Goal: Browse casually: Explore the website without a specific task or goal

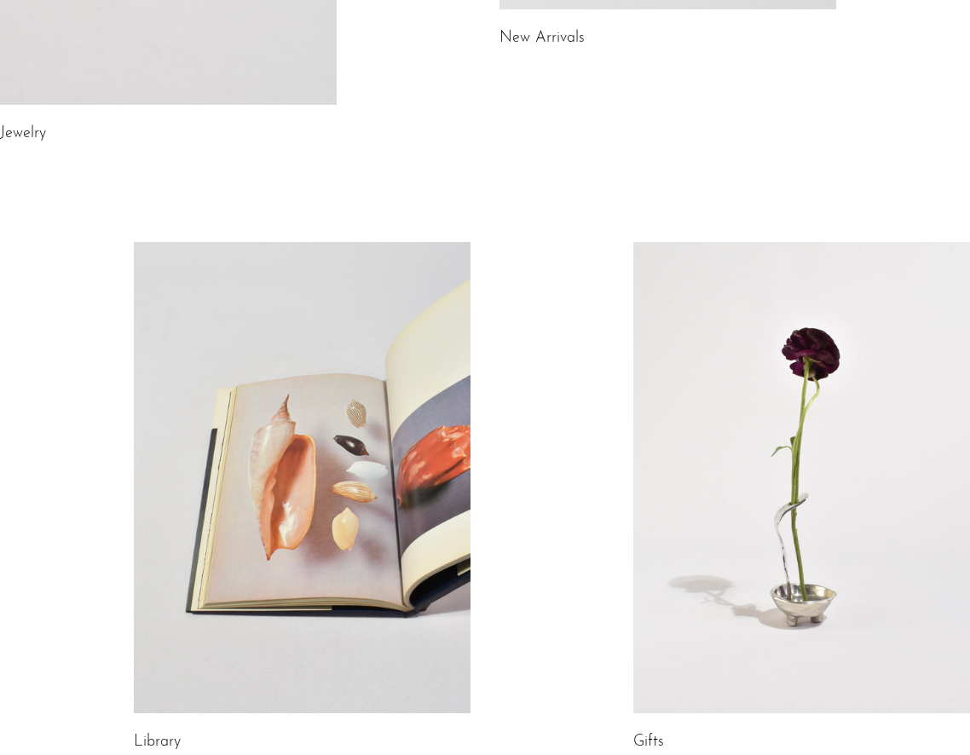
scroll to position [837, 0]
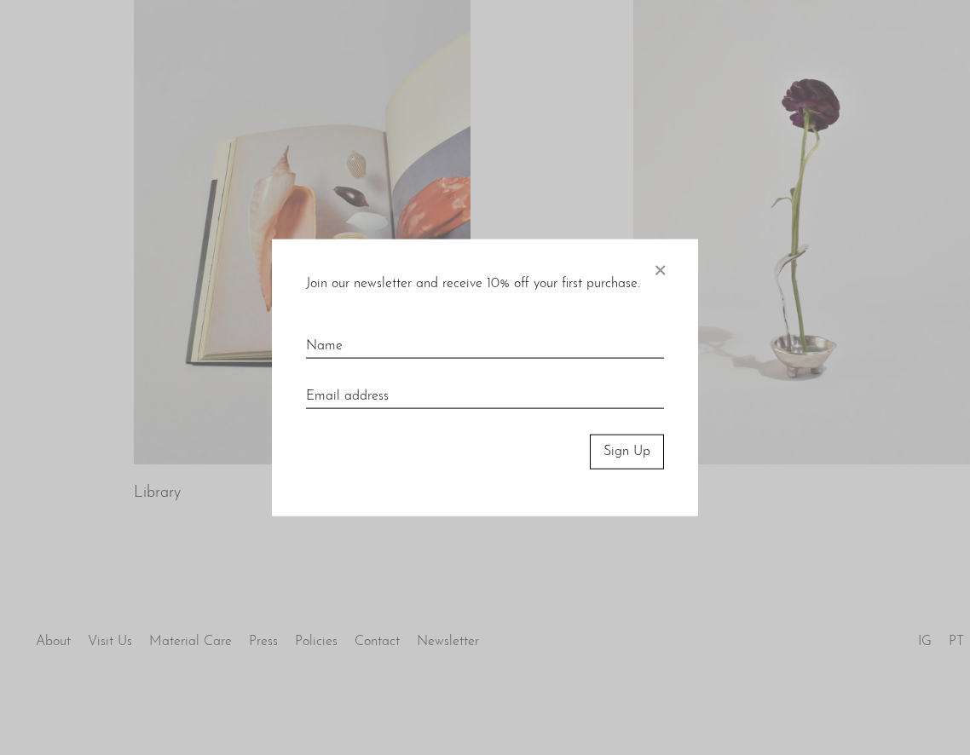
click at [42, 637] on div at bounding box center [485, 377] width 970 height 755
click at [663, 264] on span "×" at bounding box center [659, 266] width 17 height 55
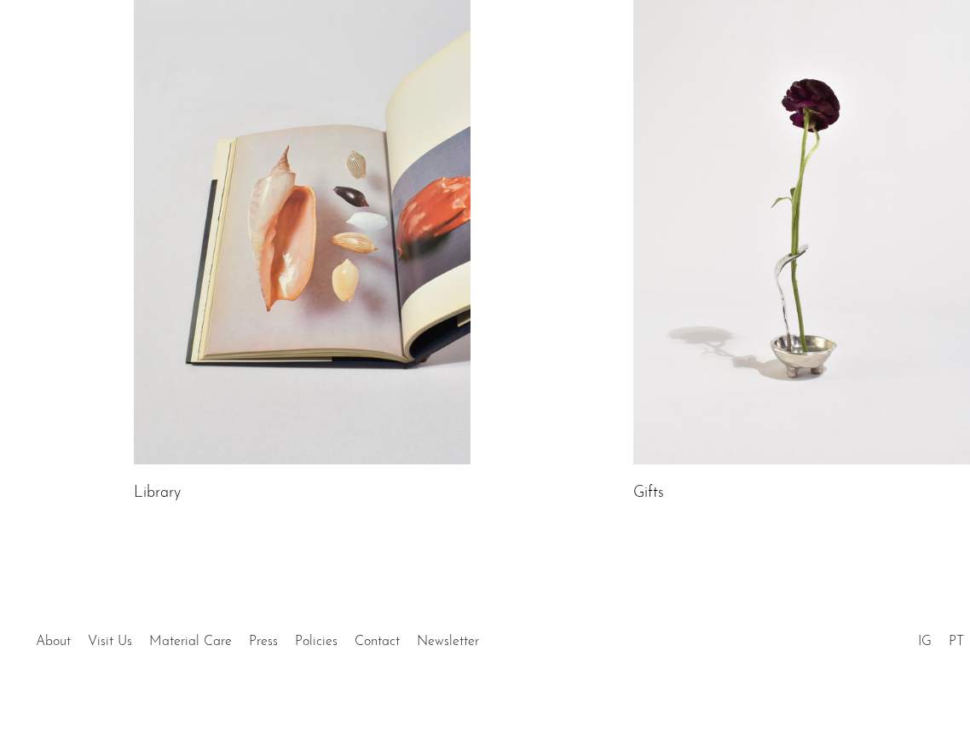
click at [69, 641] on link "About" at bounding box center [53, 642] width 35 height 14
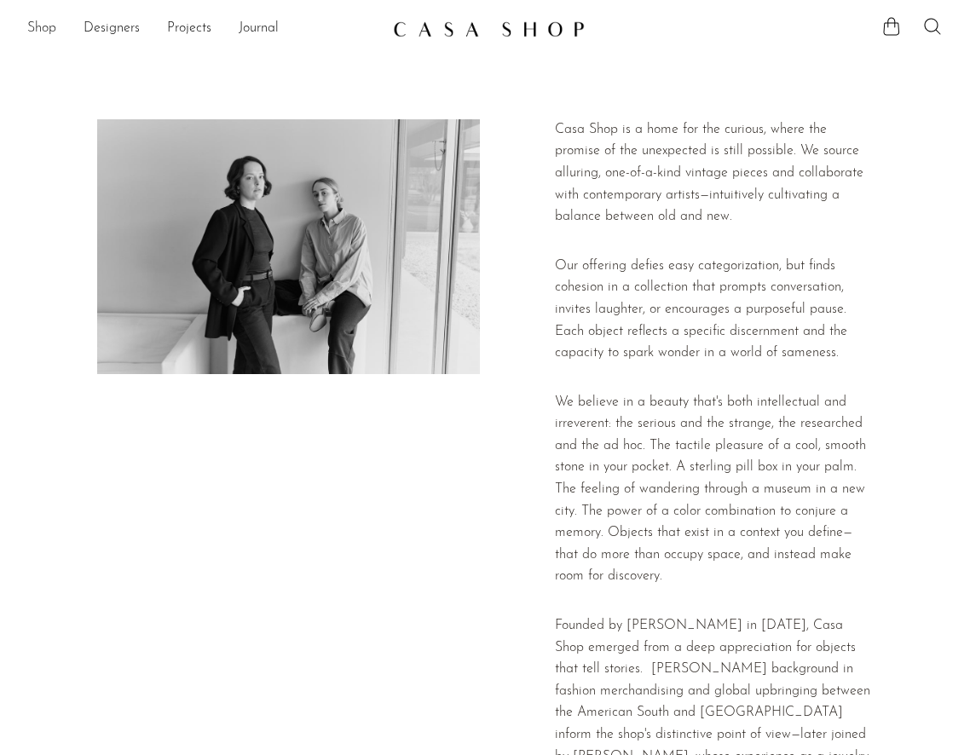
click at [41, 32] on link "Shop" at bounding box center [41, 29] width 29 height 22
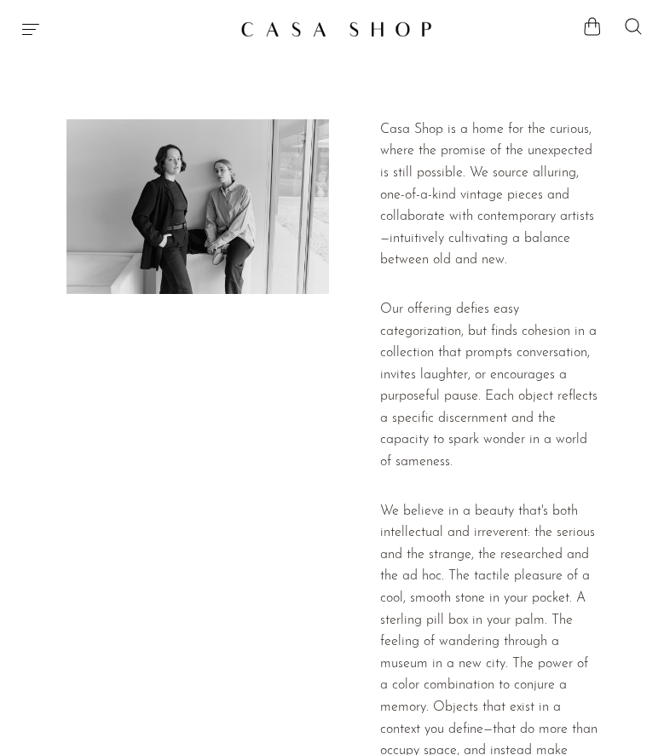
click at [32, 33] on icon "Menu" at bounding box center [30, 29] width 20 height 20
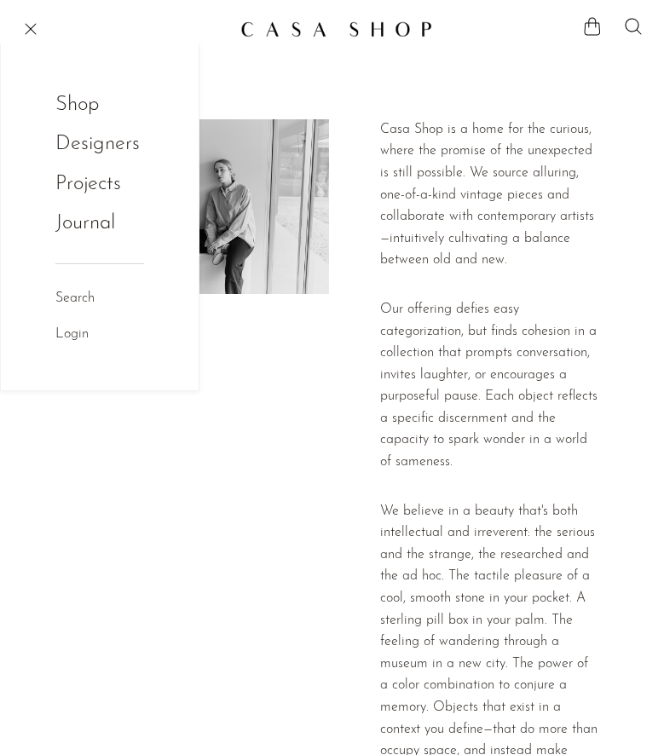
click at [103, 149] on link "Designers" at bounding box center [97, 144] width 84 height 32
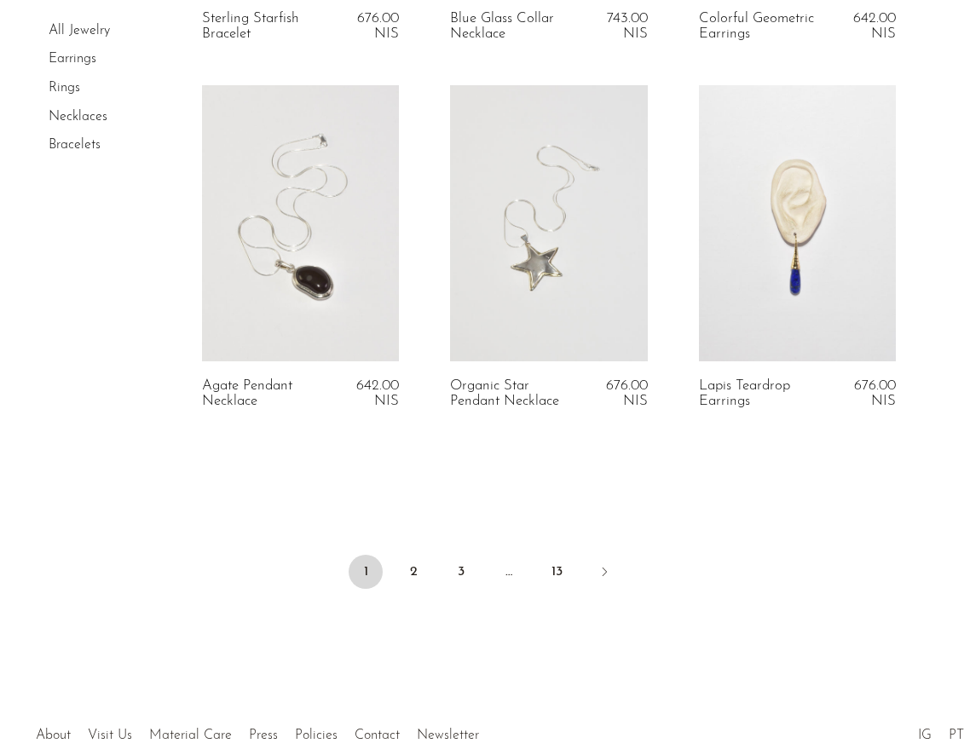
scroll to position [4120, 0]
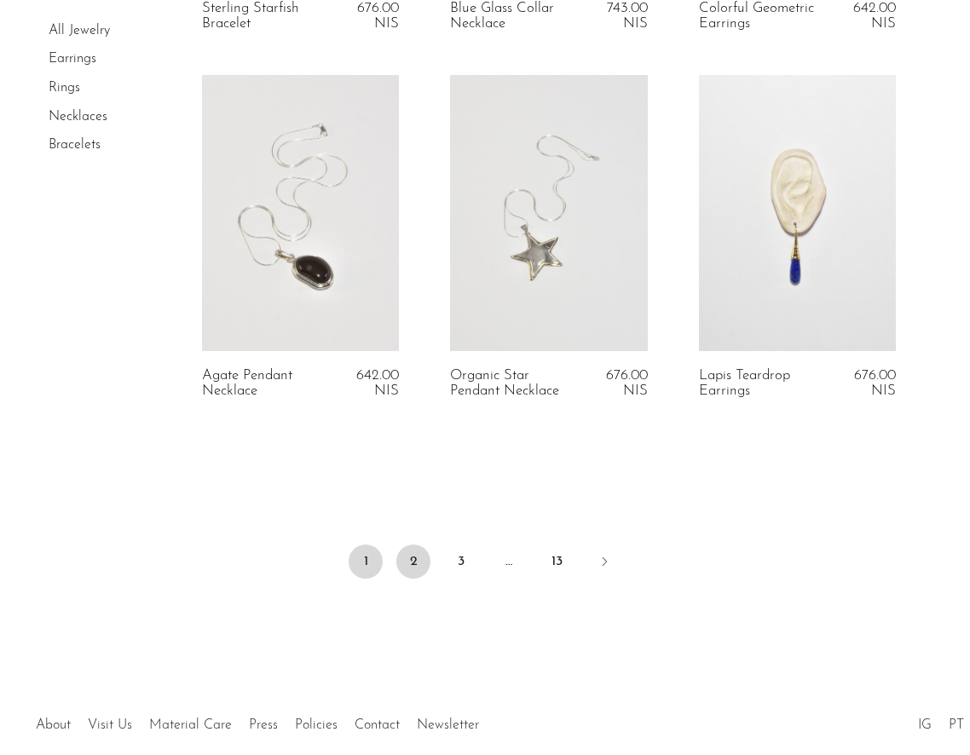
click at [424, 567] on link "2" at bounding box center [413, 561] width 34 height 34
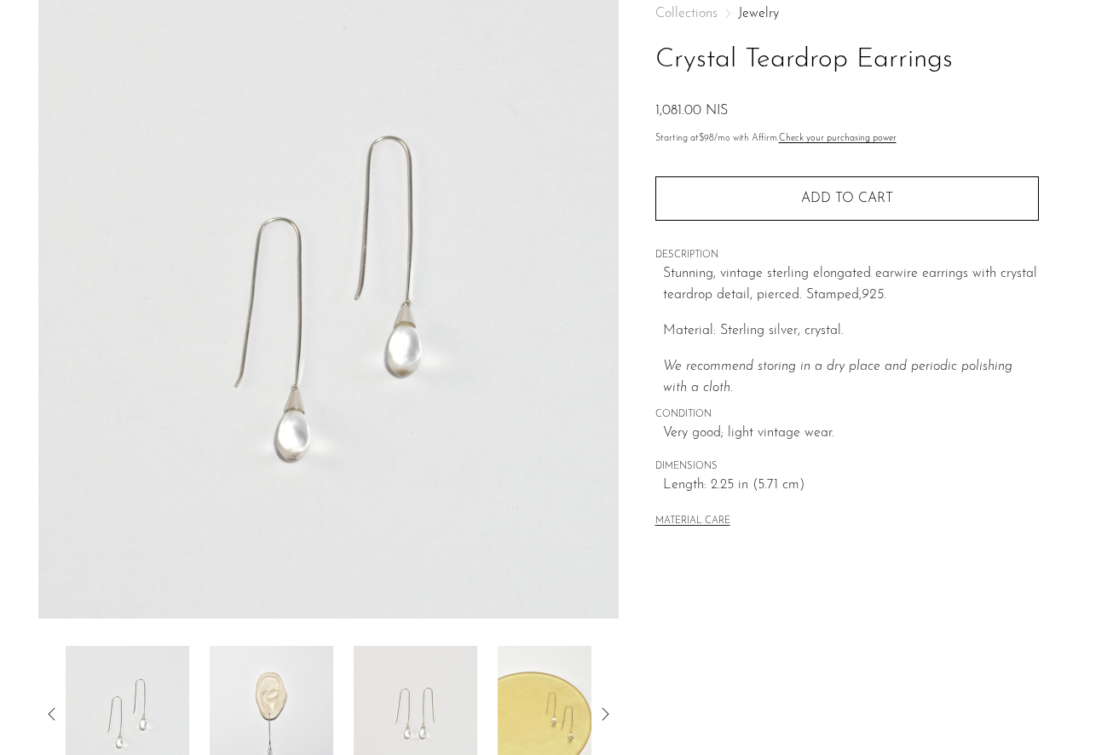
scroll to position [354, 0]
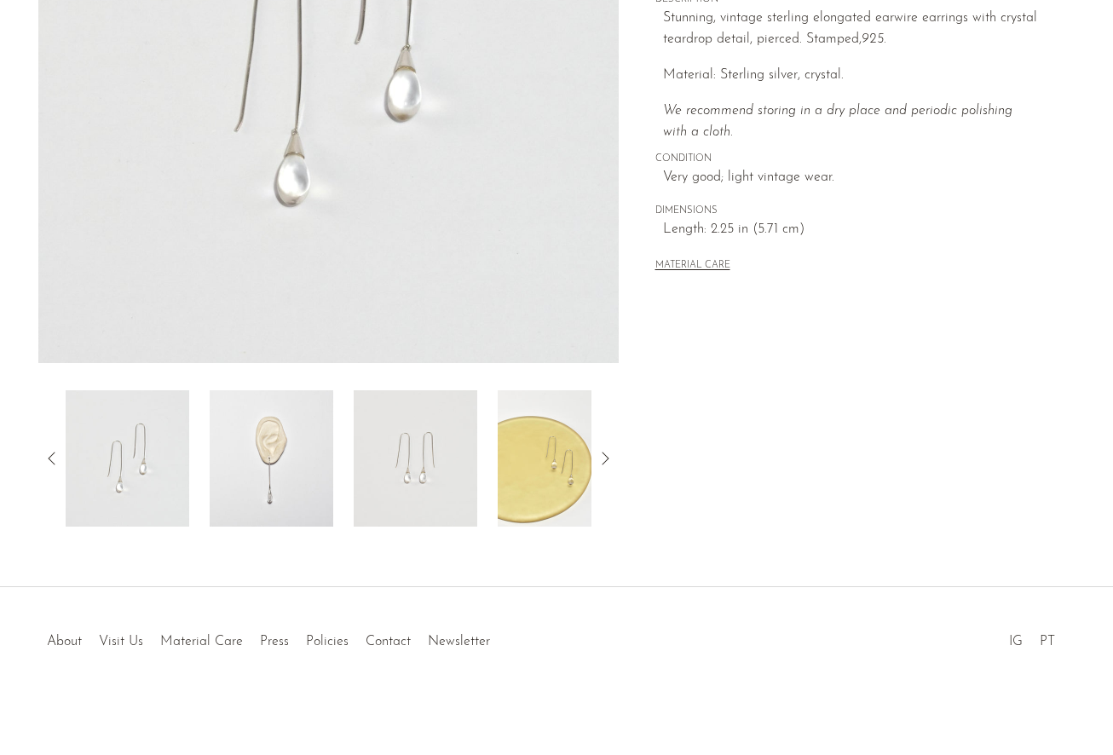
click at [257, 462] on img at bounding box center [272, 458] width 124 height 136
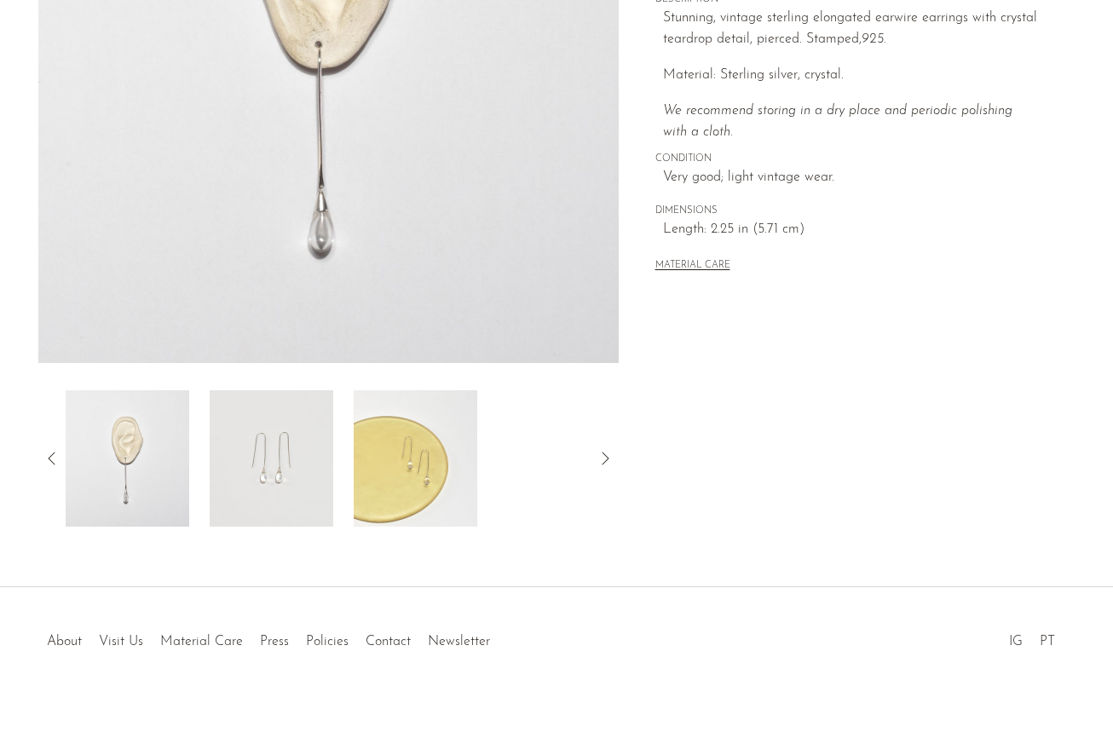
click at [500, 465] on div at bounding box center [329, 458] width 526 height 136
click at [423, 462] on img at bounding box center [416, 458] width 124 height 136
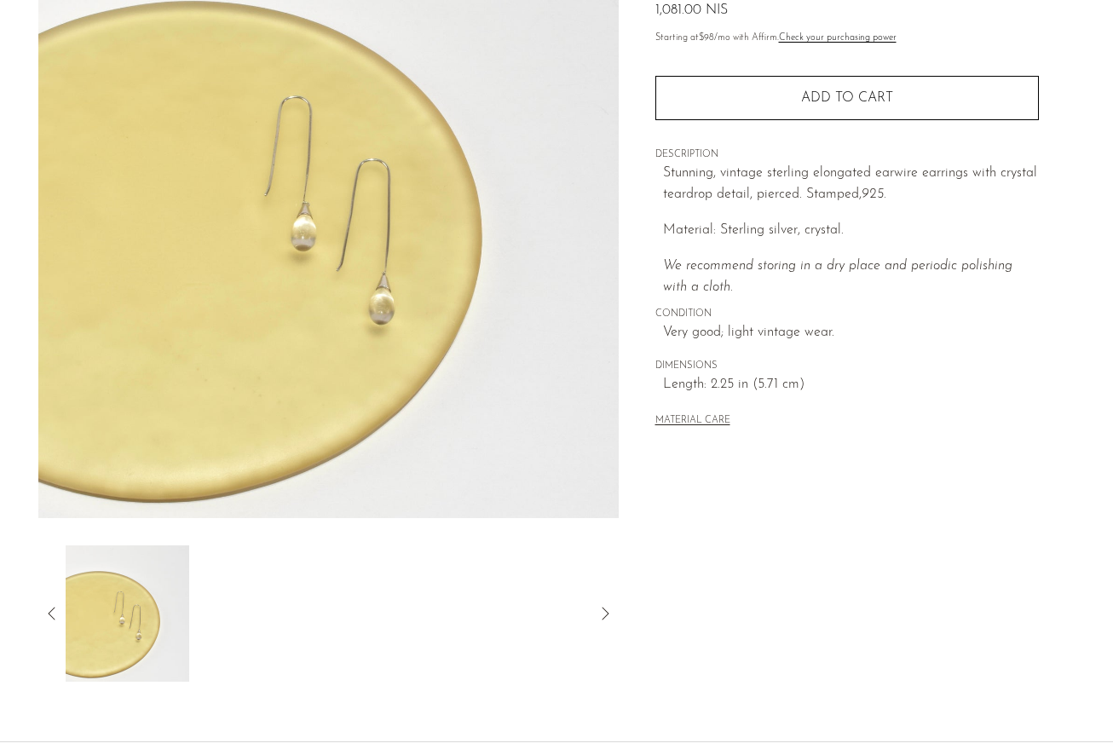
scroll to position [214, 0]
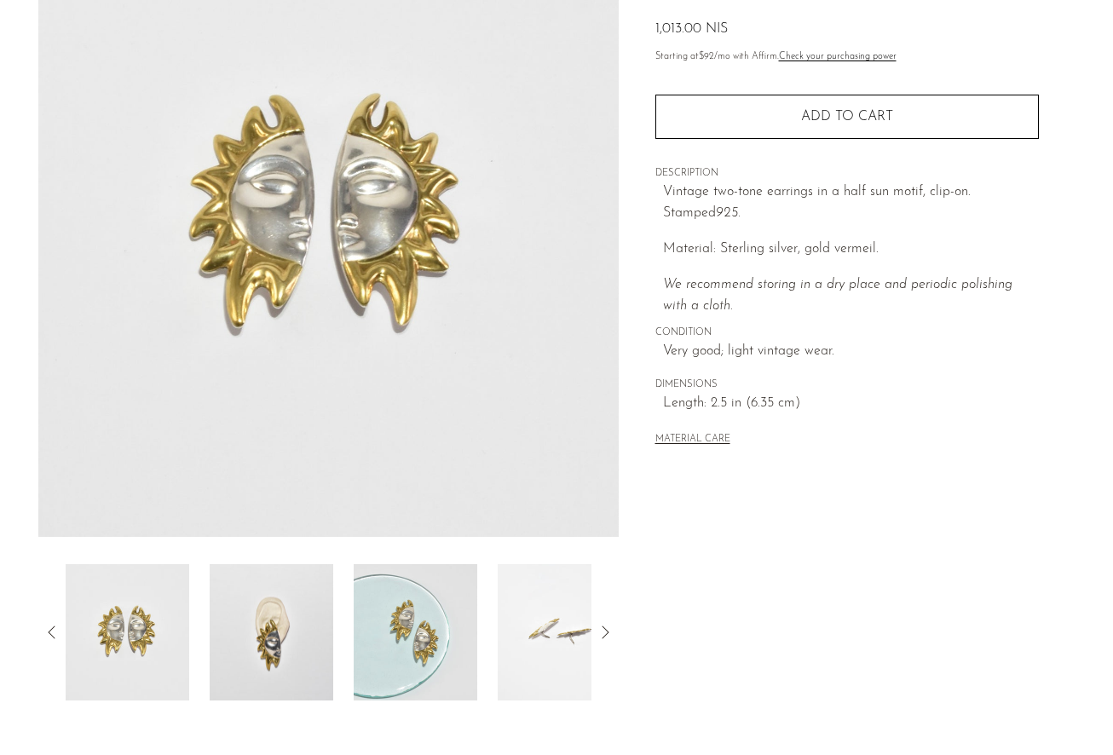
scroll to position [354, 0]
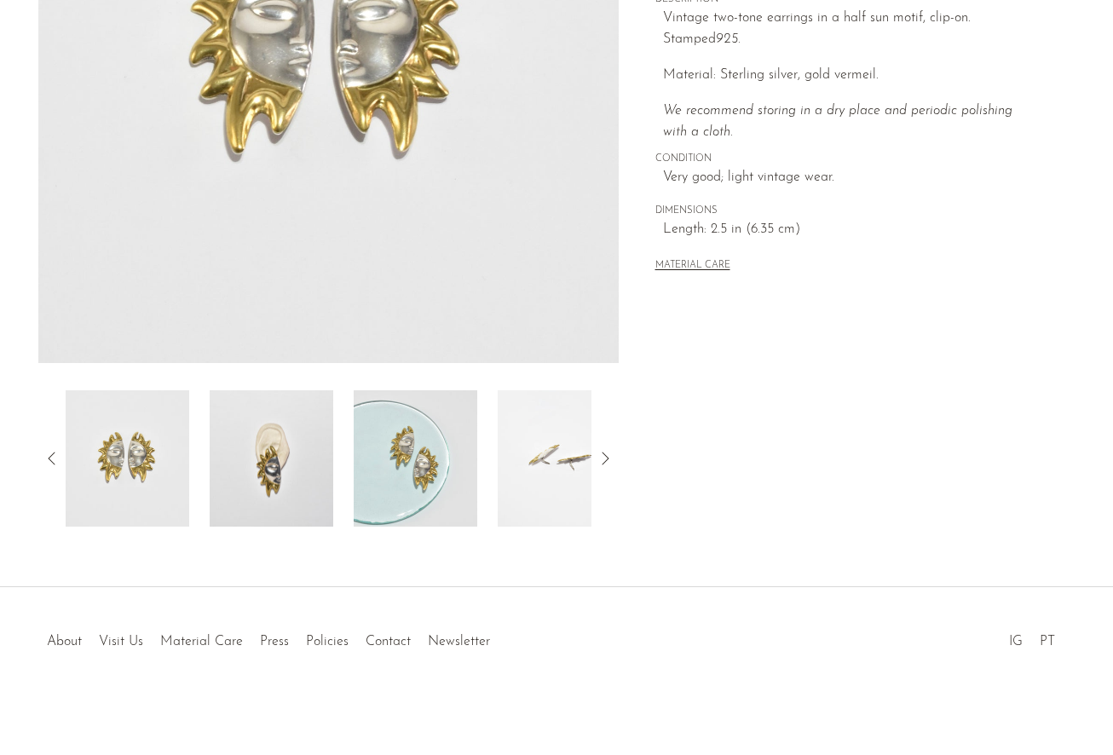
click at [282, 491] on img at bounding box center [272, 458] width 124 height 136
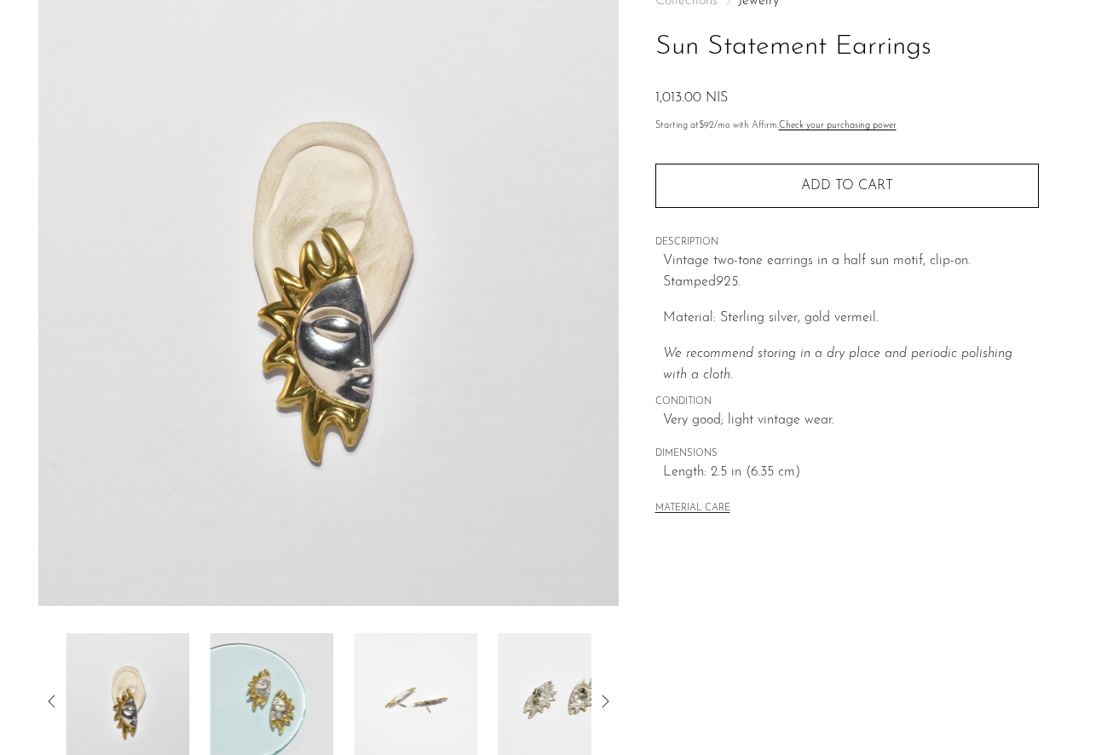
scroll to position [108, 0]
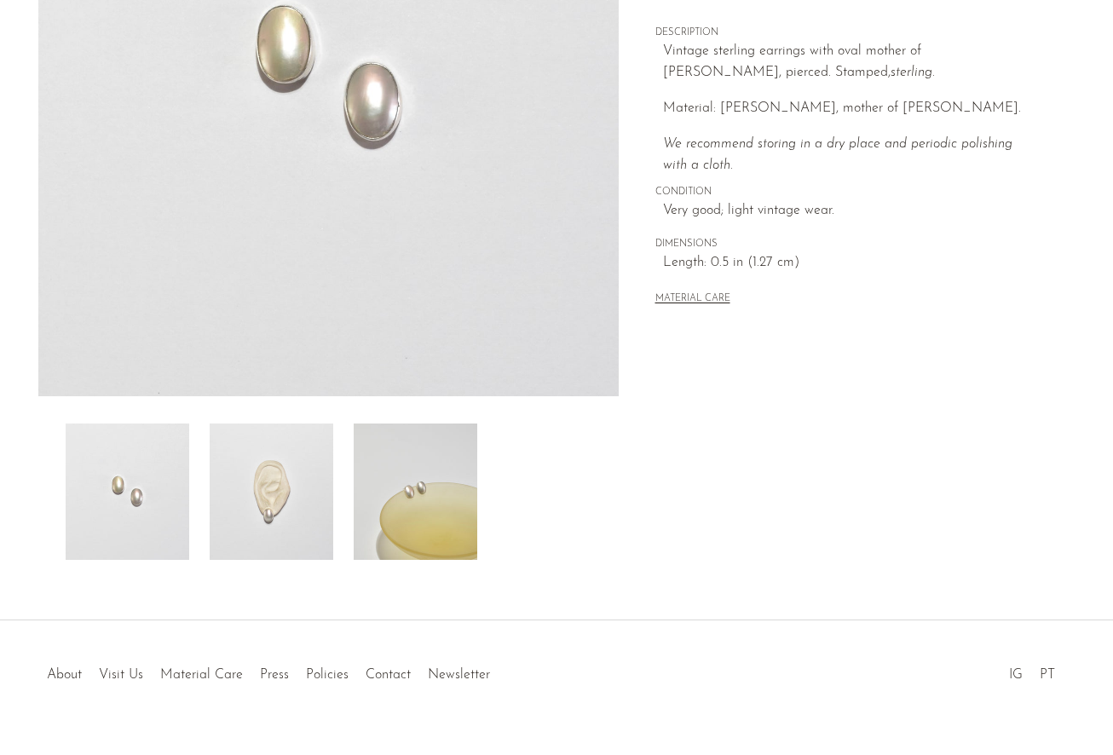
scroll to position [324, 0]
click at [309, 516] on img at bounding box center [272, 489] width 124 height 136
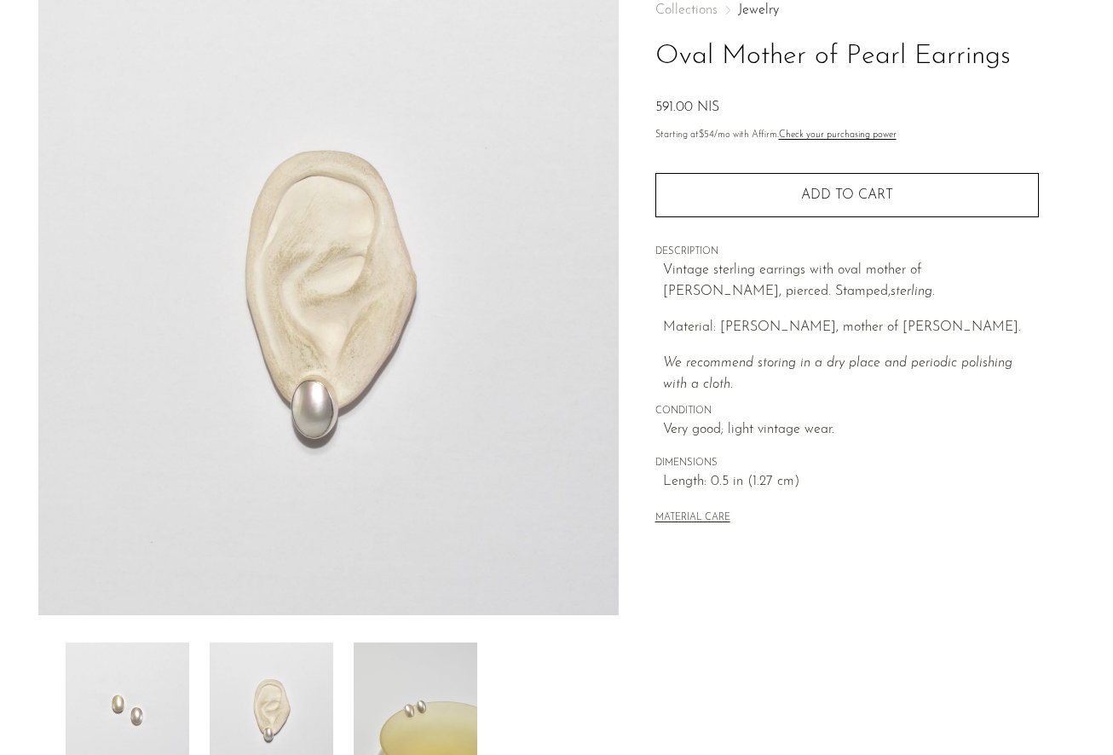
scroll to position [87, 0]
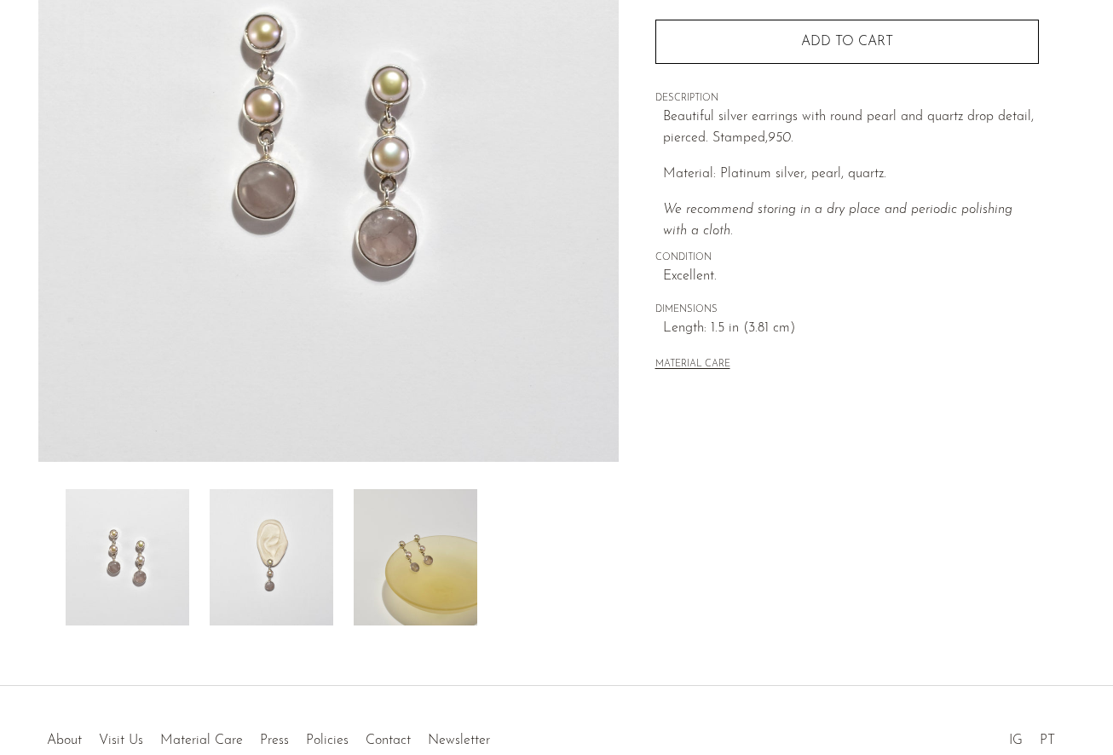
scroll to position [262, 0]
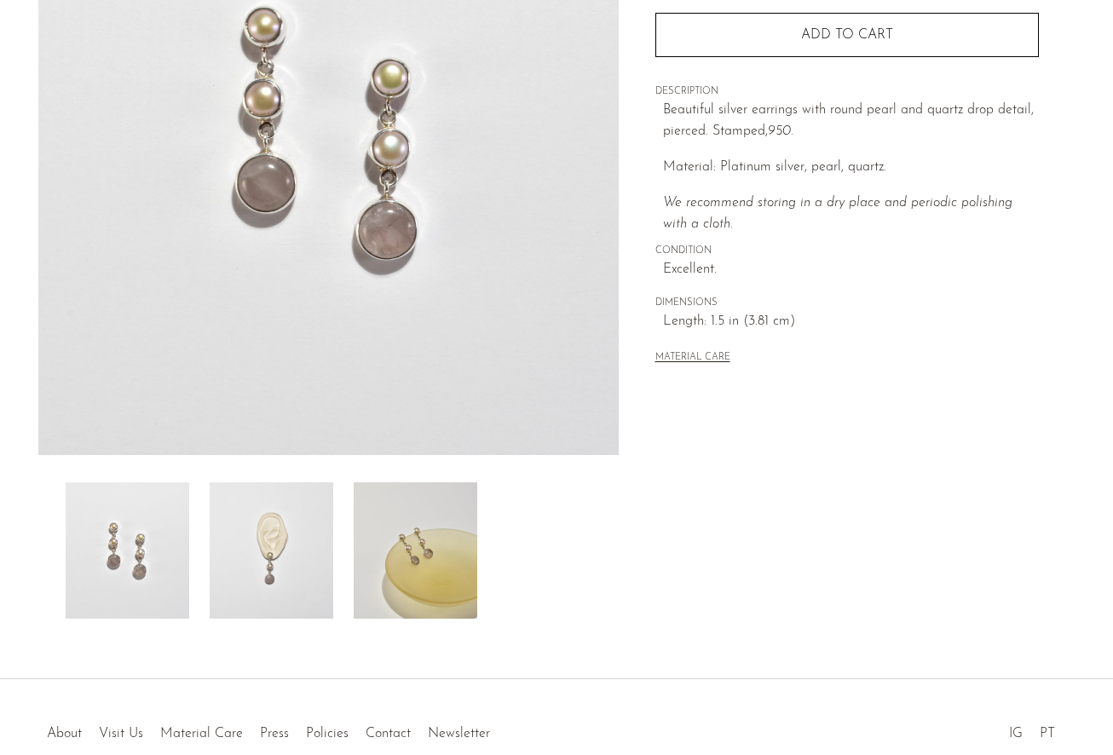
click at [312, 560] on img at bounding box center [272, 550] width 124 height 136
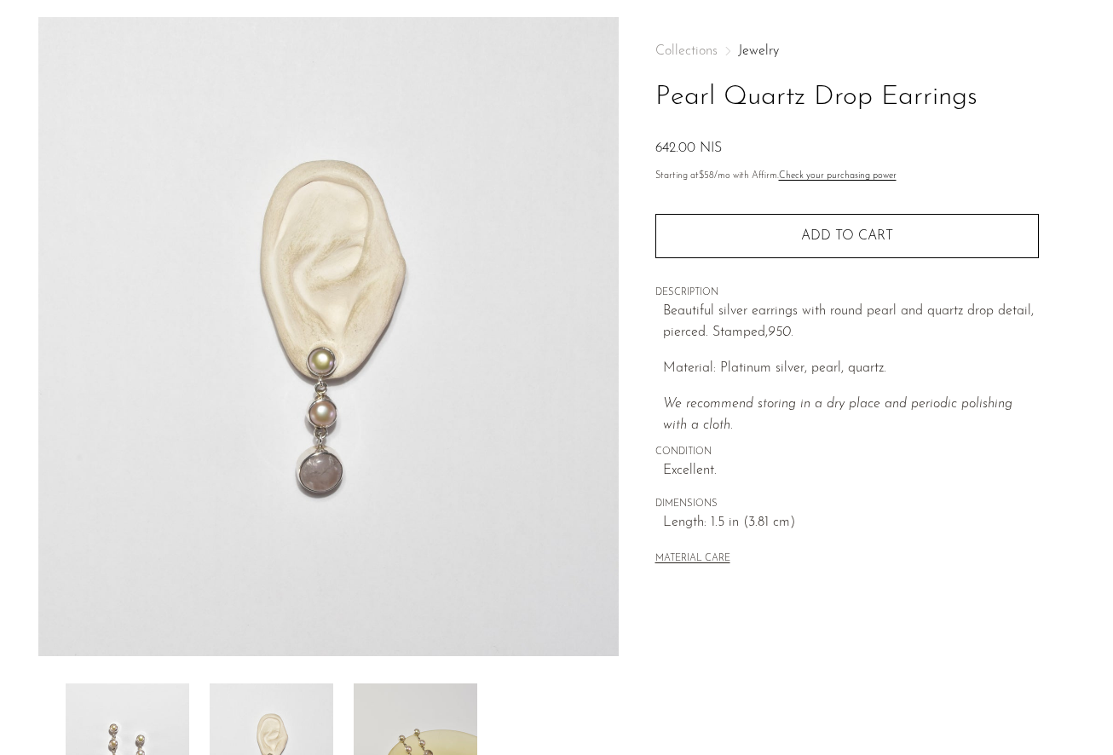
scroll to position [60, 0]
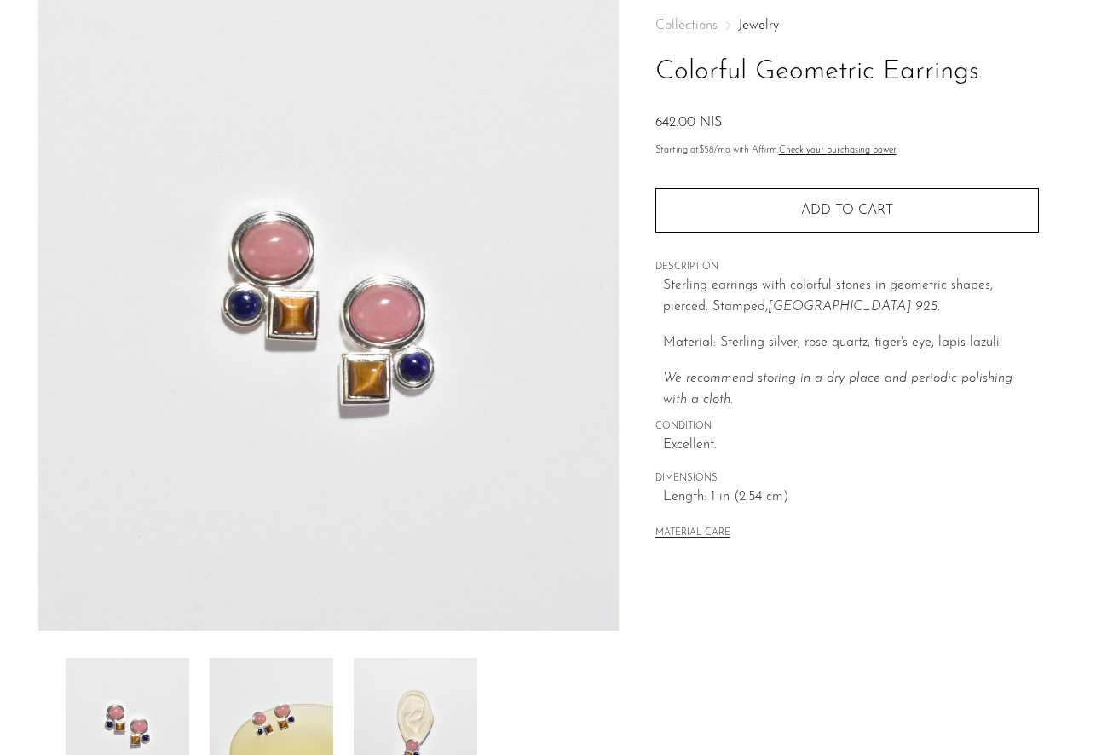
scroll to position [354, 0]
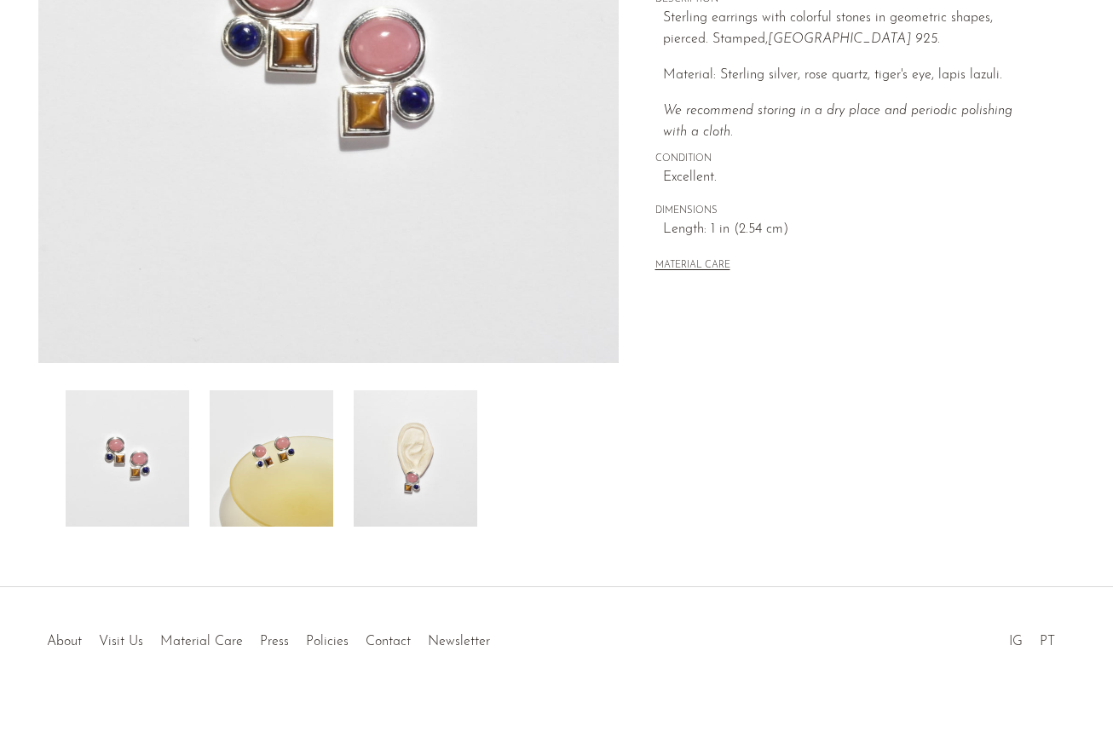
click at [447, 477] on img at bounding box center [416, 458] width 124 height 136
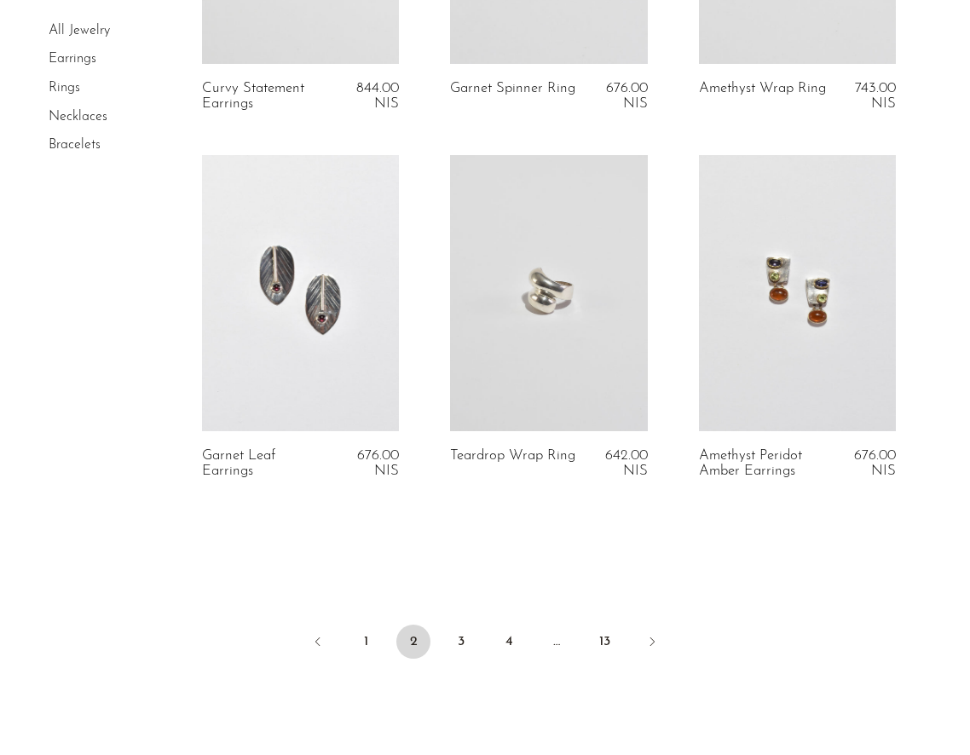
scroll to position [4121, 0]
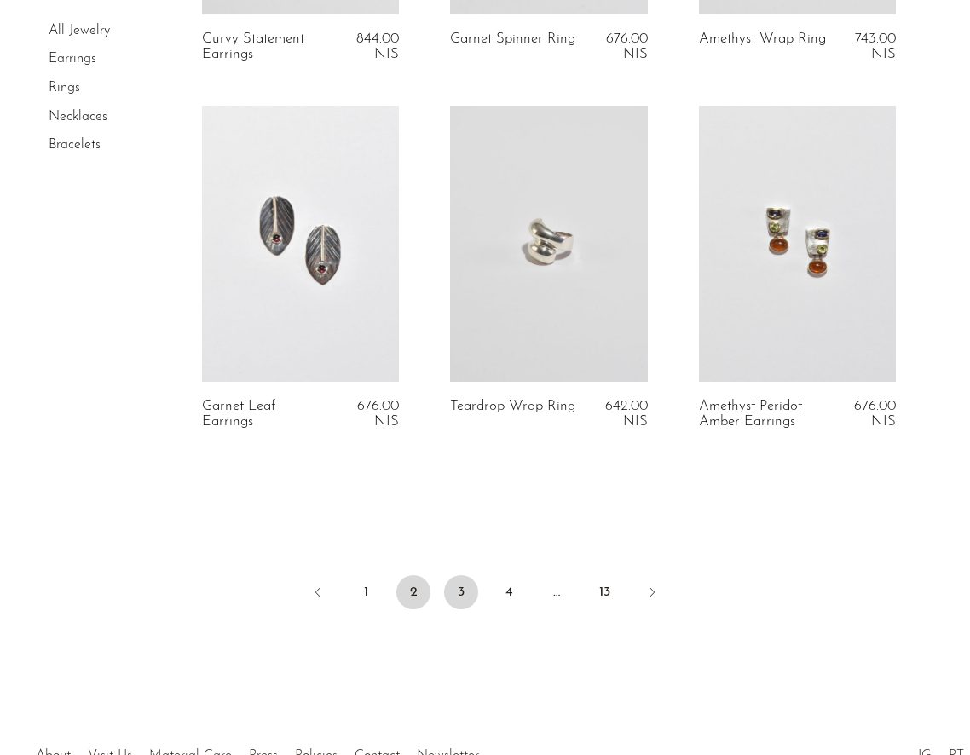
click at [462, 596] on link "3" at bounding box center [461, 592] width 34 height 34
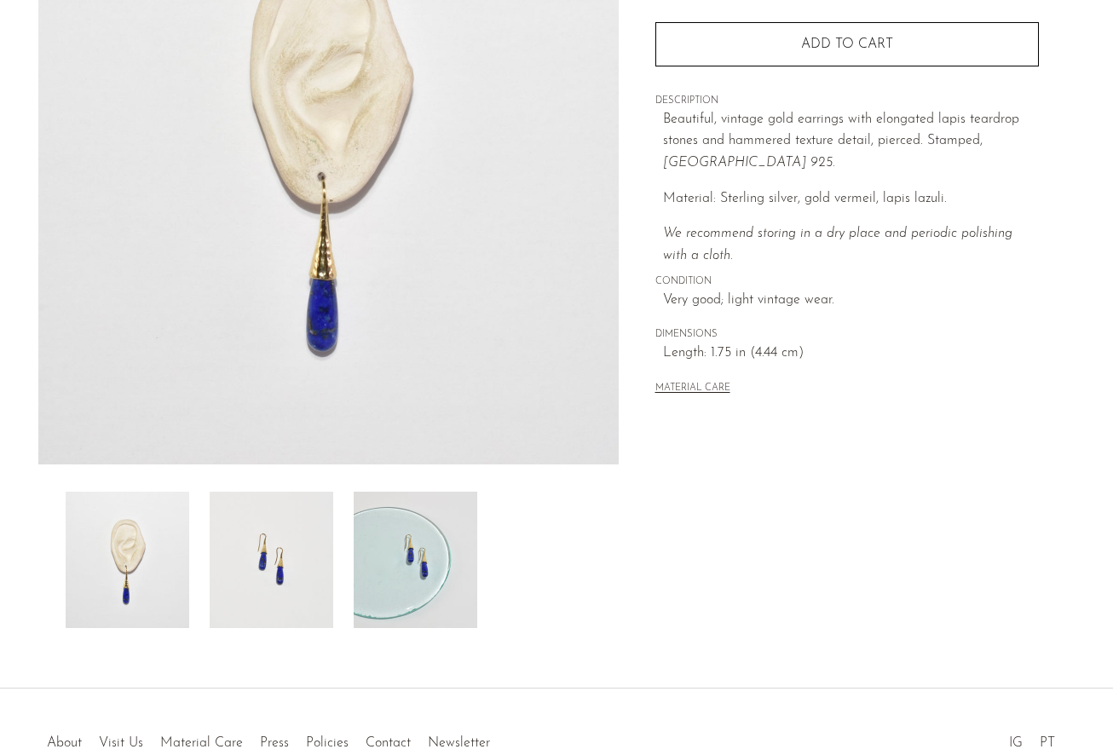
scroll to position [261, 0]
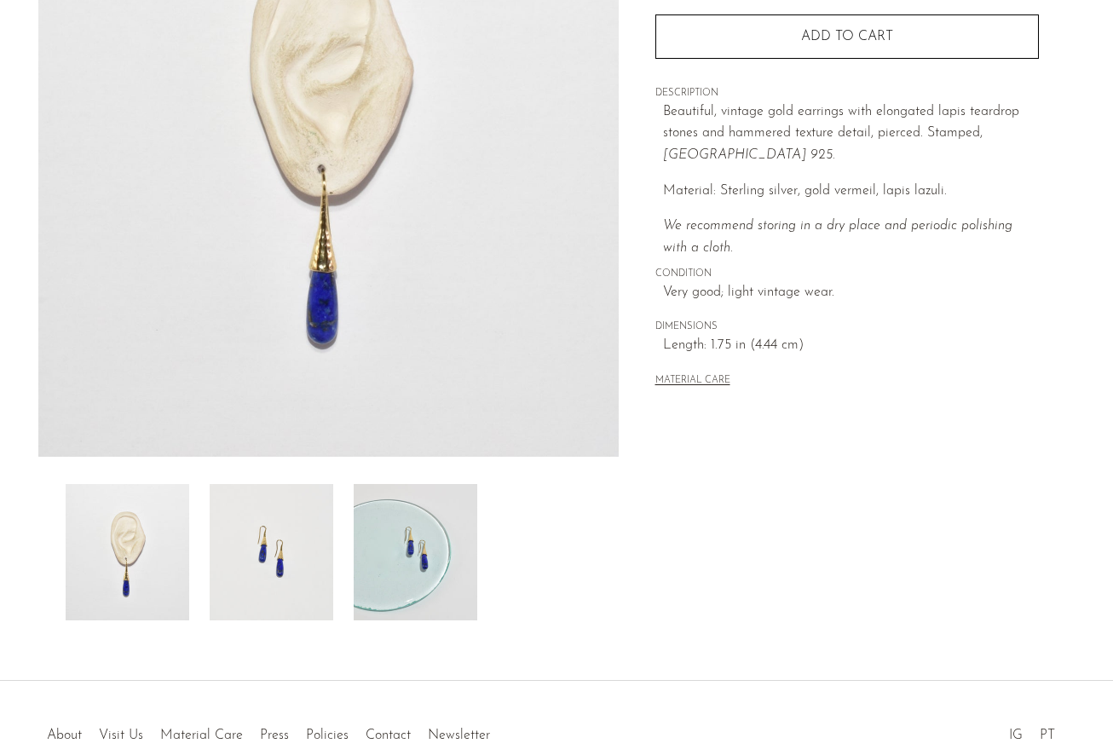
click at [416, 577] on img at bounding box center [416, 552] width 124 height 136
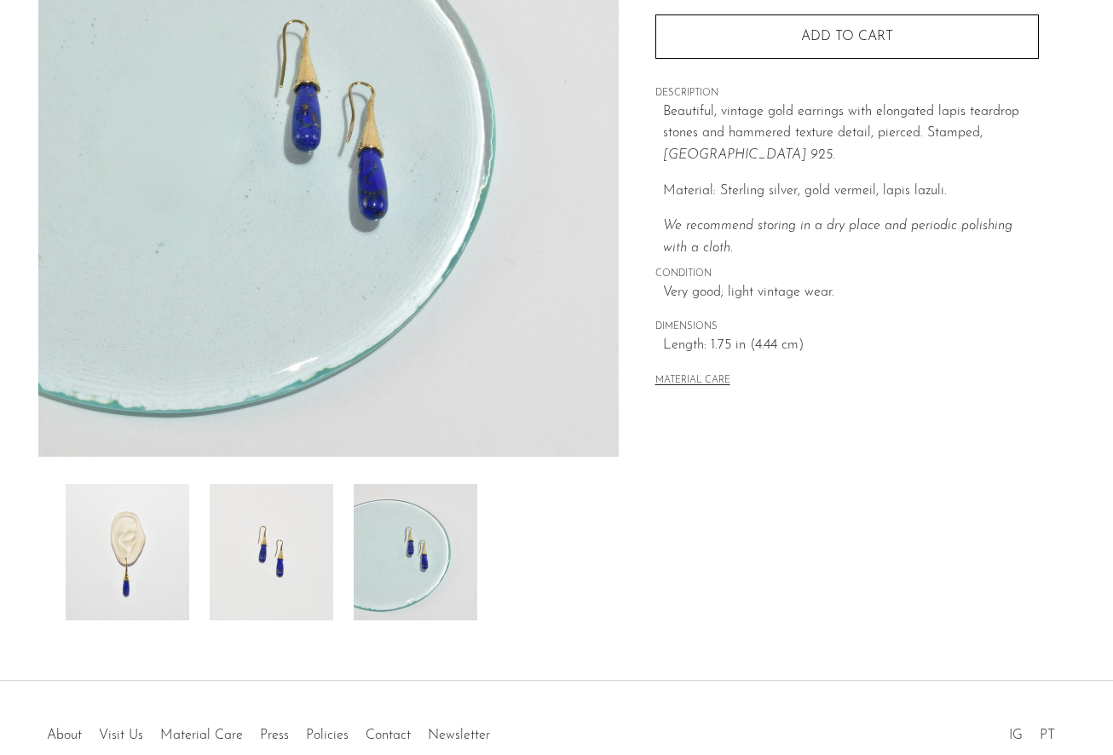
click at [297, 549] on img at bounding box center [272, 552] width 124 height 136
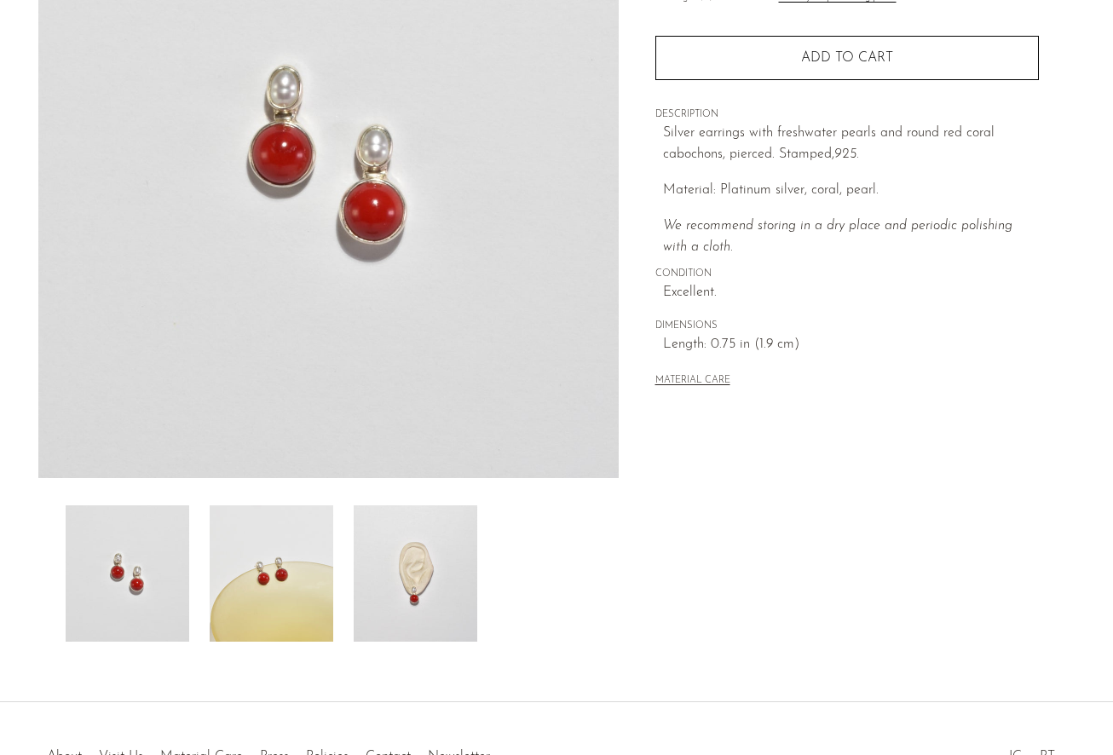
scroll to position [354, 0]
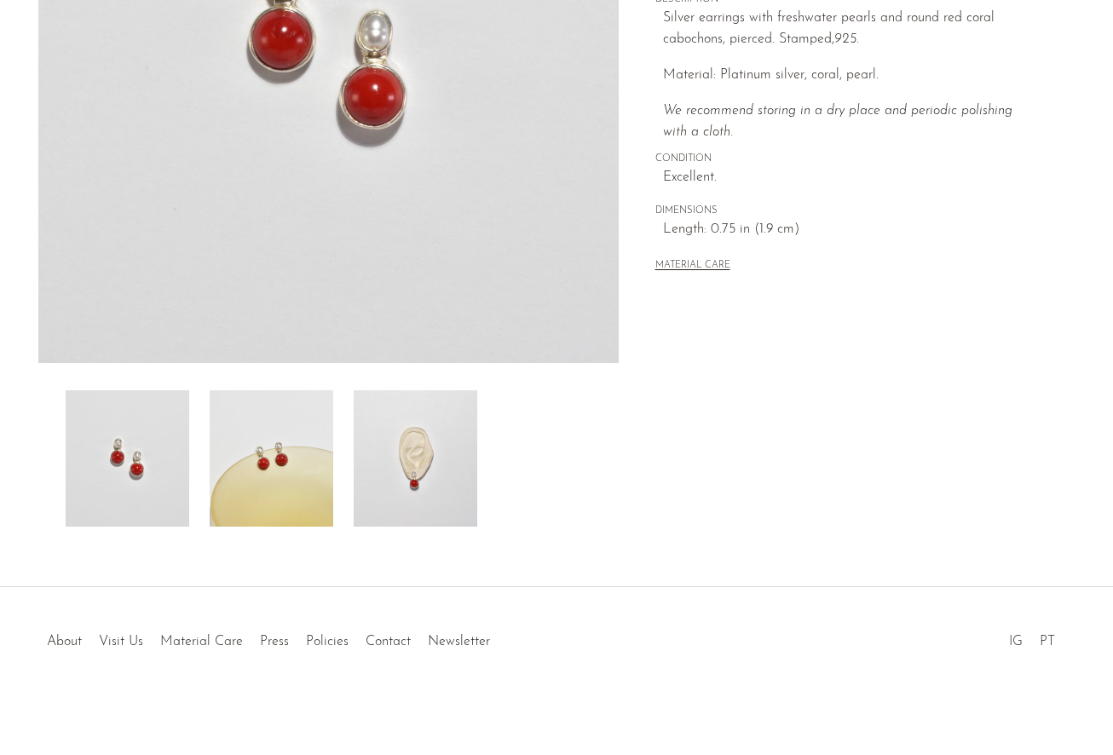
click at [410, 452] on img at bounding box center [416, 458] width 124 height 136
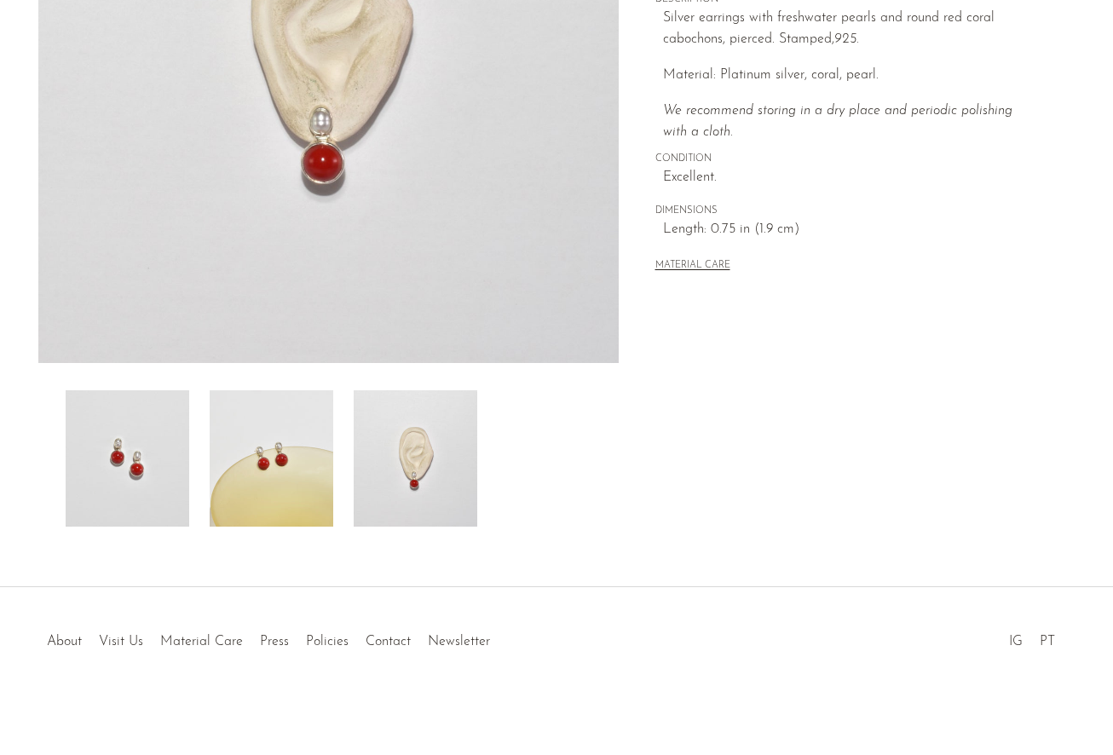
click at [419, 434] on img at bounding box center [416, 458] width 124 height 136
click at [297, 461] on img at bounding box center [272, 458] width 124 height 136
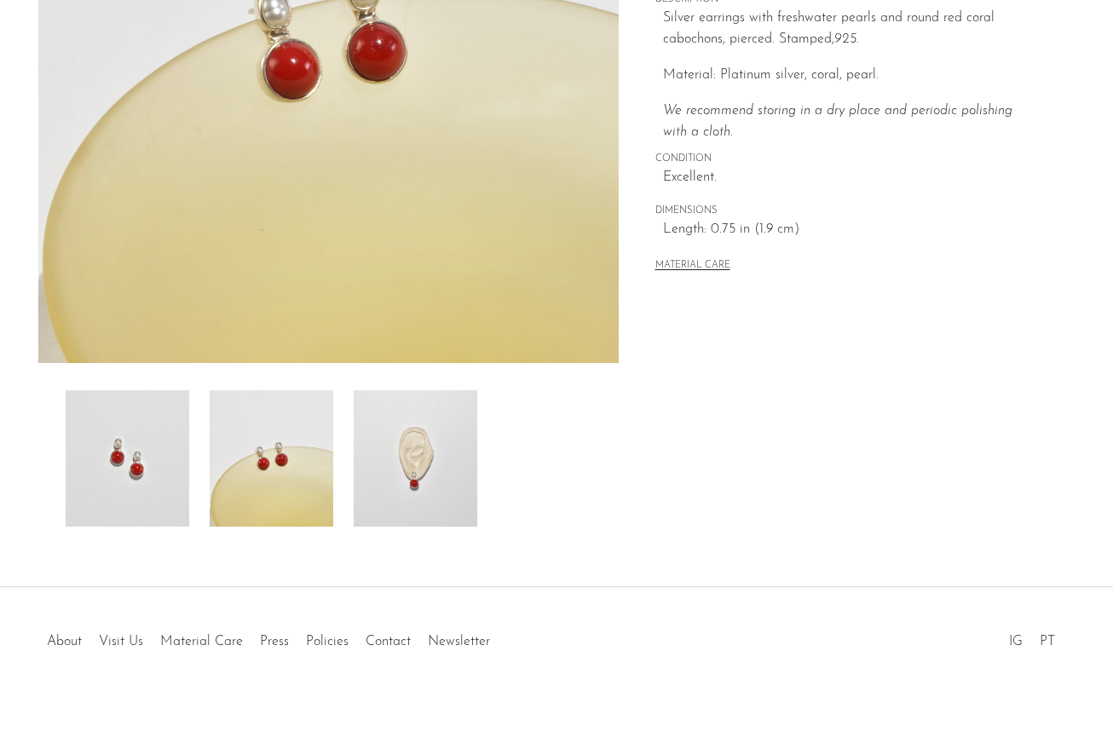
click at [175, 451] on img at bounding box center [128, 458] width 124 height 136
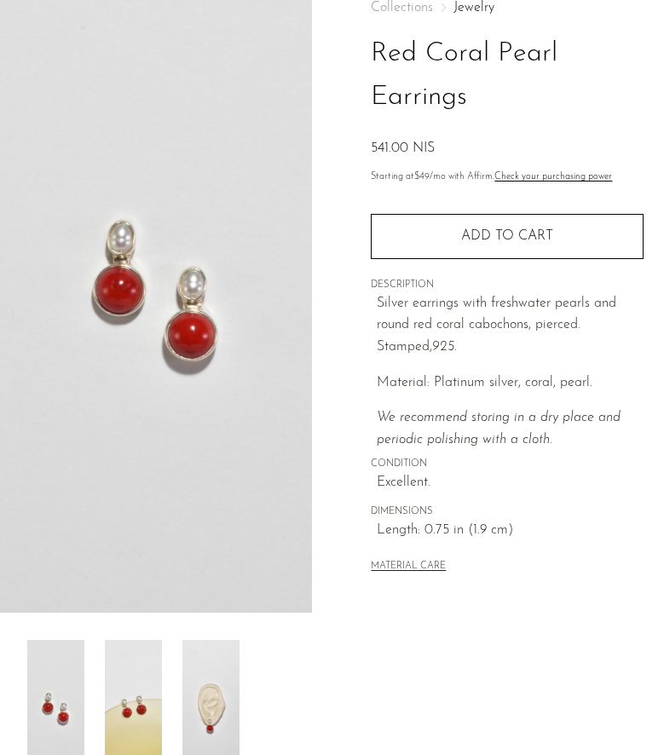
scroll to position [96, 0]
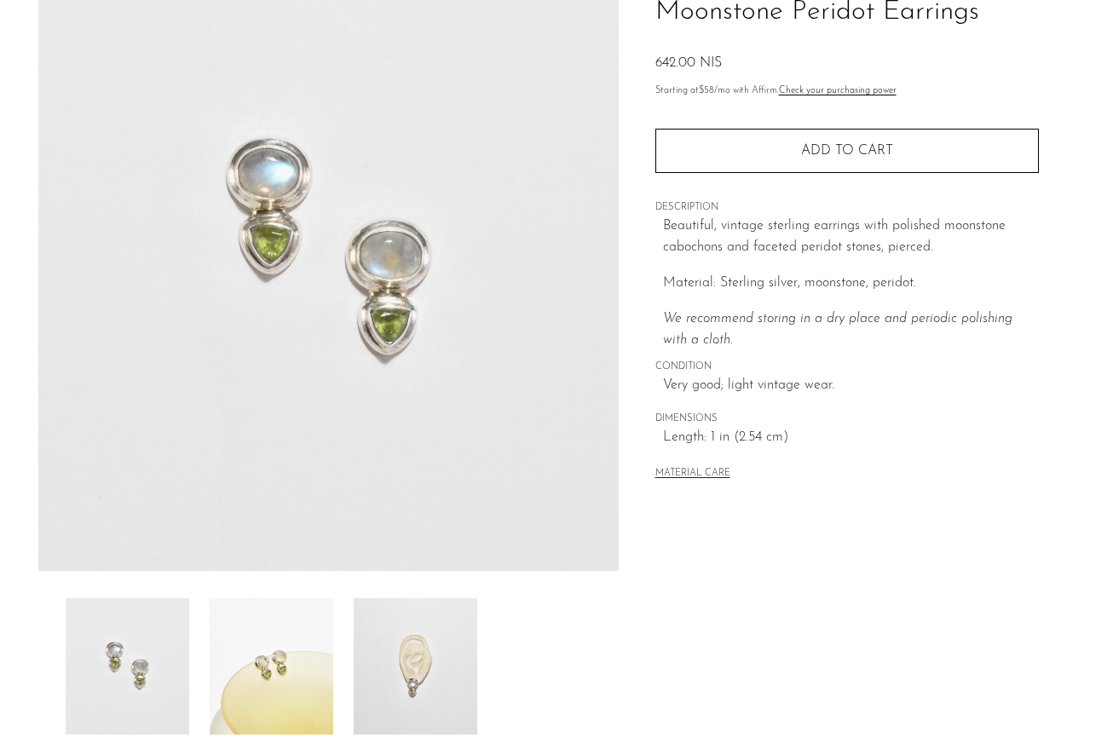
scroll to position [354, 0]
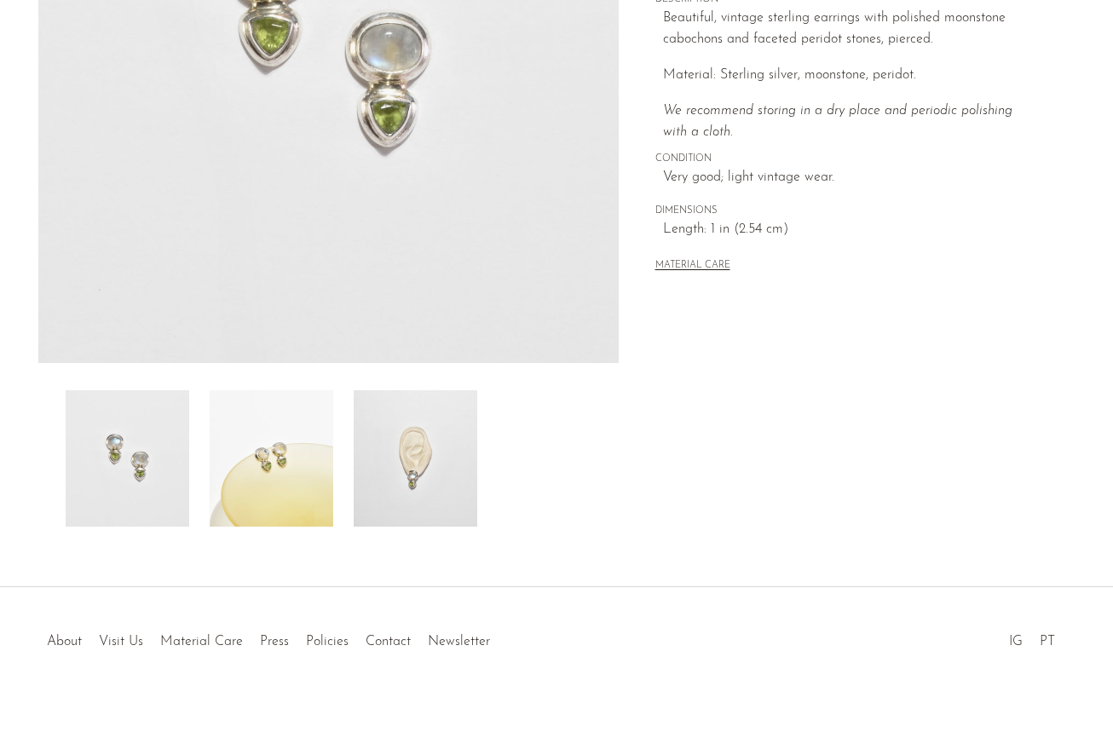
click at [436, 512] on img at bounding box center [416, 458] width 124 height 136
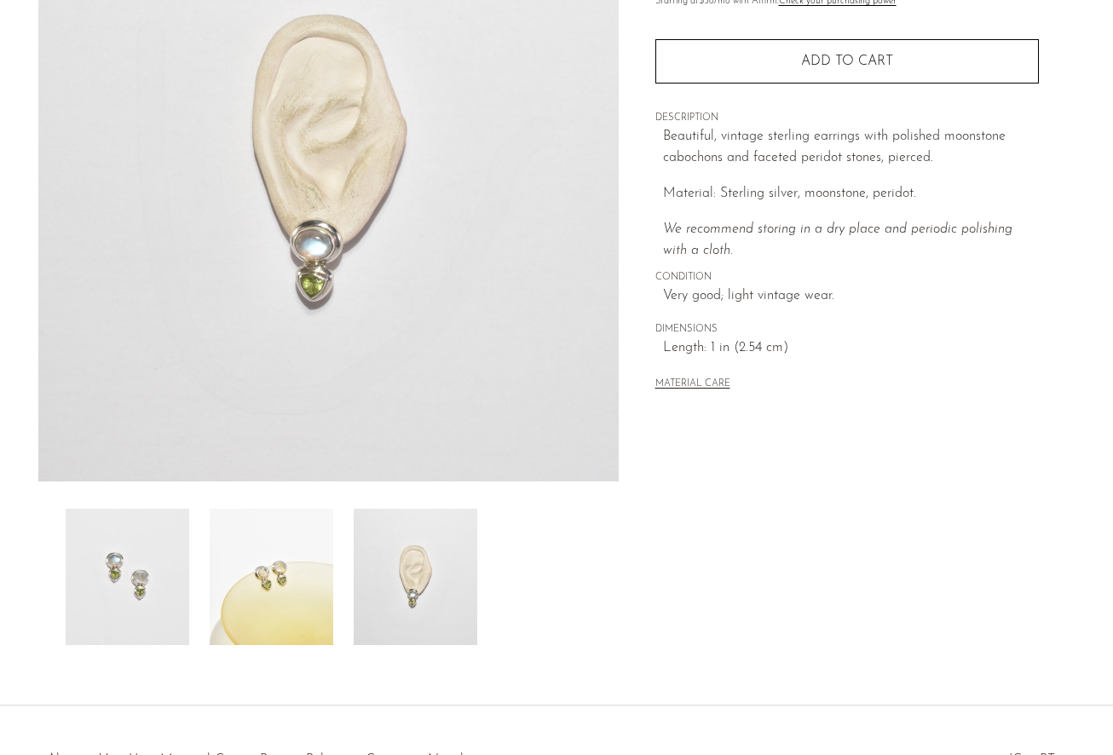
scroll to position [233, 0]
click at [286, 557] on img at bounding box center [272, 579] width 124 height 136
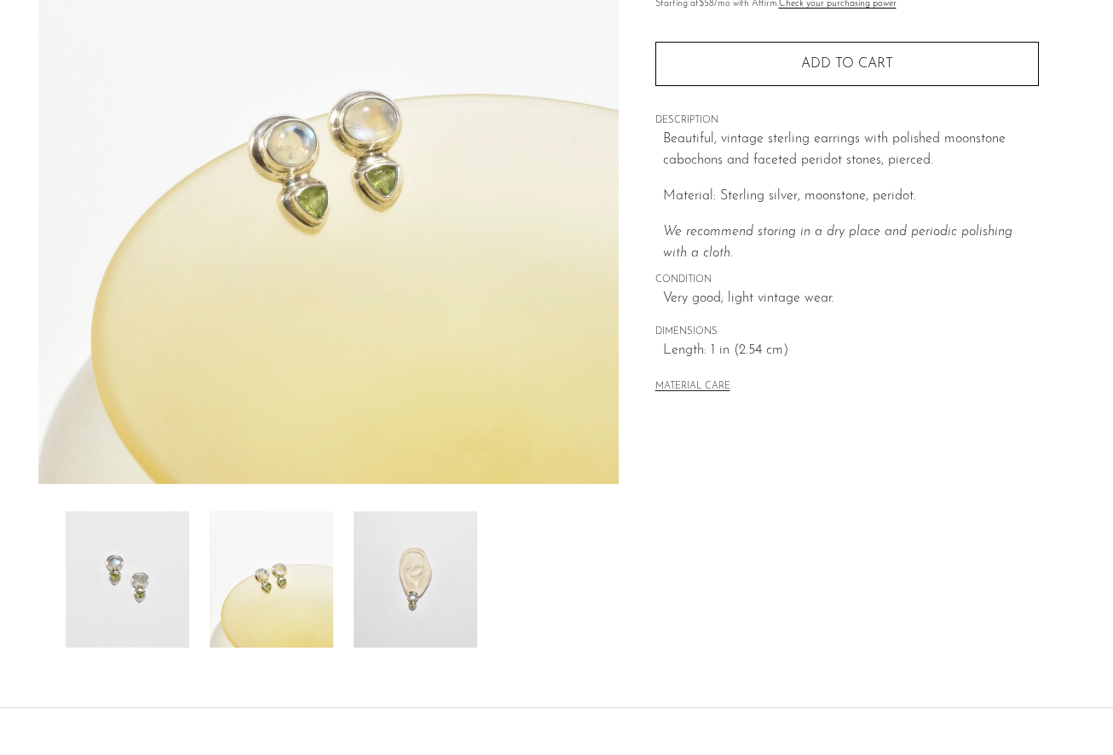
click at [383, 572] on img at bounding box center [416, 579] width 124 height 136
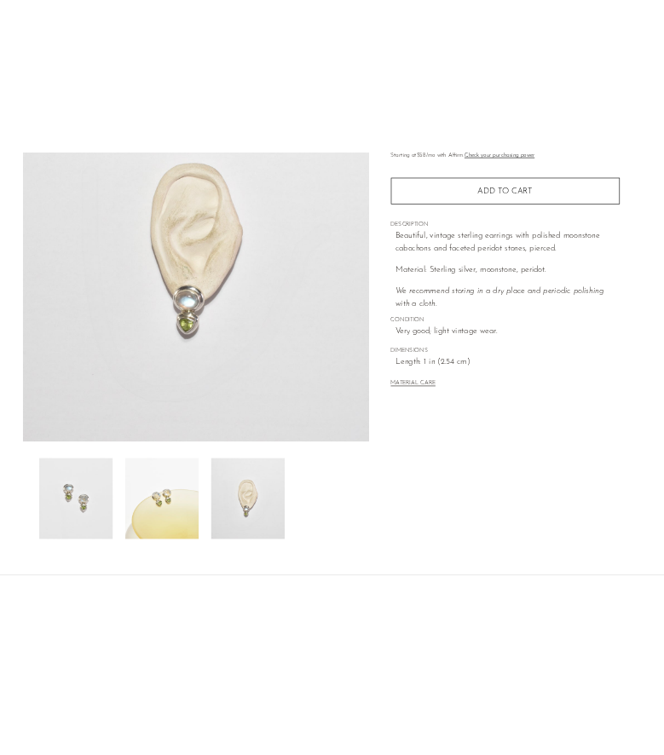
scroll to position [0, 0]
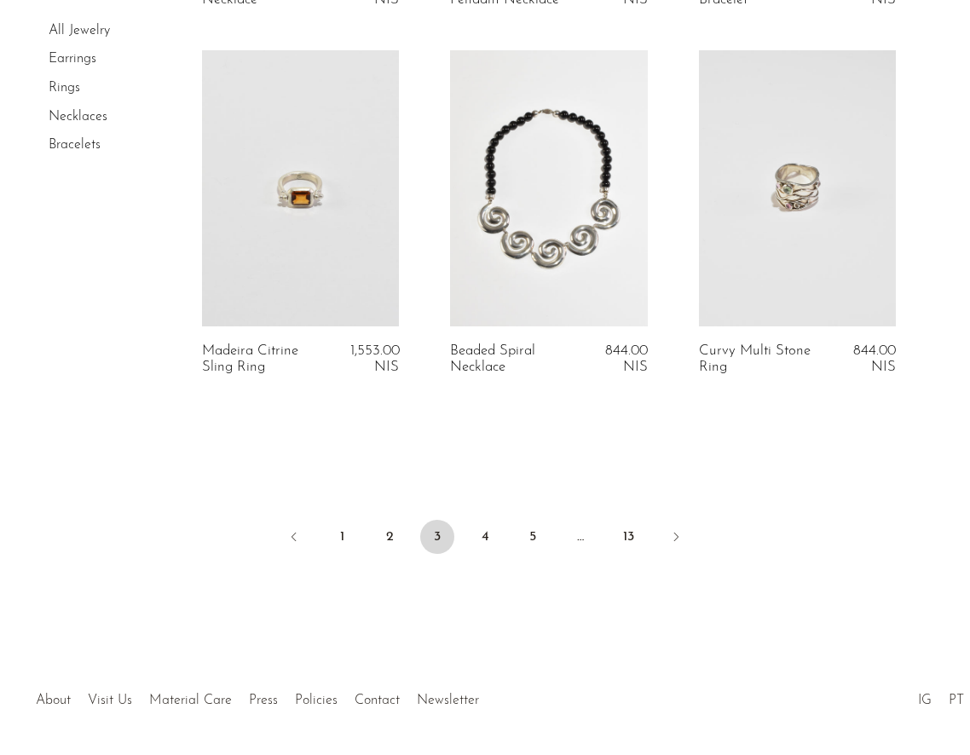
scroll to position [4308, 0]
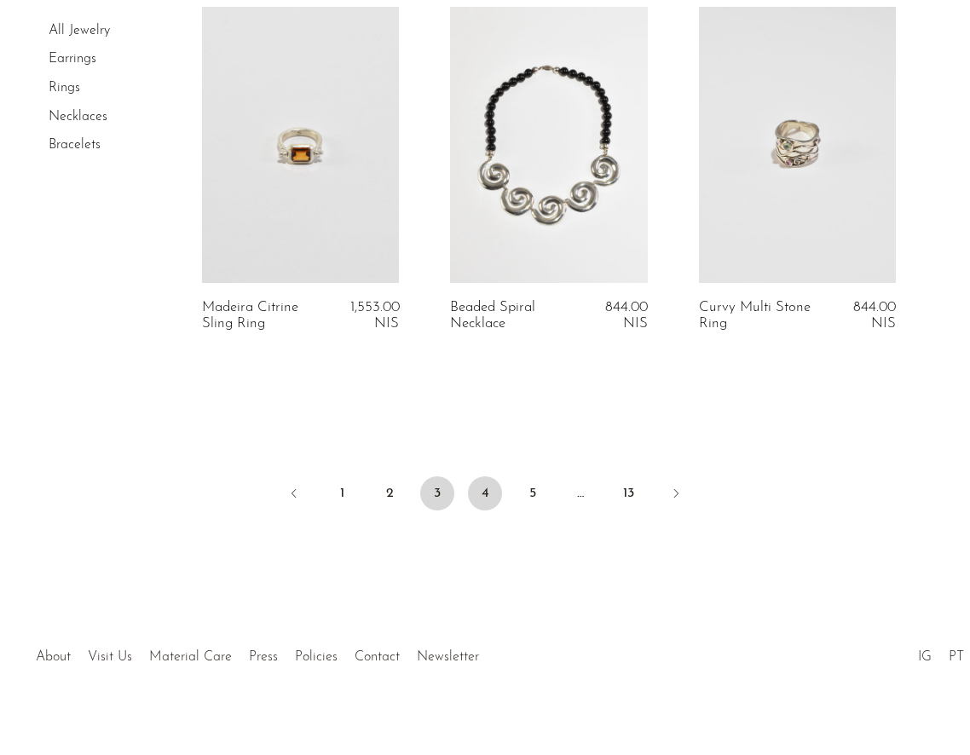
click at [492, 478] on link "4" at bounding box center [485, 493] width 34 height 34
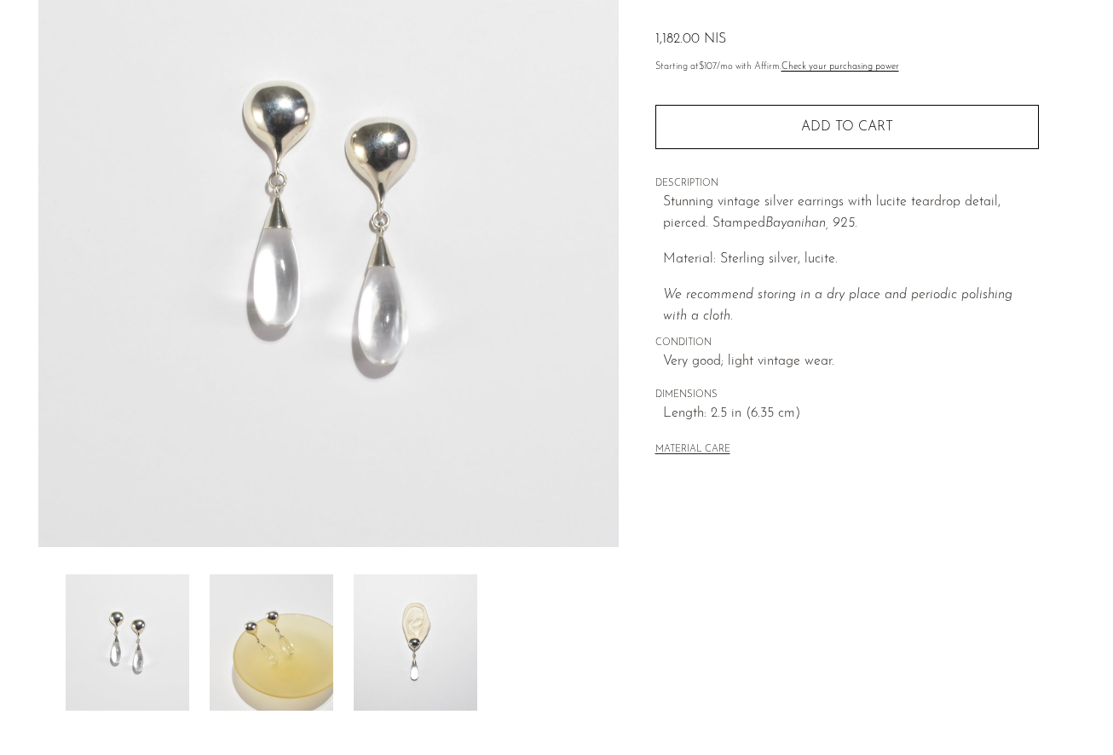
scroll to position [354, 0]
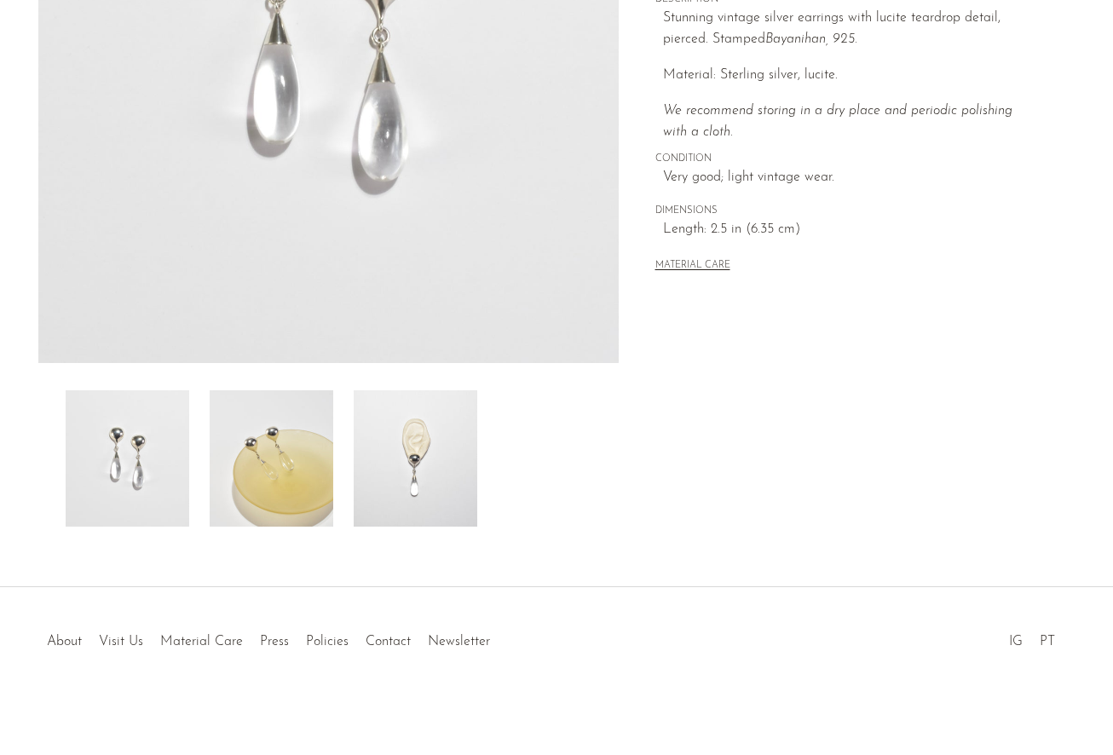
click at [429, 495] on img at bounding box center [416, 458] width 124 height 136
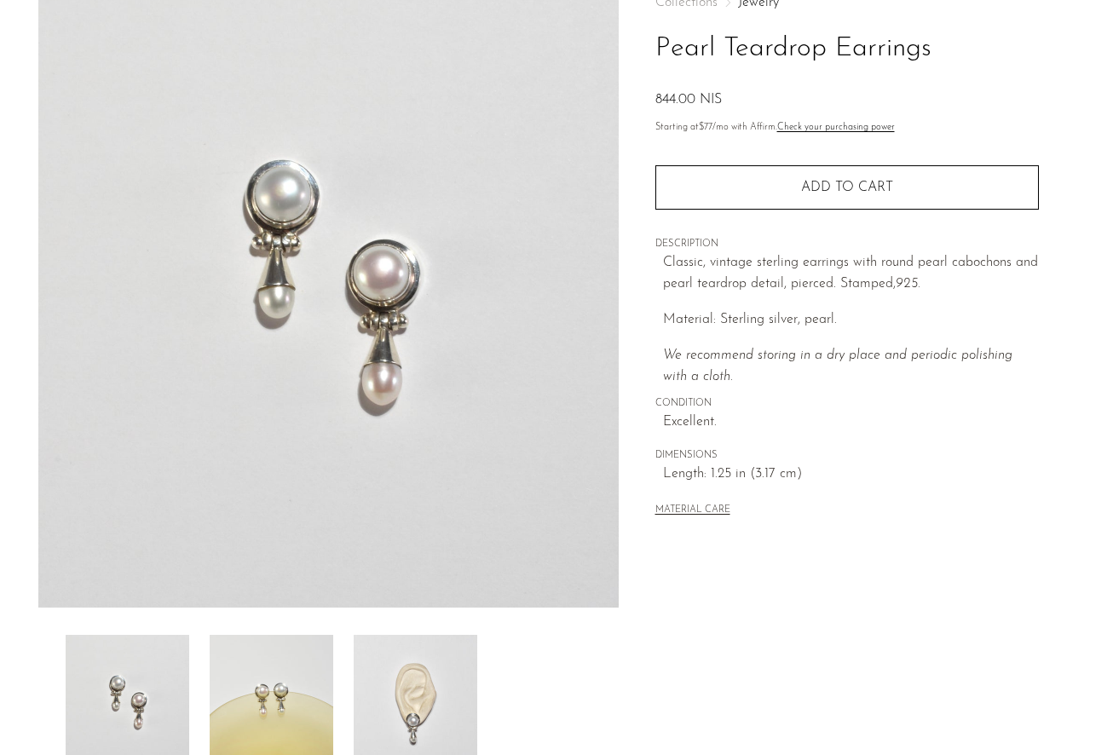
scroll to position [354, 0]
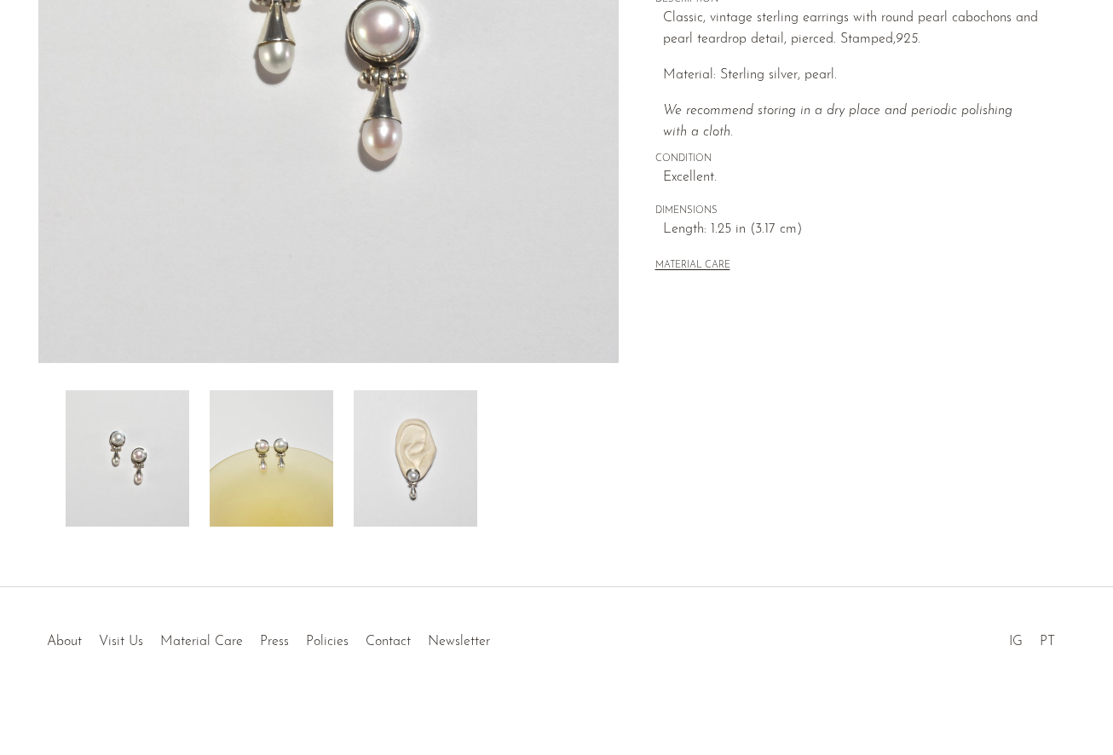
click at [421, 459] on img at bounding box center [416, 458] width 124 height 136
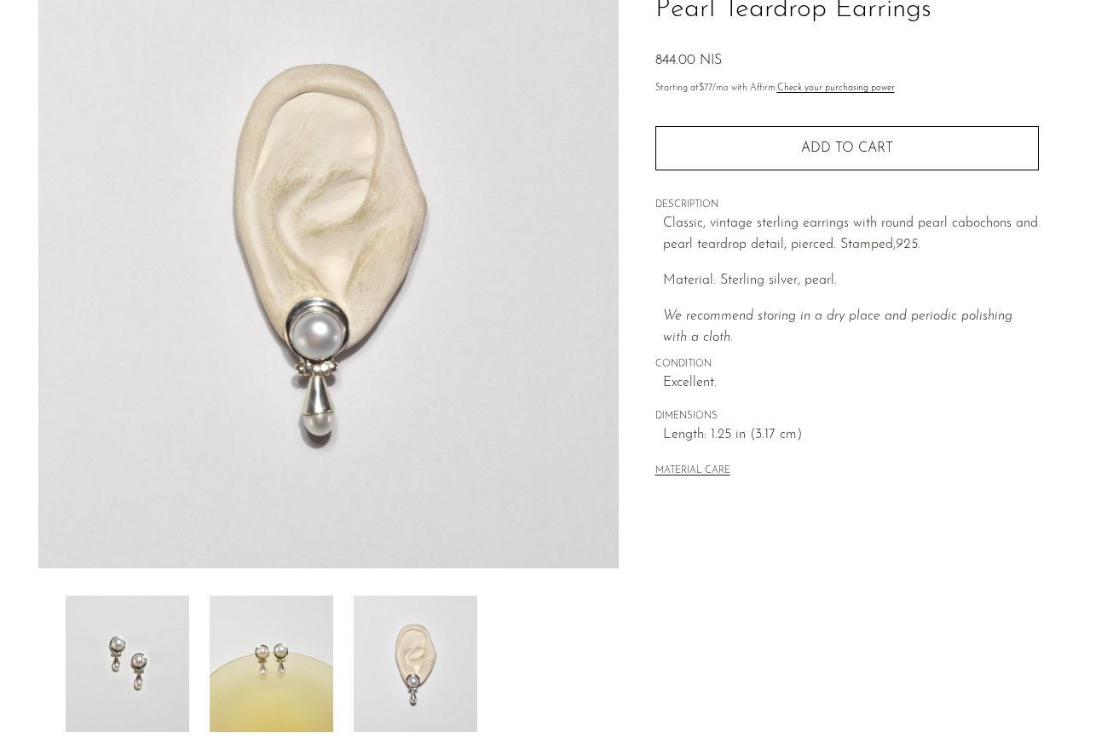
scroll to position [139, 0]
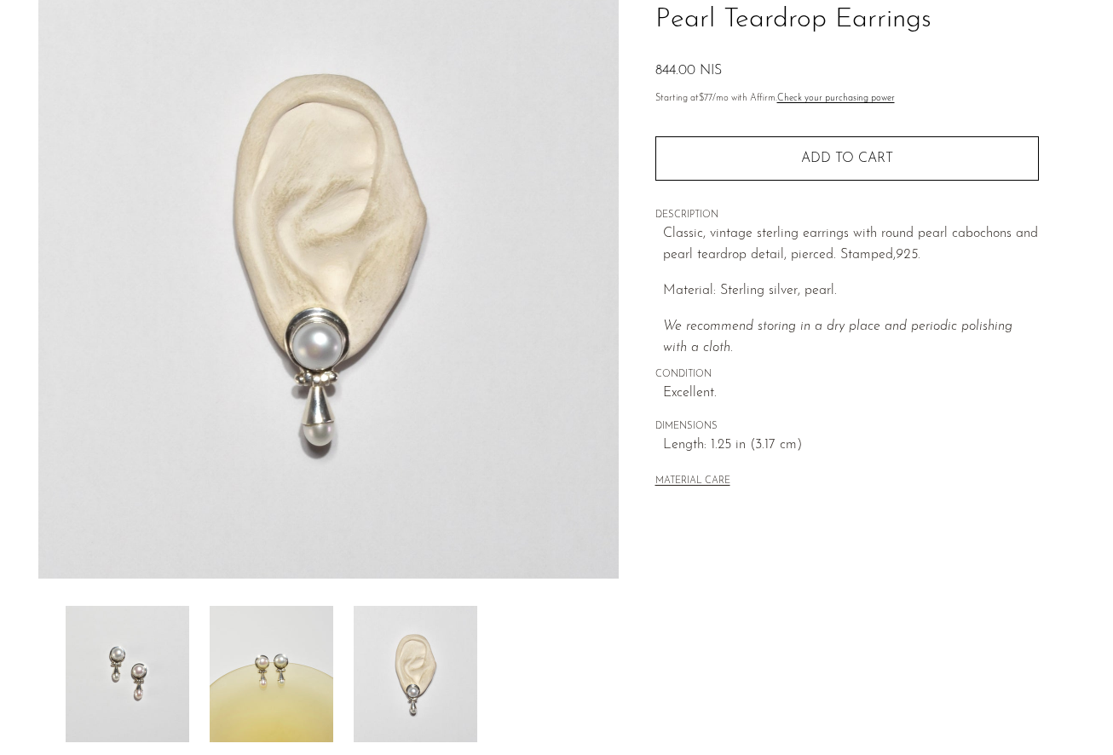
click at [411, 680] on img at bounding box center [416, 674] width 124 height 136
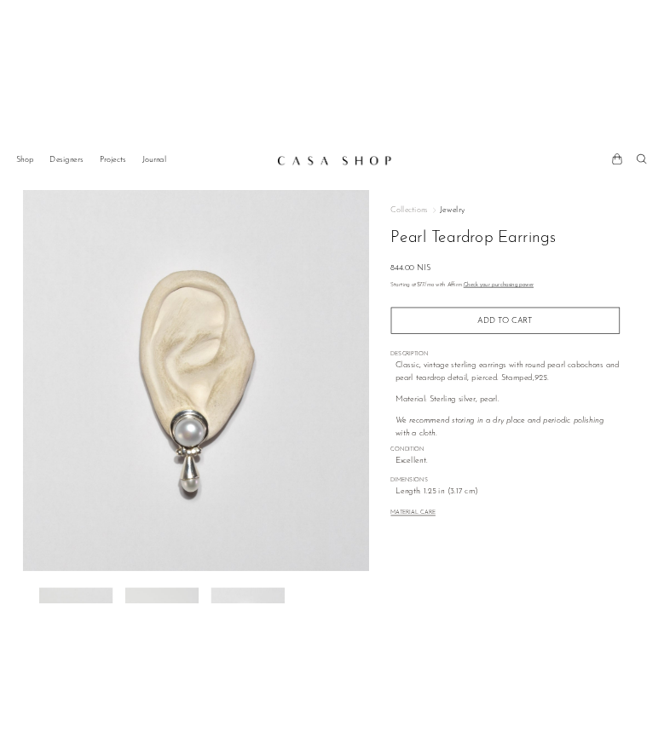
scroll to position [3, 0]
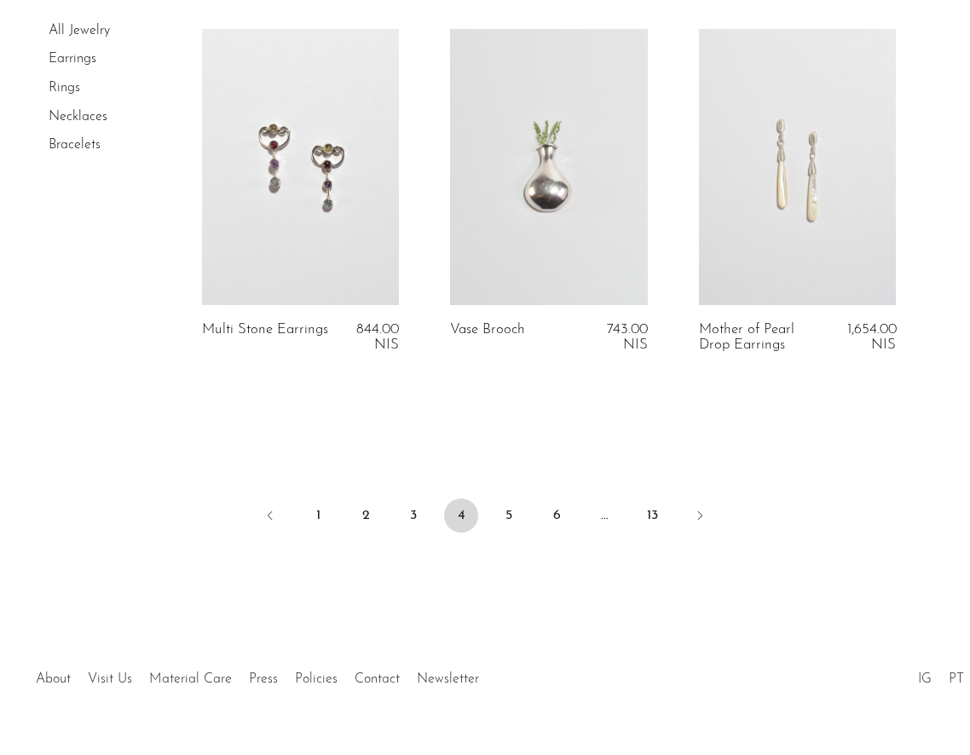
scroll to position [4168, 0]
click at [513, 512] on link "5" at bounding box center [509, 514] width 34 height 34
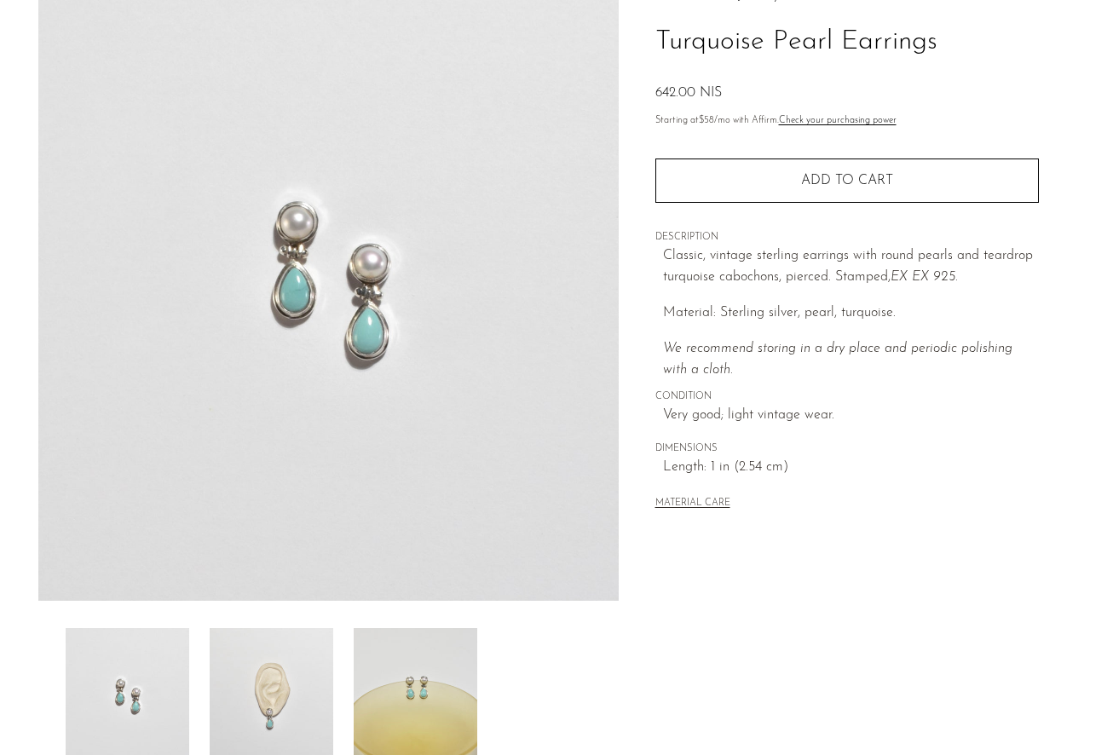
scroll to position [354, 0]
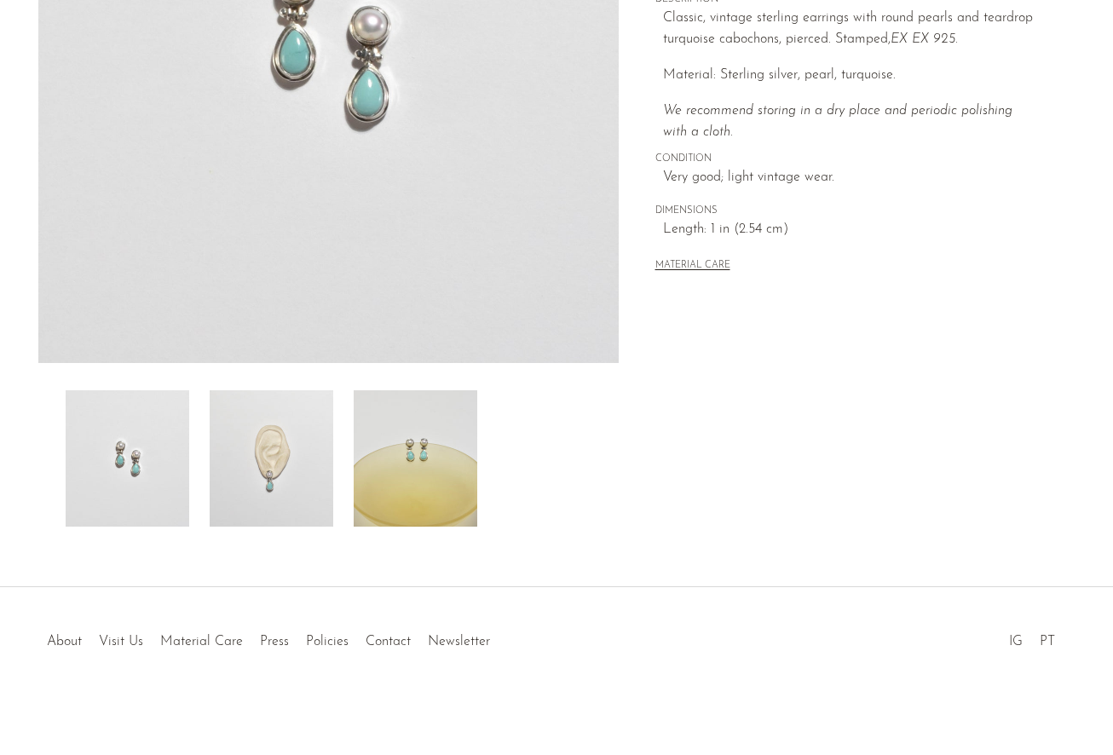
click at [298, 420] on img at bounding box center [272, 458] width 124 height 136
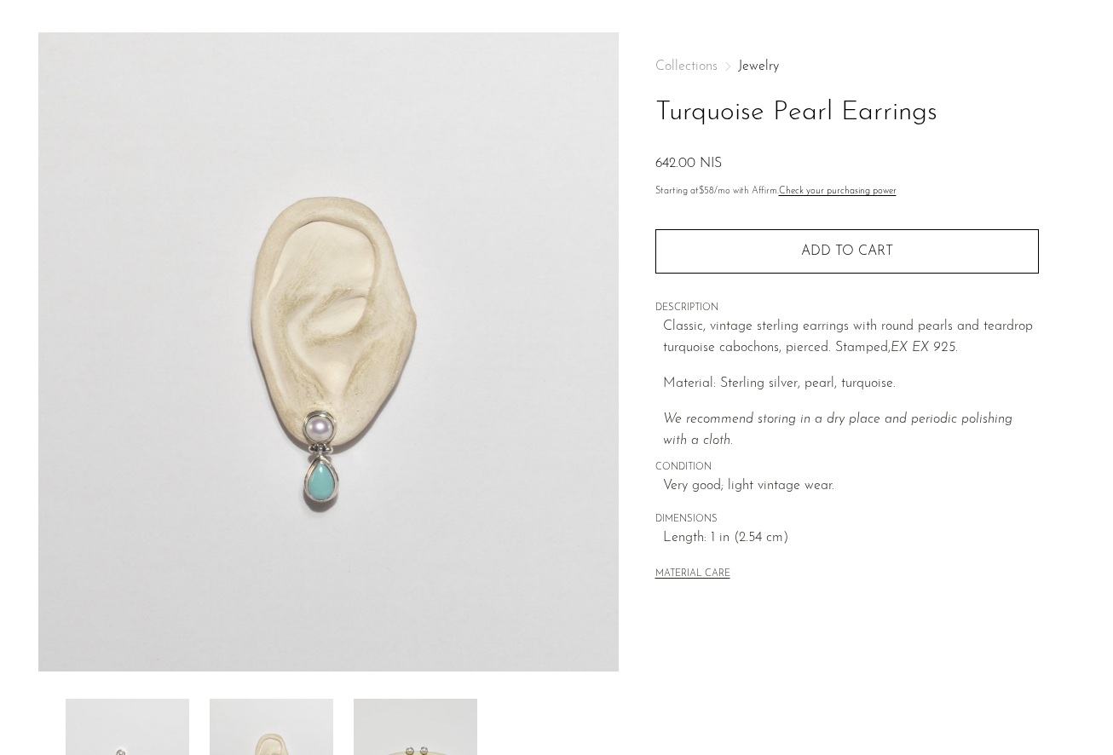
scroll to position [0, 0]
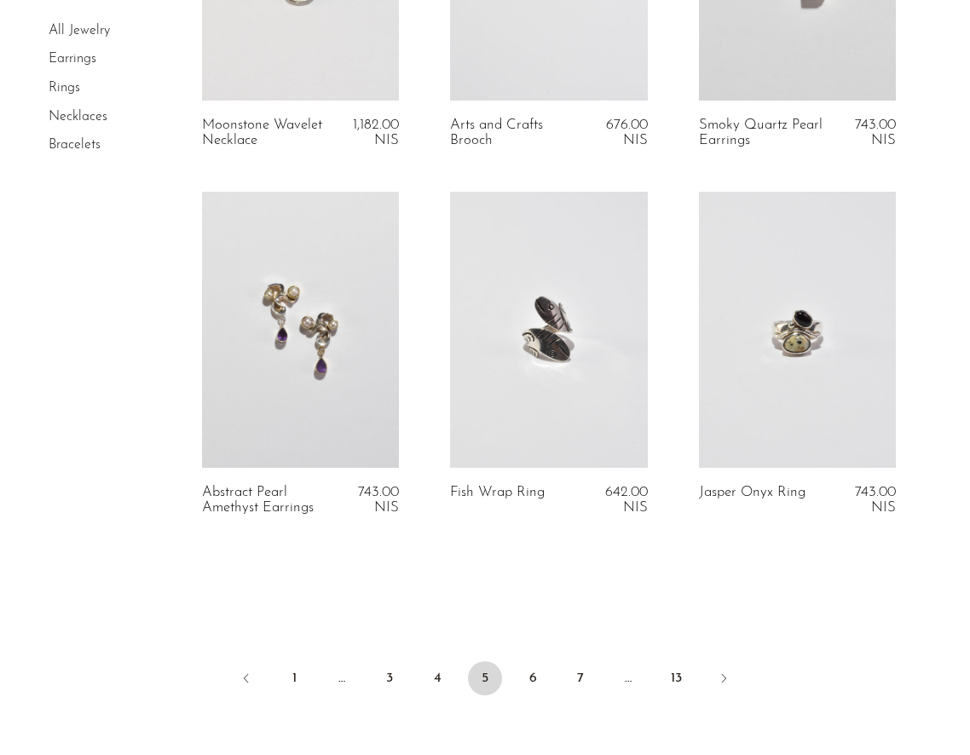
scroll to position [4111, 0]
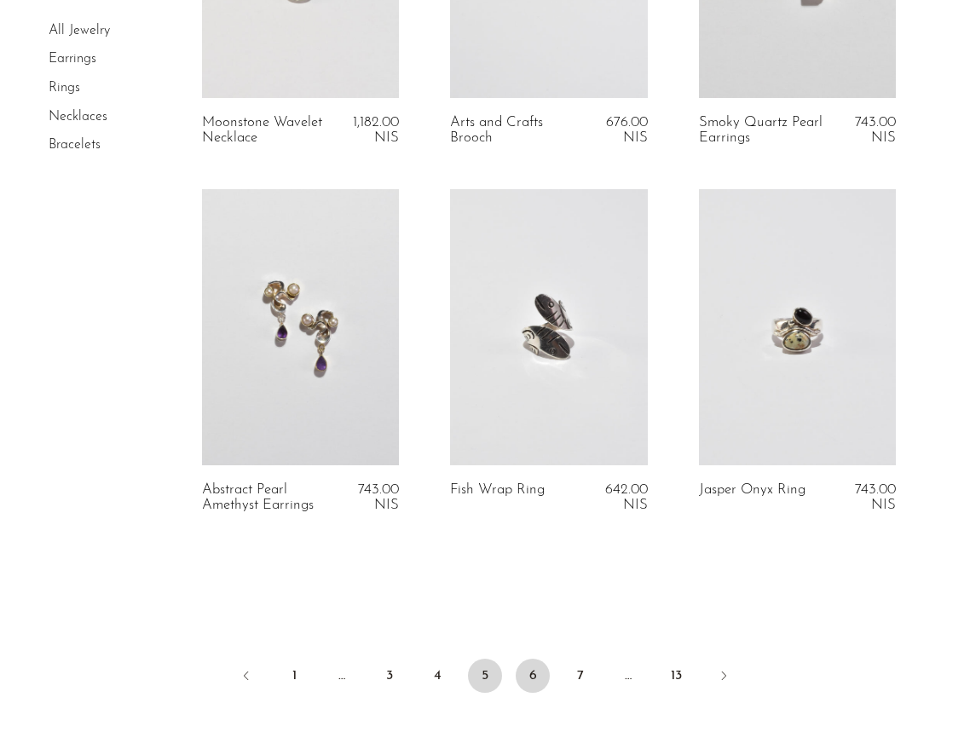
click at [521, 672] on link "6" at bounding box center [533, 676] width 34 height 34
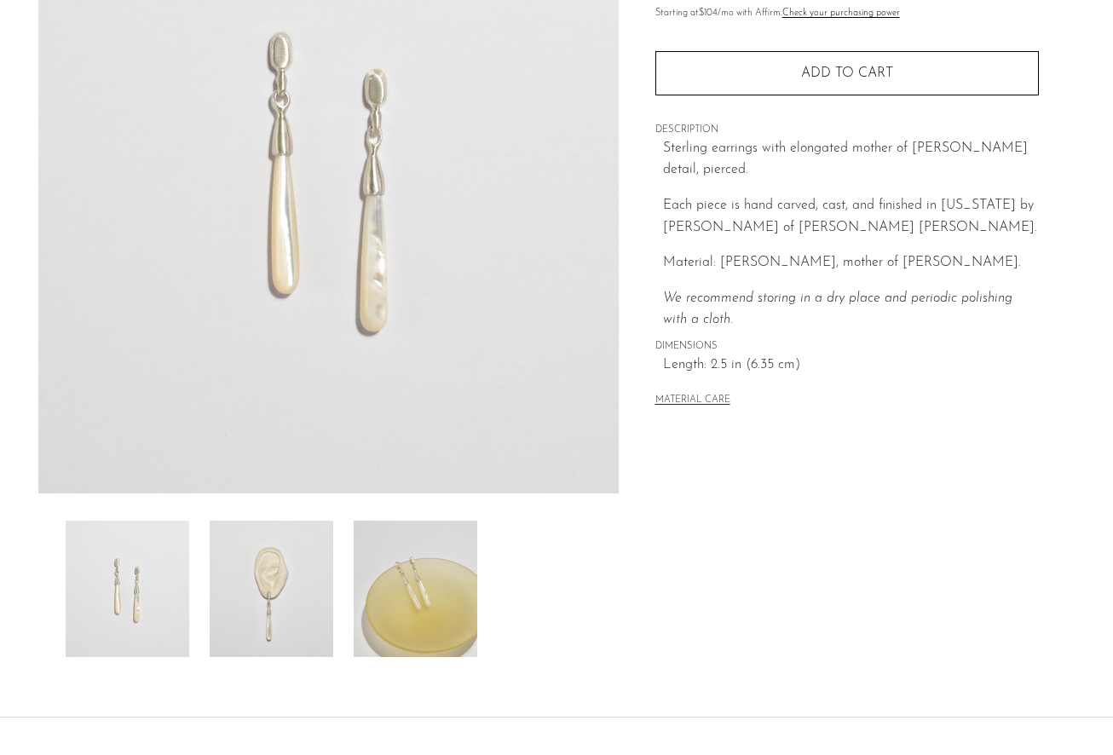
scroll to position [354, 0]
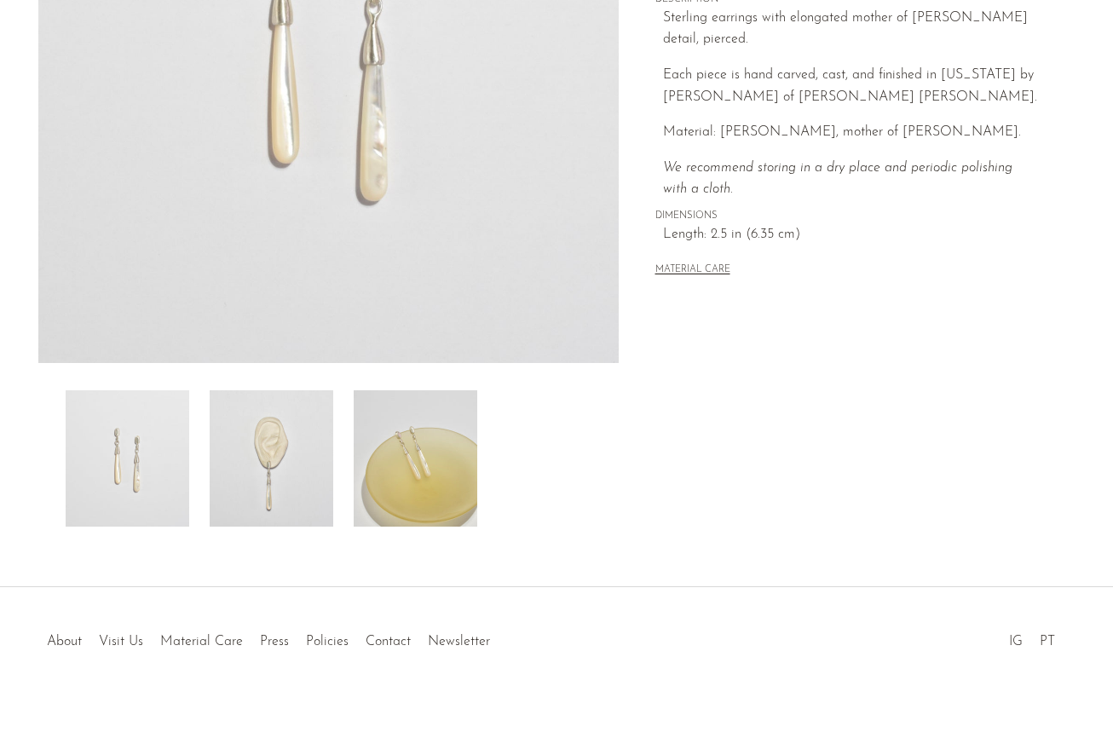
click at [438, 418] on img at bounding box center [416, 458] width 124 height 136
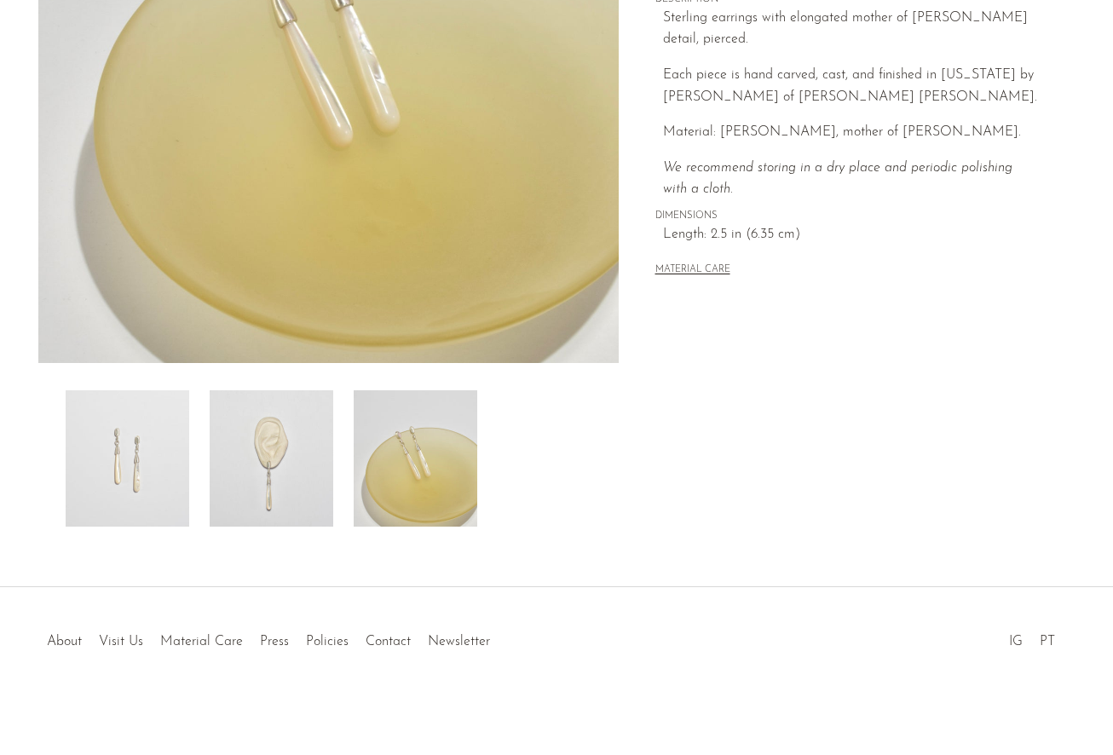
click at [277, 462] on img at bounding box center [272, 458] width 124 height 136
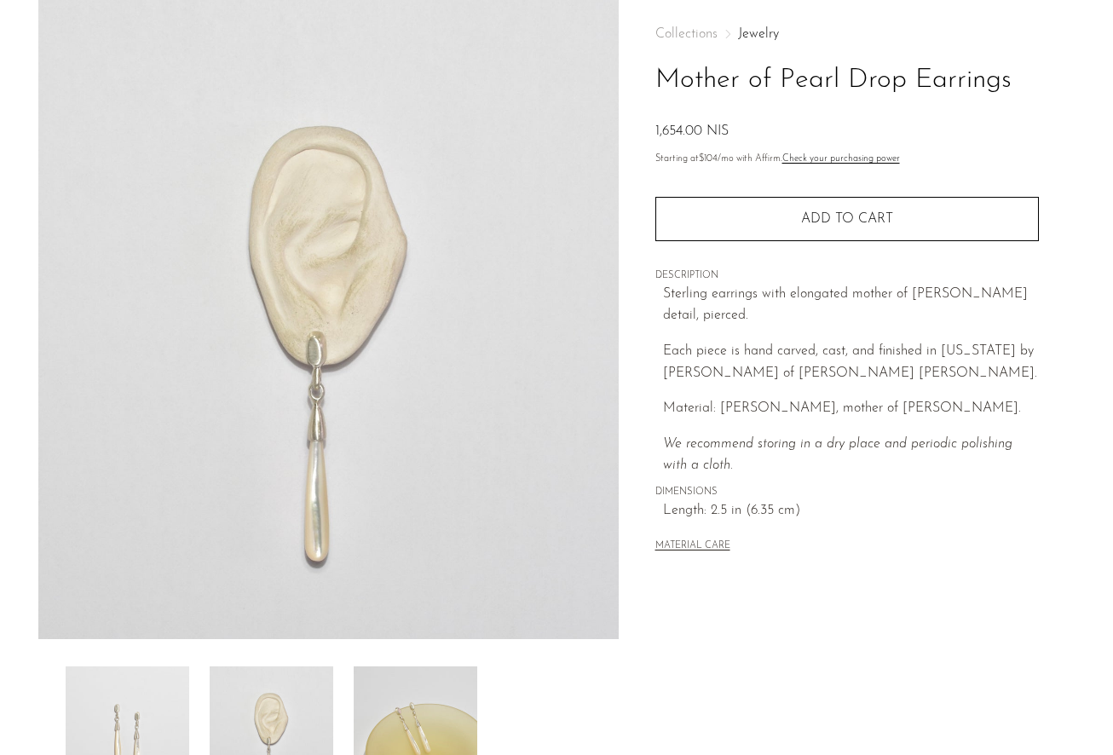
scroll to position [78, 0]
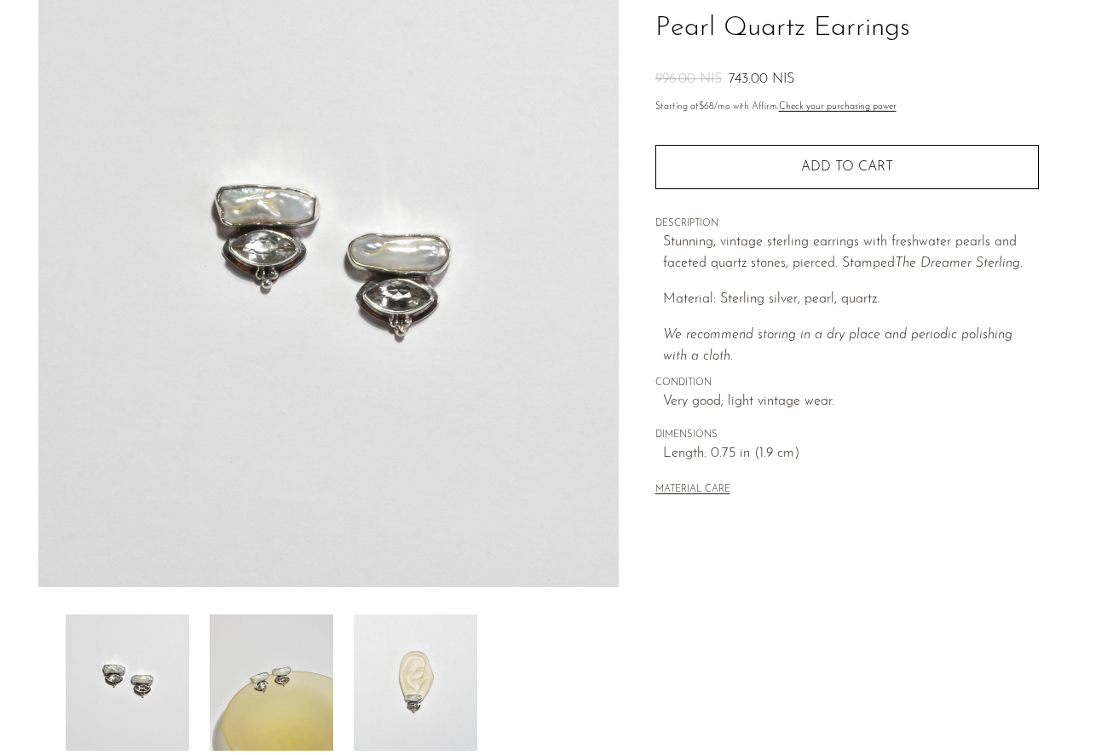
scroll to position [354, 0]
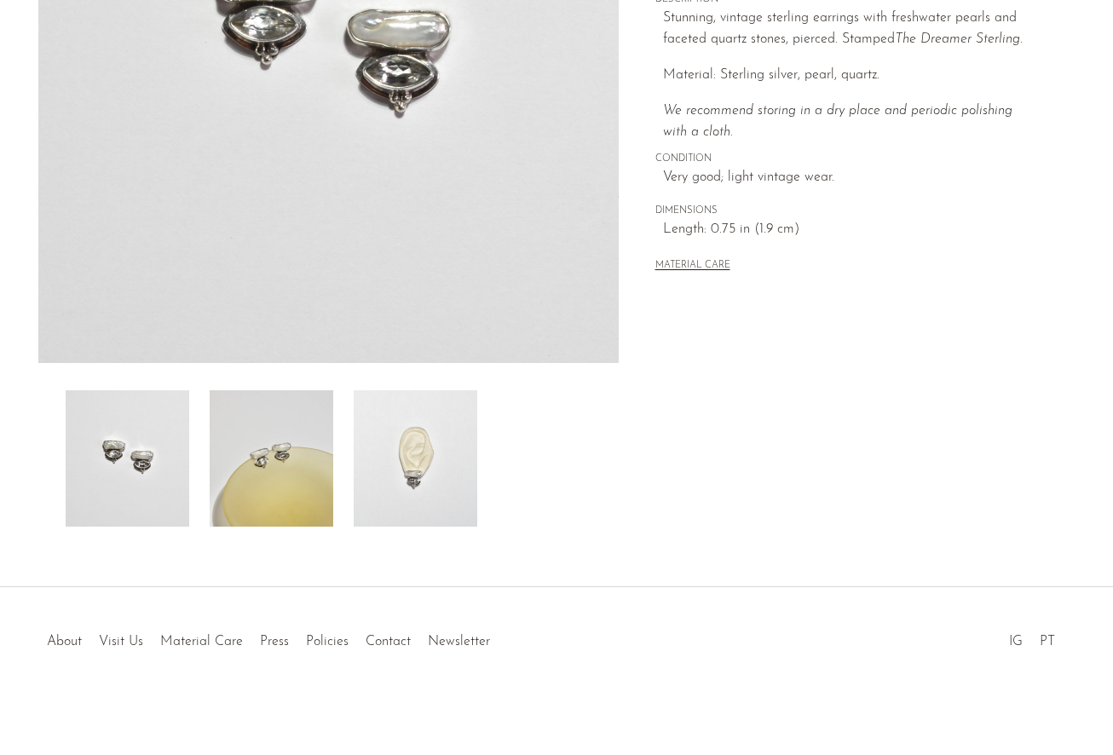
click at [409, 437] on img at bounding box center [416, 458] width 124 height 136
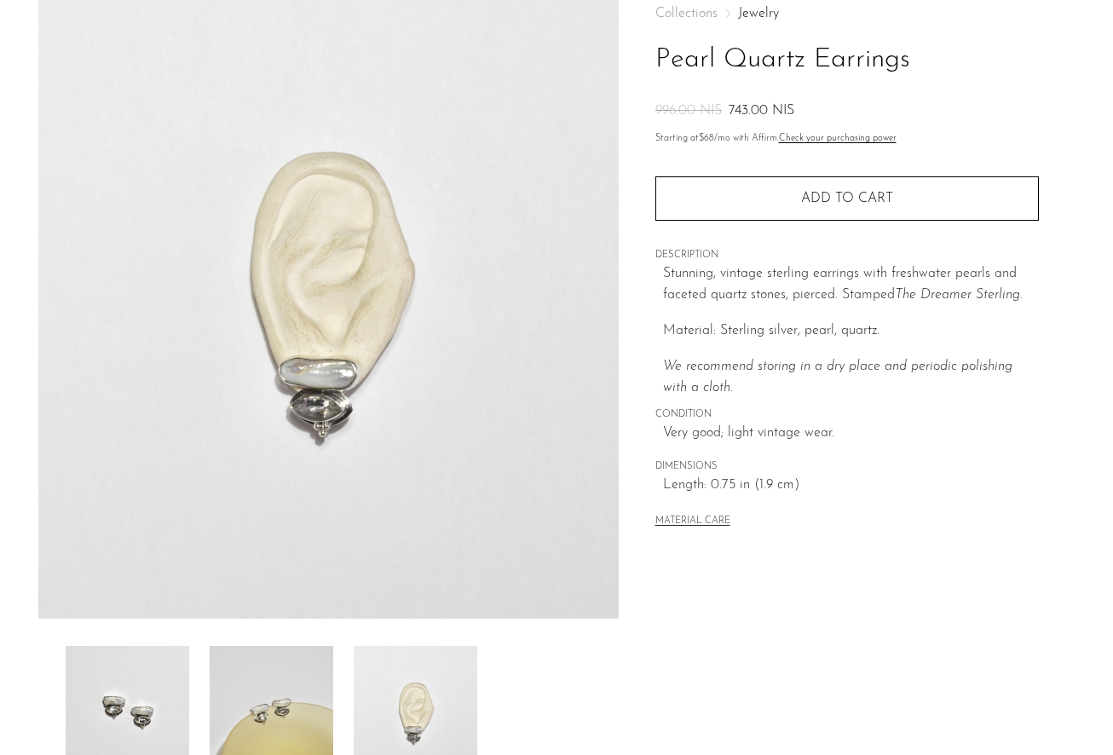
scroll to position [83, 0]
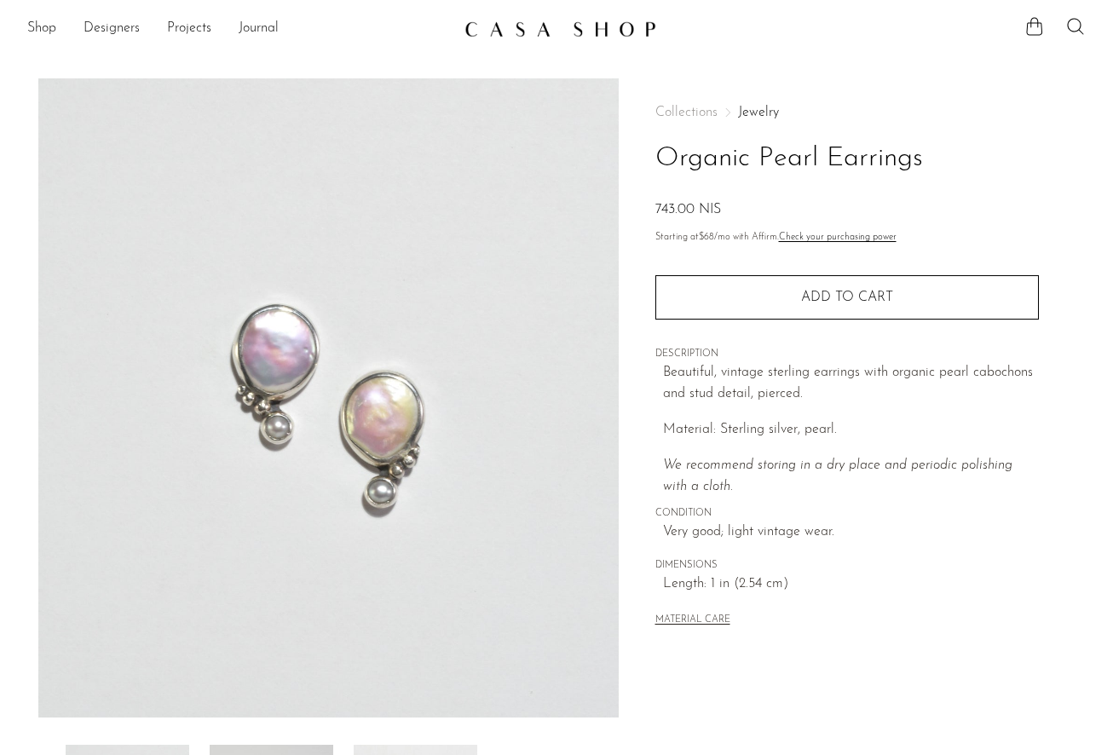
scroll to position [354, 0]
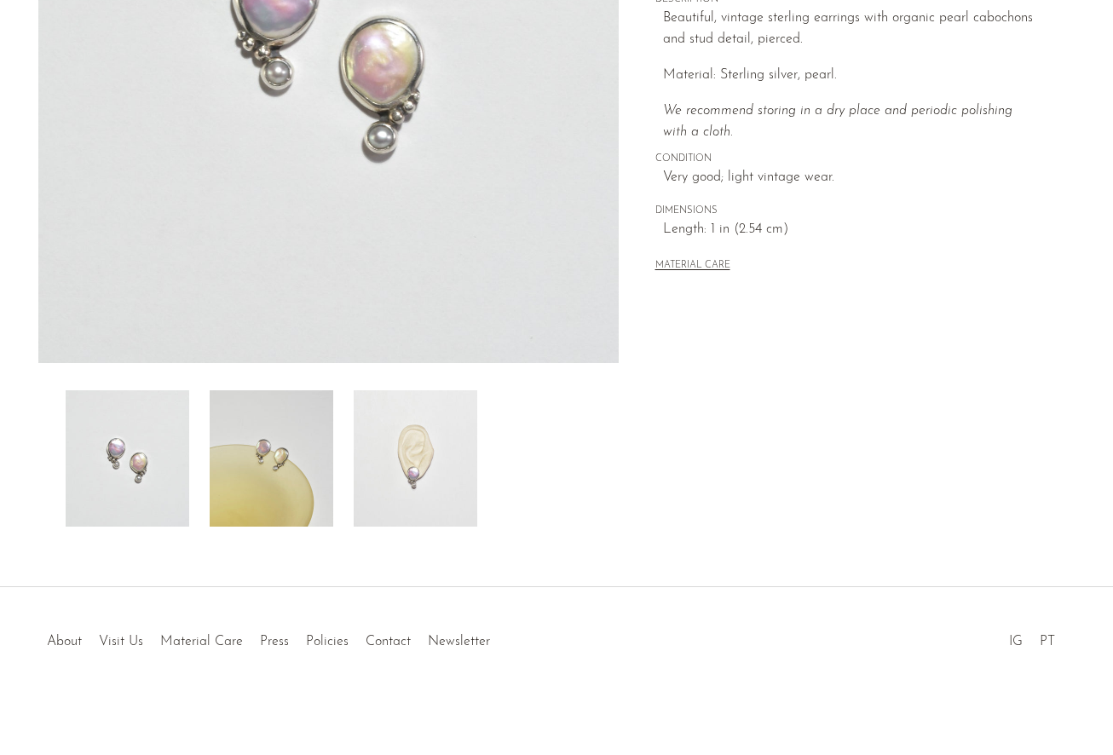
click at [418, 465] on img at bounding box center [416, 458] width 124 height 136
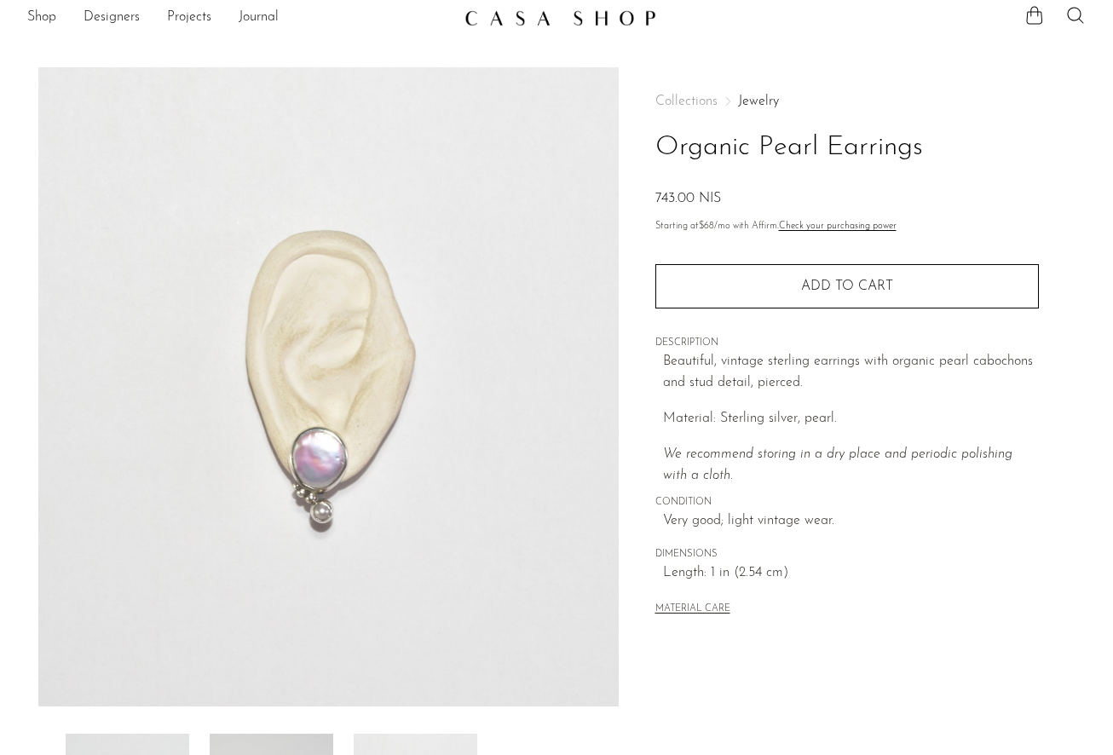
scroll to position [0, 0]
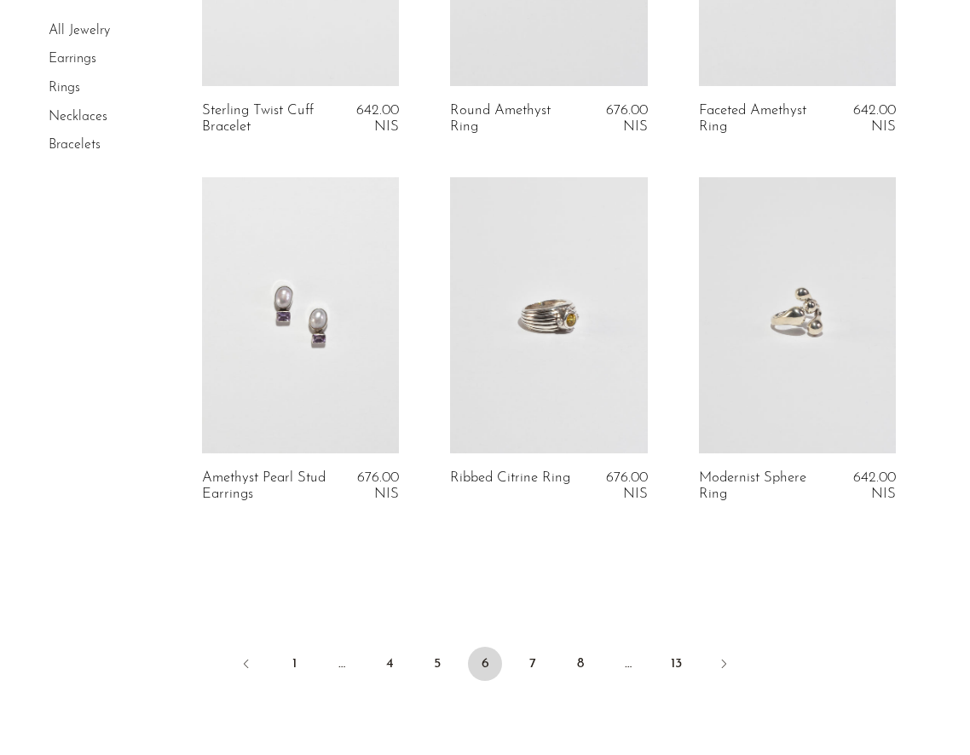
scroll to position [4063, 0]
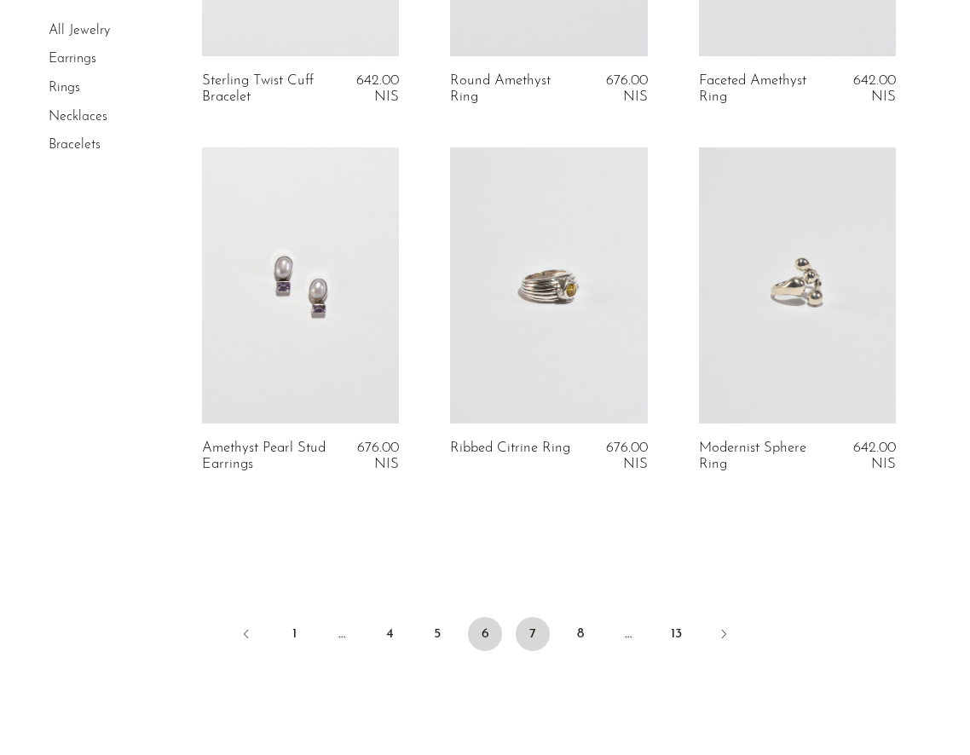
click at [529, 633] on link "7" at bounding box center [533, 634] width 34 height 34
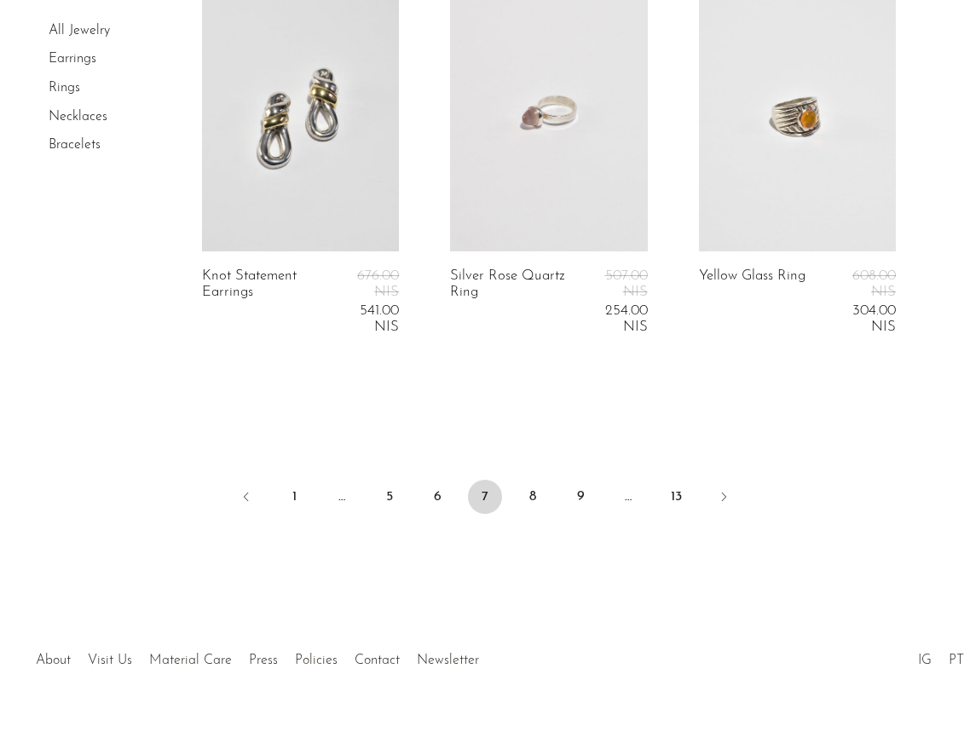
scroll to position [4540, 0]
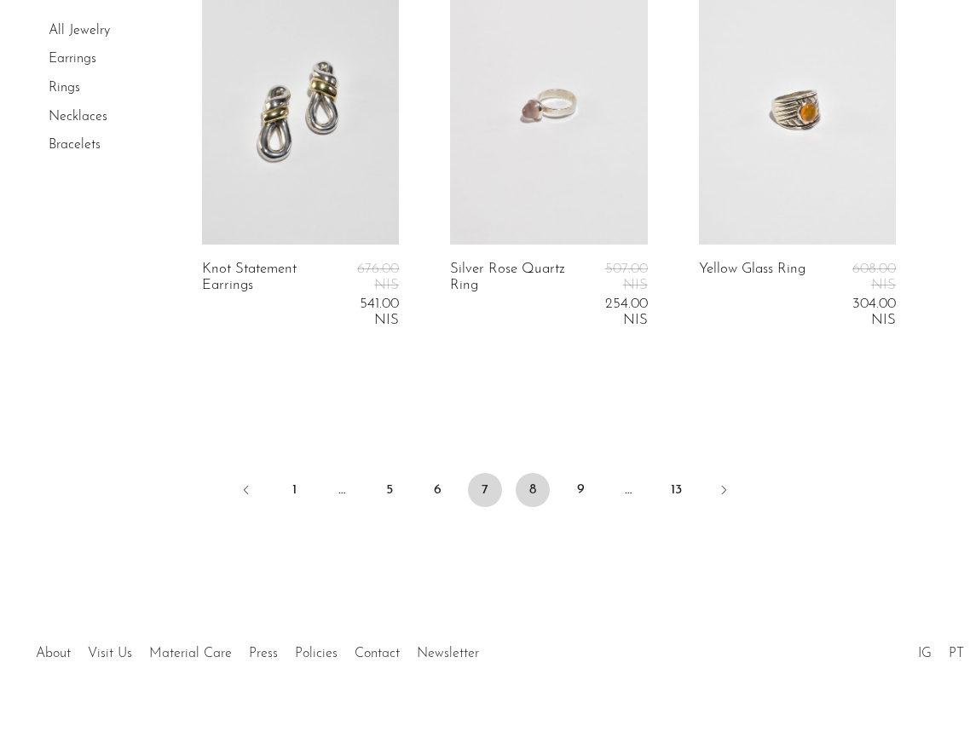
click at [533, 485] on link "8" at bounding box center [533, 490] width 34 height 34
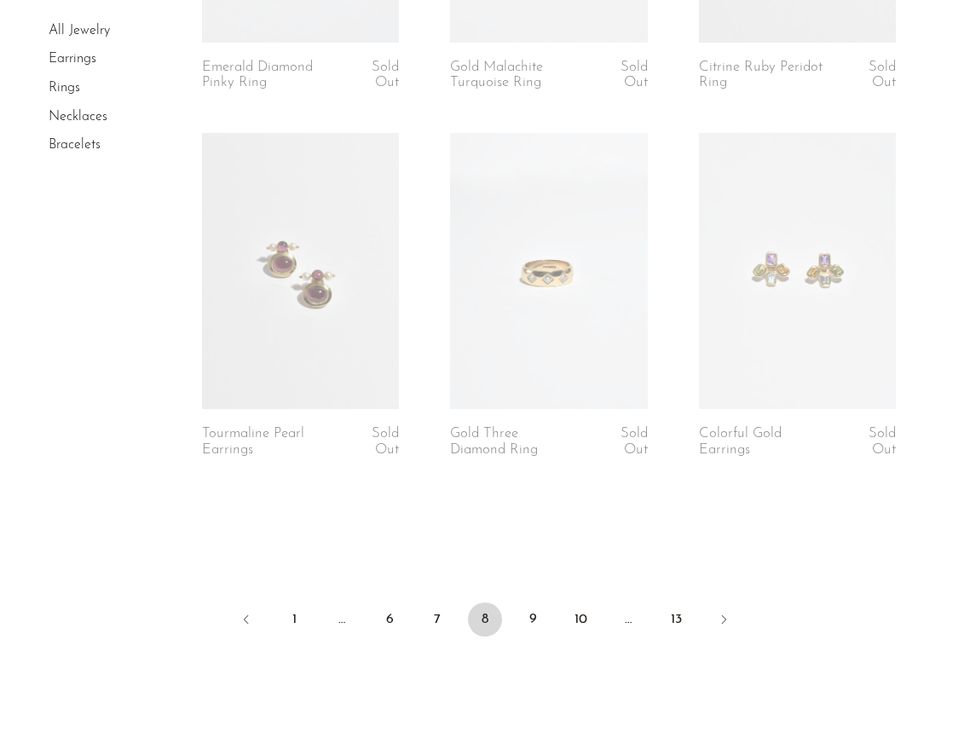
scroll to position [4322, 0]
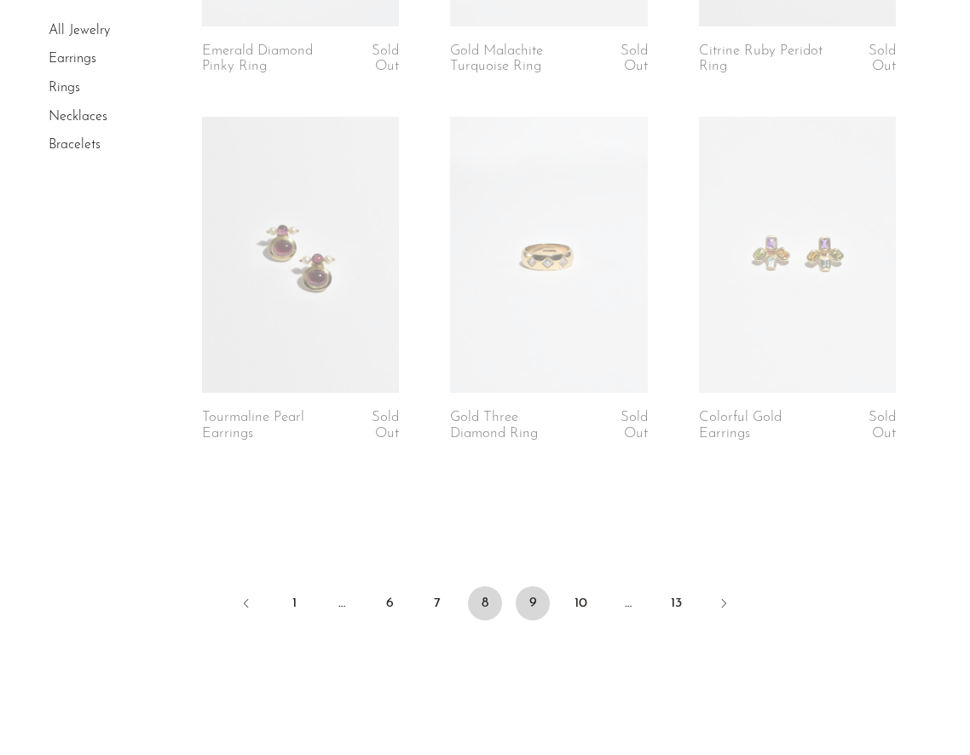
click at [522, 599] on link "9" at bounding box center [533, 603] width 34 height 34
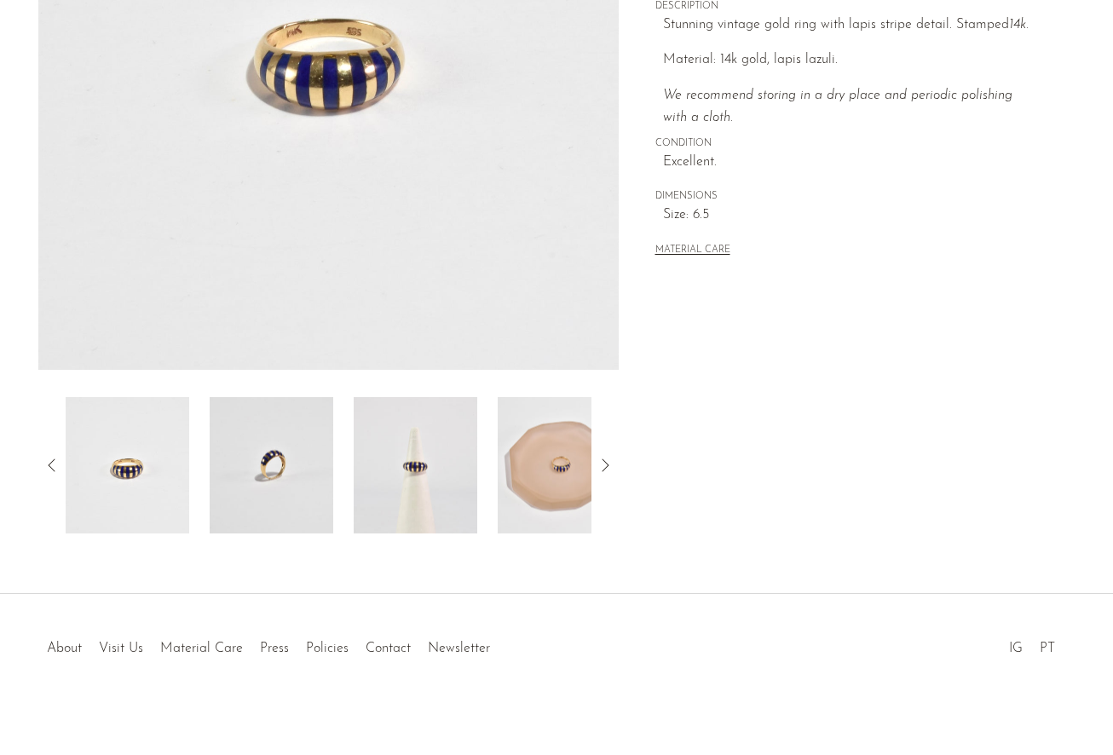
scroll to position [354, 0]
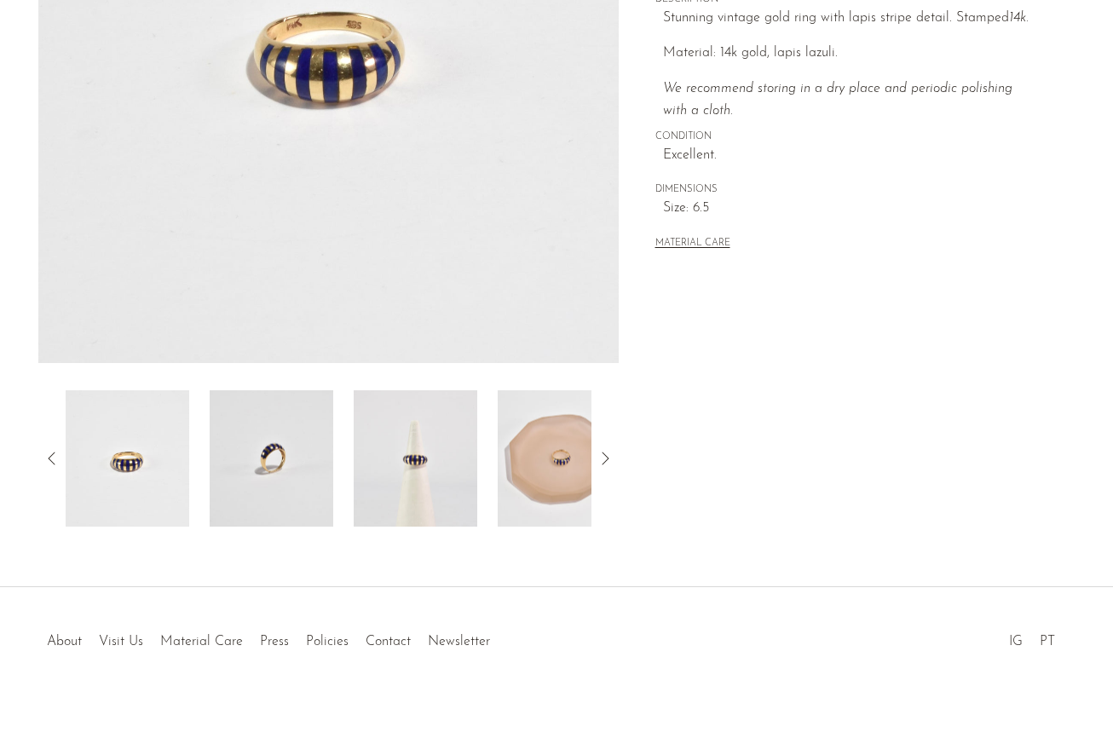
click at [543, 473] on img at bounding box center [560, 458] width 124 height 136
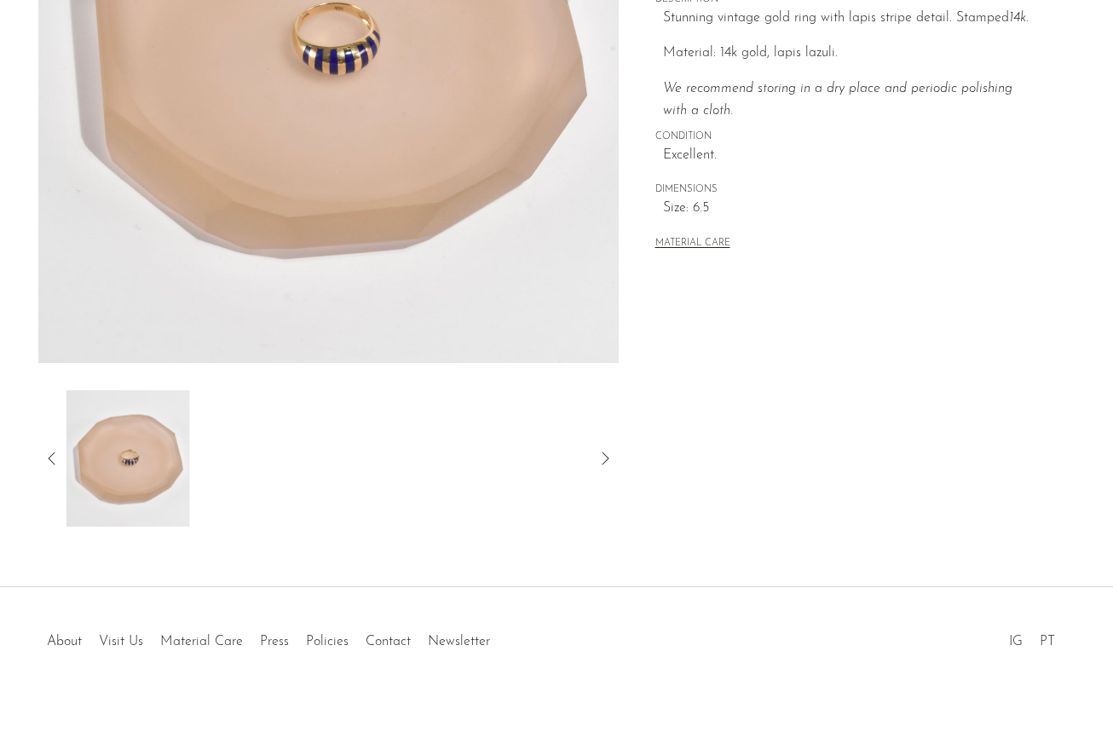
scroll to position [0, 0]
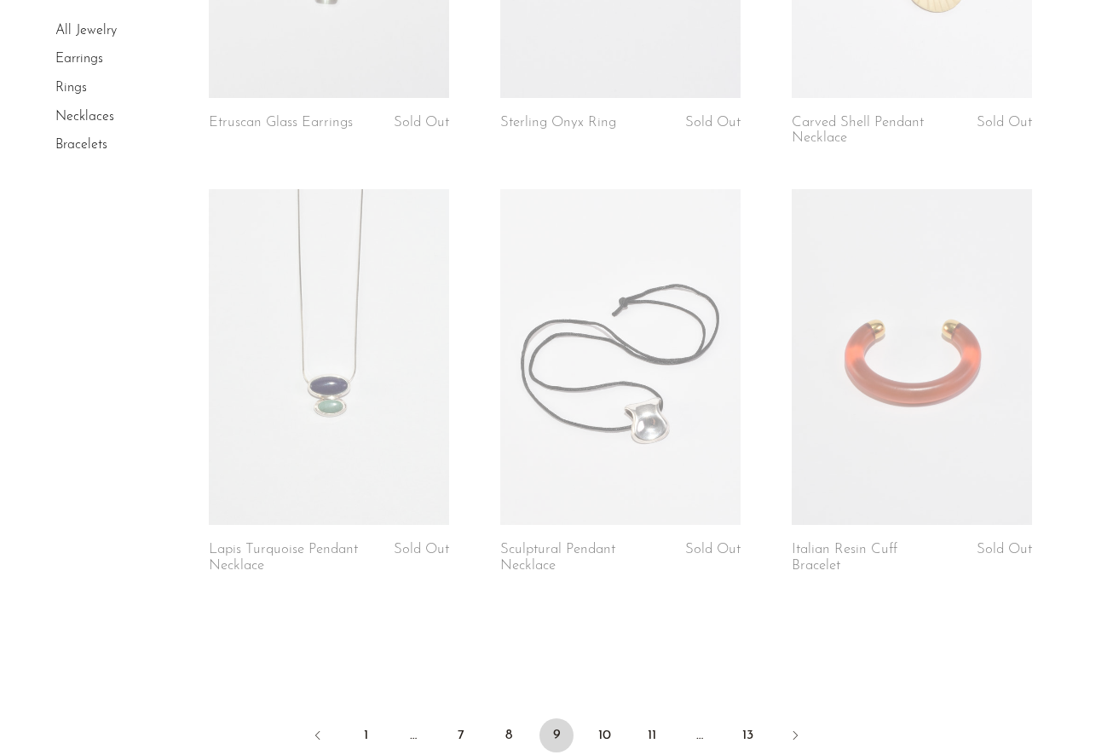
scroll to position [4878, 0]
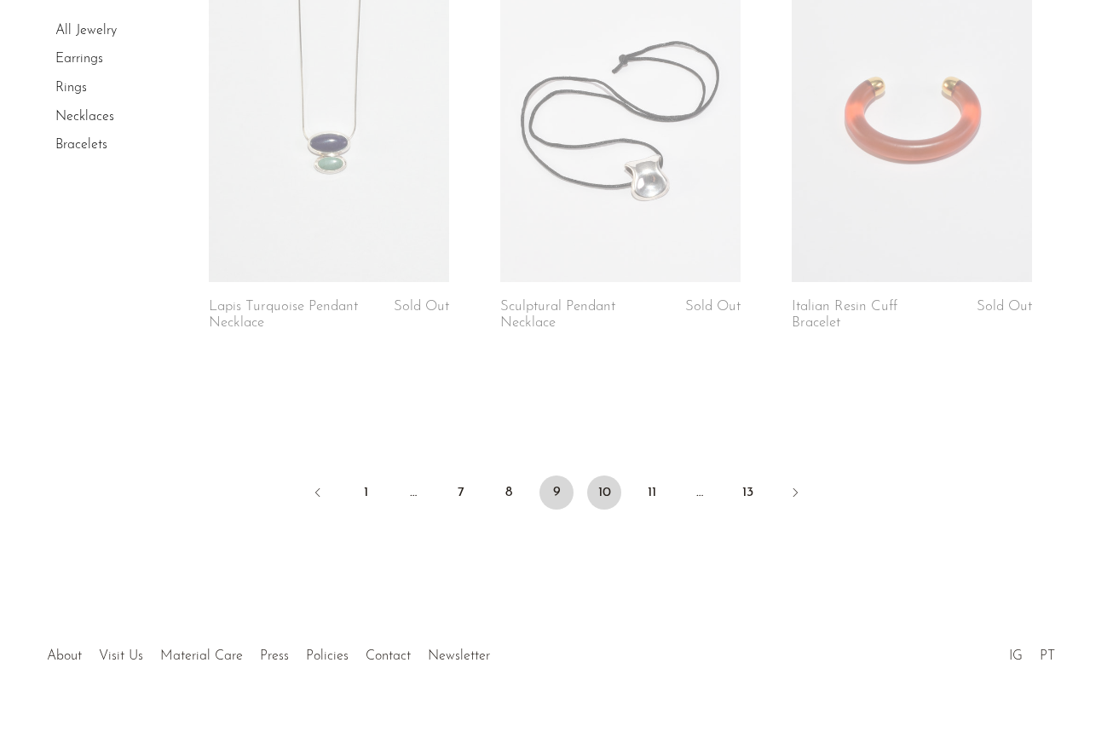
click at [605, 475] on link "10" at bounding box center [604, 492] width 34 height 34
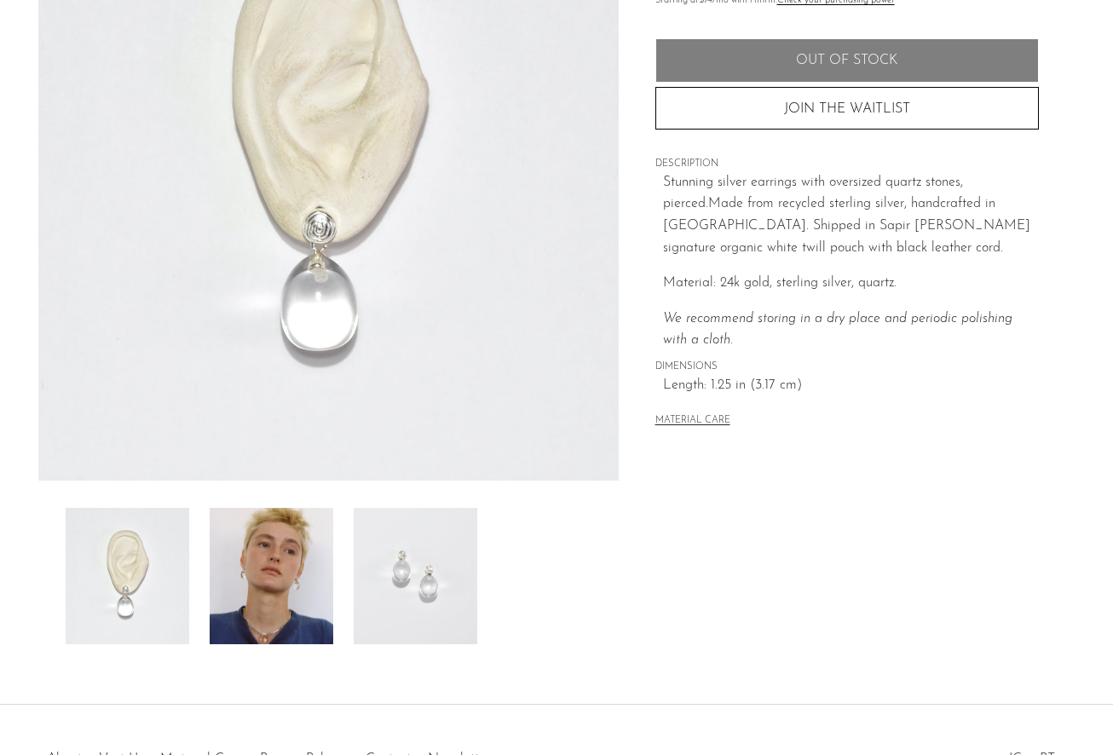
scroll to position [354, 0]
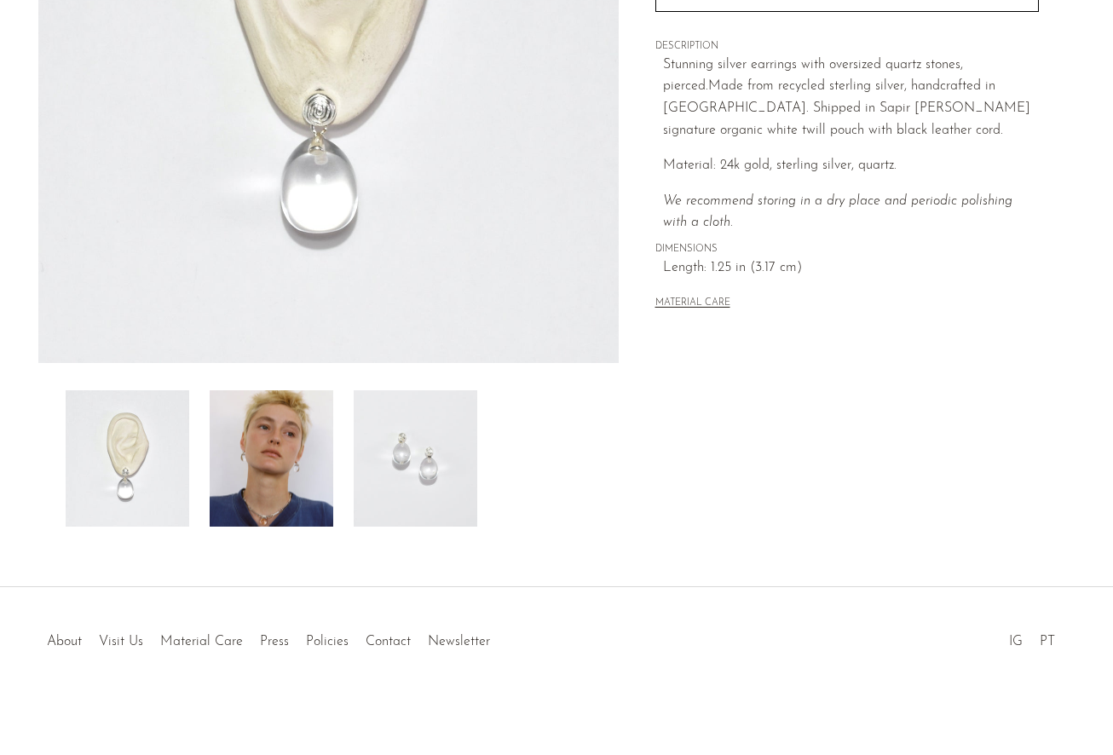
click at [284, 451] on img at bounding box center [272, 458] width 124 height 136
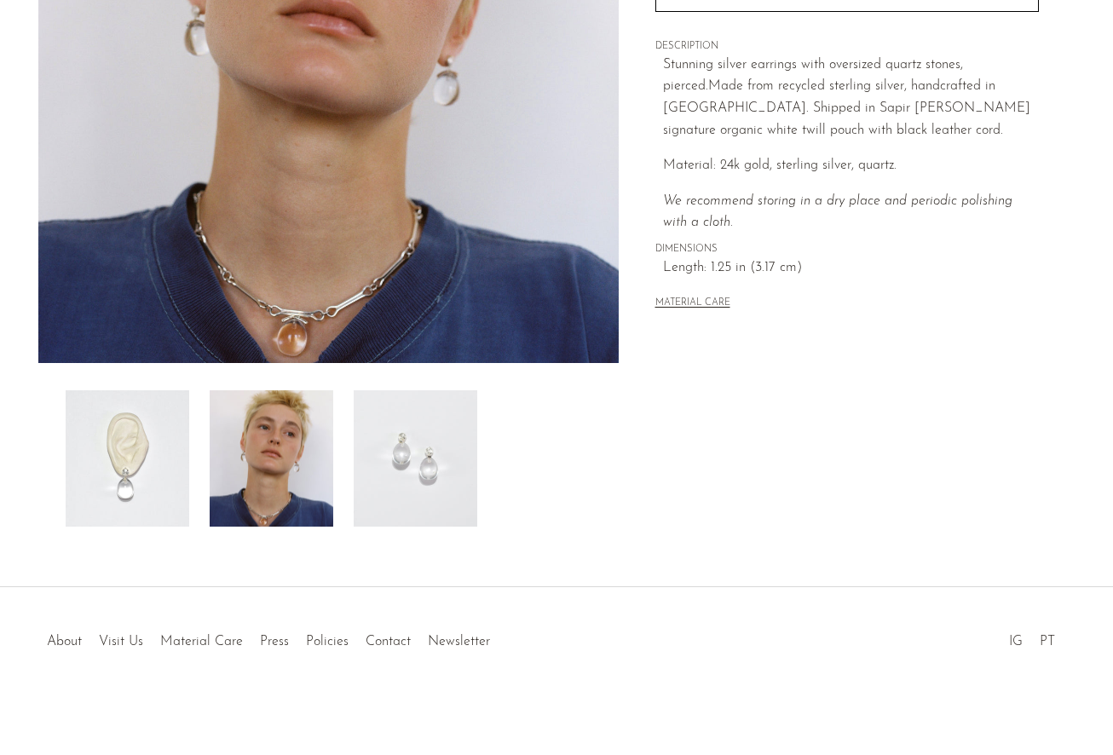
click at [414, 453] on img at bounding box center [416, 458] width 124 height 136
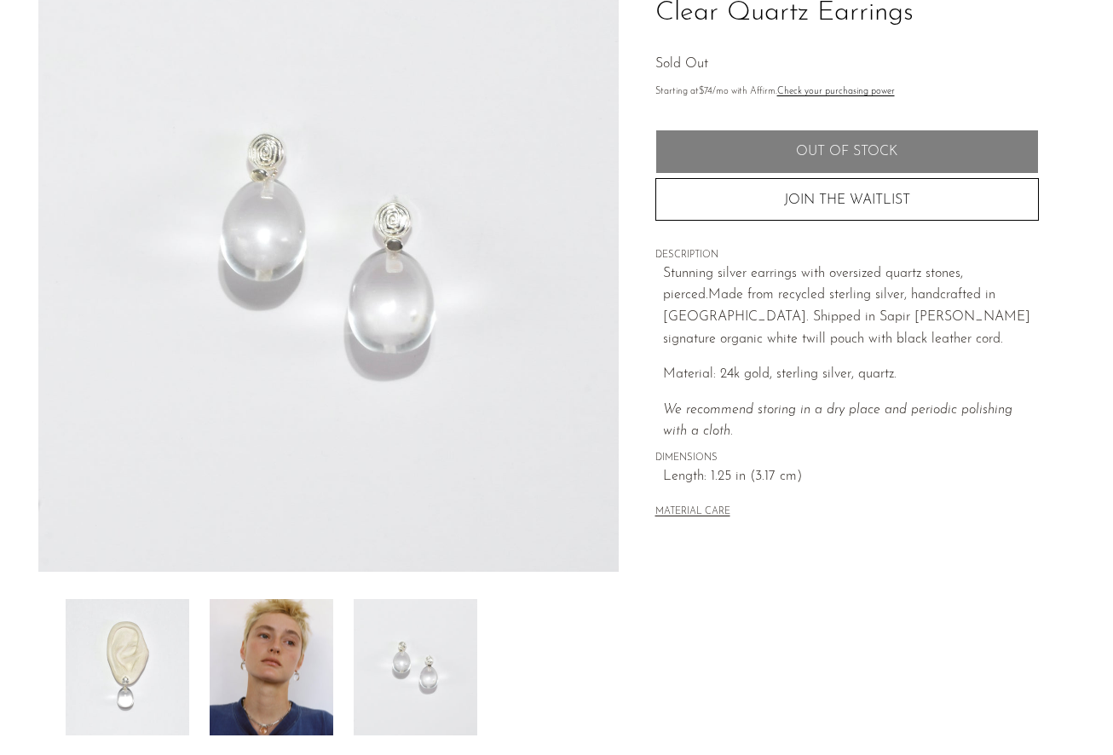
scroll to position [128, 0]
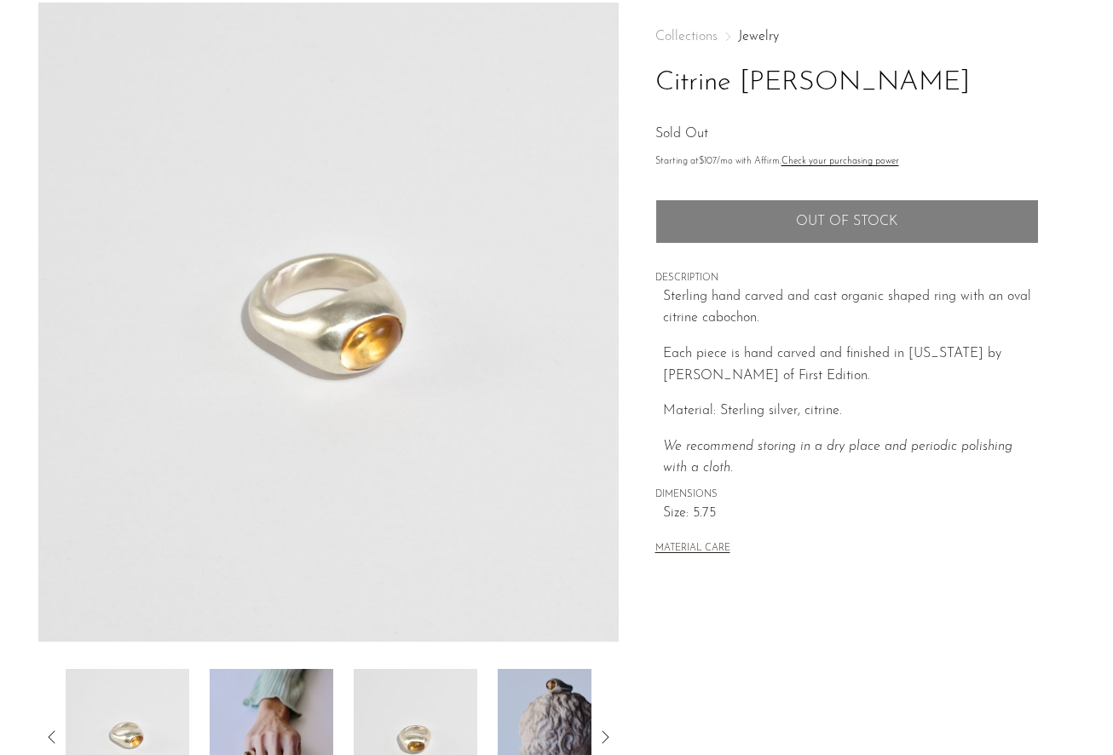
scroll to position [179, 0]
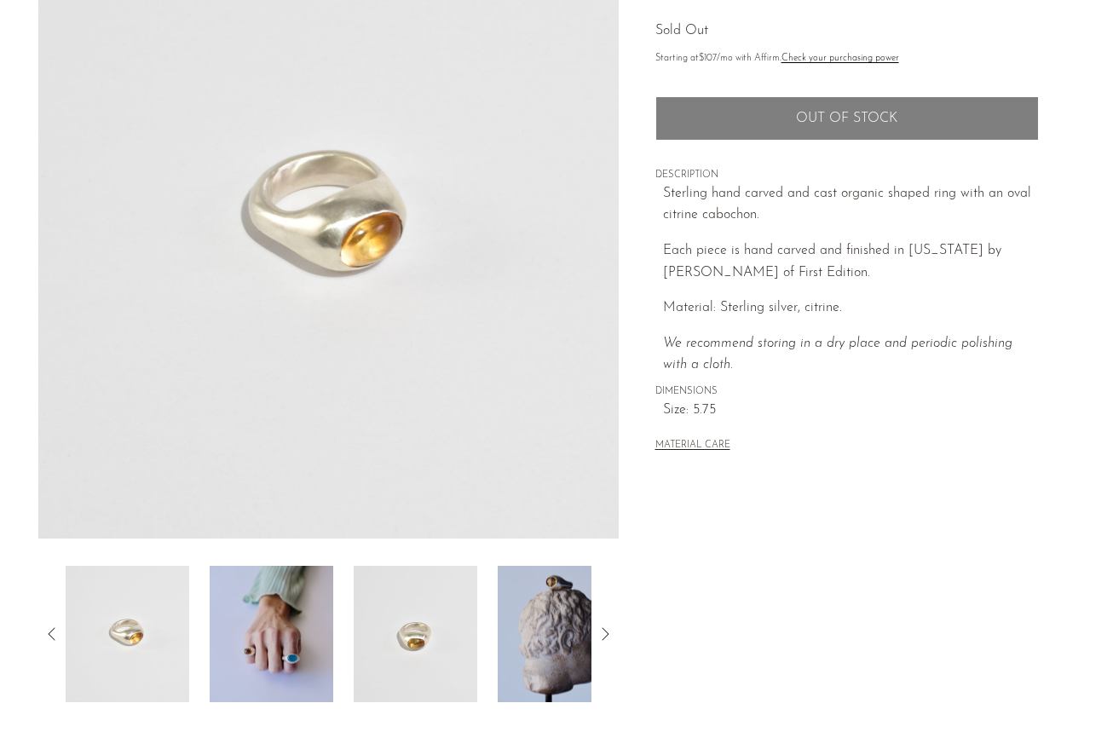
click at [259, 632] on img at bounding box center [272, 634] width 124 height 136
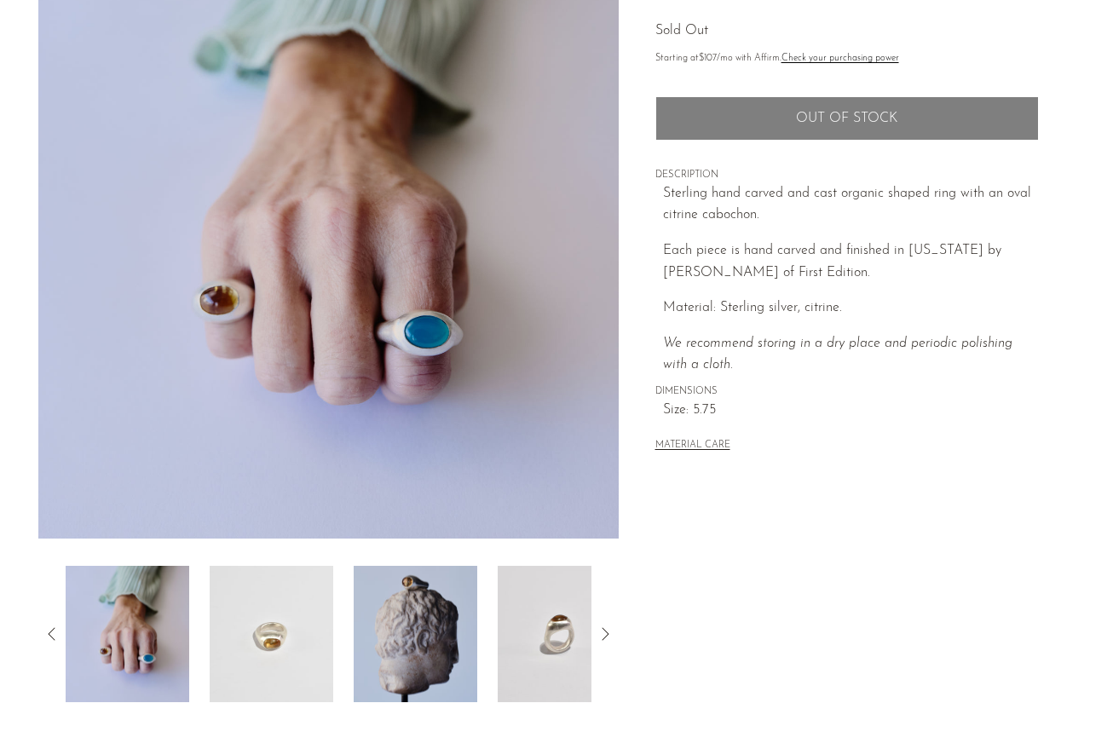
click at [320, 635] on img at bounding box center [272, 634] width 124 height 136
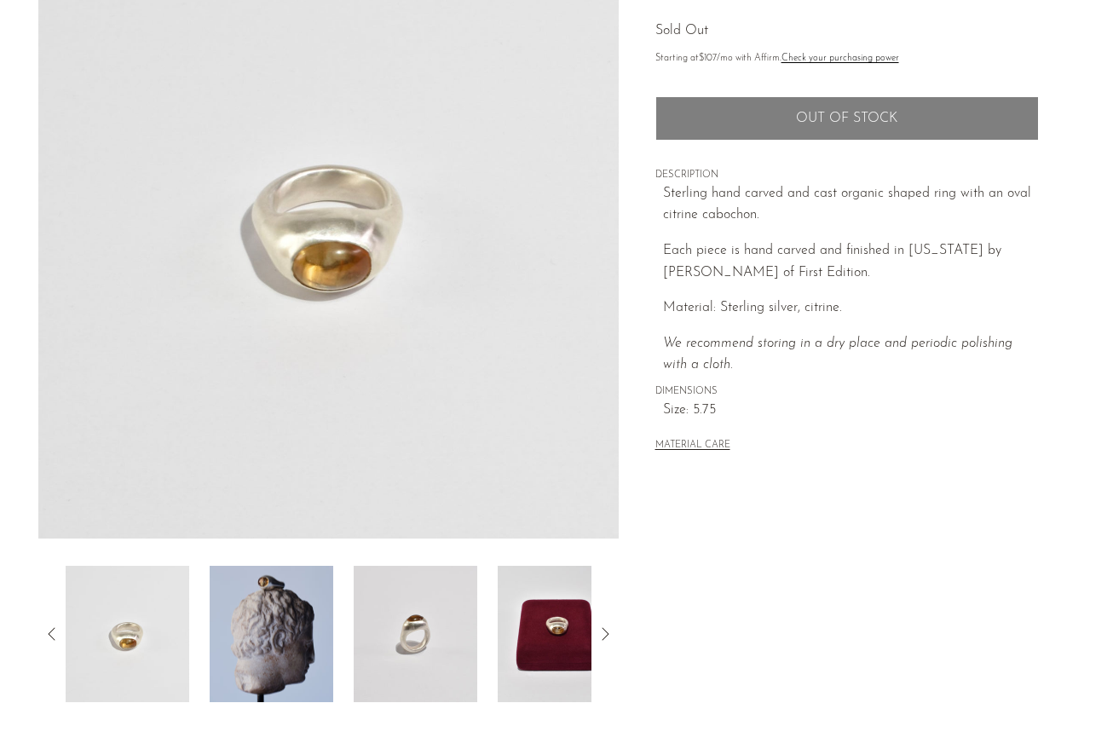
click at [321, 631] on img at bounding box center [272, 634] width 124 height 136
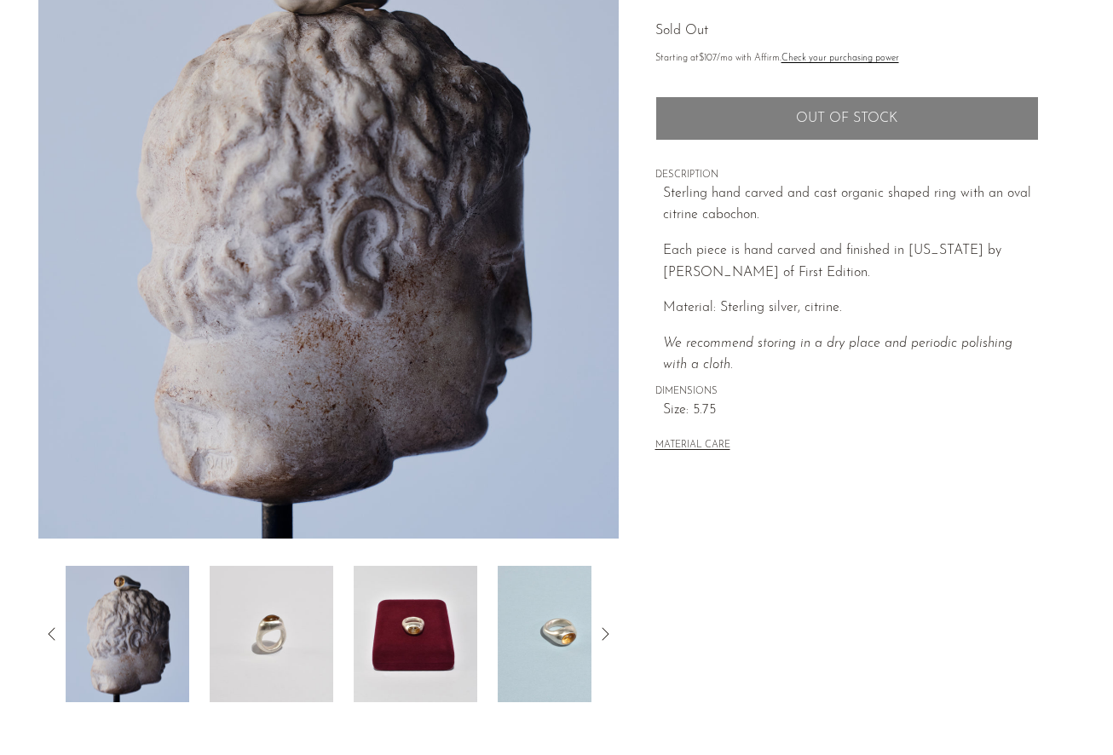
click at [307, 636] on img at bounding box center [272, 634] width 124 height 136
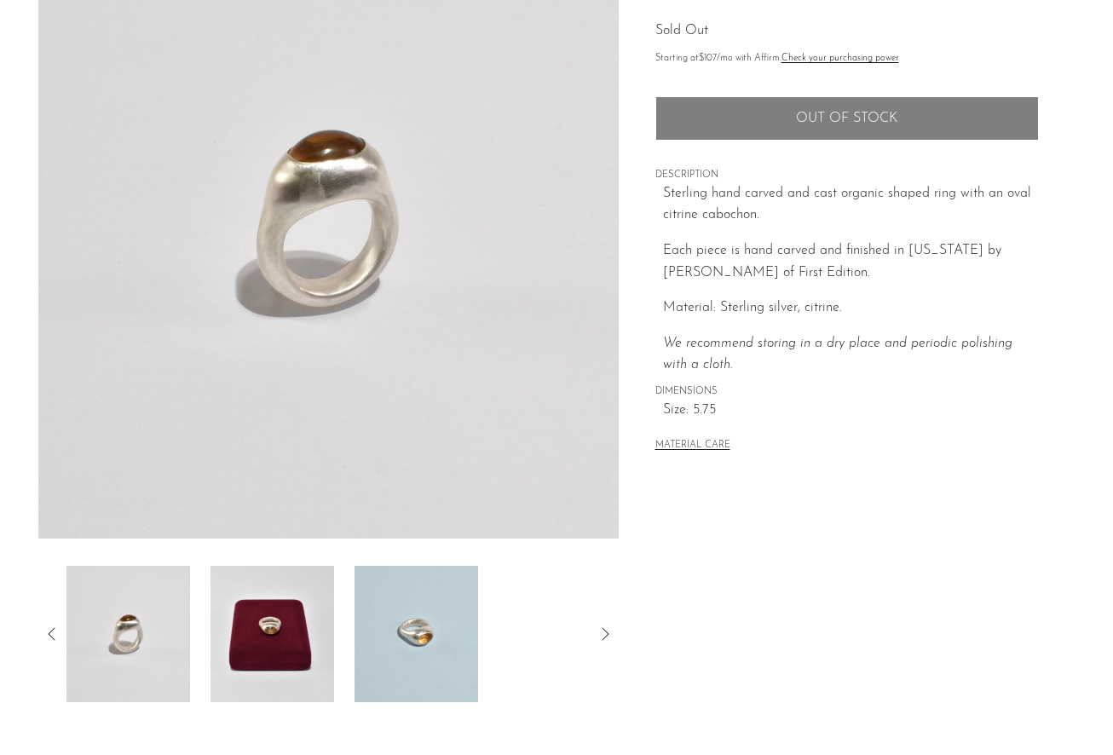
click at [310, 638] on img at bounding box center [272, 634] width 124 height 136
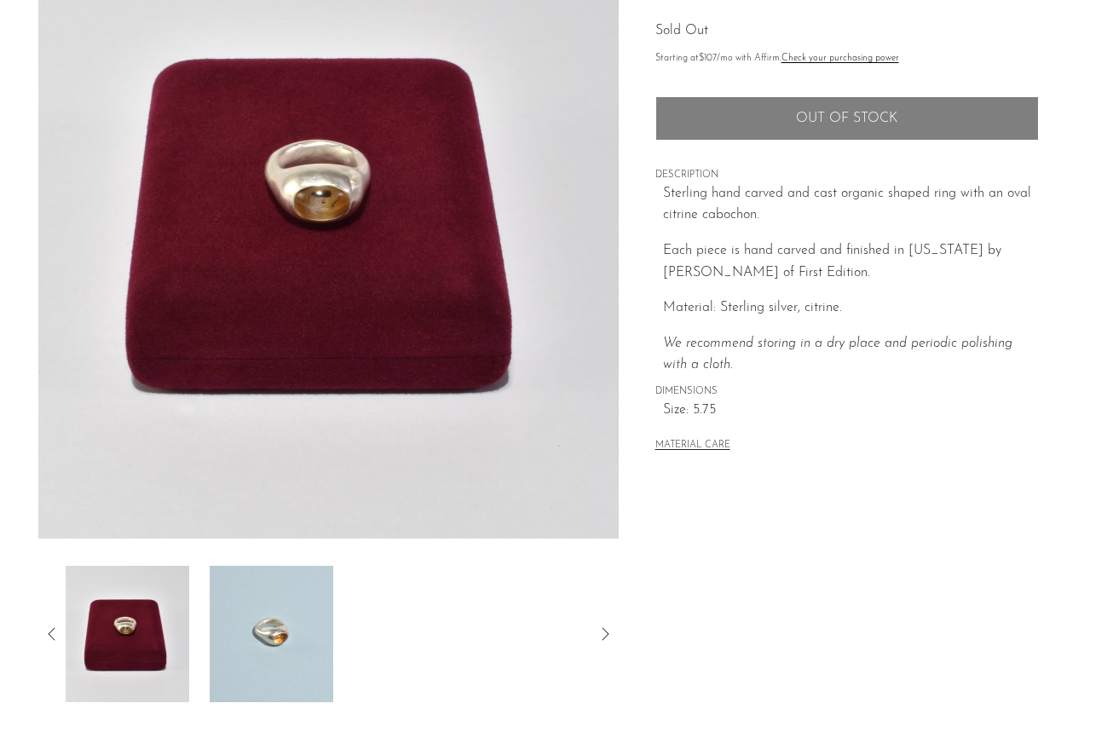
click at [293, 648] on img at bounding box center [272, 634] width 124 height 136
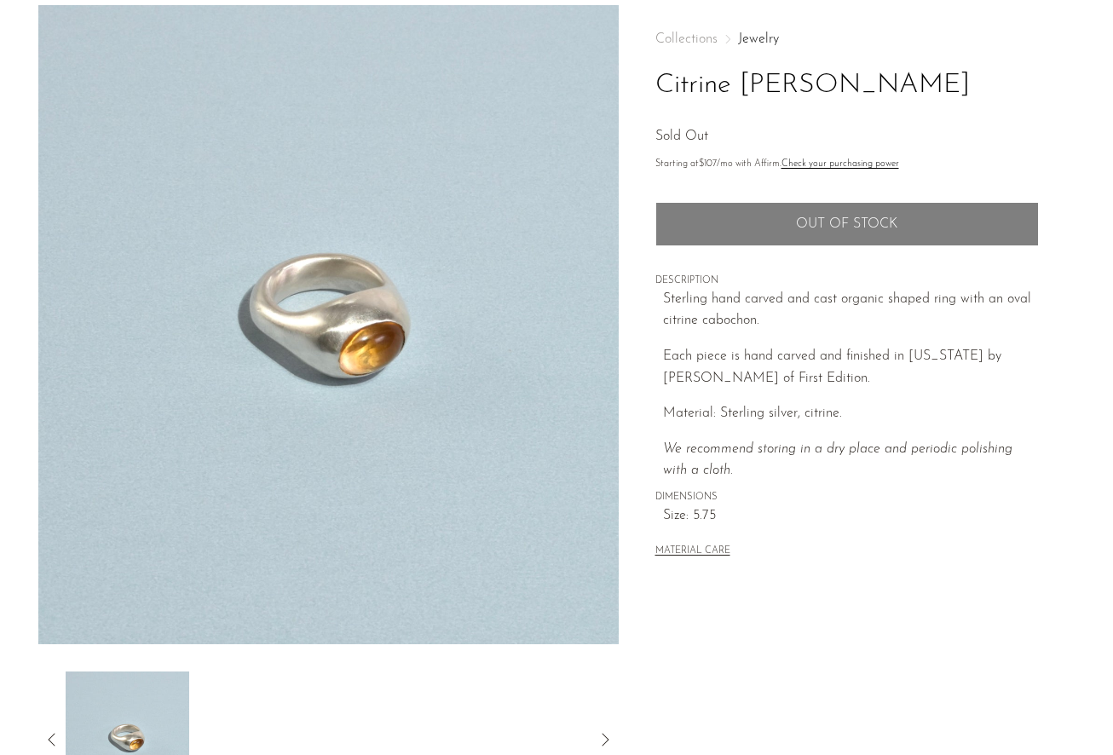
scroll to position [0, 0]
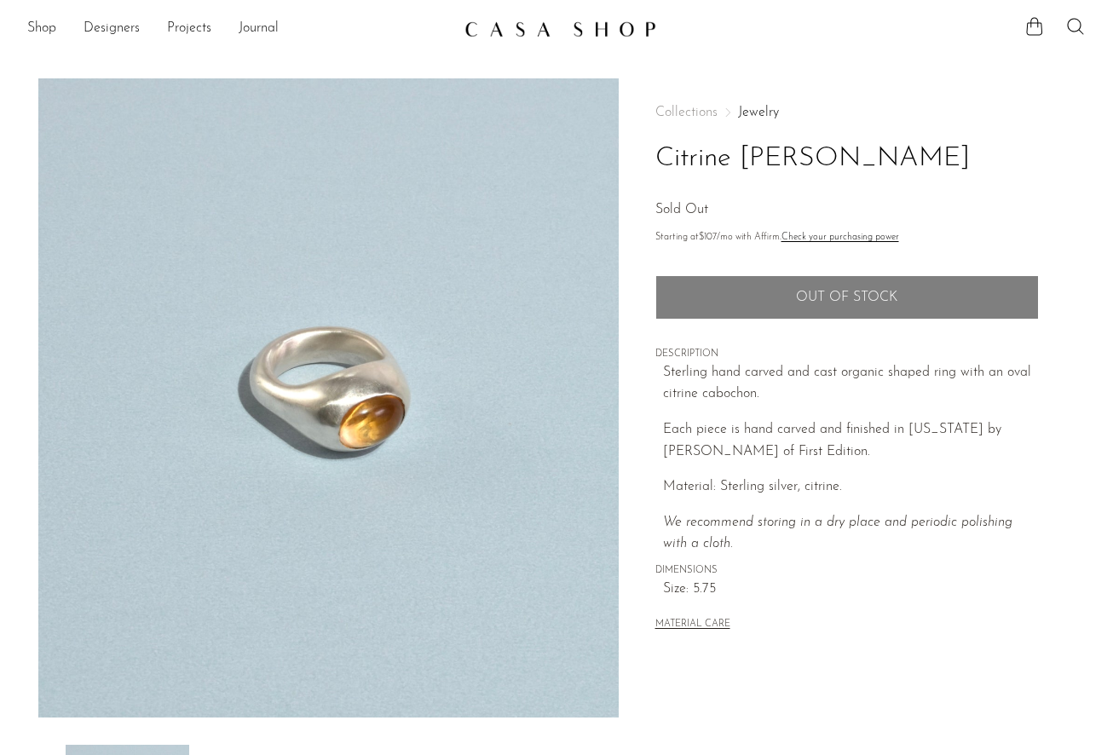
click at [821, 239] on link "Check your purchasing power" at bounding box center [840, 237] width 118 height 9
drag, startPoint x: 867, startPoint y: 158, endPoint x: 648, endPoint y: 160, distance: 218.1
click at [648, 160] on div "Collections Jewelry Citrine Gwen Ring Sold Out Starting at $107 /mo with Affirm…" at bounding box center [847, 479] width 456 height 803
copy h1 "Citrine Gwen Ring"
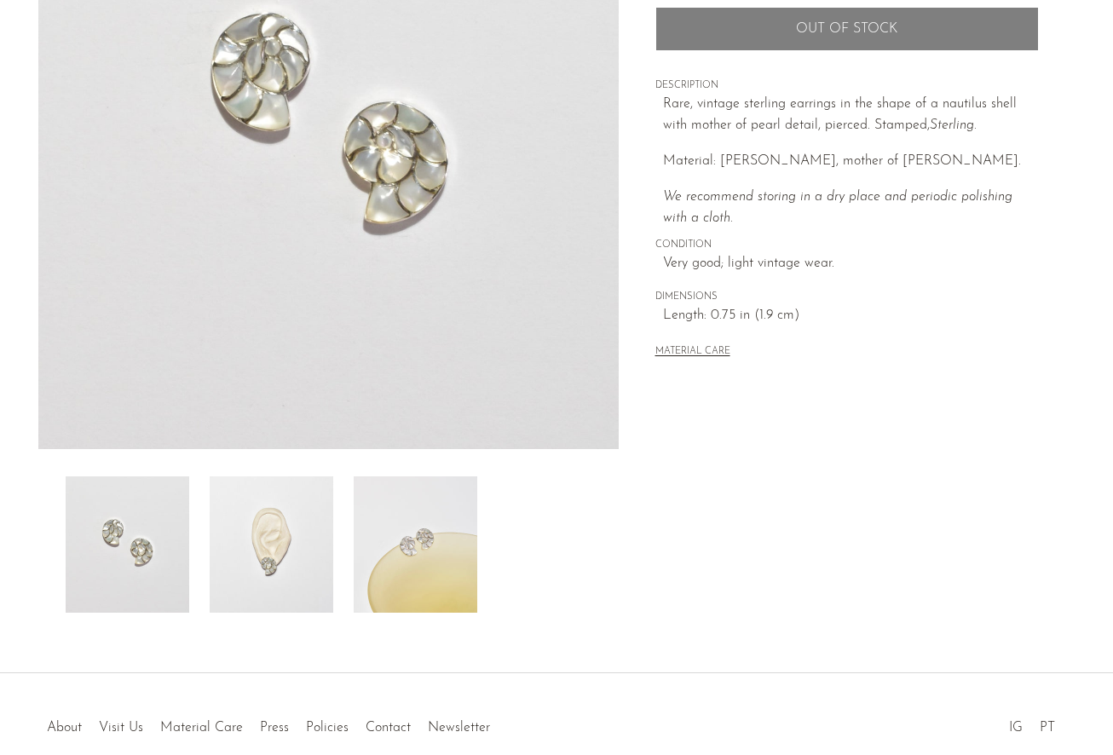
scroll to position [272, 0]
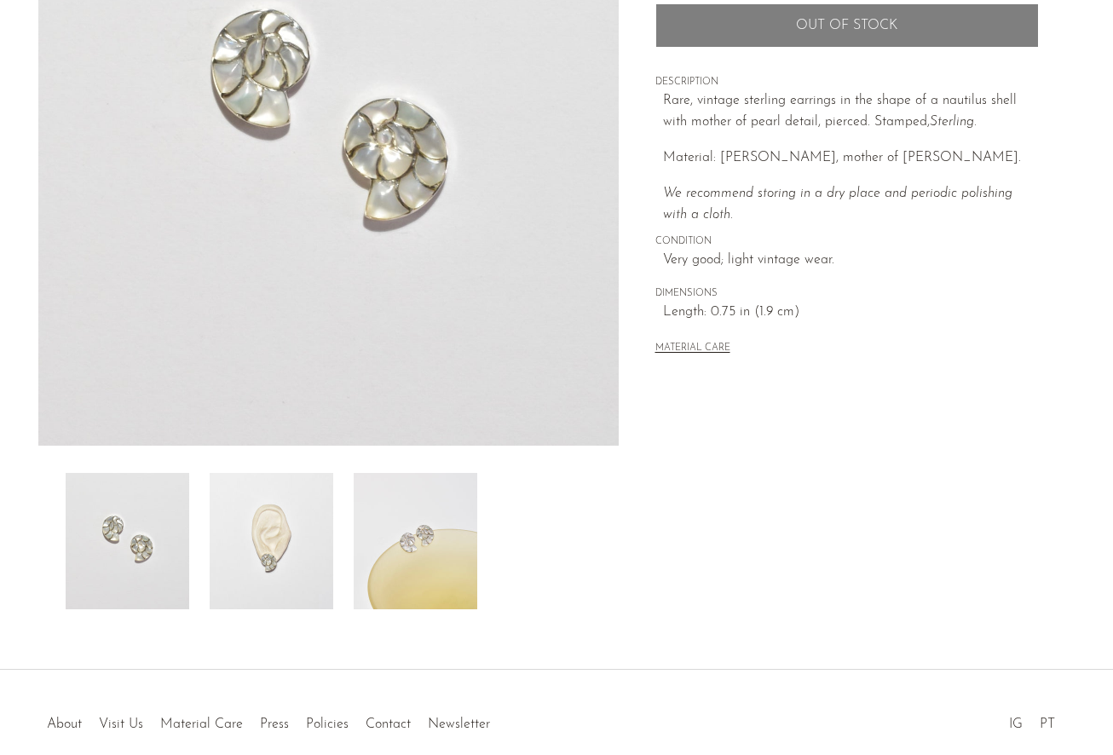
click at [305, 516] on img at bounding box center [272, 541] width 124 height 136
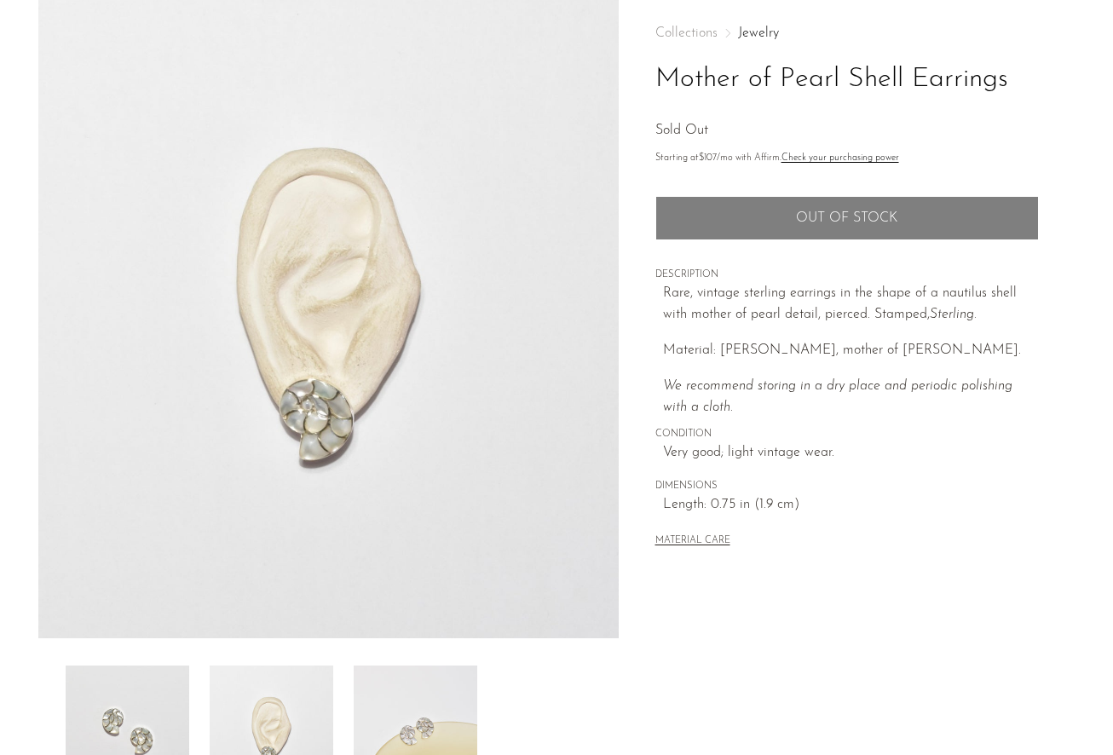
scroll to position [0, 0]
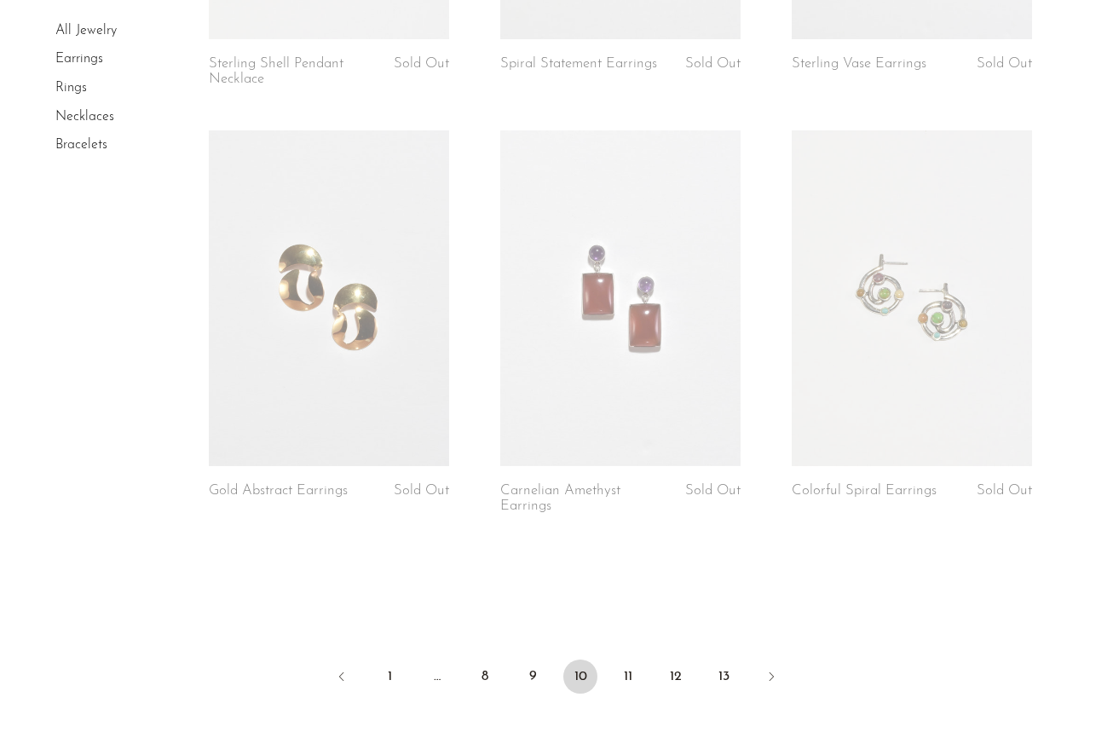
scroll to position [4648, 0]
click at [631, 671] on link "11" at bounding box center [628, 676] width 34 height 34
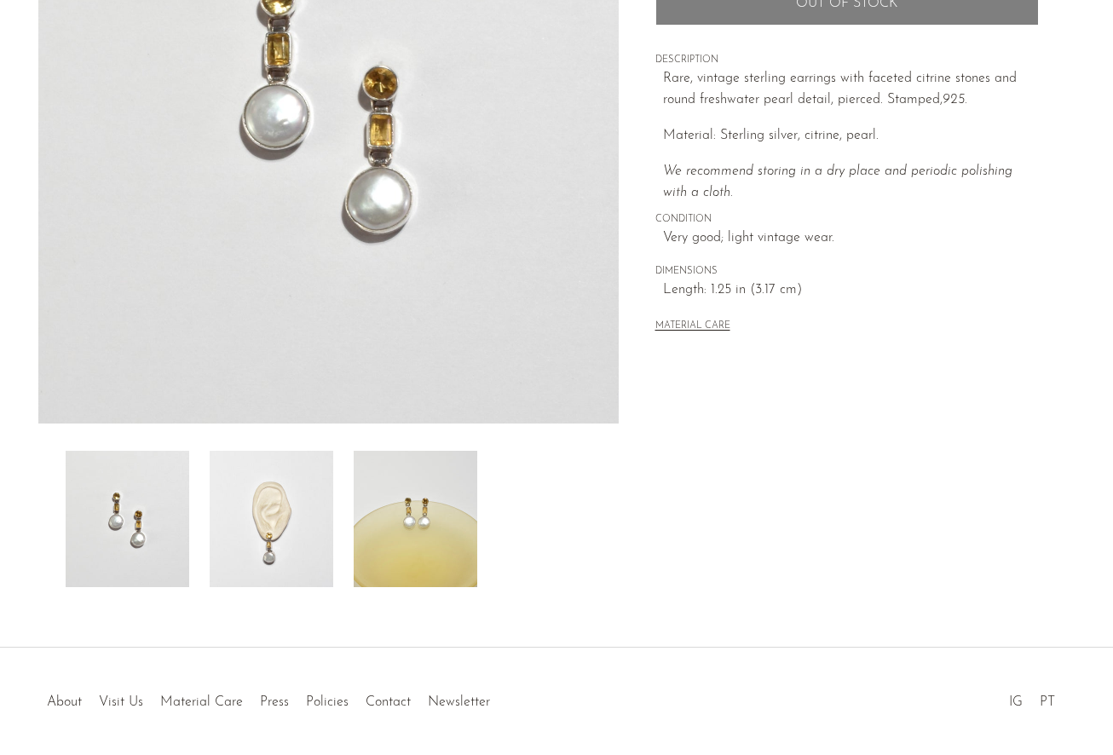
scroll to position [318, 0]
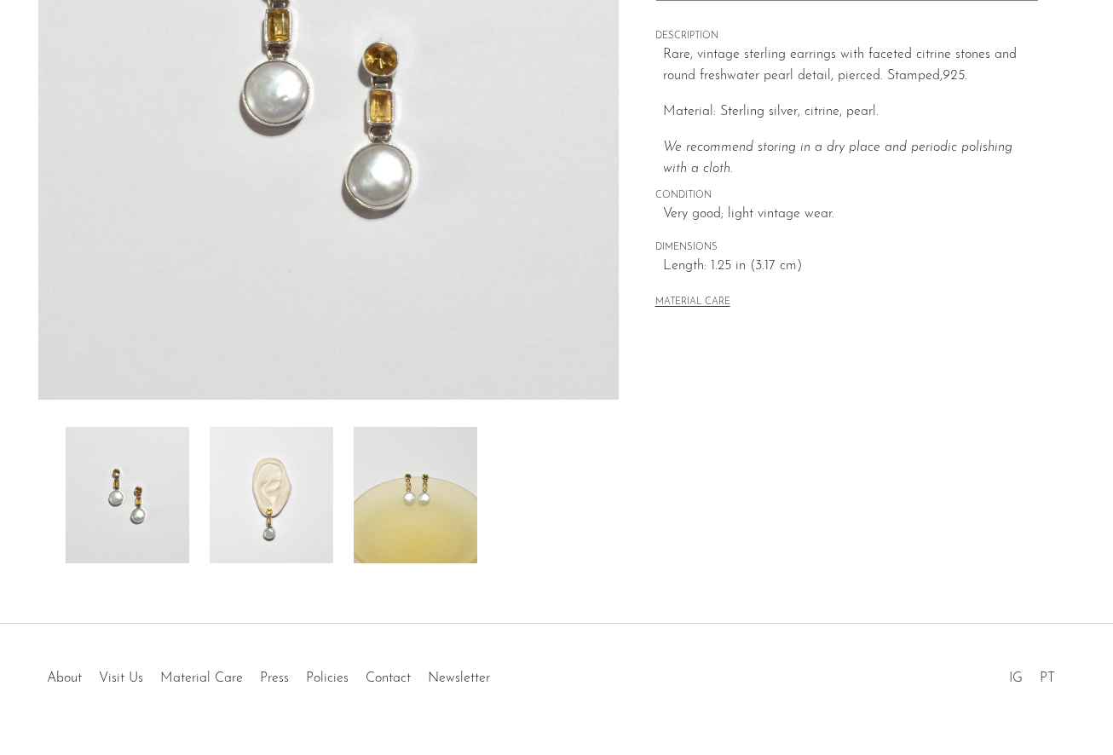
click at [291, 526] on img at bounding box center [272, 495] width 124 height 136
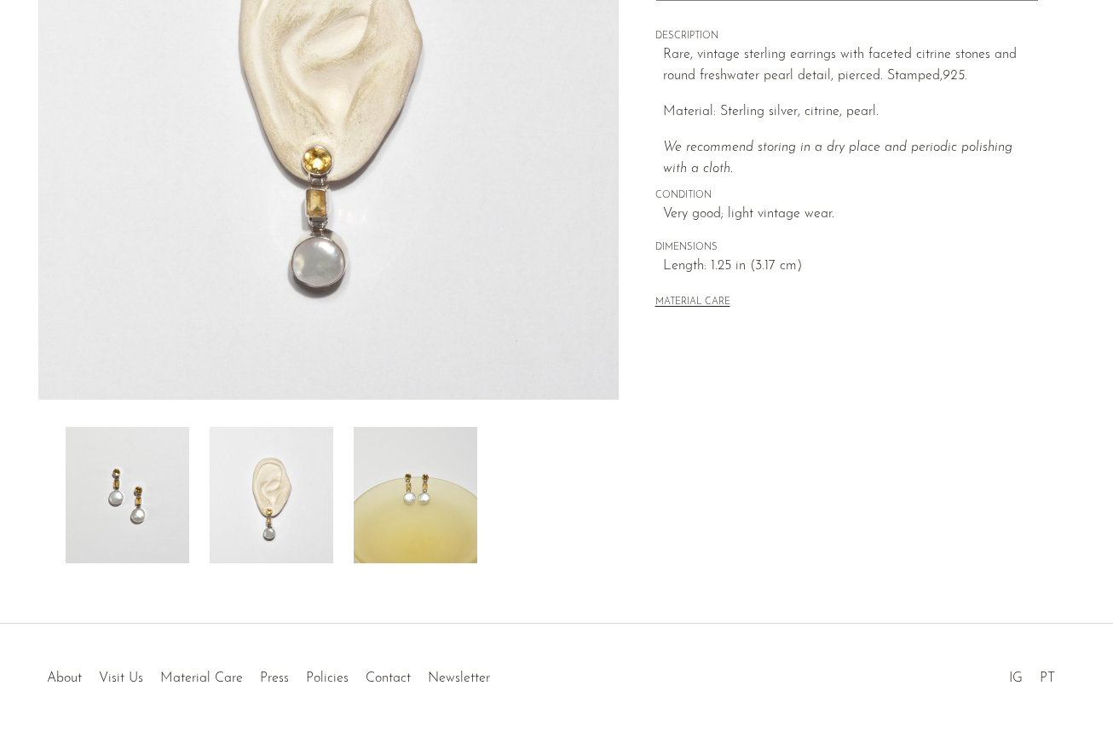
scroll to position [0, 0]
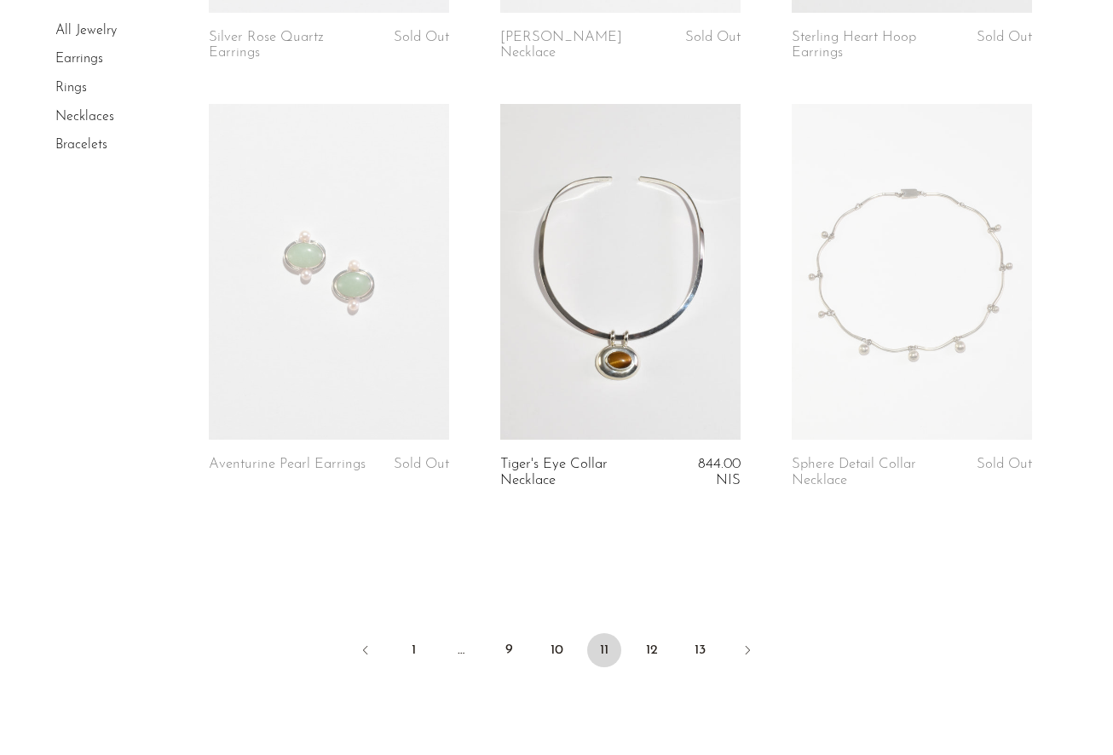
scroll to position [4744, 0]
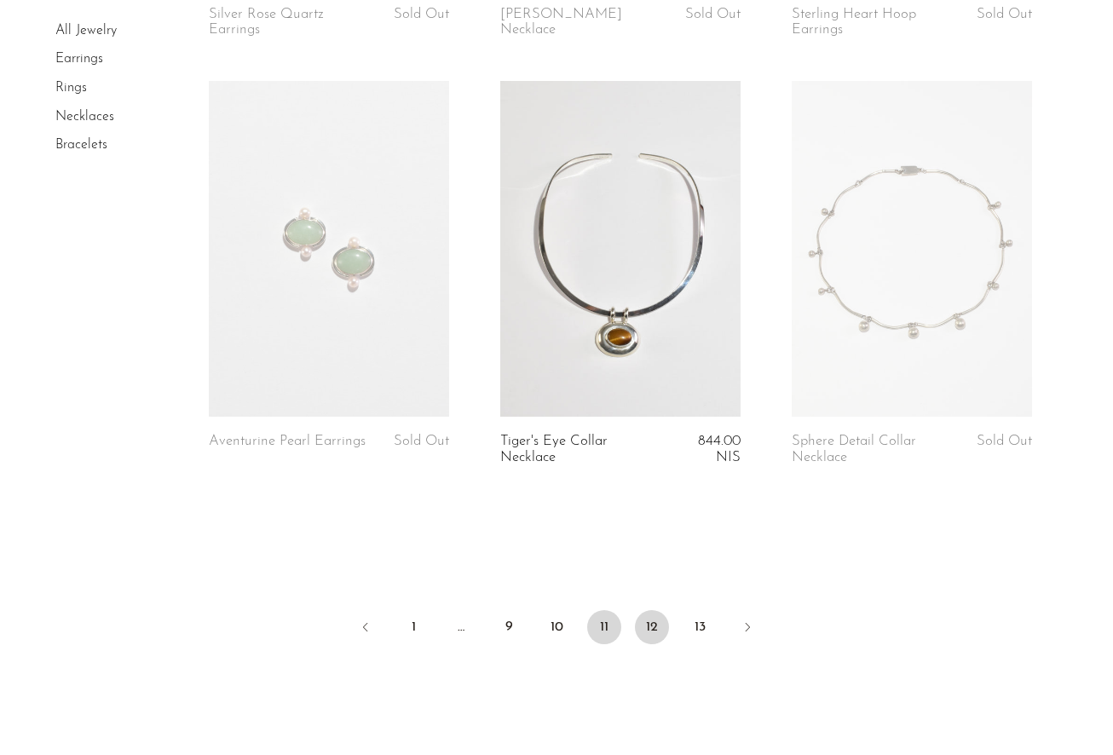
click at [648, 616] on link "12" at bounding box center [652, 627] width 34 height 34
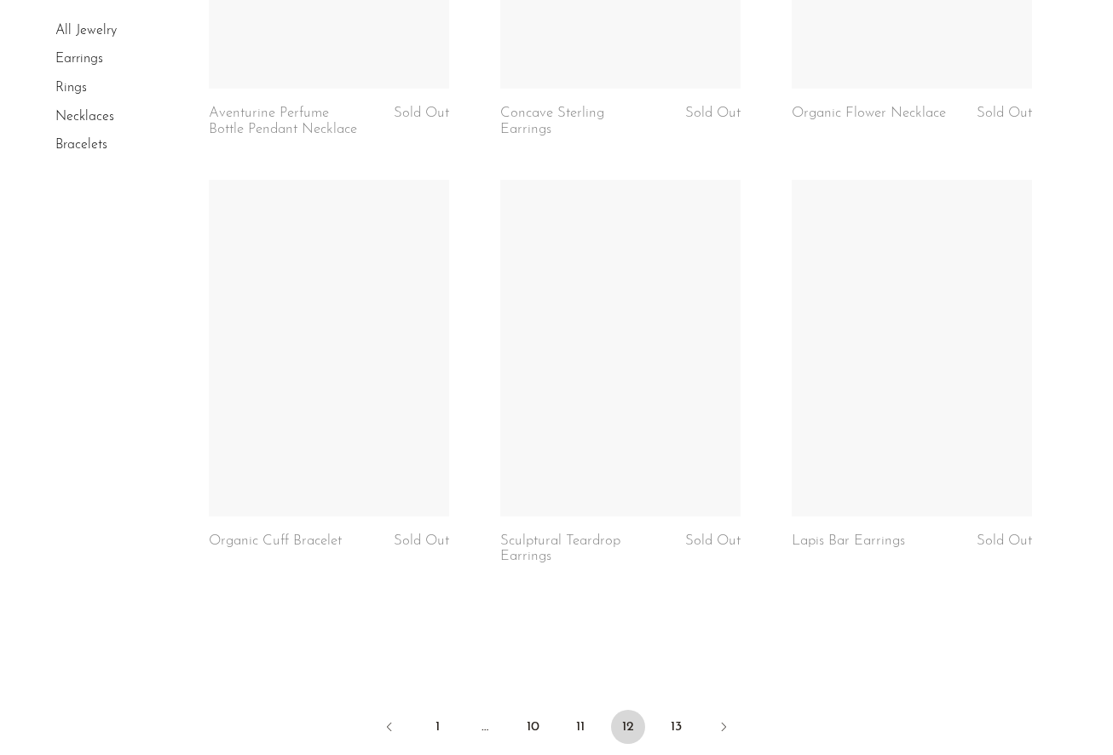
scroll to position [4740, 0]
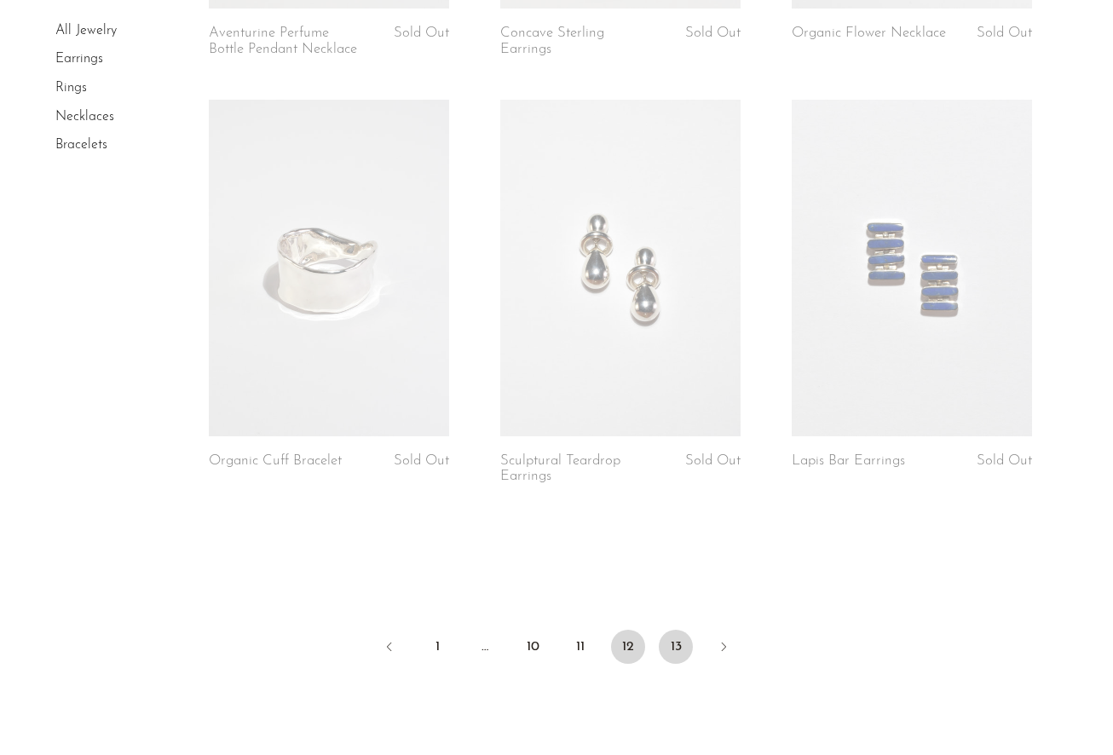
click at [676, 659] on link "13" at bounding box center [676, 647] width 34 height 34
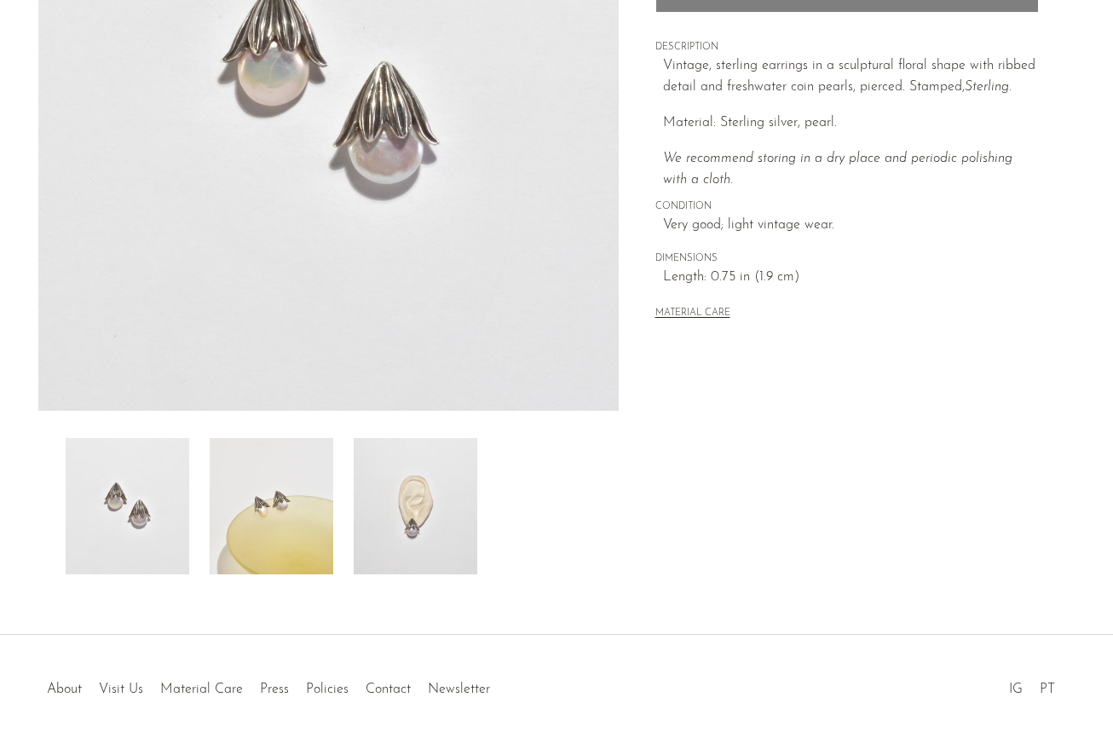
scroll to position [319, 0]
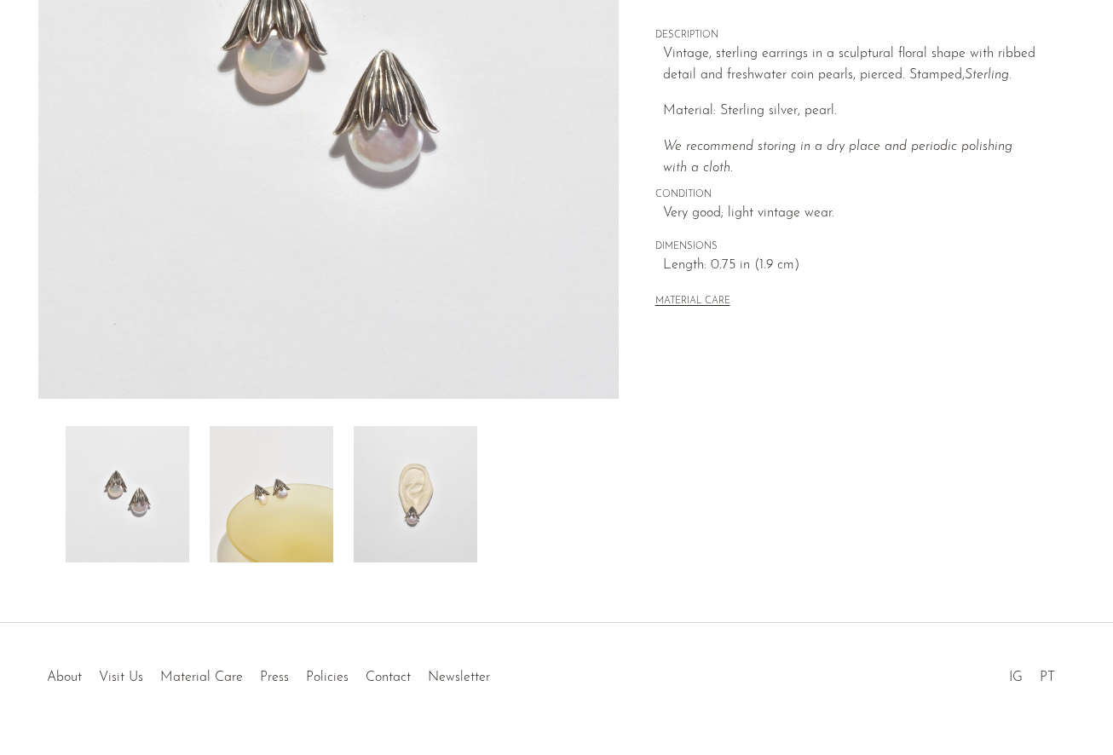
click at [433, 497] on img at bounding box center [416, 494] width 124 height 136
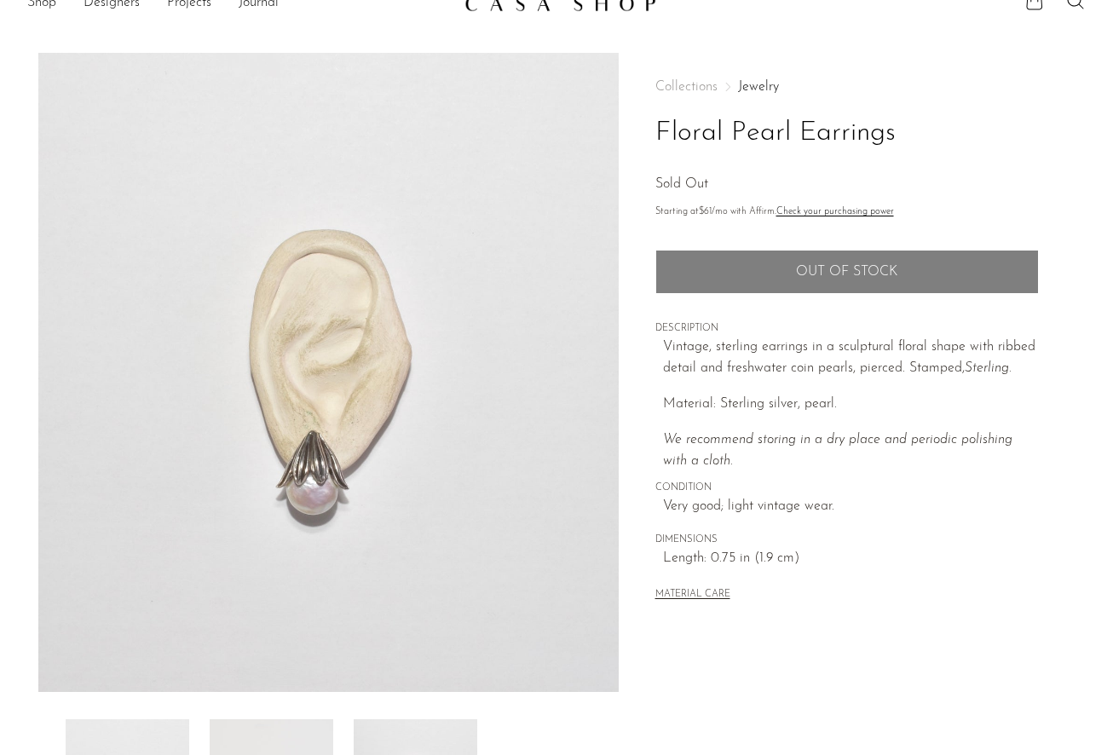
scroll to position [18, 0]
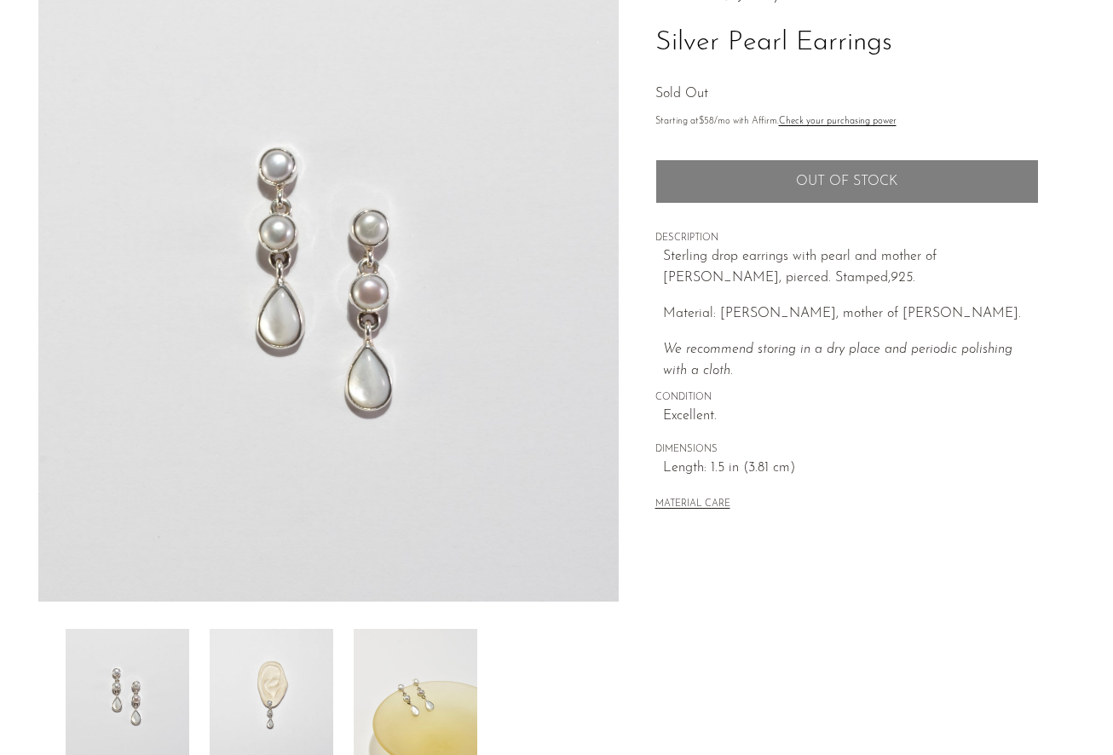
scroll to position [279, 0]
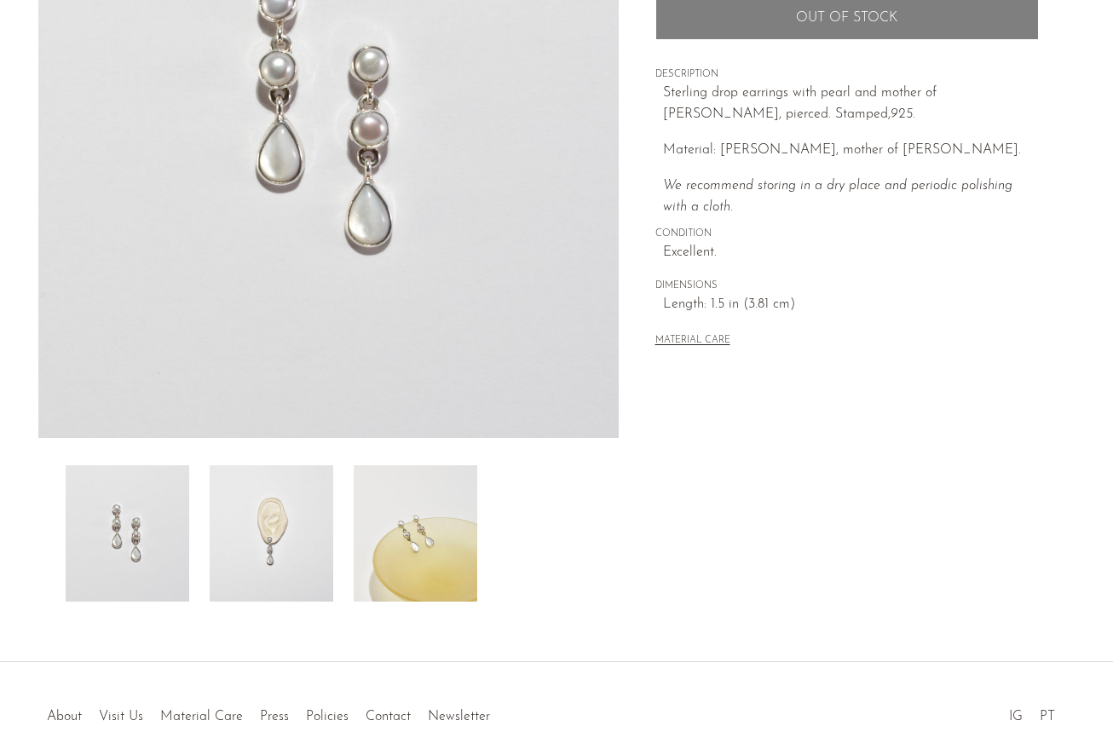
click at [300, 513] on img at bounding box center [272, 533] width 124 height 136
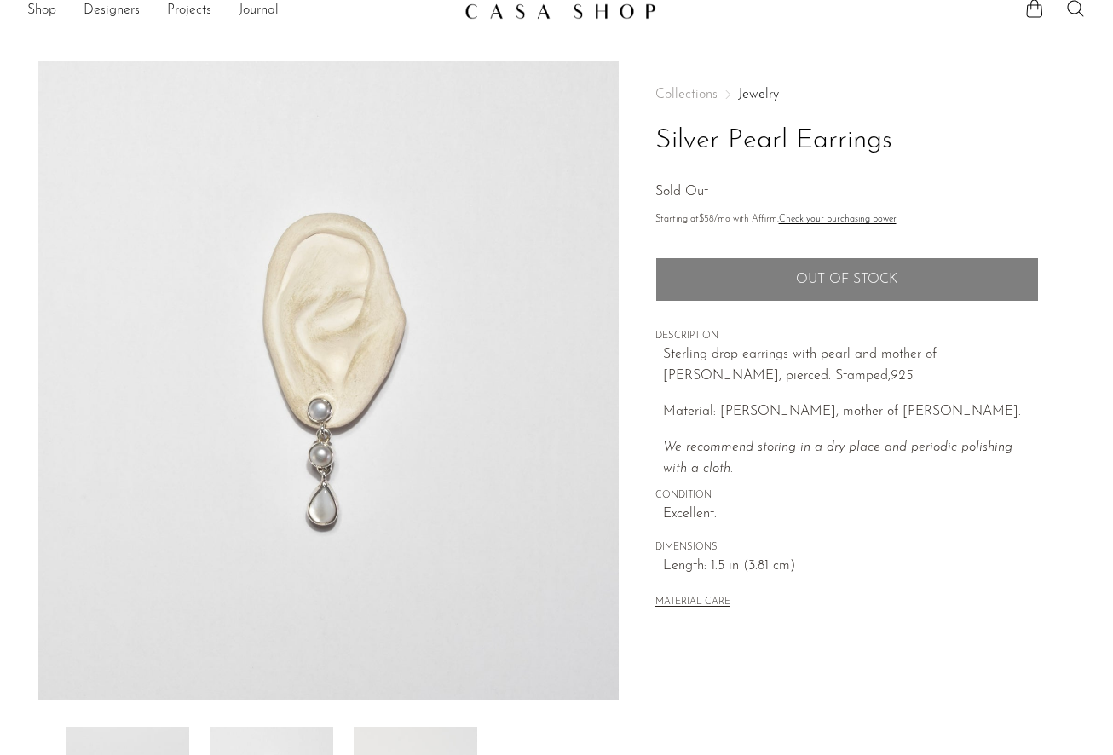
scroll to position [0, 0]
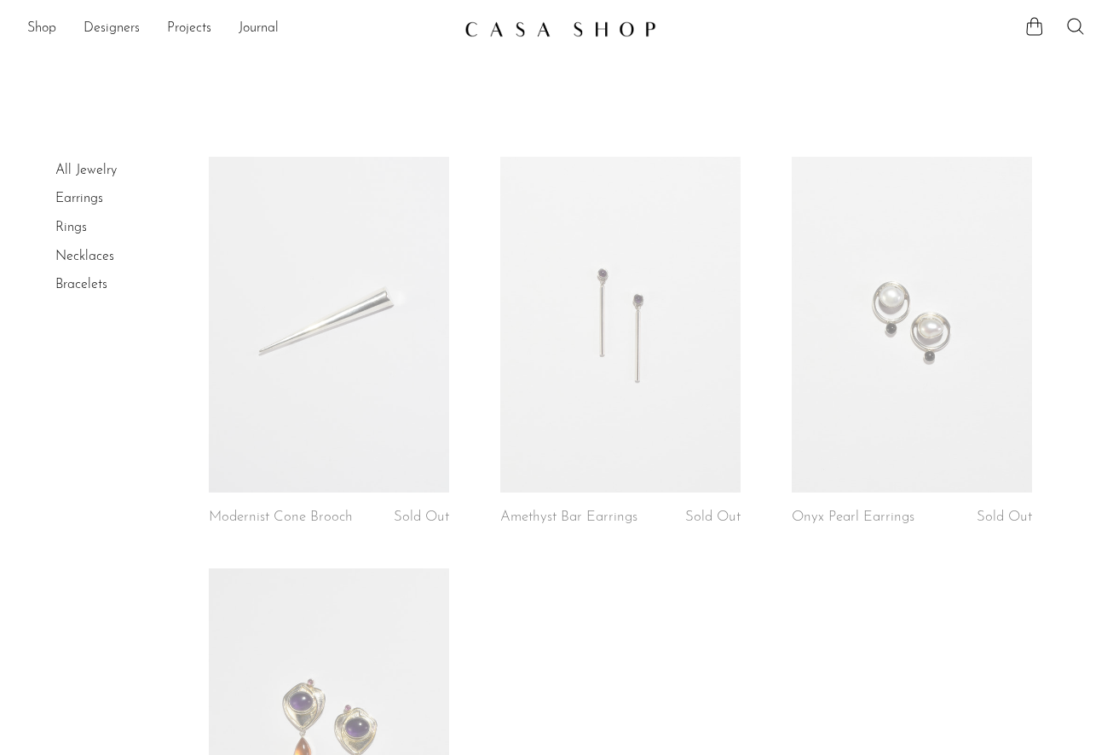
click at [80, 228] on link "Rings" at bounding box center [71, 228] width 32 height 14
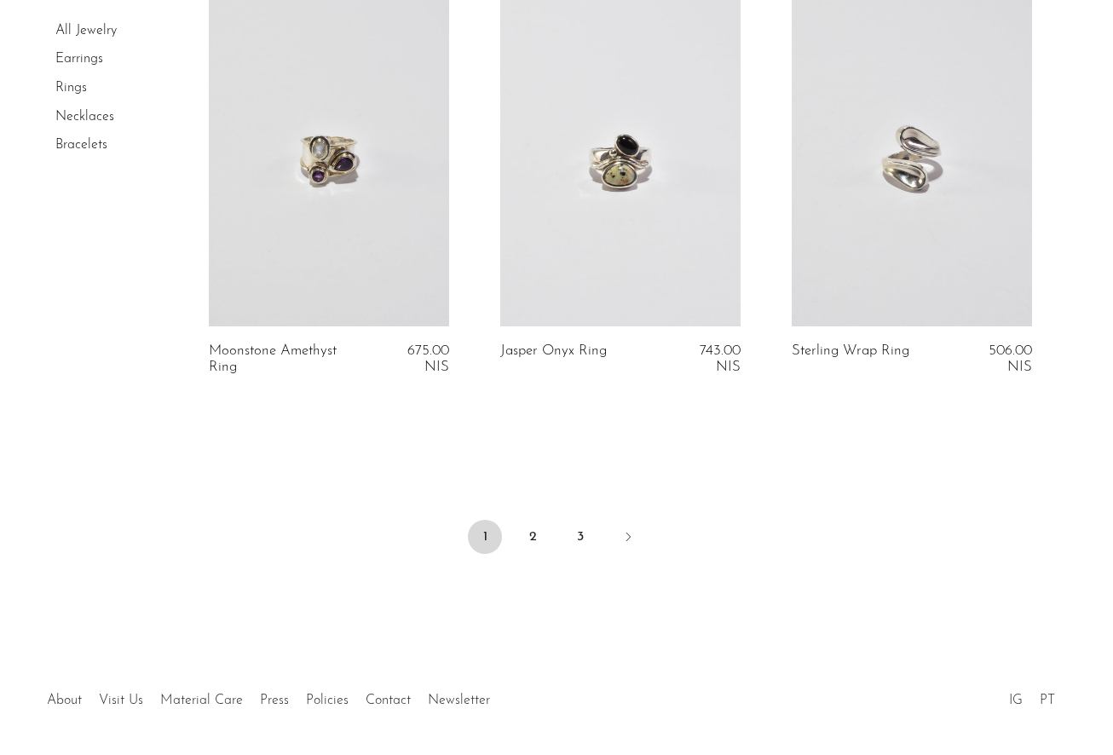
scroll to position [4874, 0]
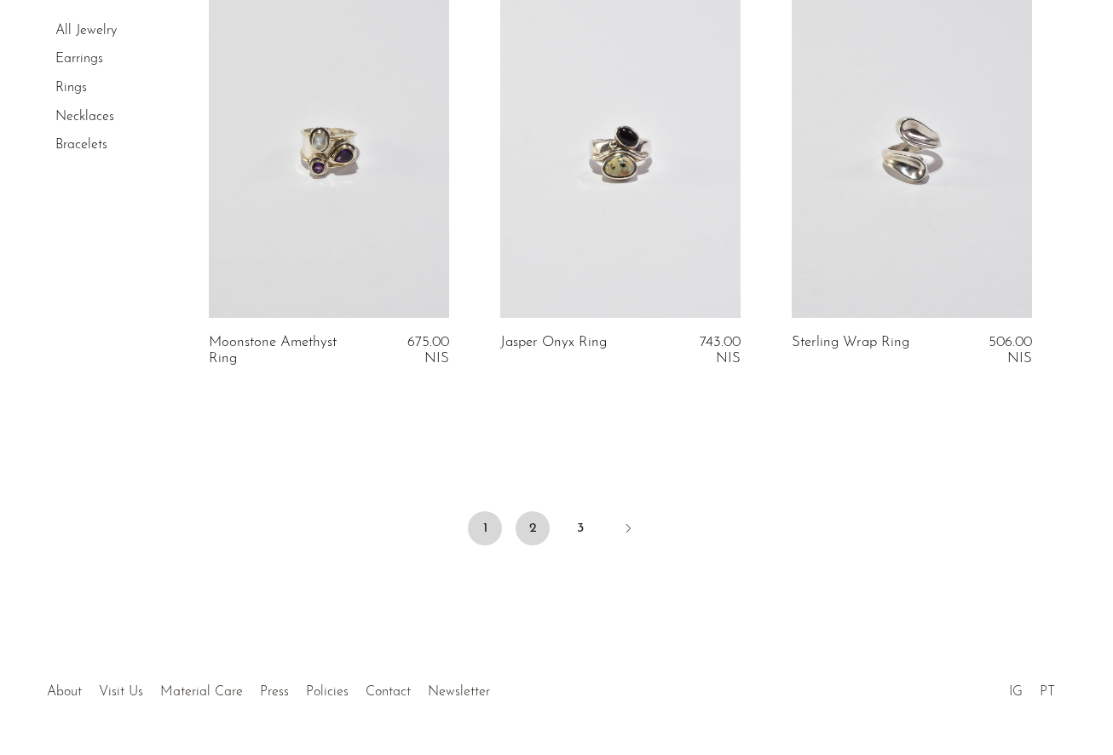
click at [536, 531] on link "2" at bounding box center [533, 528] width 34 height 34
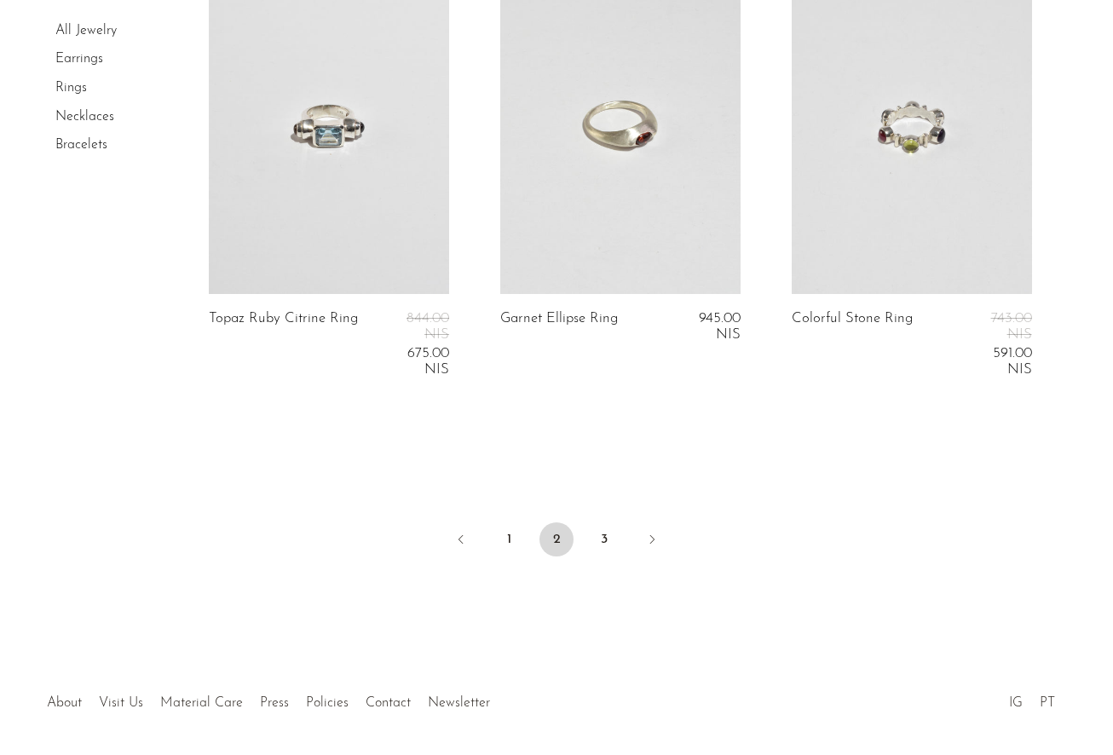
scroll to position [5022, 0]
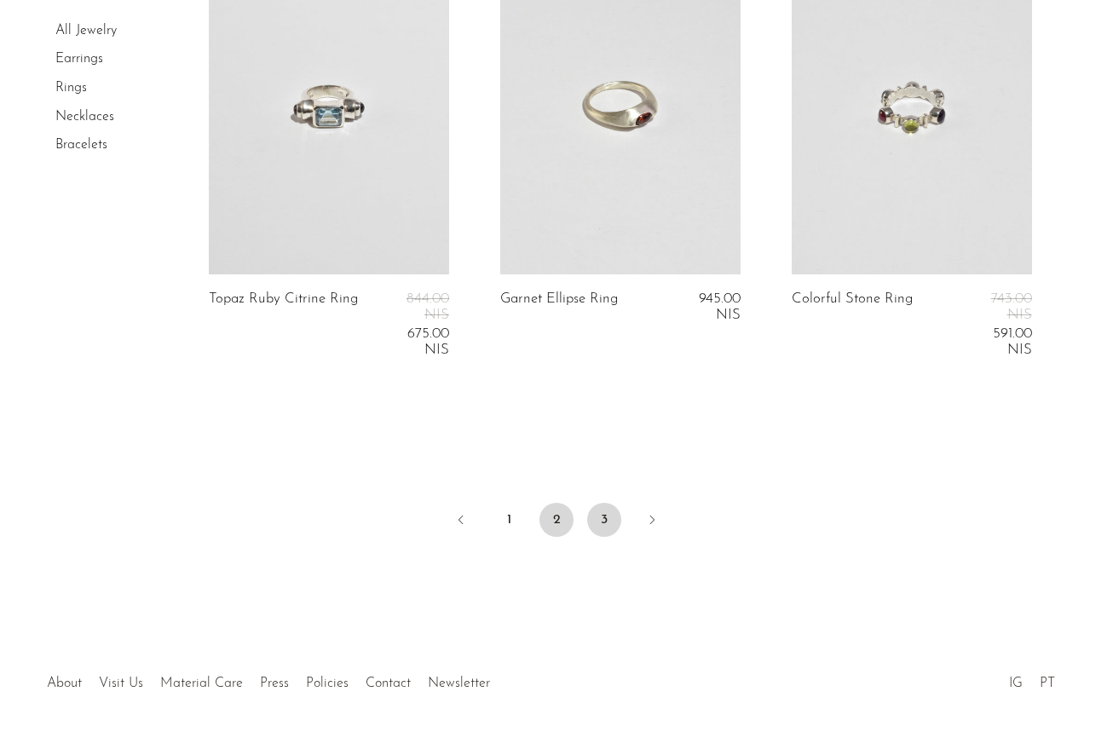
click at [601, 510] on link "3" at bounding box center [604, 520] width 34 height 34
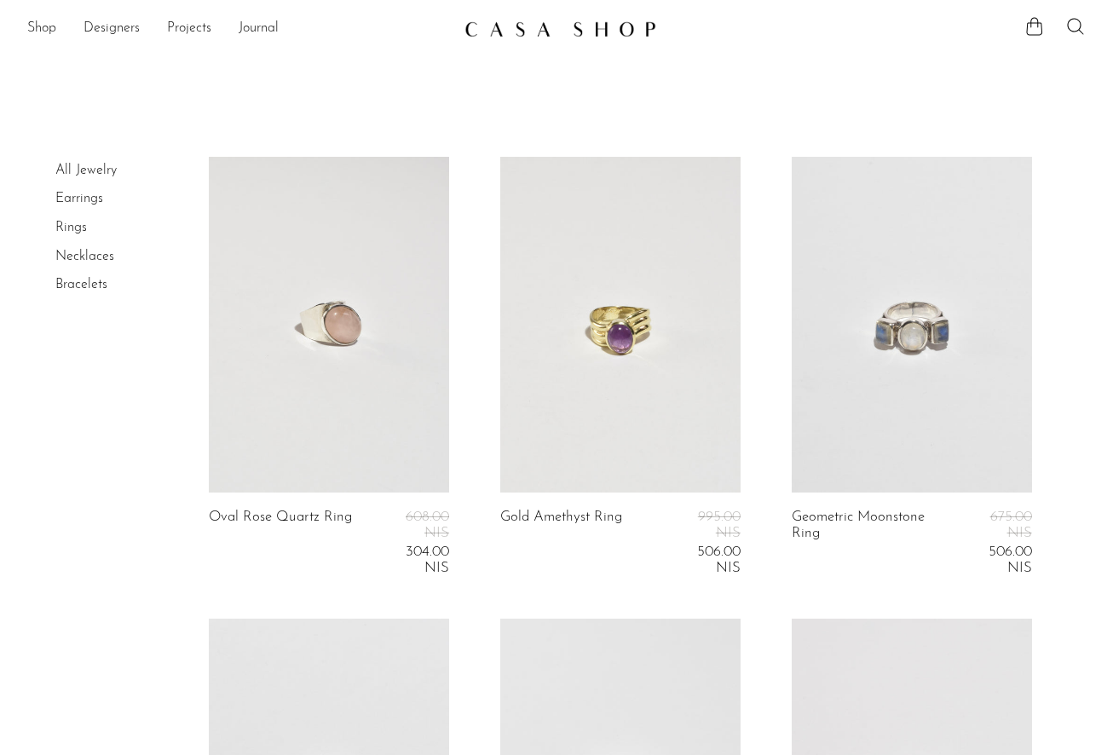
click at [93, 255] on link "Necklaces" at bounding box center [84, 257] width 59 height 14
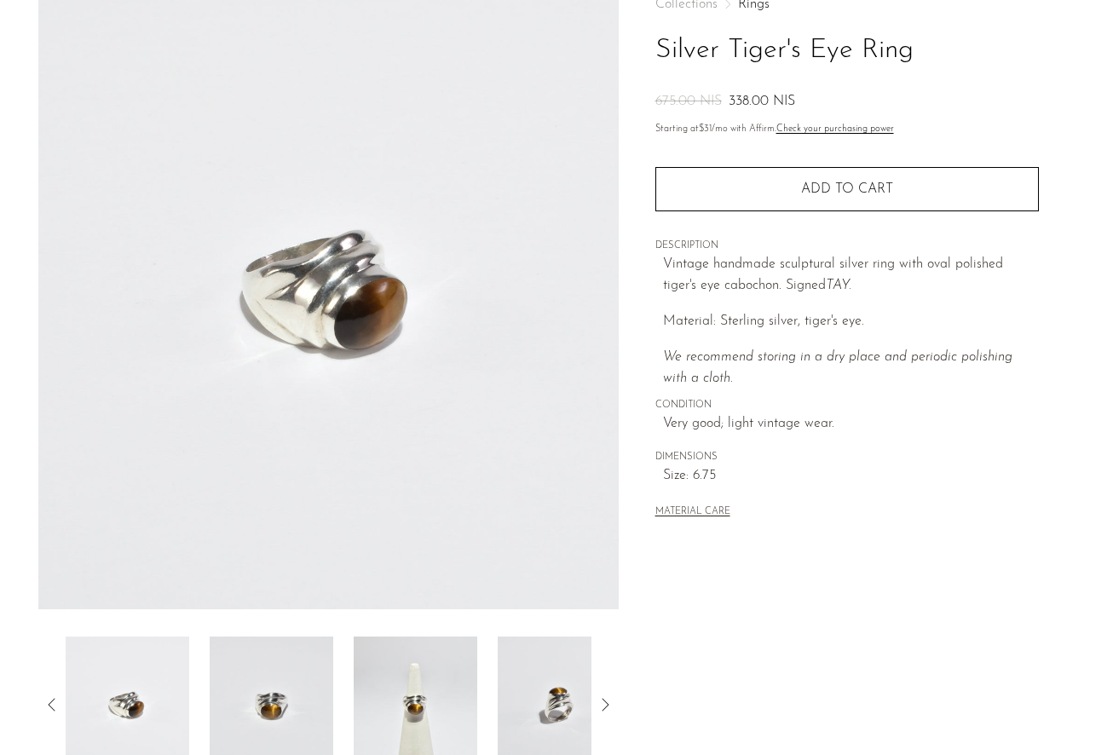
scroll to position [354, 0]
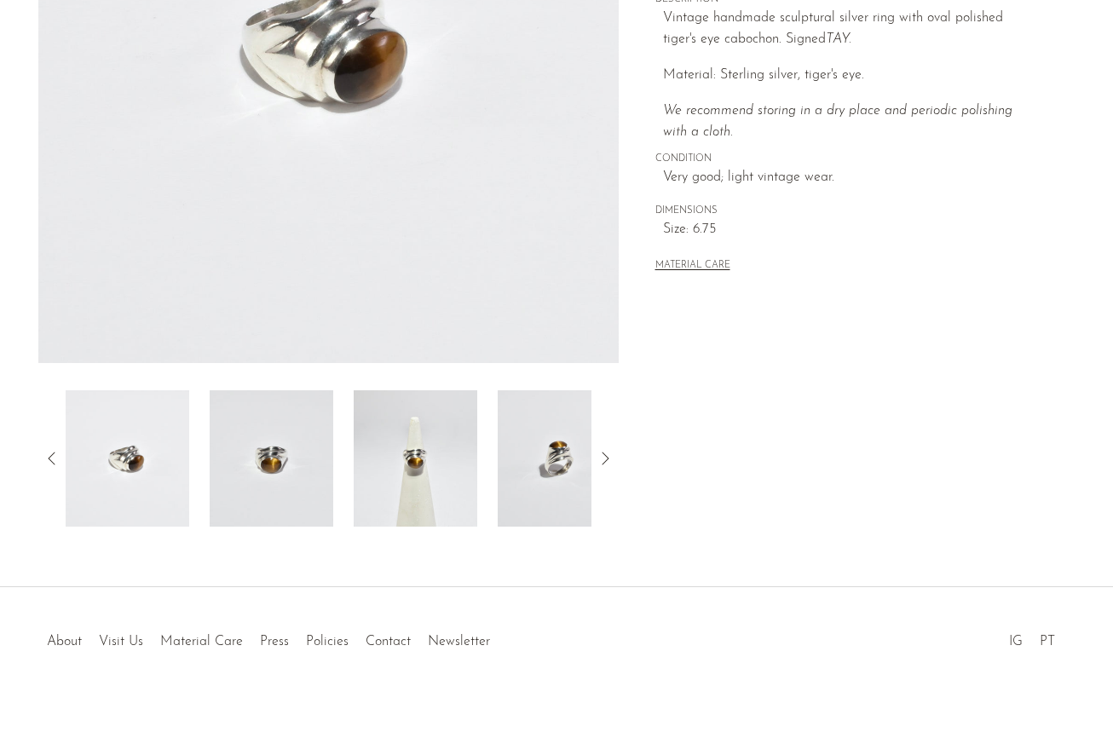
click at [416, 452] on img at bounding box center [416, 458] width 124 height 136
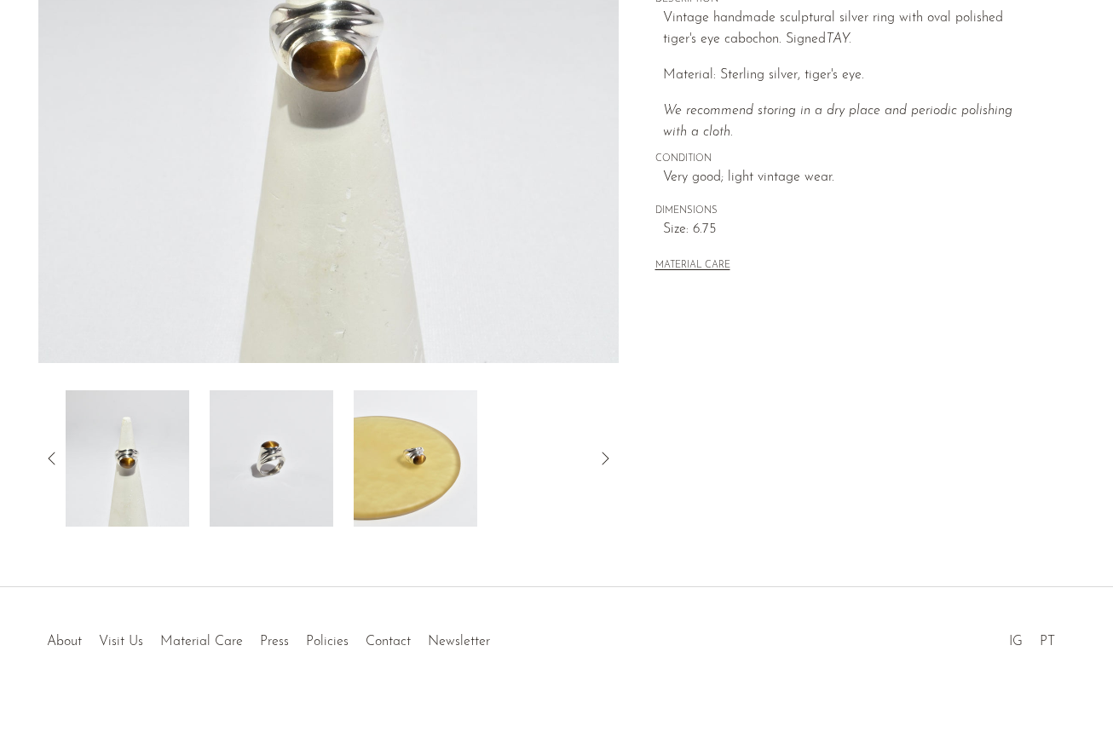
scroll to position [0, 0]
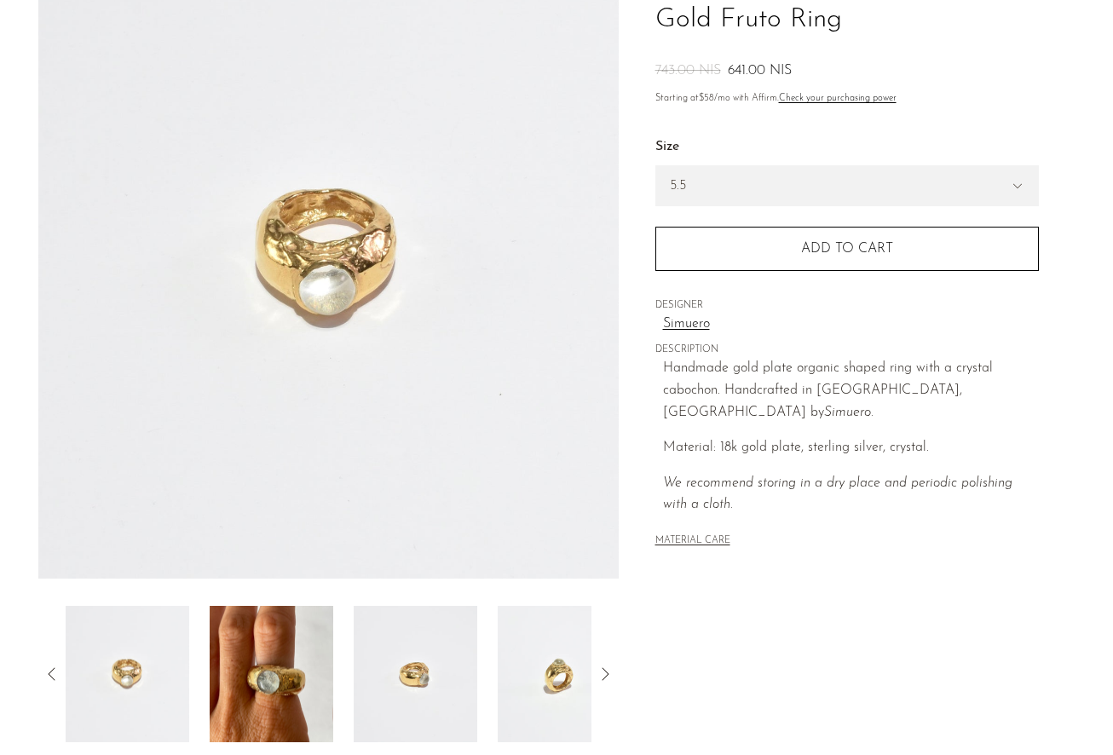
scroll to position [163, 0]
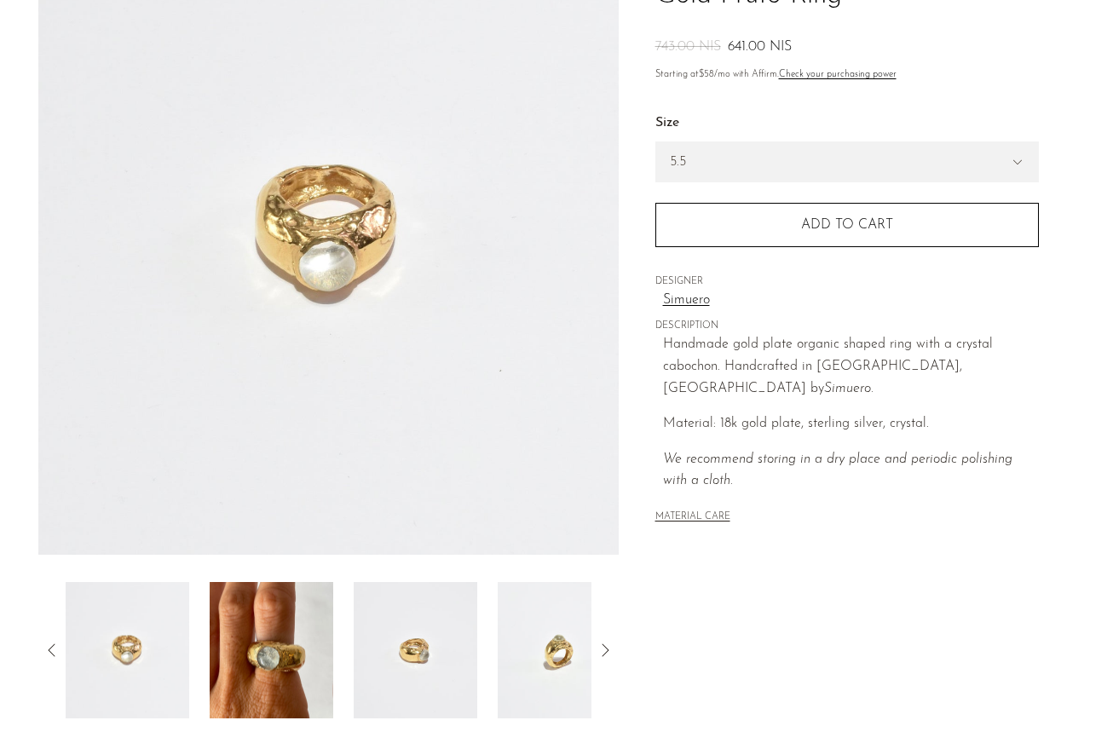
click at [332, 628] on img at bounding box center [272, 650] width 124 height 136
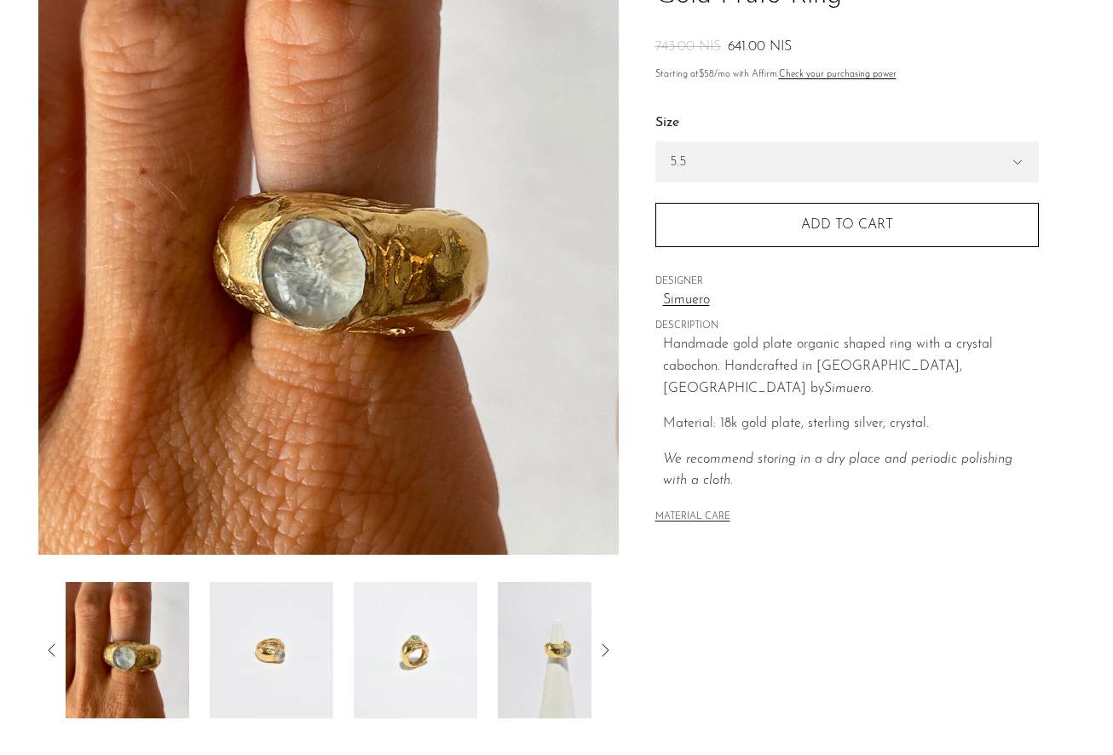
click at [299, 633] on img at bounding box center [272, 650] width 124 height 136
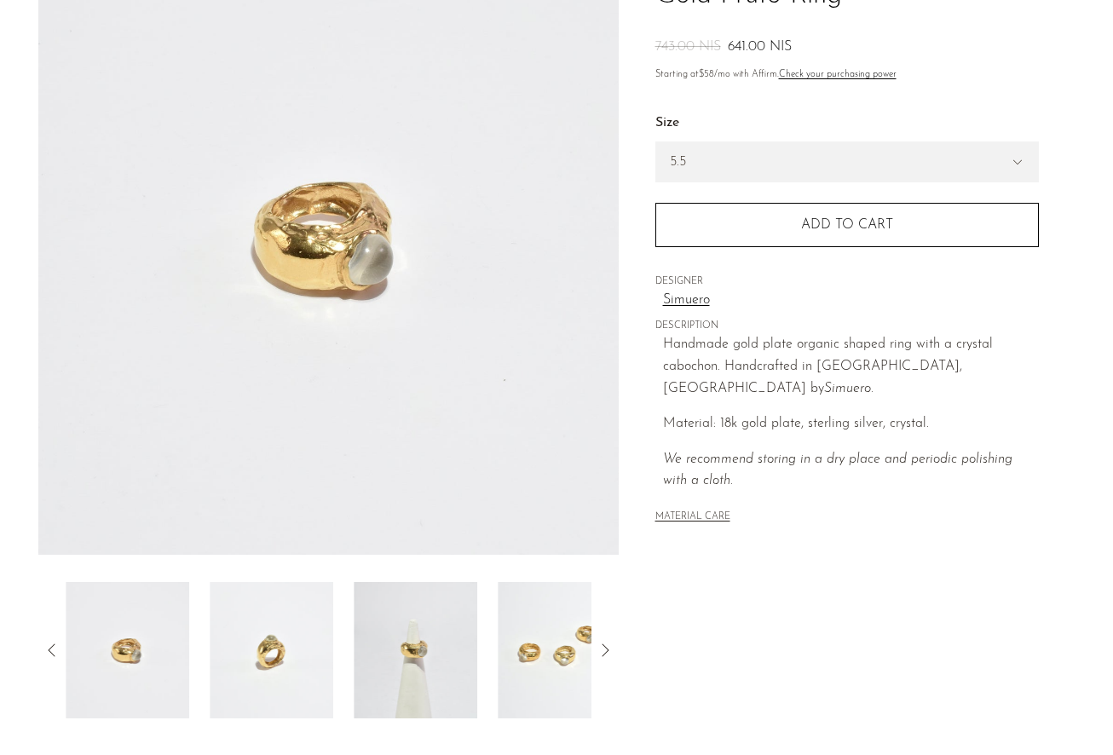
click at [276, 667] on img at bounding box center [272, 650] width 124 height 136
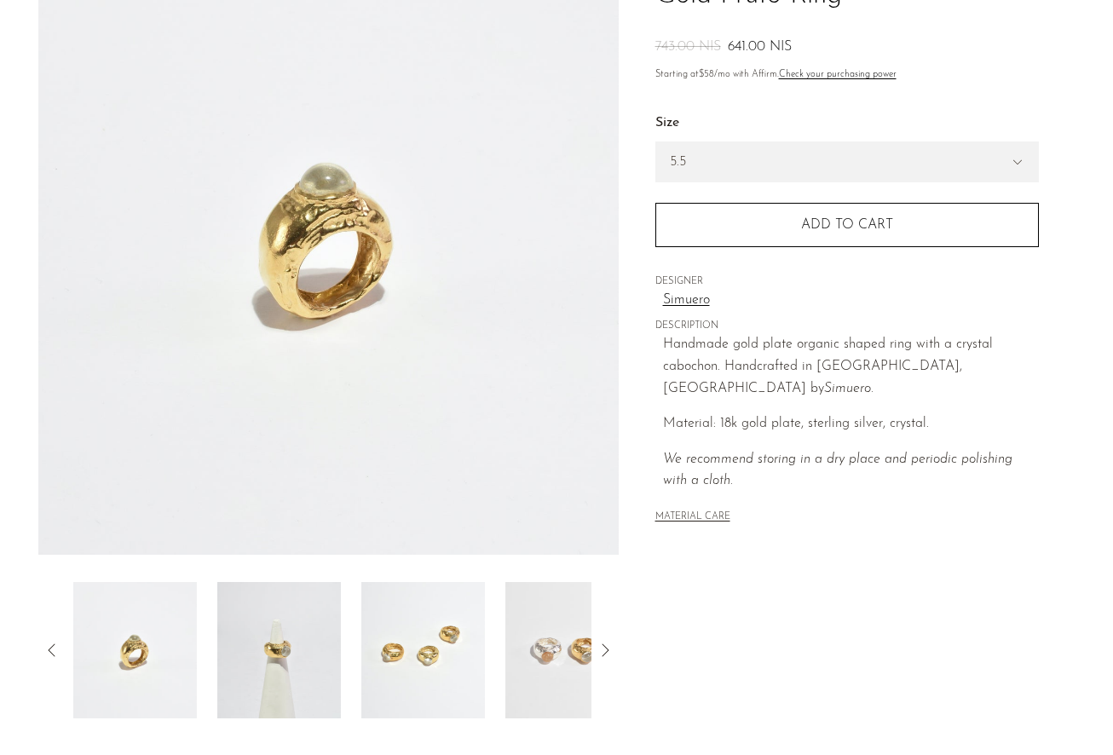
click at [308, 667] on img at bounding box center [279, 650] width 124 height 136
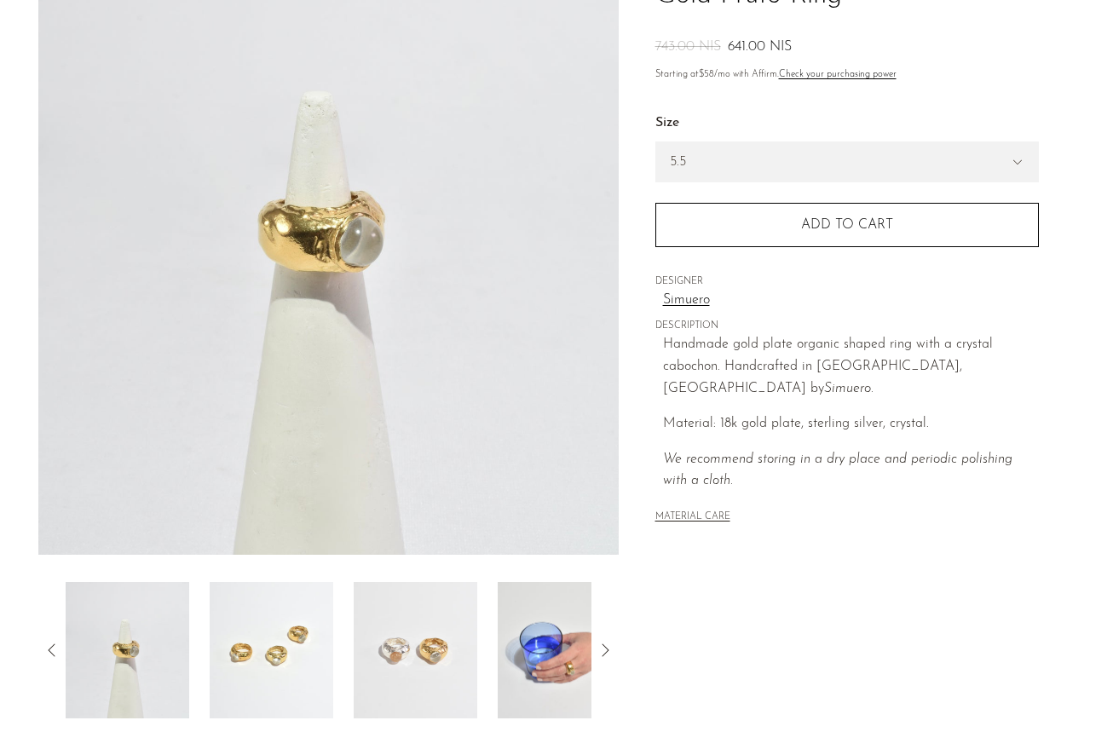
click at [539, 671] on img at bounding box center [560, 650] width 124 height 136
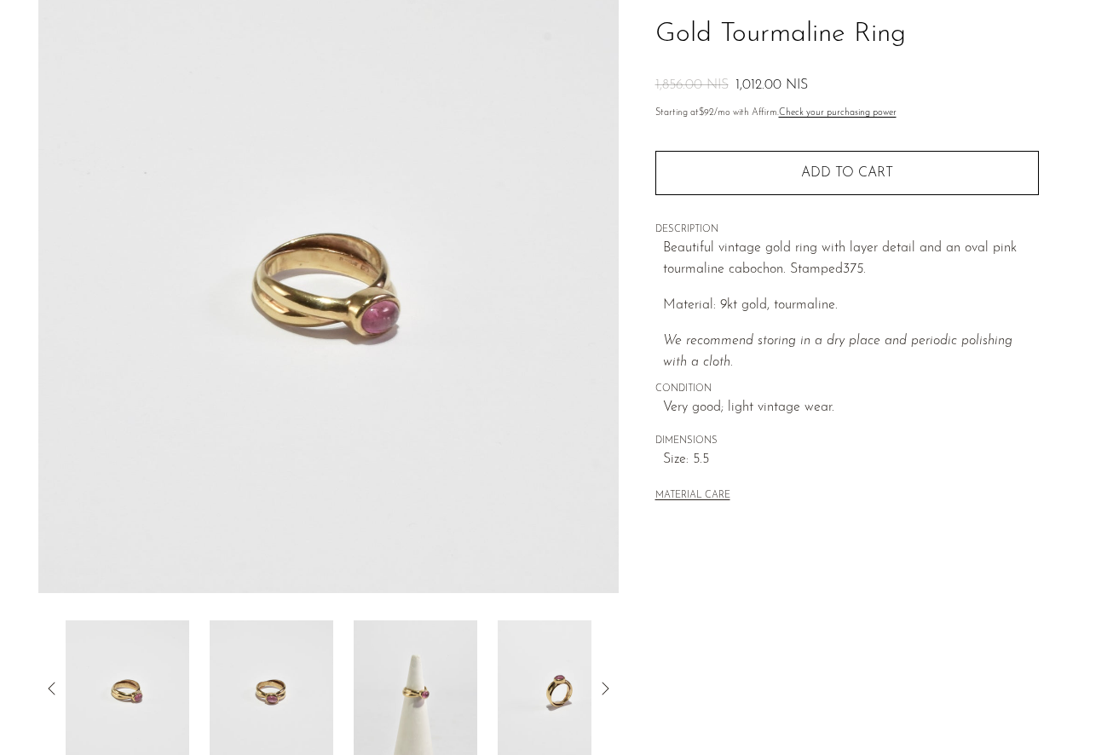
scroll to position [354, 0]
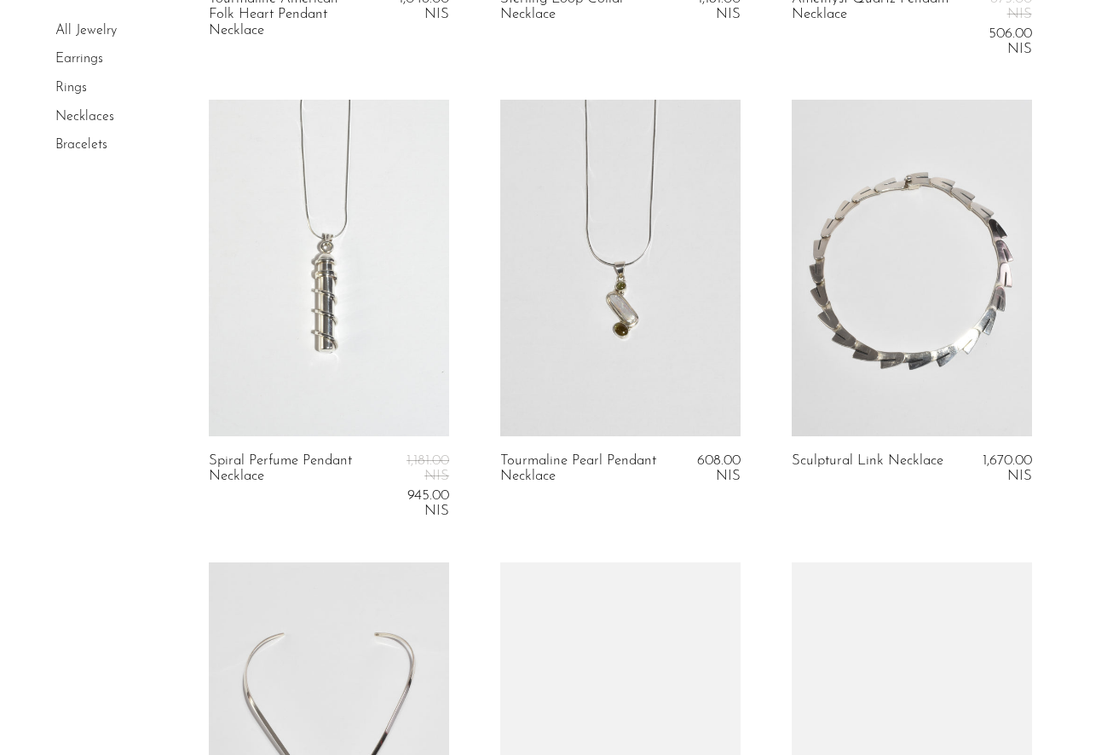
scroll to position [4365, 0]
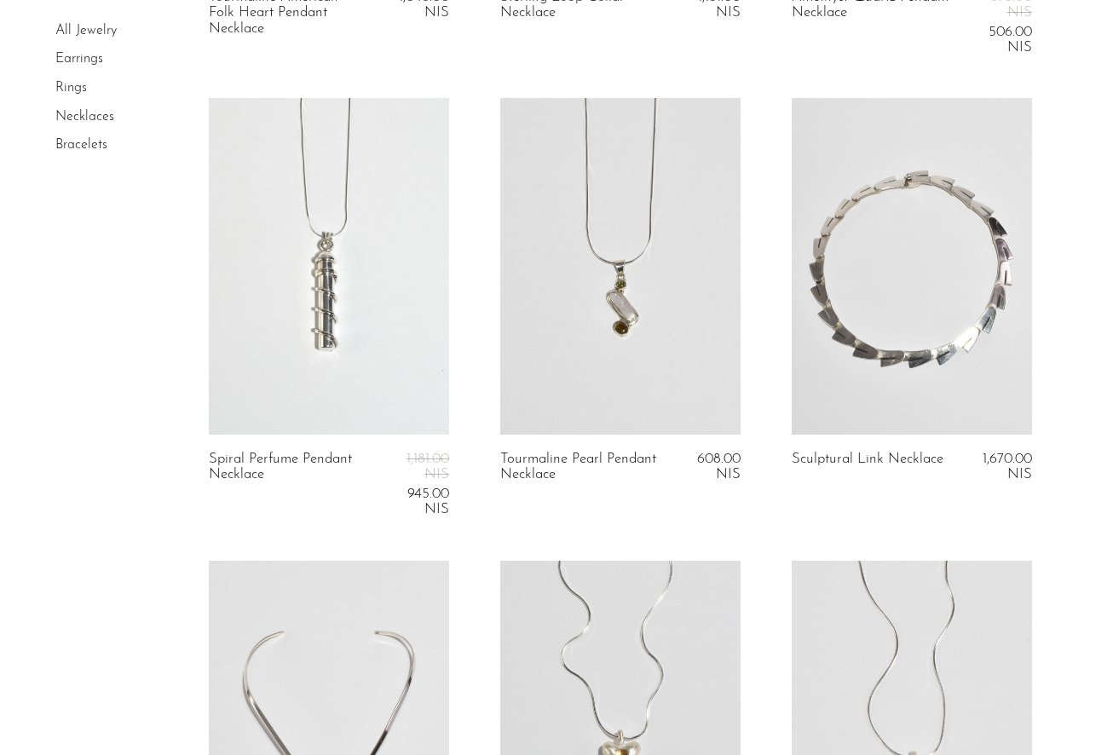
click at [92, 147] on link "Bracelets" at bounding box center [81, 145] width 52 height 14
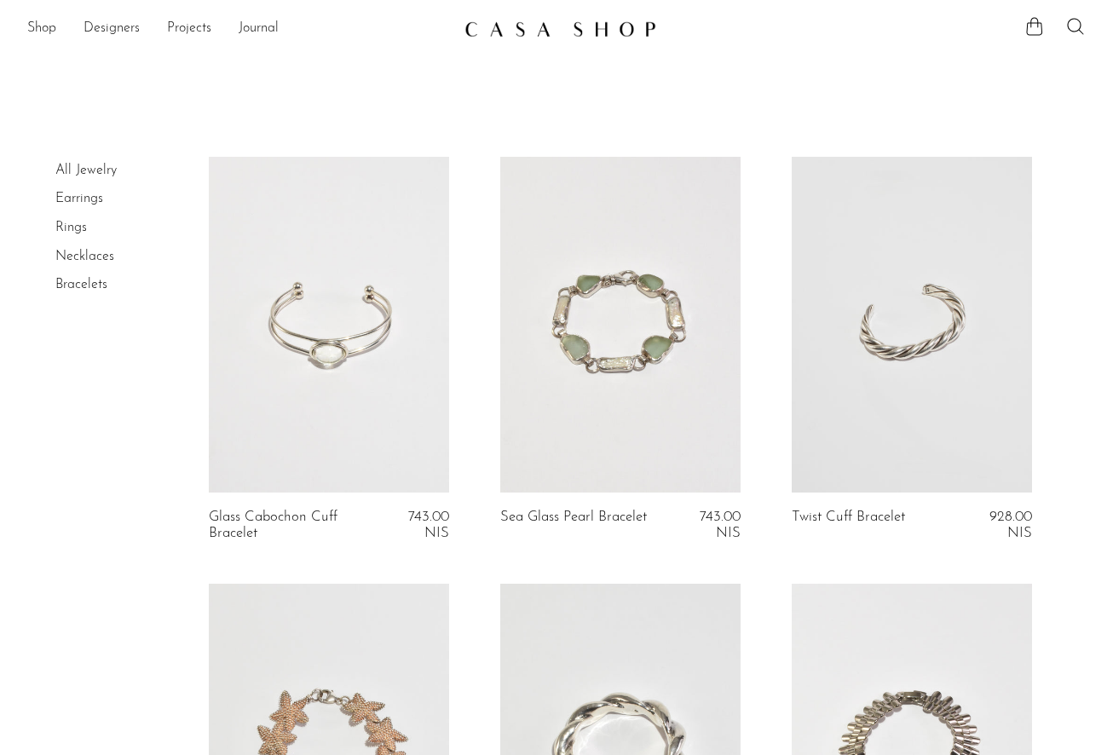
click at [87, 197] on link "Earrings" at bounding box center [79, 199] width 48 height 14
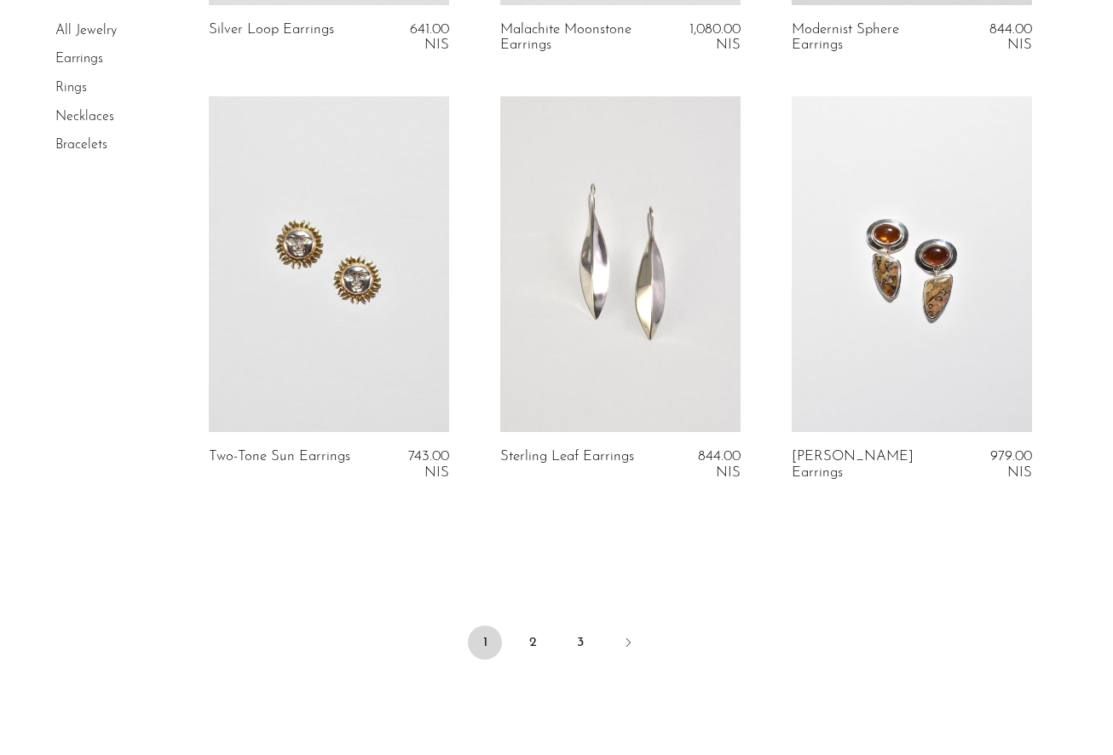
scroll to position [4788, 0]
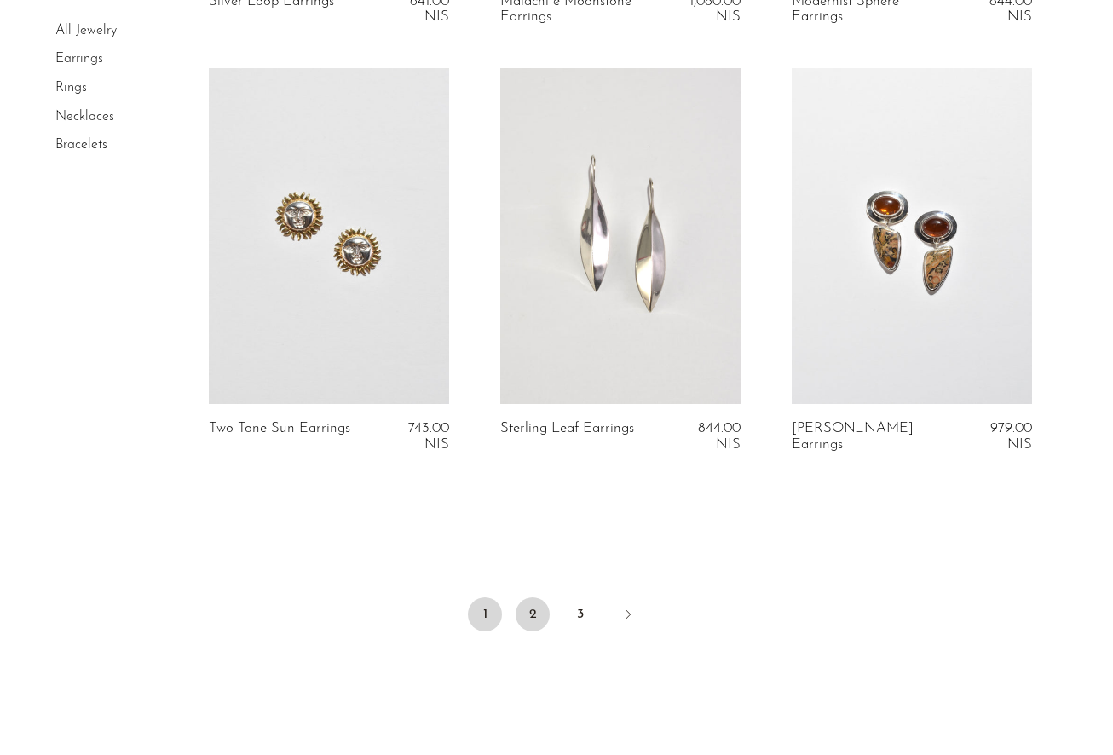
click at [539, 600] on link "2" at bounding box center [533, 614] width 34 height 34
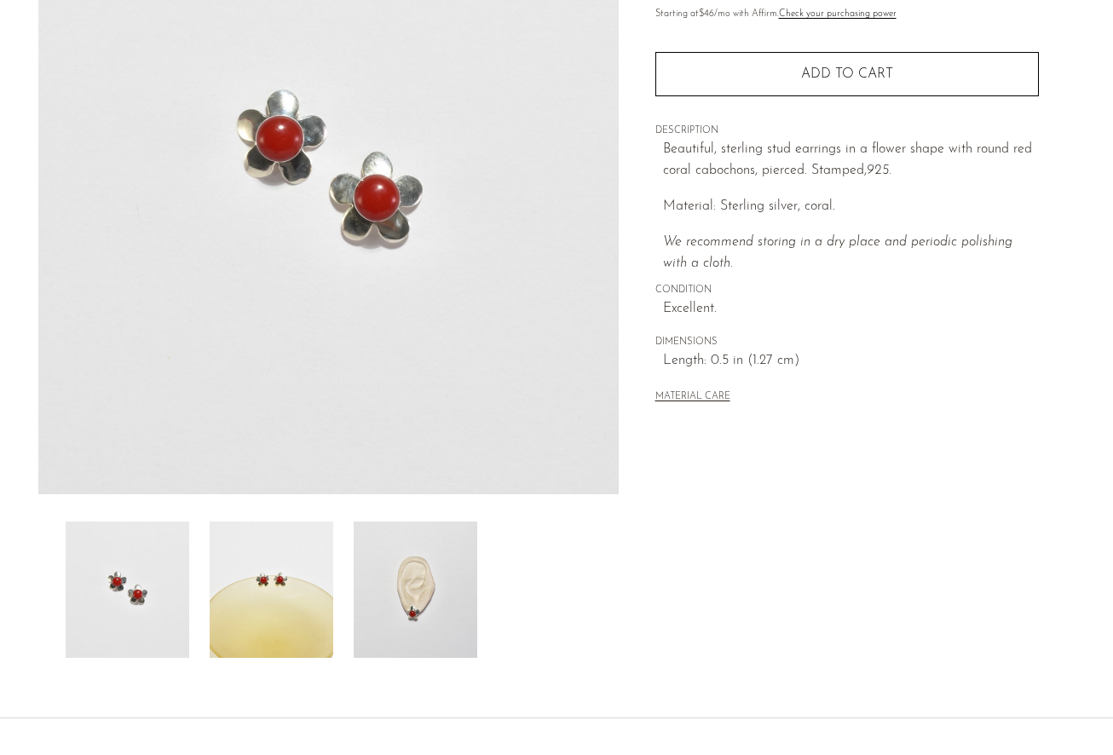
scroll to position [354, 0]
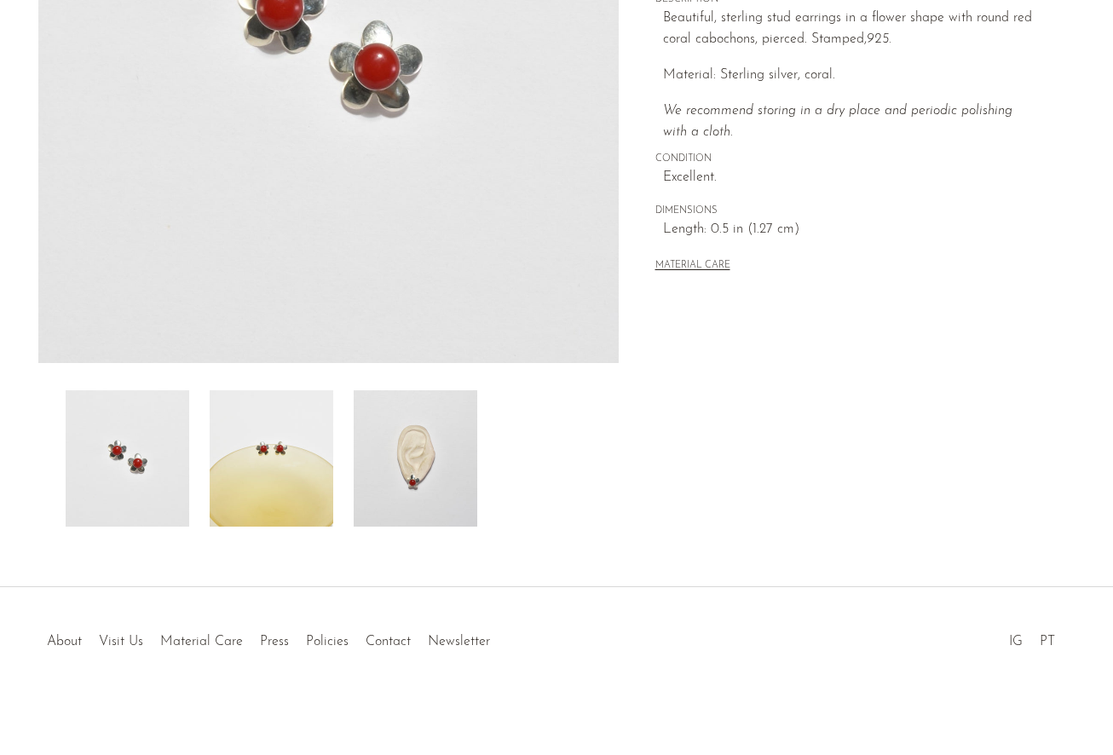
click at [419, 486] on img at bounding box center [416, 458] width 124 height 136
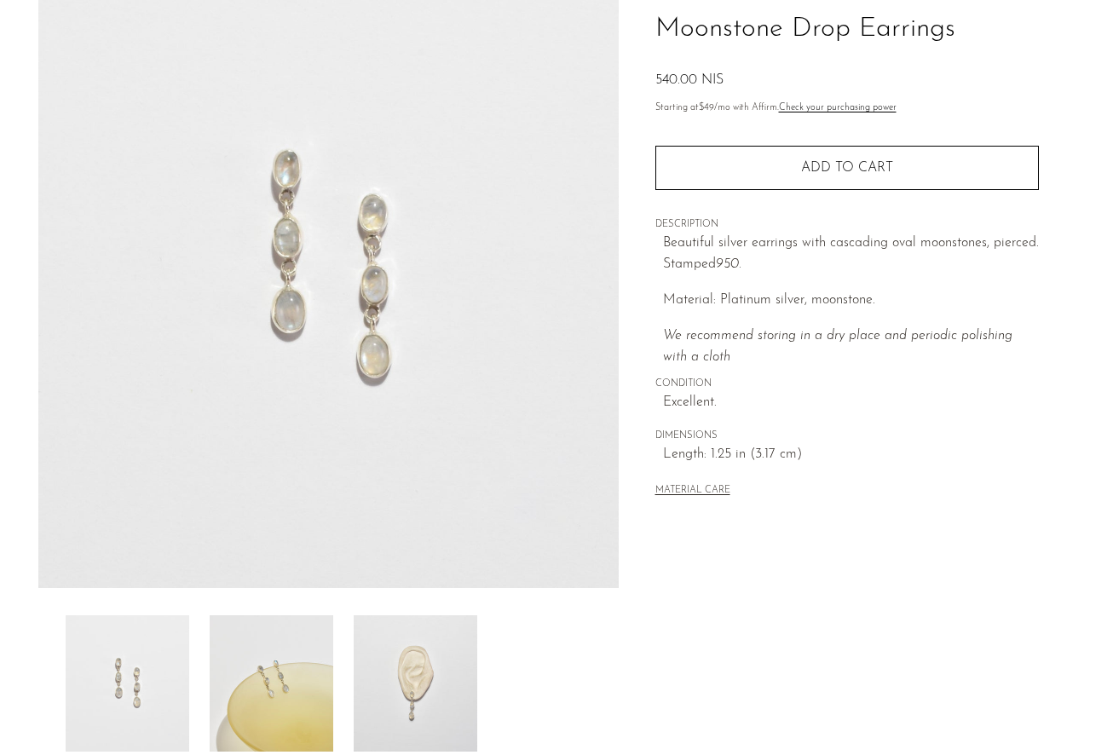
scroll to position [354, 0]
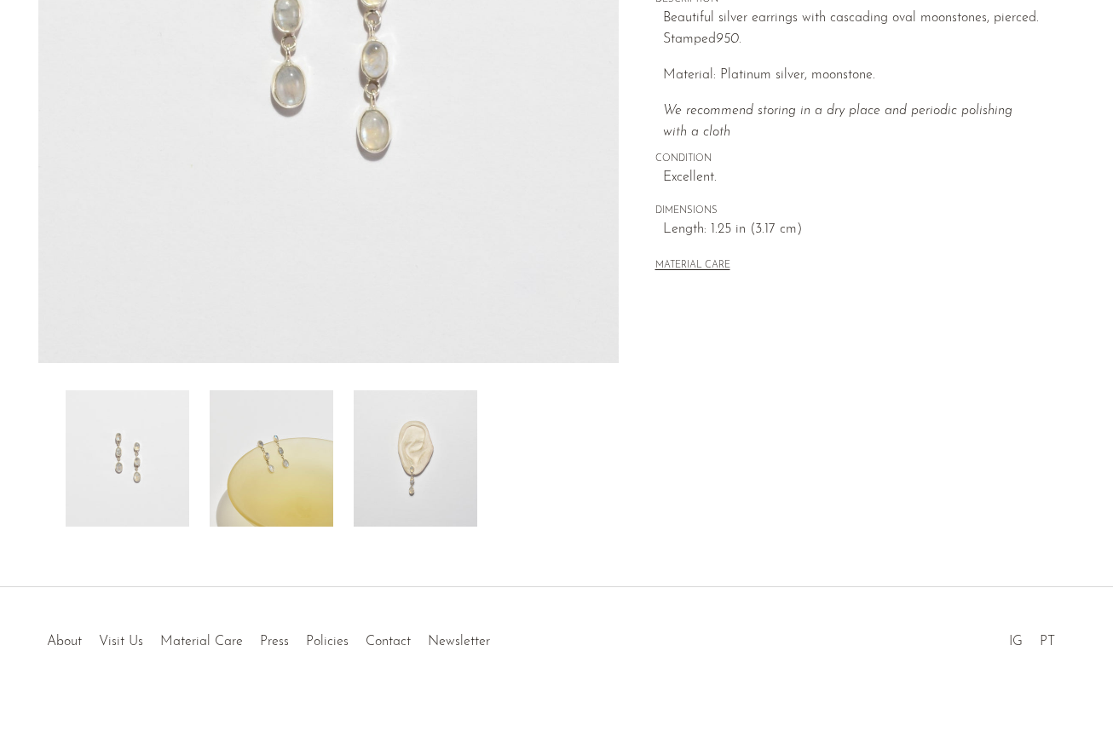
click at [437, 437] on img at bounding box center [416, 458] width 124 height 136
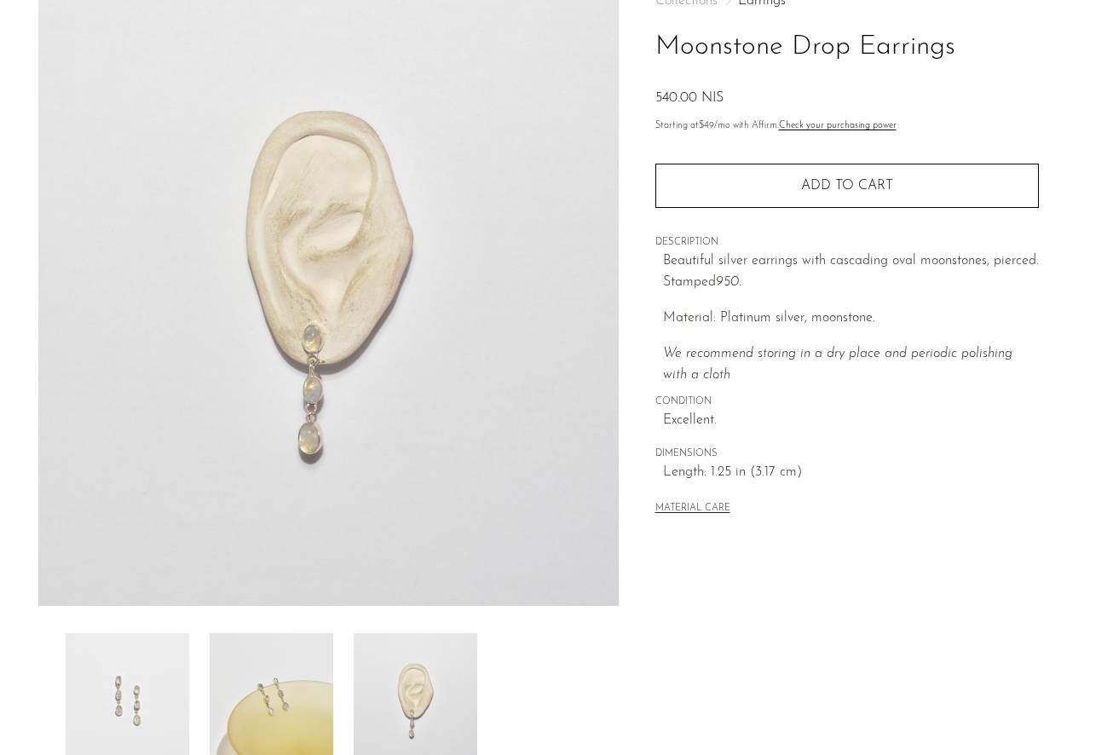
scroll to position [111, 0]
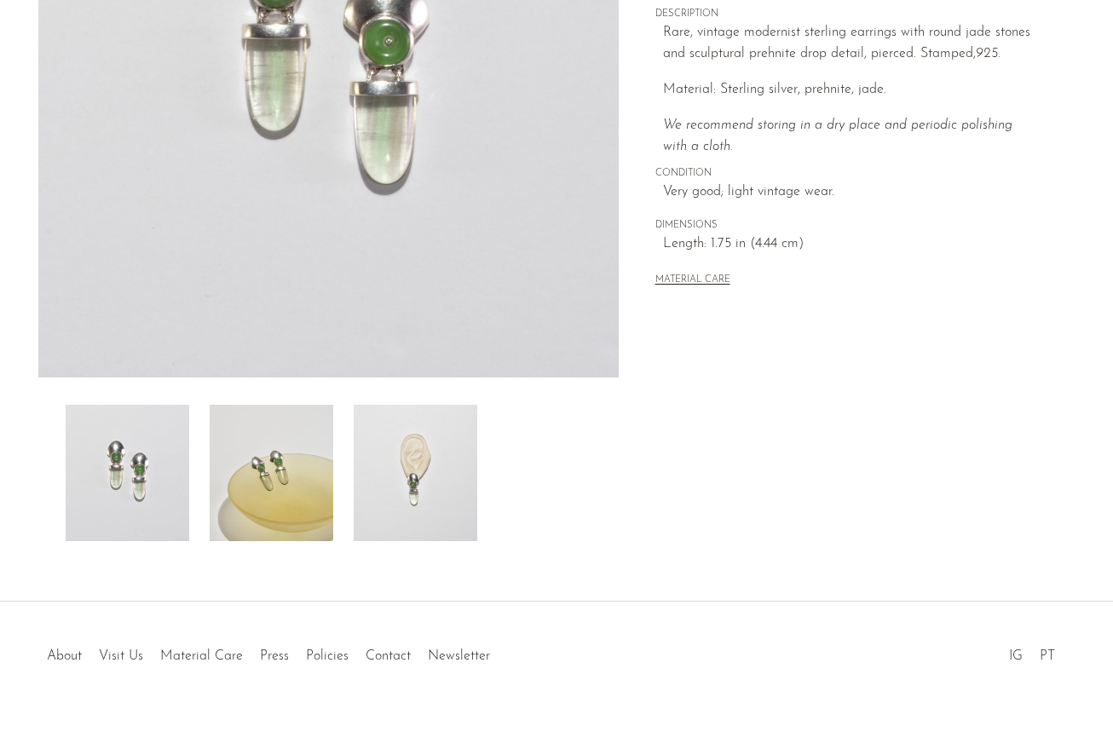
click at [445, 458] on img at bounding box center [416, 473] width 124 height 136
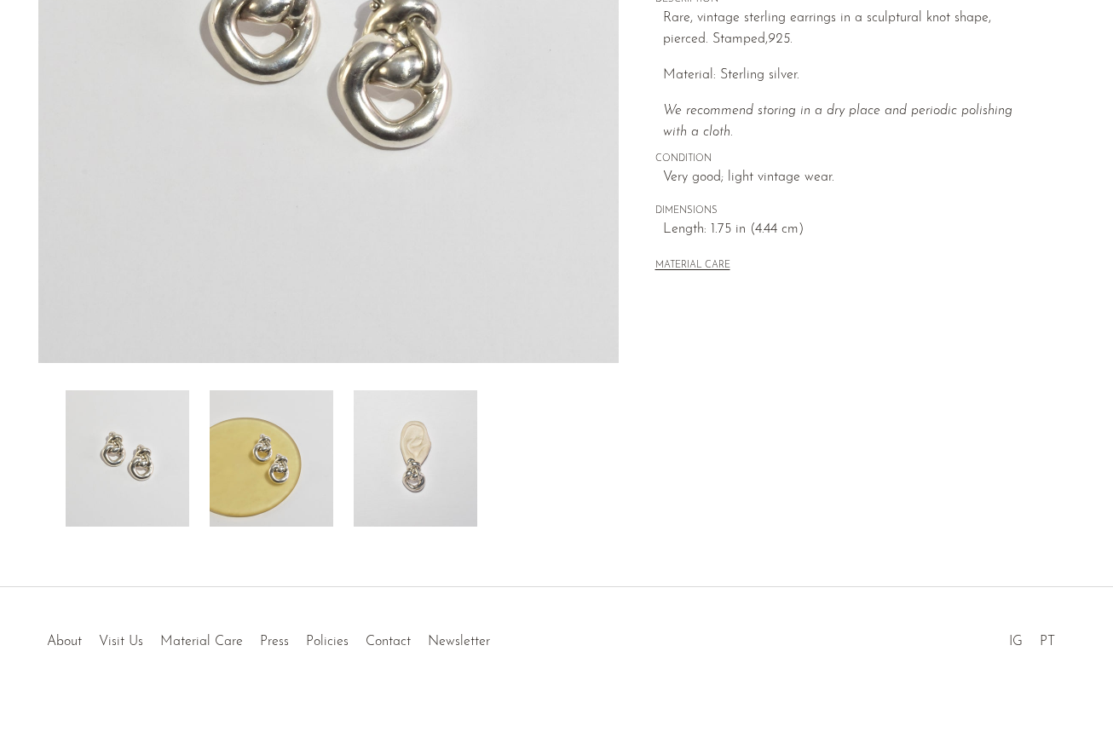
click at [451, 427] on img at bounding box center [416, 458] width 124 height 136
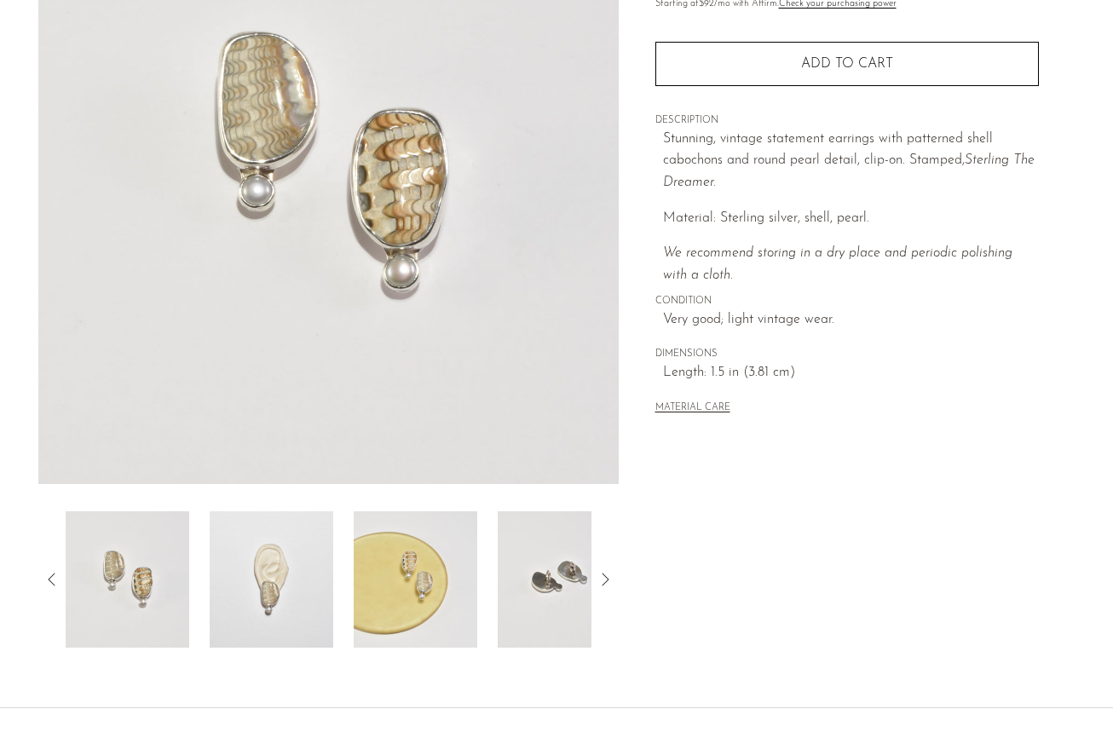
scroll to position [354, 0]
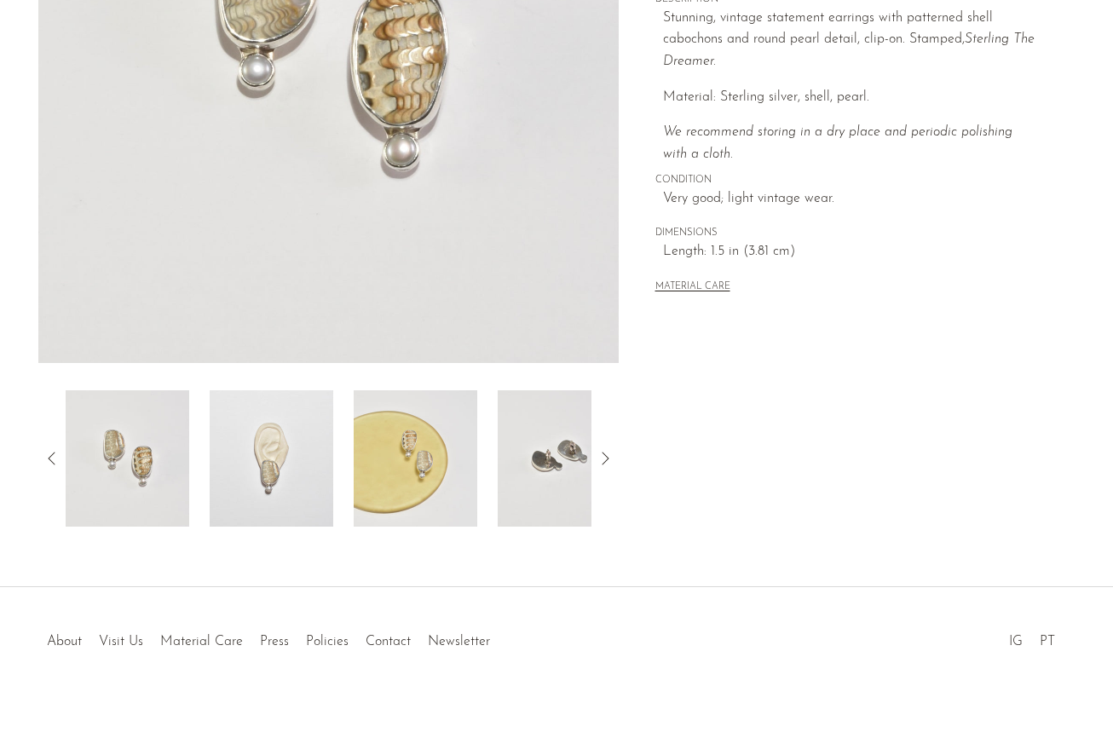
click at [285, 464] on img at bounding box center [272, 458] width 124 height 136
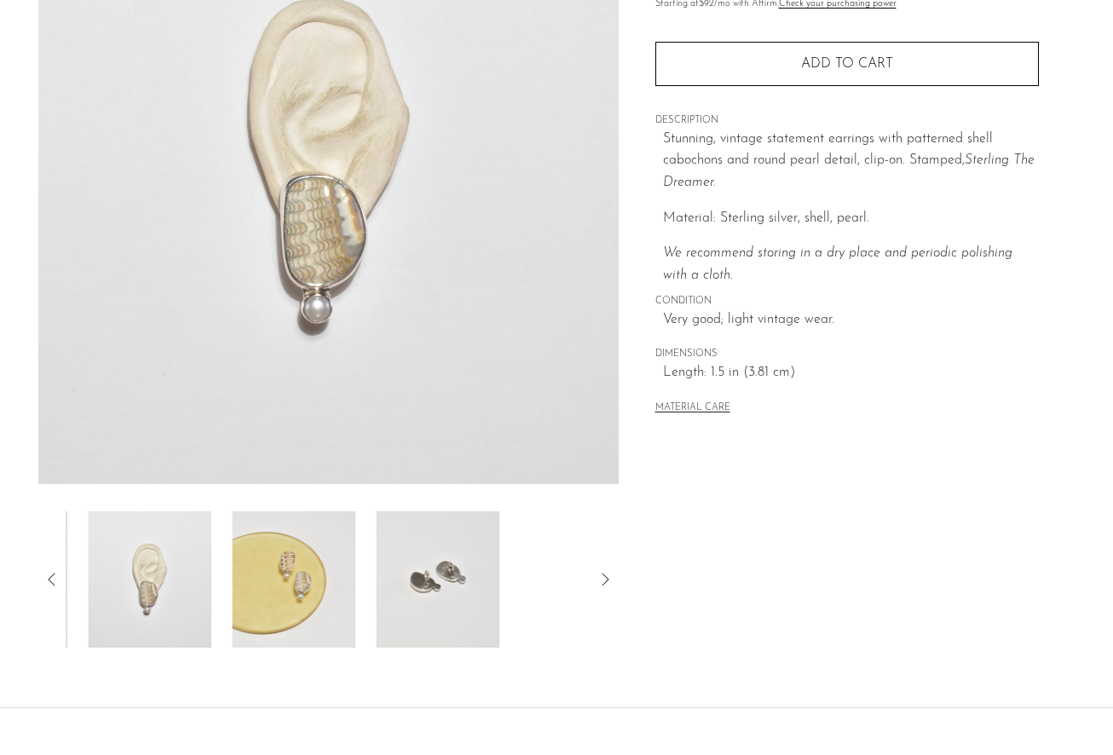
scroll to position [0, 0]
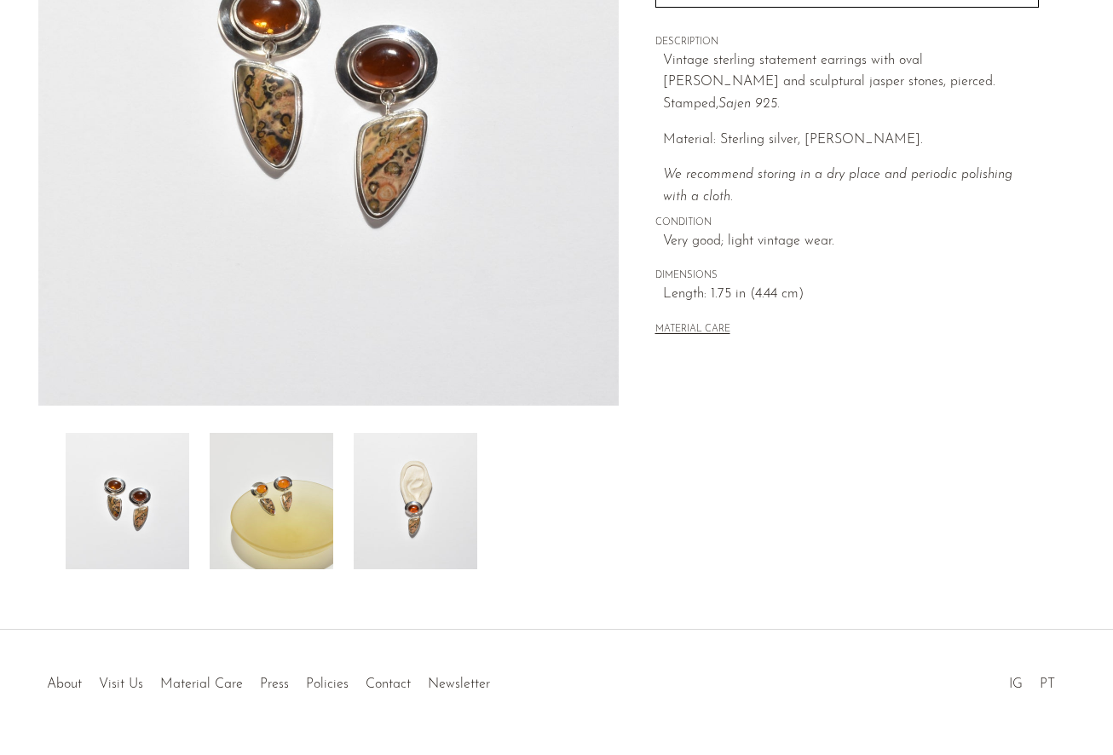
click at [435, 482] on img at bounding box center [416, 501] width 124 height 136
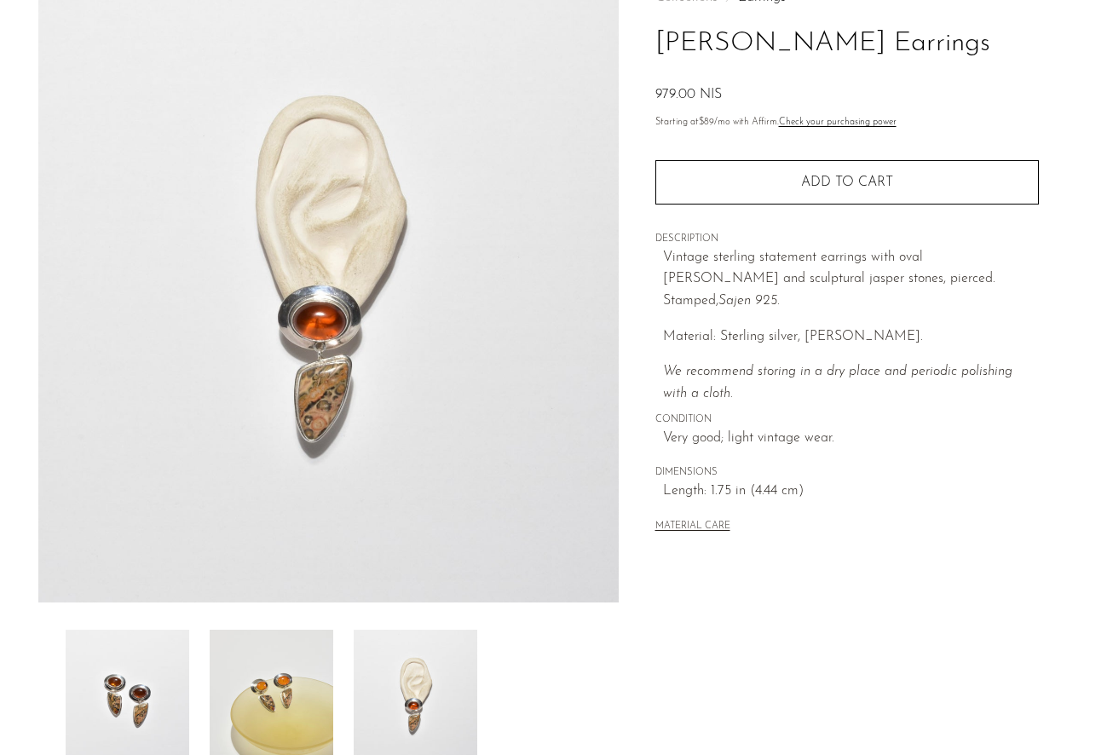
scroll to position [114, 0]
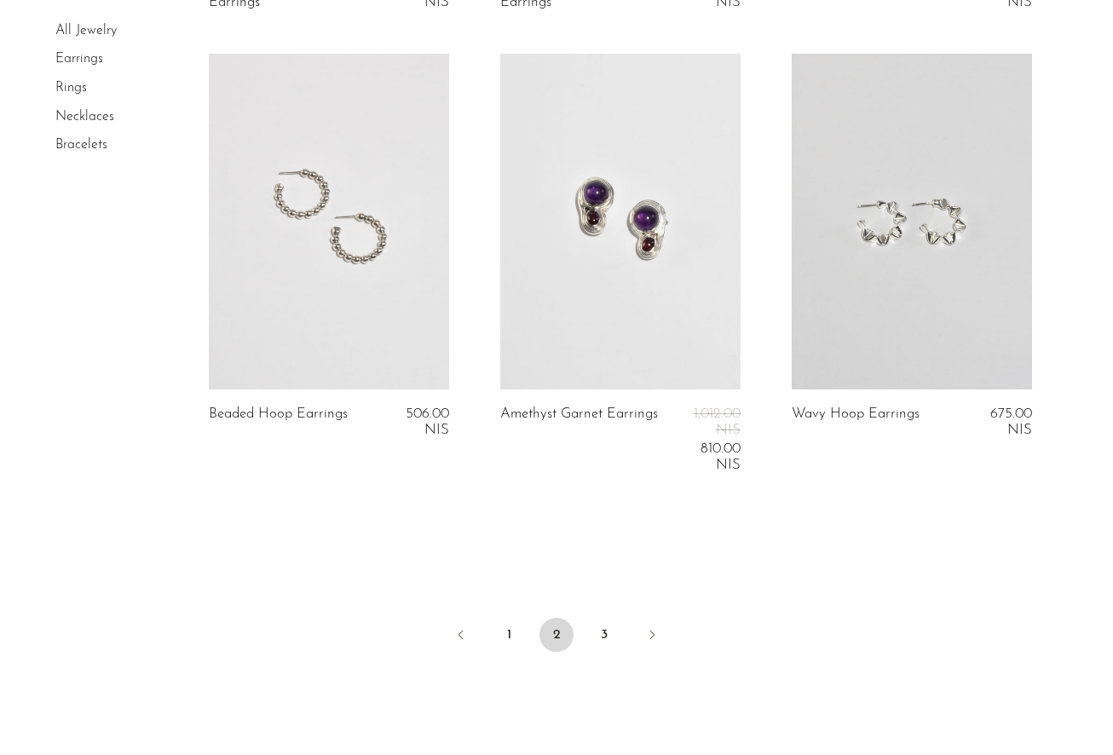
scroll to position [4861, 0]
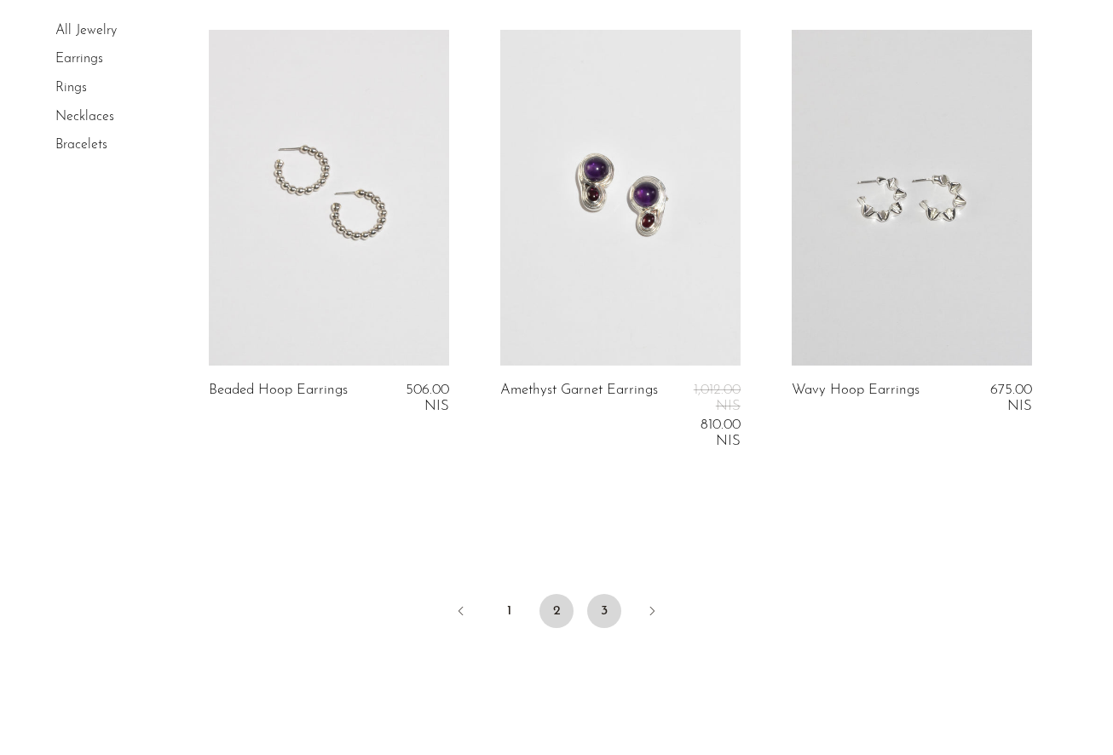
click at [606, 602] on link "3" at bounding box center [604, 611] width 34 height 34
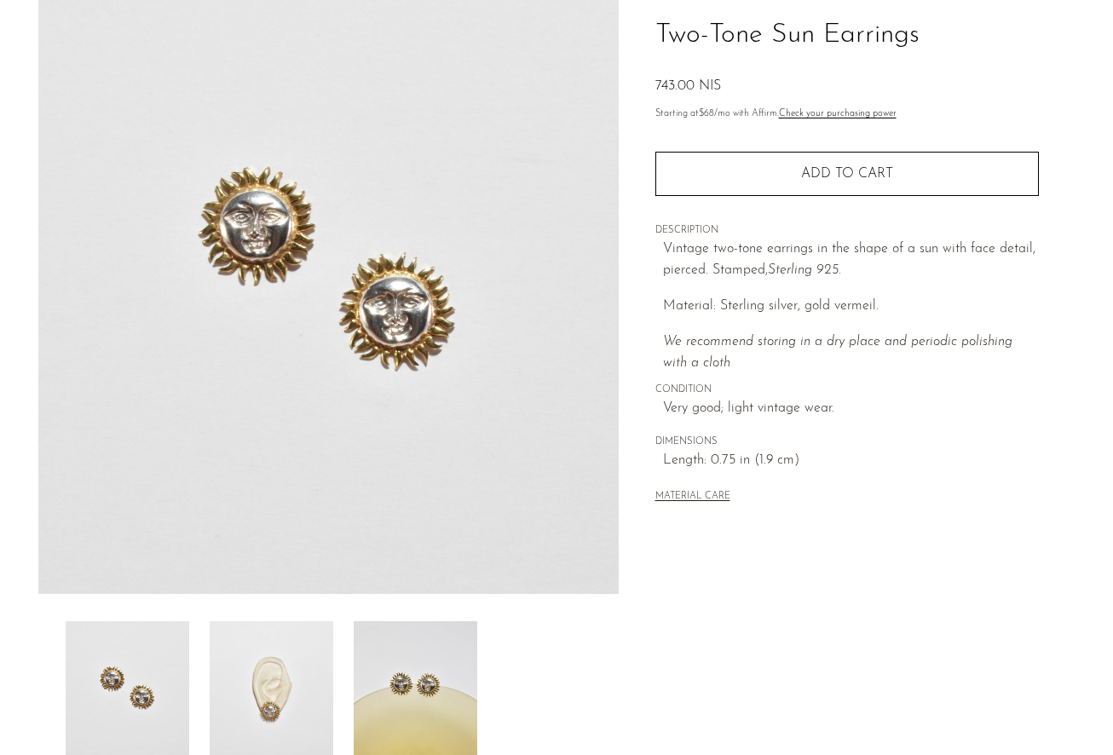
scroll to position [164, 0]
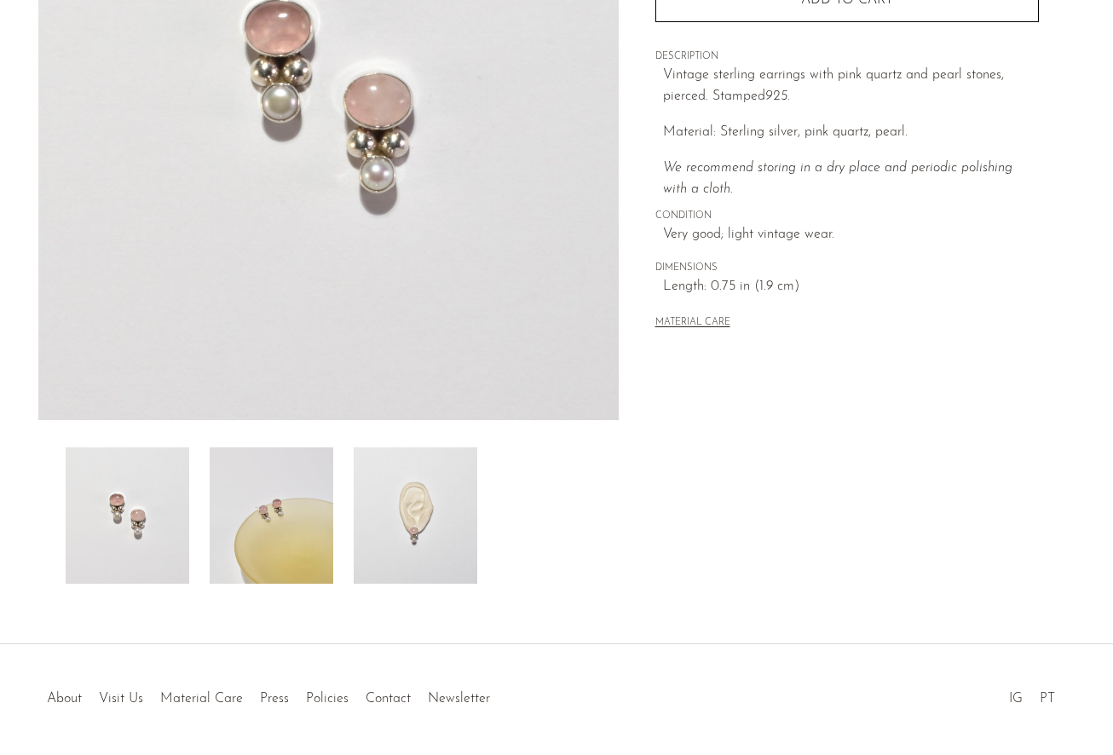
scroll to position [308, 0]
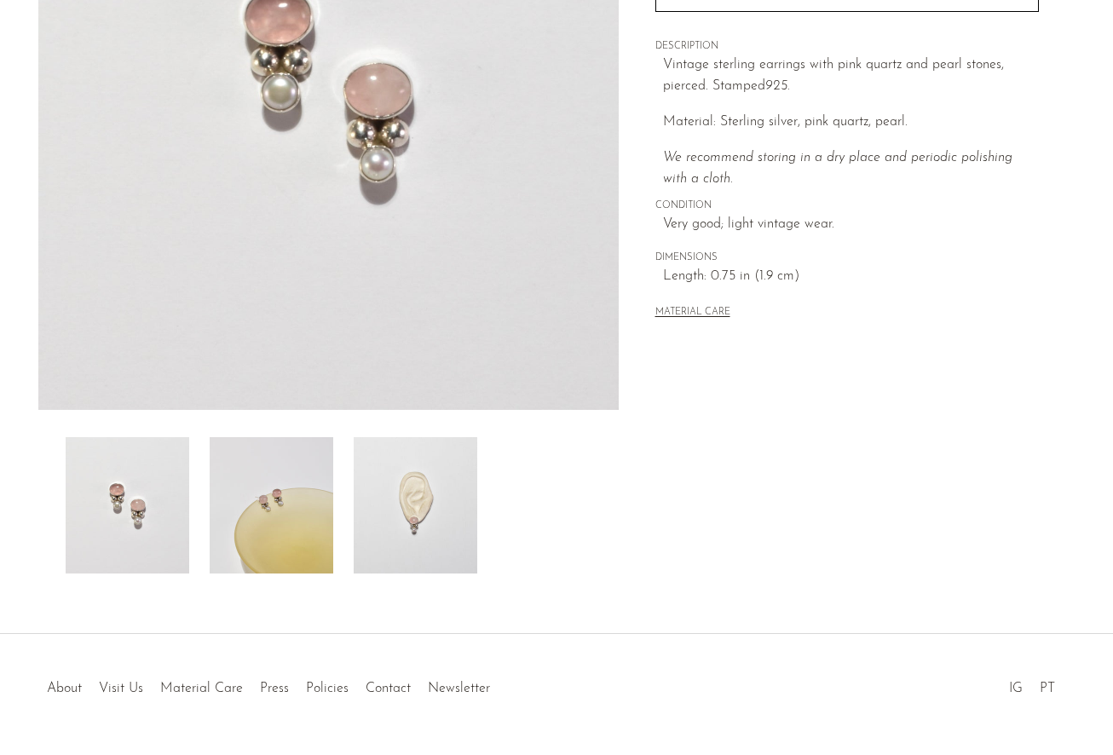
click at [423, 533] on img at bounding box center [416, 505] width 124 height 136
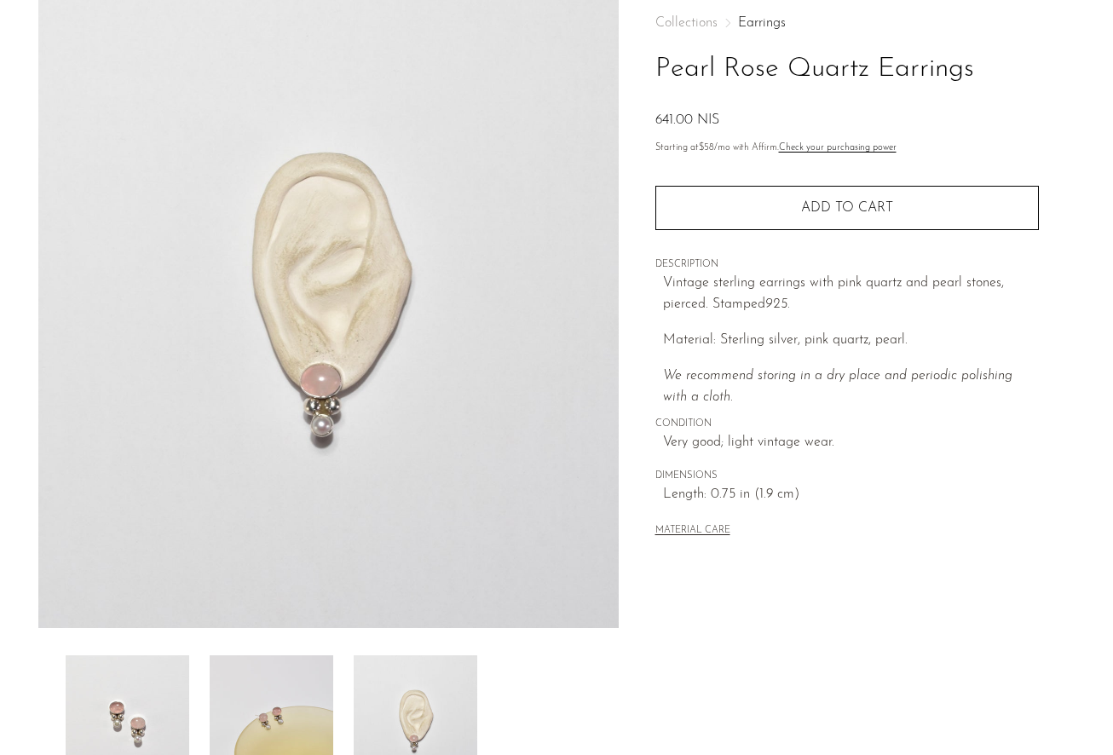
scroll to position [87, 0]
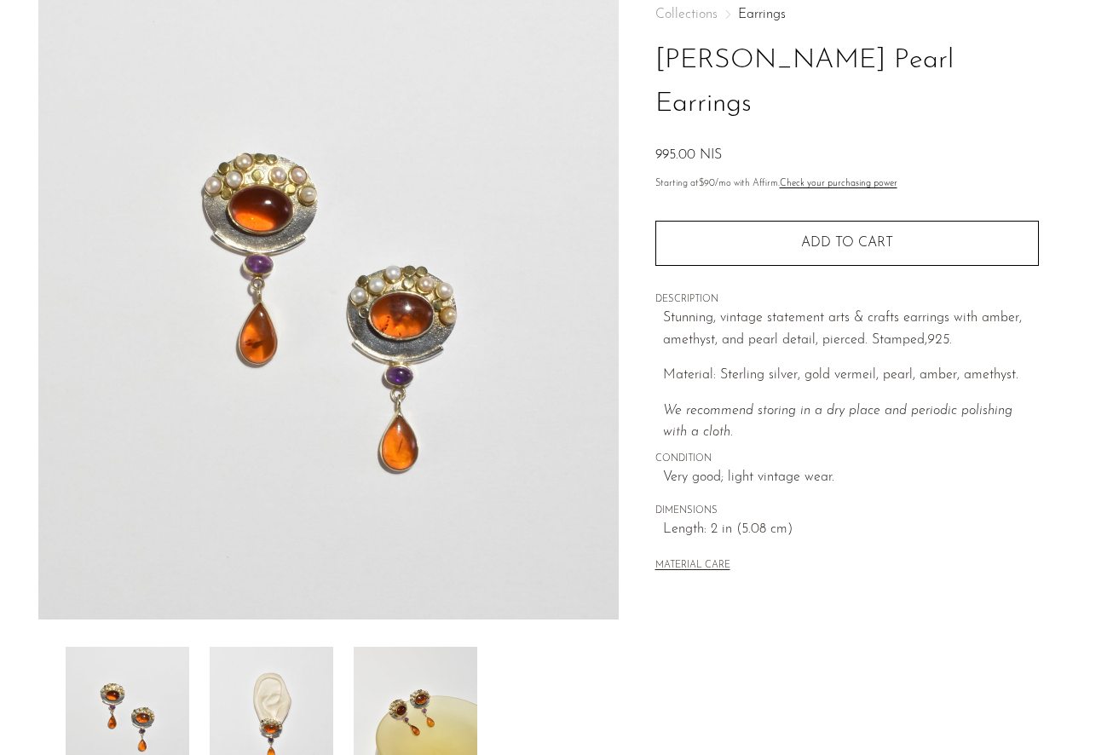
scroll to position [204, 0]
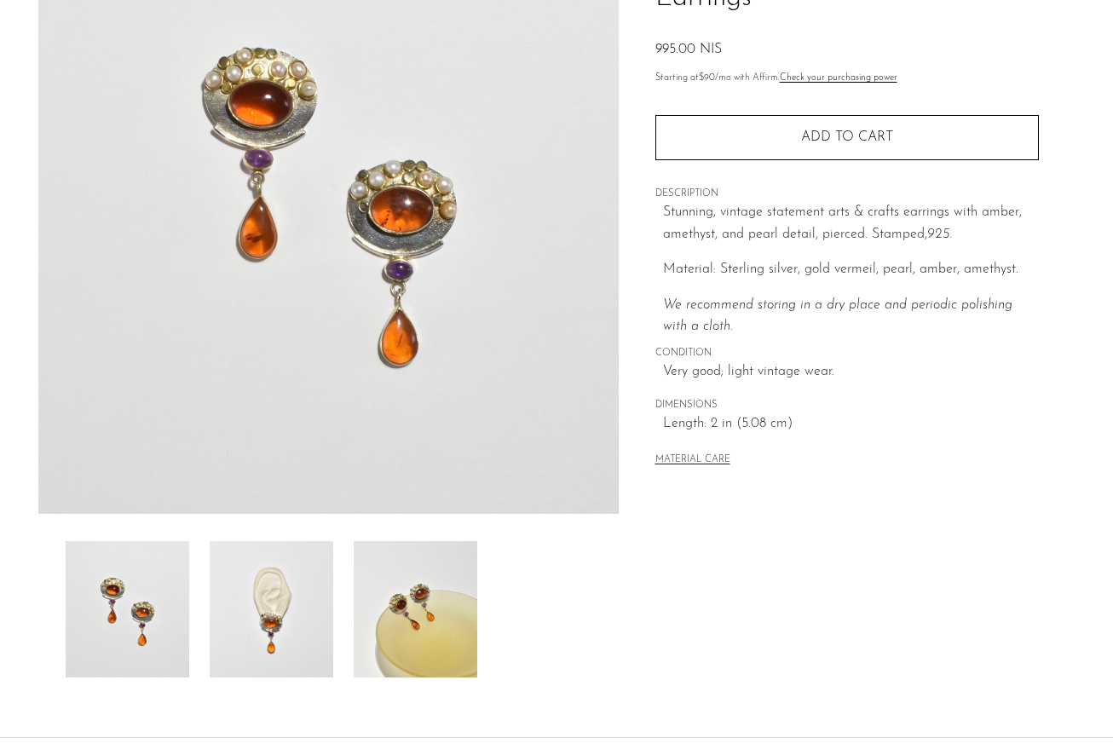
click at [419, 594] on img at bounding box center [416, 609] width 124 height 136
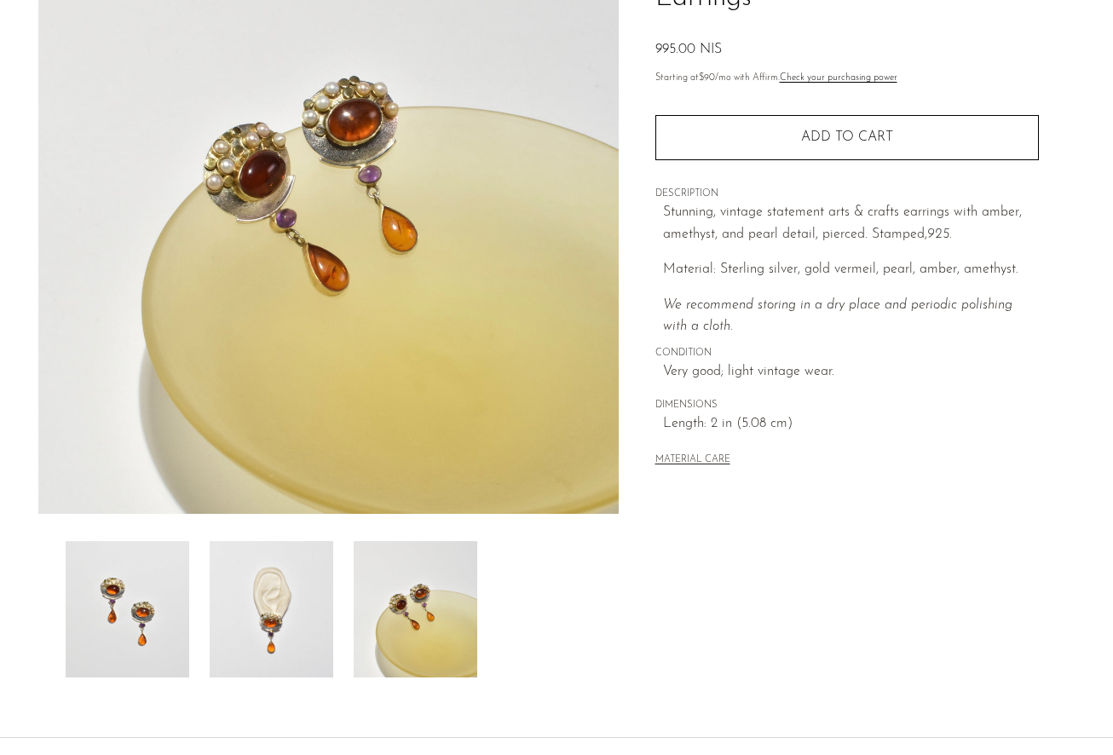
click at [299, 596] on img at bounding box center [272, 609] width 124 height 136
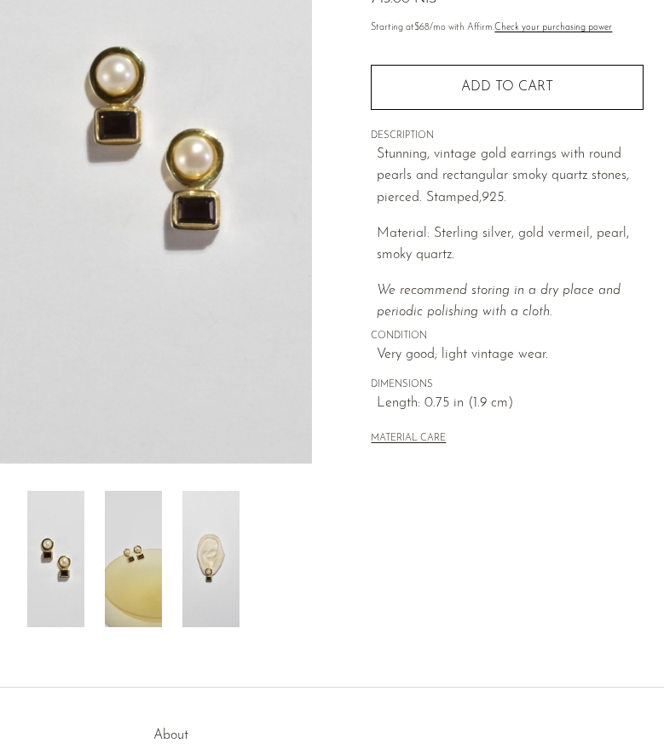
scroll to position [288, 0]
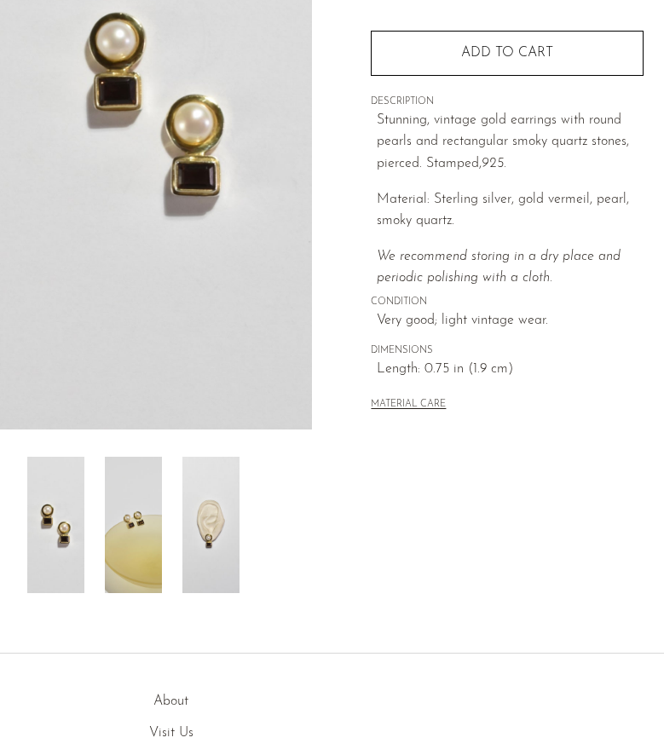
click at [222, 489] on img at bounding box center [210, 525] width 57 height 136
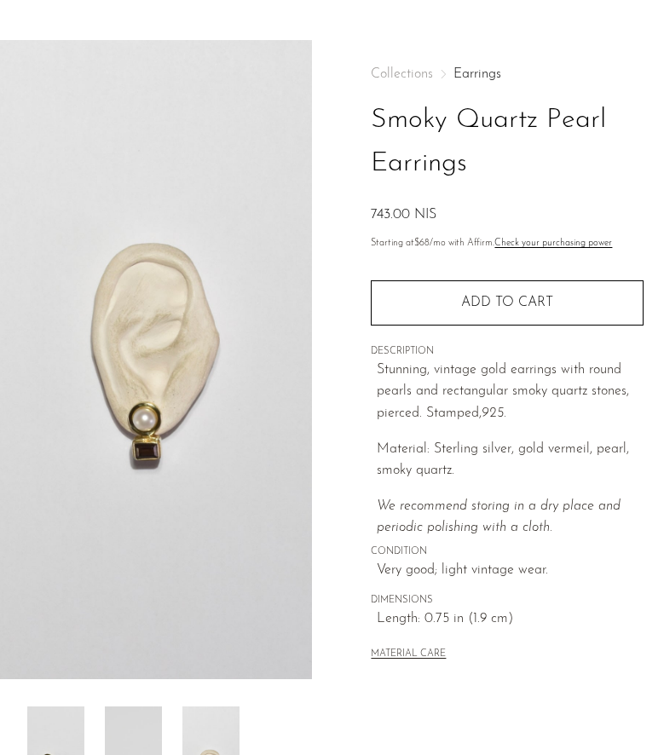
scroll to position [28, 0]
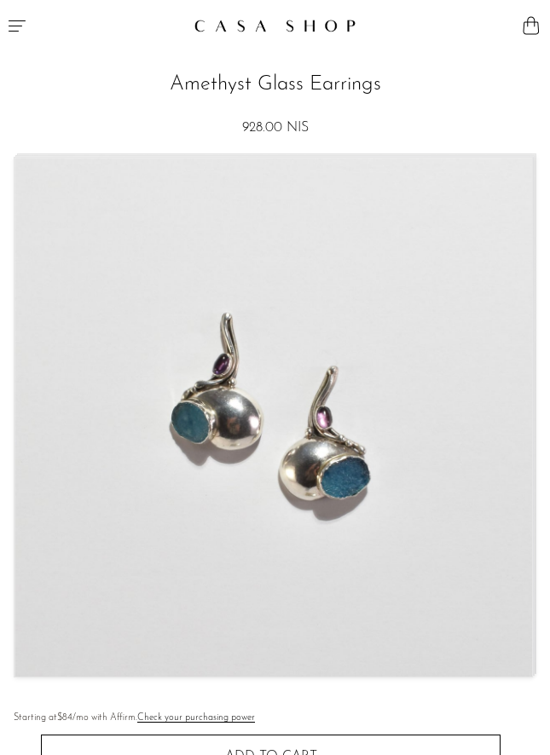
scroll to position [93, 0]
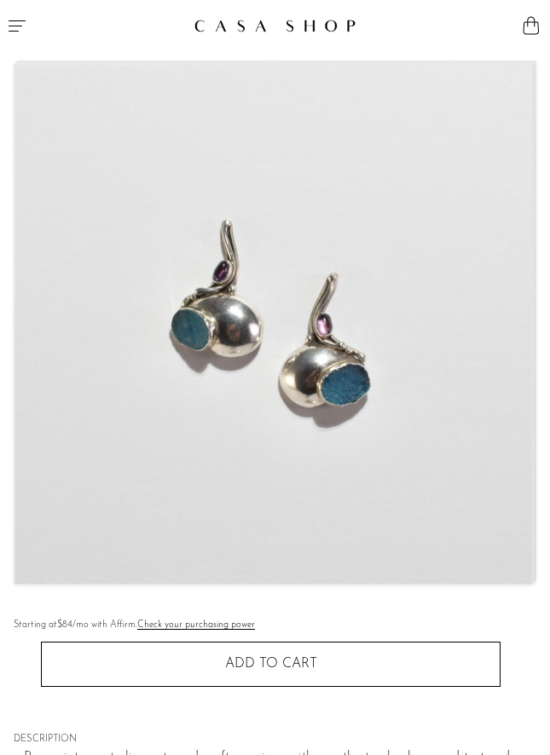
click at [449, 340] on img at bounding box center [272, 324] width 517 height 519
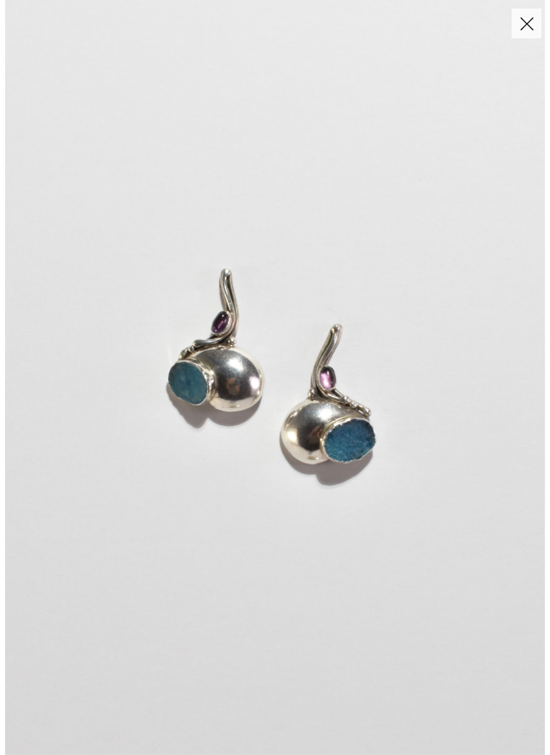
click at [481, 300] on img at bounding box center [274, 377] width 539 height 755
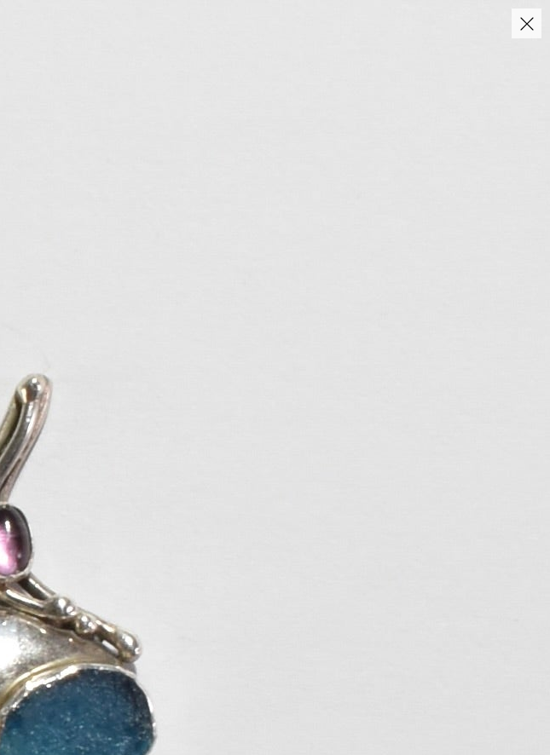
click at [531, 28] on button "Close" at bounding box center [526, 24] width 30 height 30
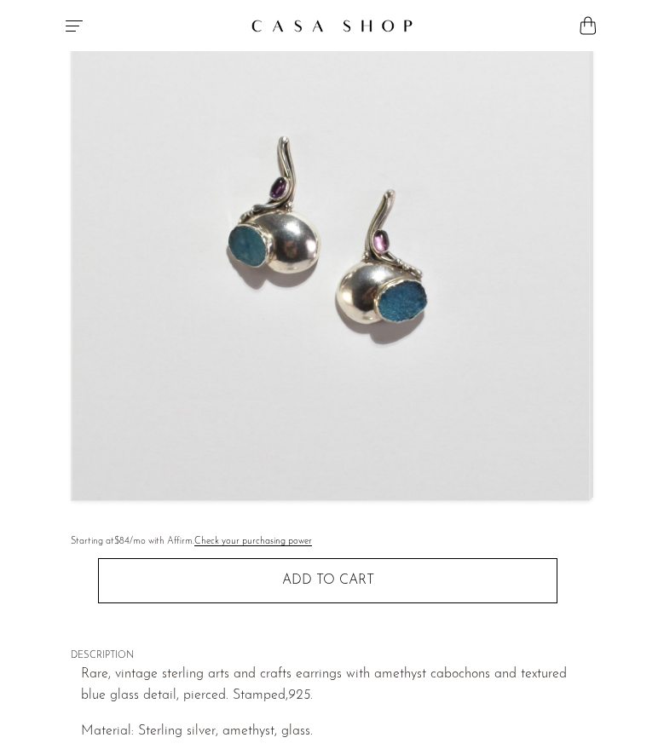
scroll to position [193, 0]
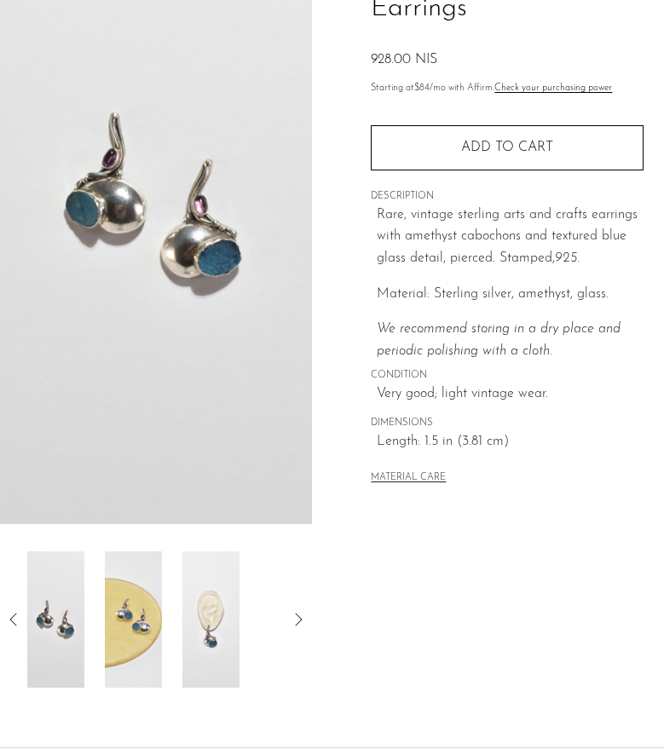
click at [198, 628] on img at bounding box center [210, 619] width 57 height 136
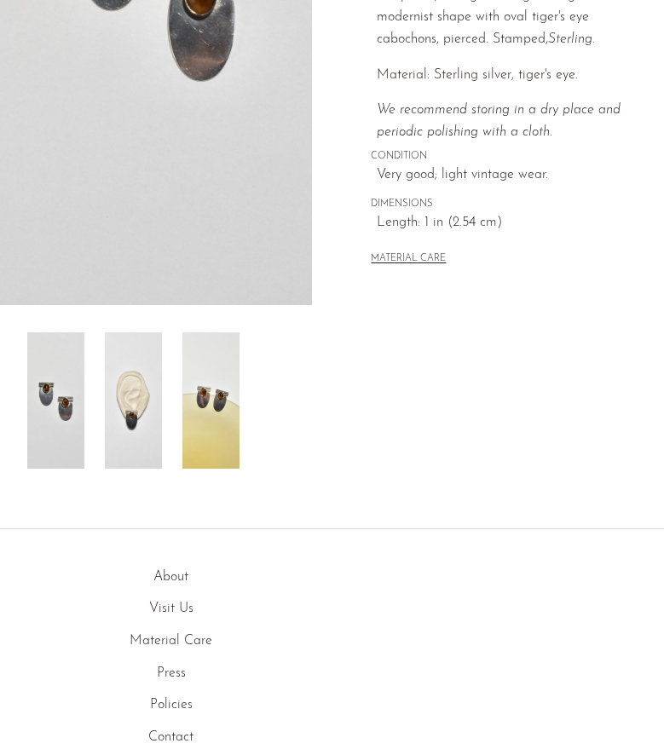
scroll to position [425, 0]
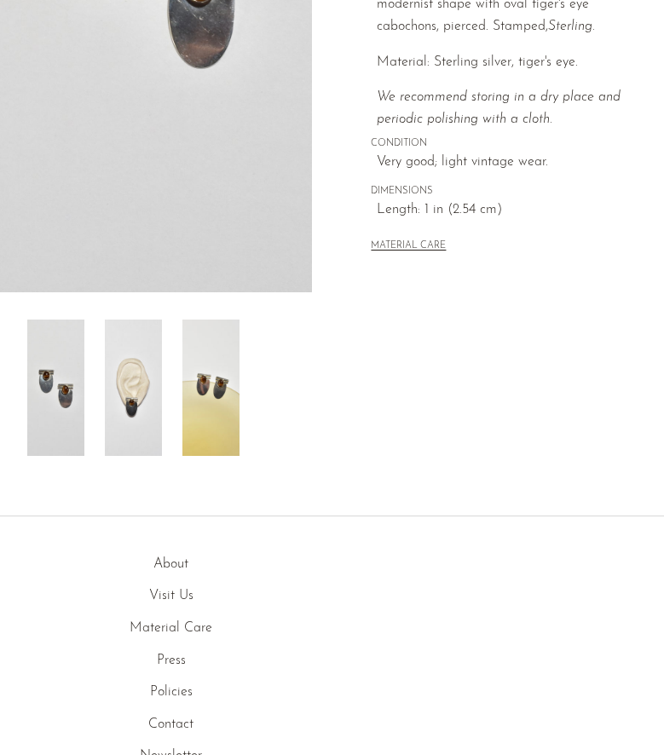
click at [142, 424] on img at bounding box center [133, 388] width 57 height 136
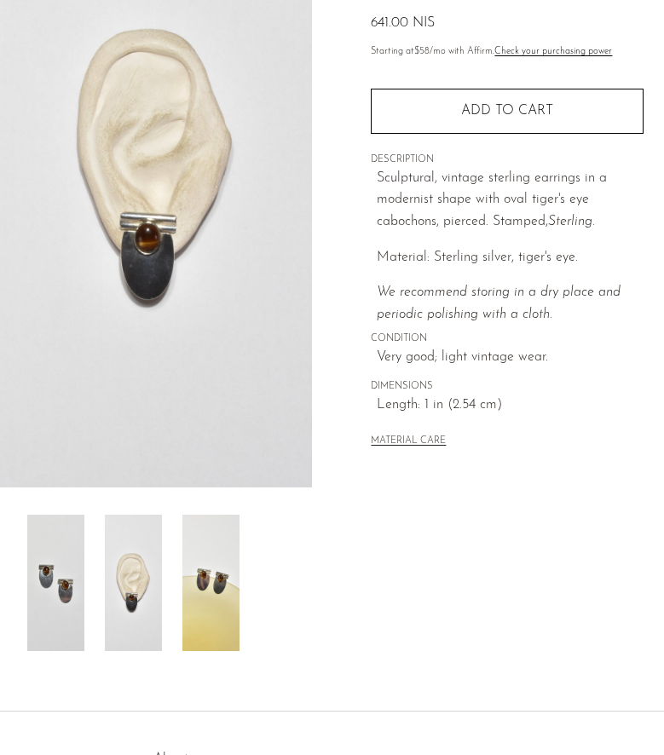
scroll to position [229, 0]
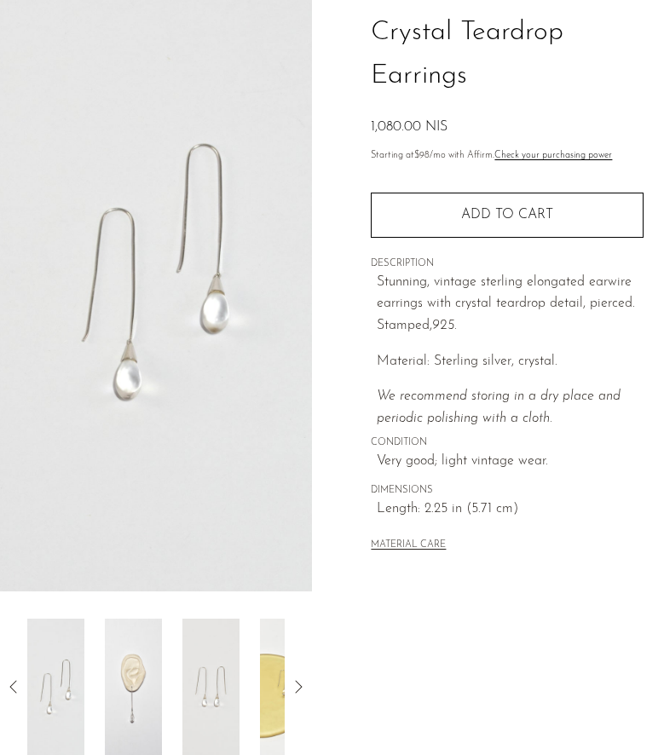
scroll to position [178, 0]
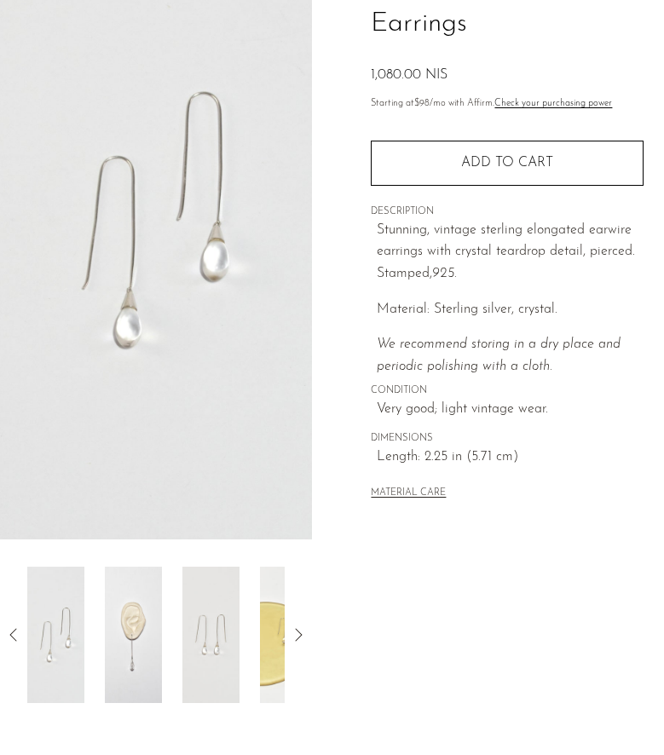
click at [138, 598] on img at bounding box center [133, 635] width 57 height 136
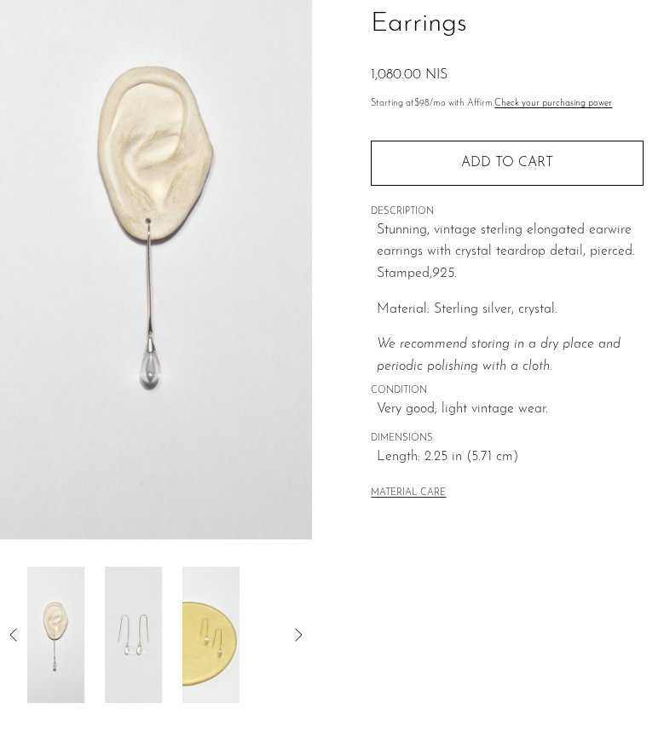
click at [118, 621] on img at bounding box center [133, 635] width 57 height 136
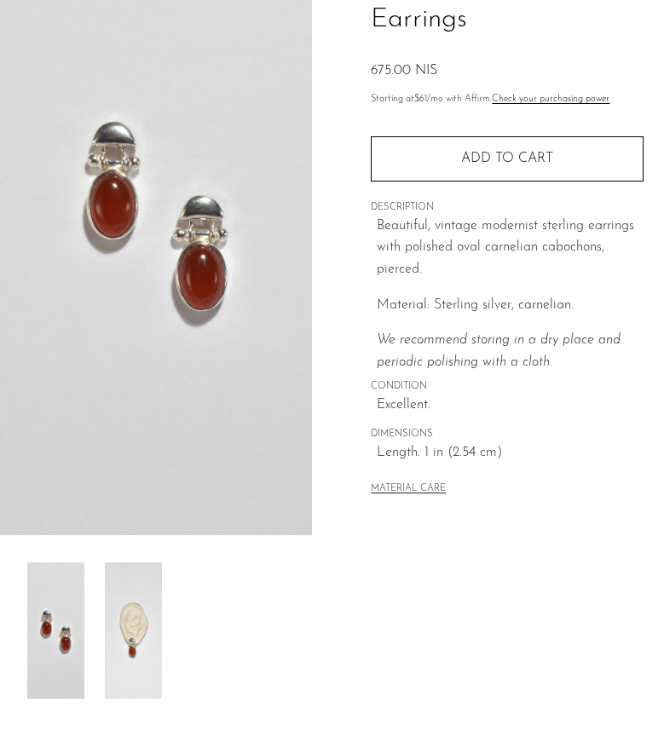
scroll to position [194, 0]
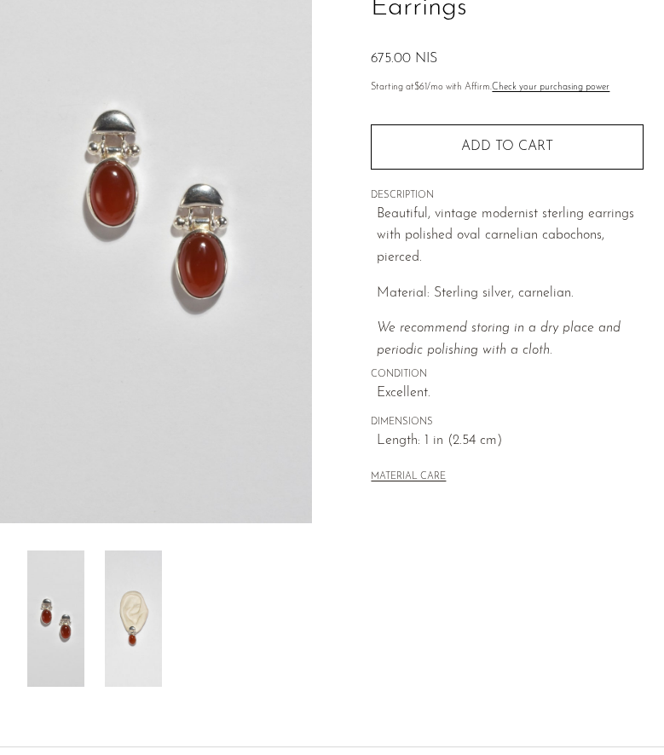
click at [128, 653] on img at bounding box center [133, 618] width 57 height 136
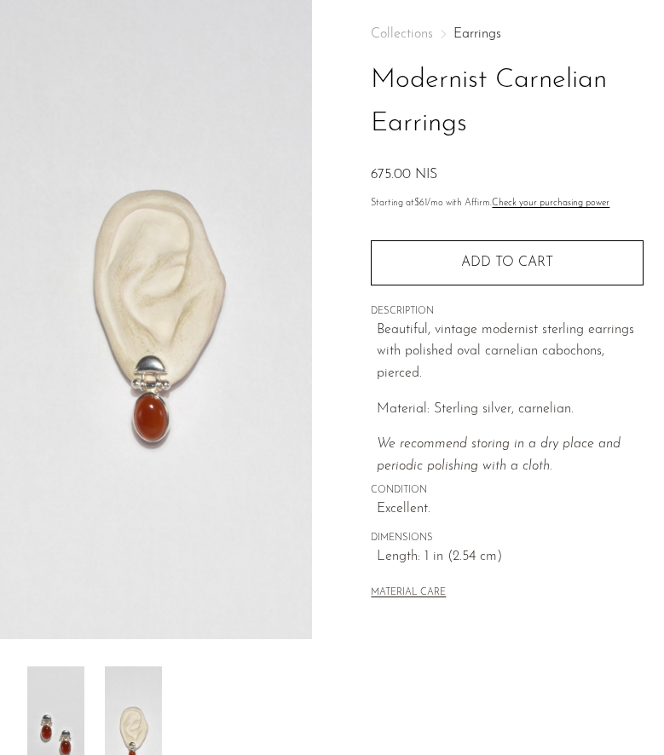
scroll to position [75, 0]
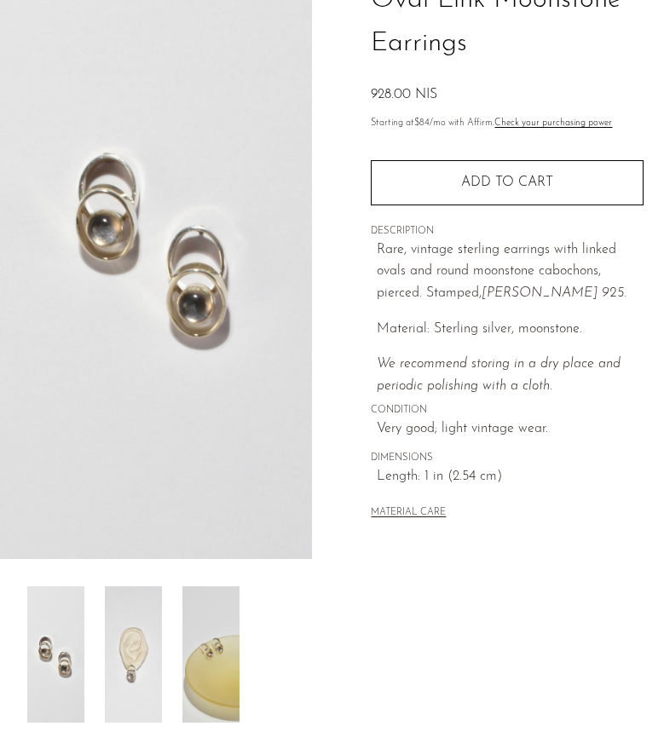
scroll to position [301, 0]
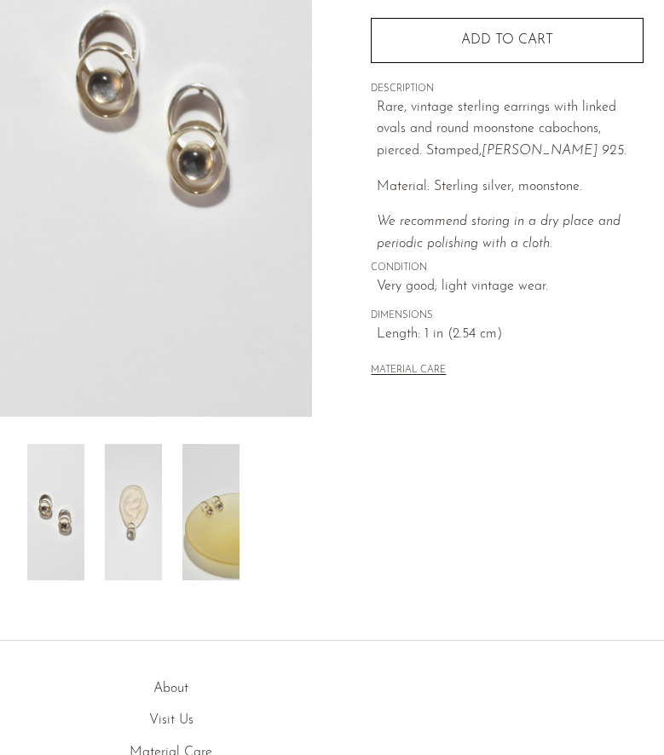
click at [135, 539] on img at bounding box center [133, 512] width 57 height 136
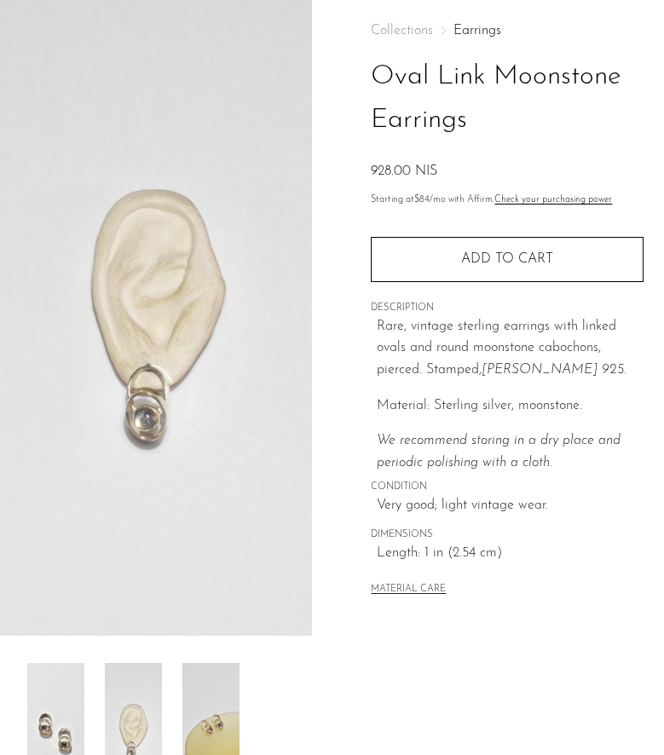
scroll to position [72, 0]
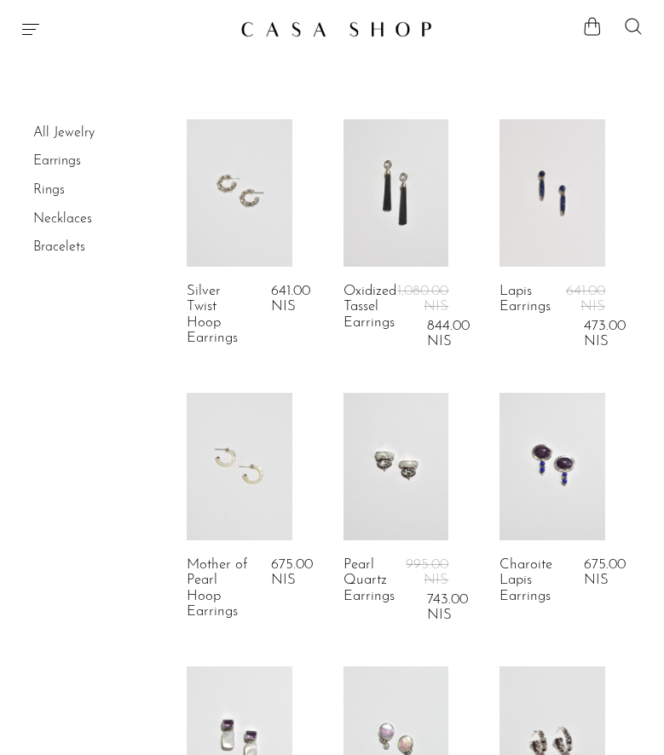
click at [49, 193] on link "Rings" at bounding box center [49, 190] width 32 height 14
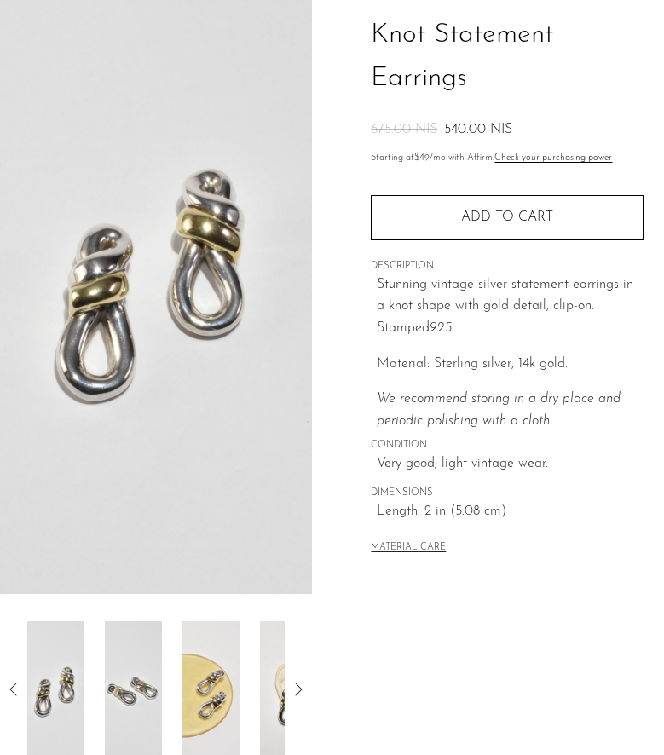
scroll to position [147, 0]
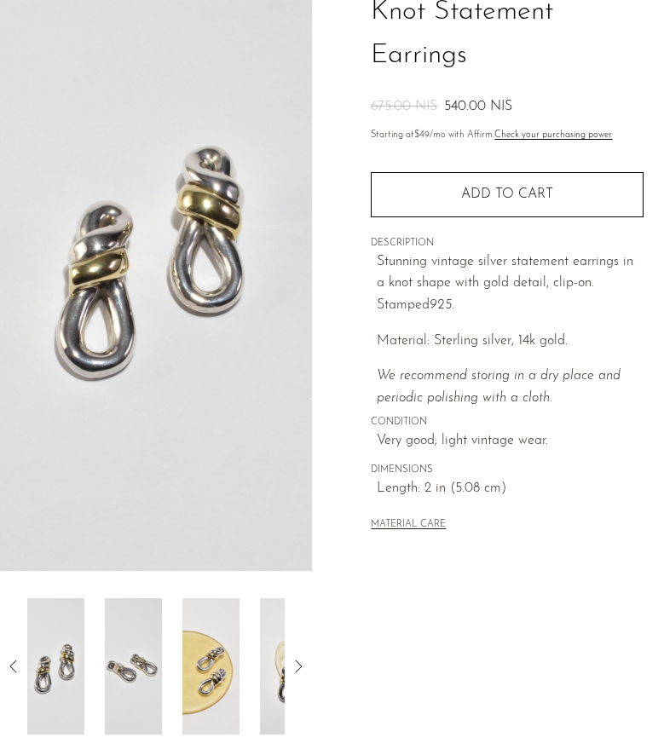
click at [151, 661] on img at bounding box center [133, 666] width 57 height 136
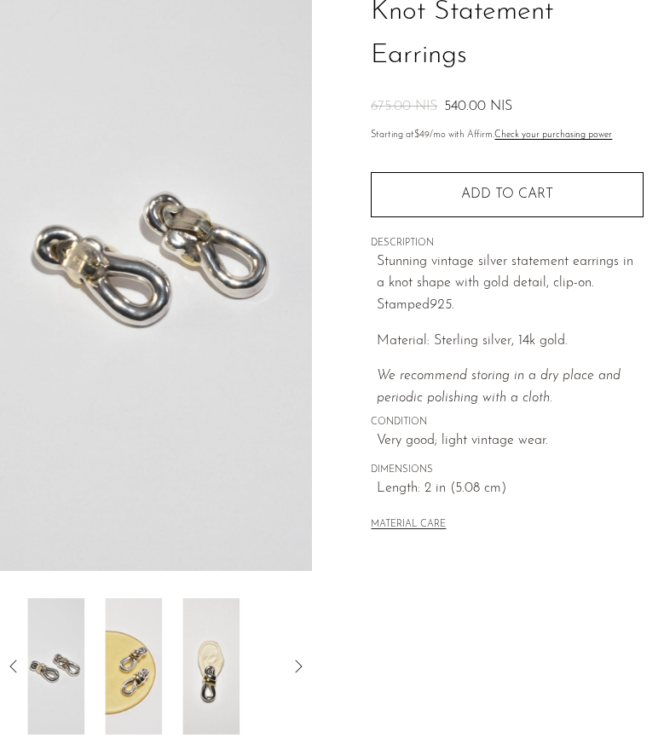
click at [212, 665] on img at bounding box center [210, 666] width 57 height 136
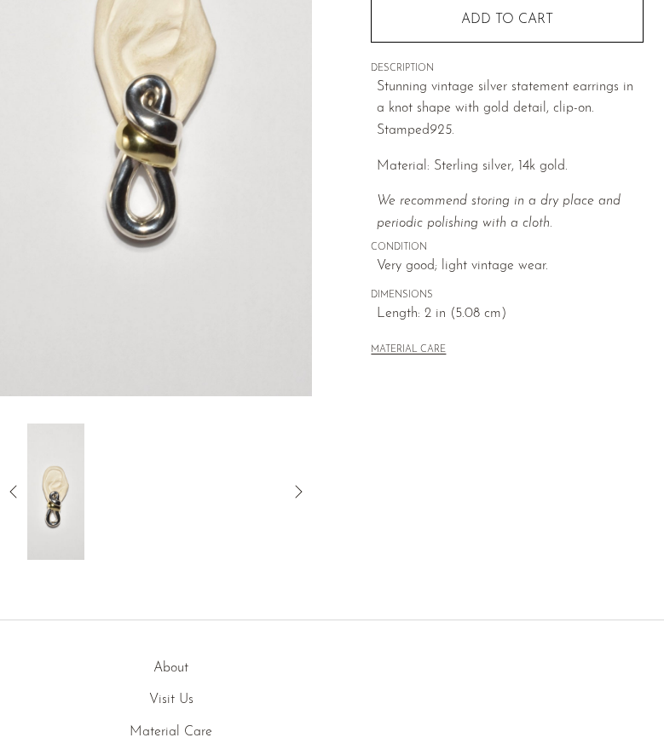
scroll to position [0, 0]
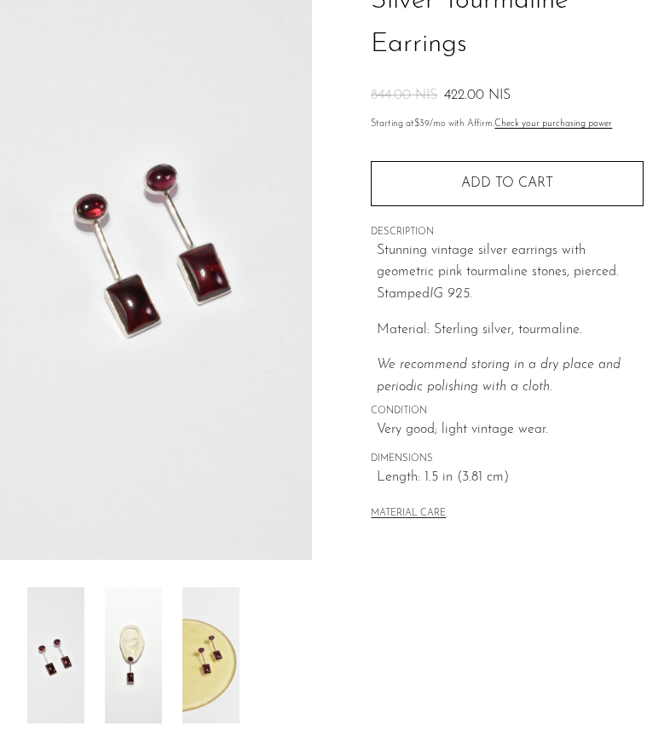
scroll to position [190, 0]
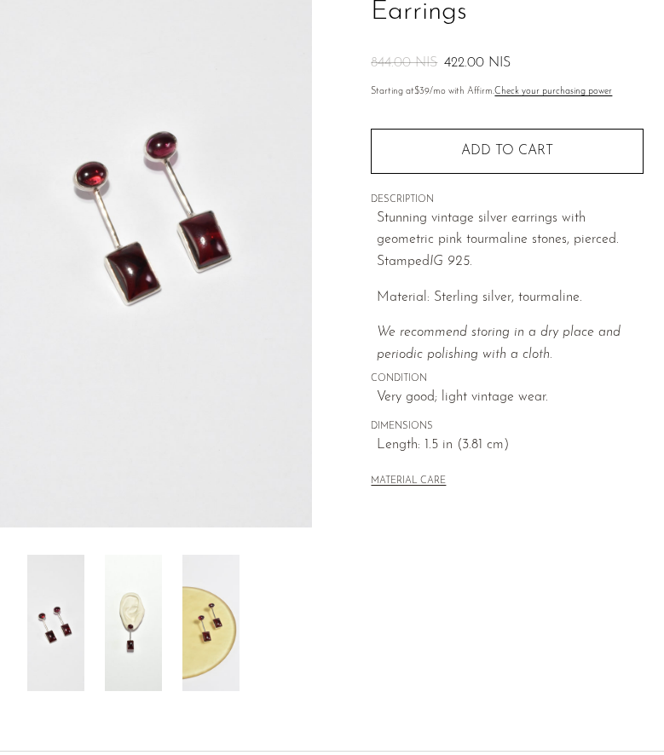
click at [142, 588] on img at bounding box center [133, 623] width 57 height 136
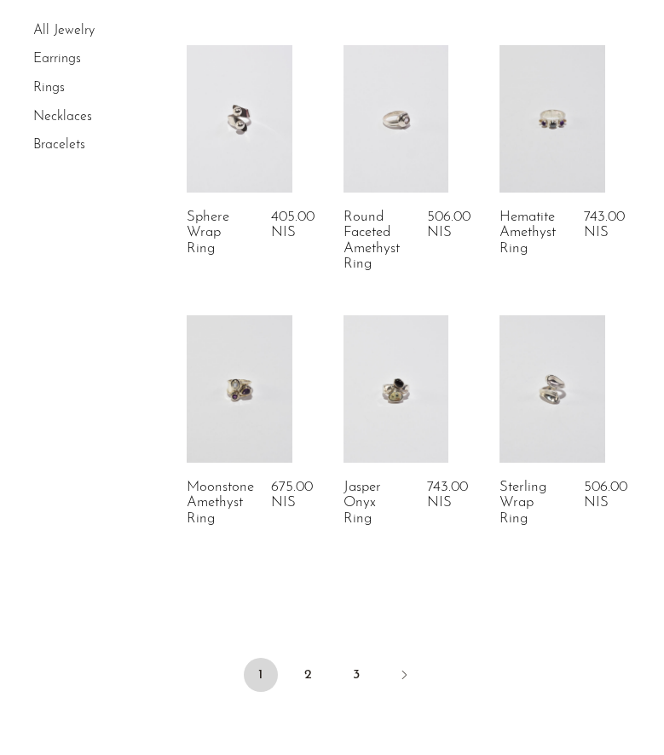
scroll to position [2714, 0]
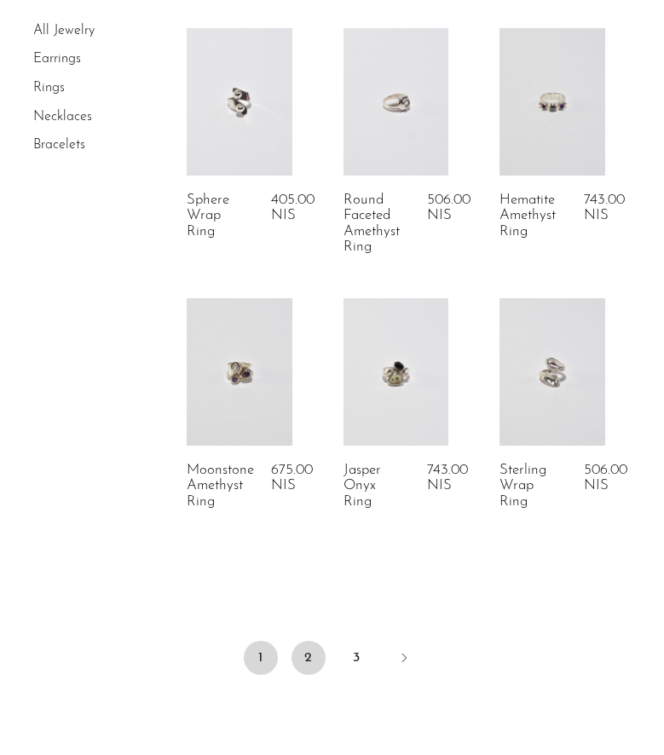
click at [310, 660] on link "2" at bounding box center [308, 658] width 34 height 34
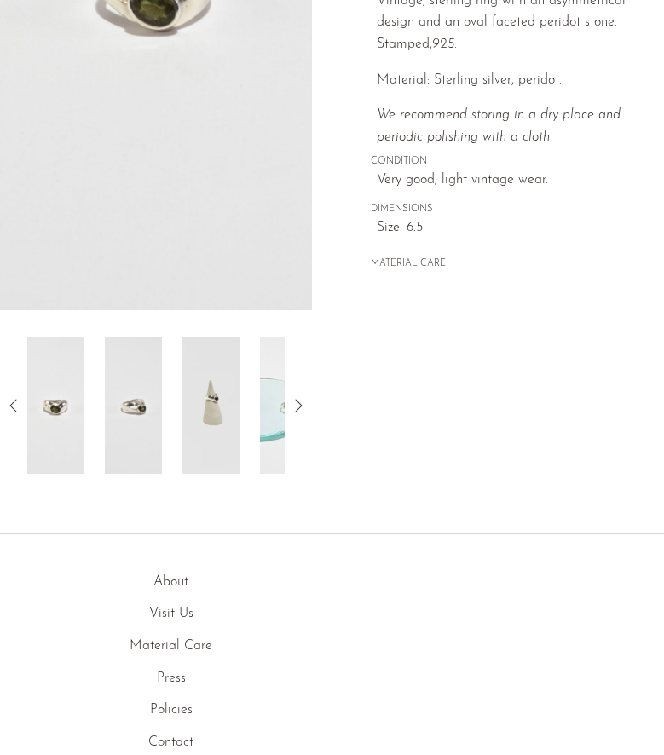
scroll to position [432, 0]
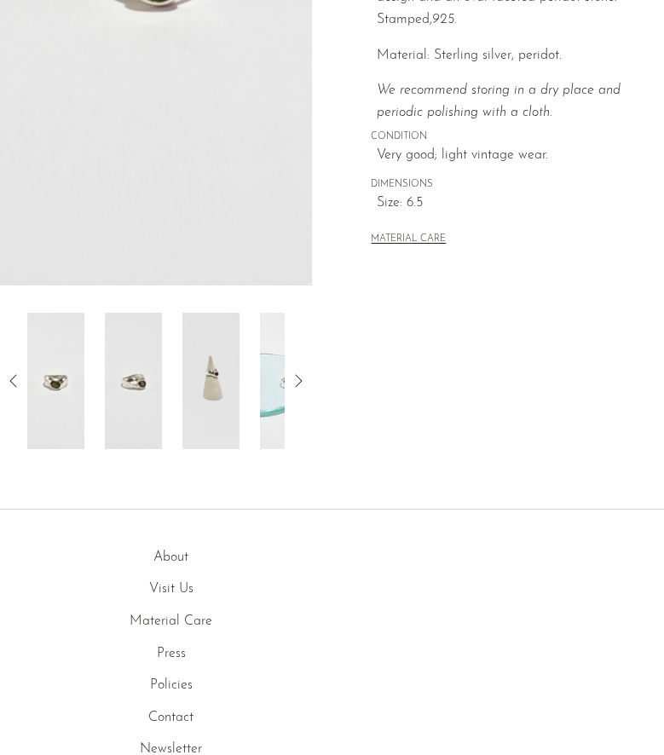
click at [293, 375] on icon at bounding box center [298, 381] width 20 height 20
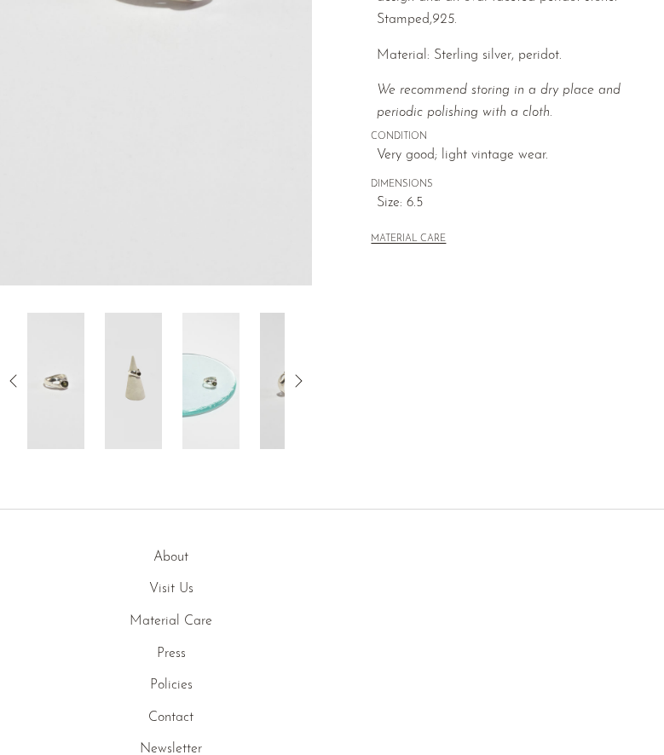
click at [297, 381] on icon at bounding box center [298, 381] width 20 height 20
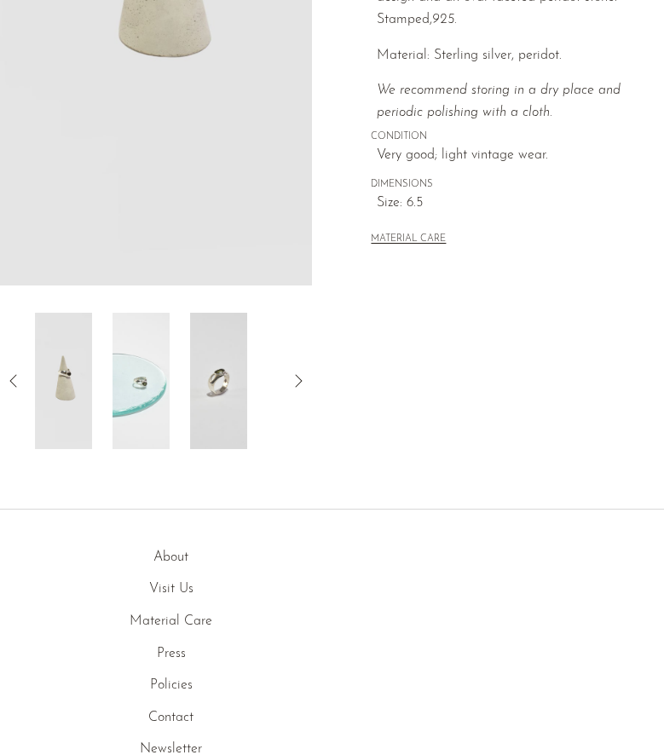
click at [297, 381] on icon at bounding box center [298, 381] width 20 height 20
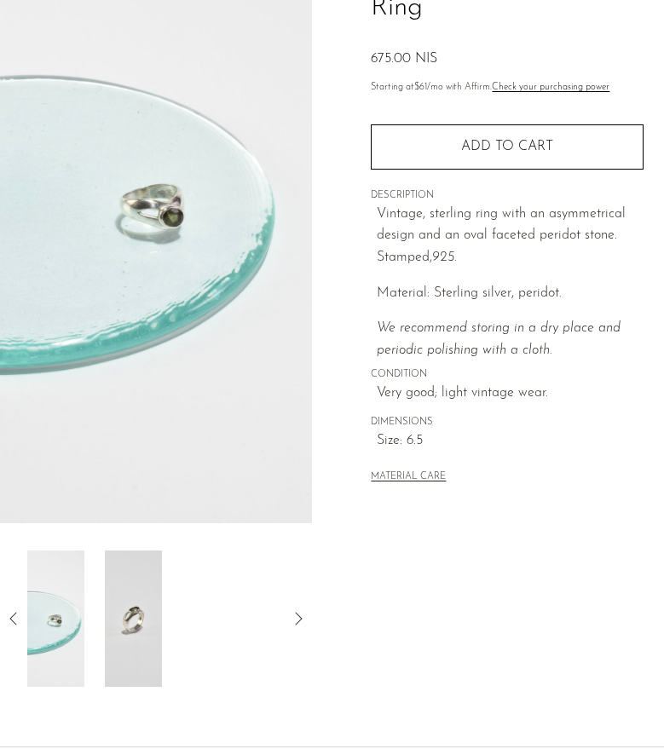
scroll to position [122, 0]
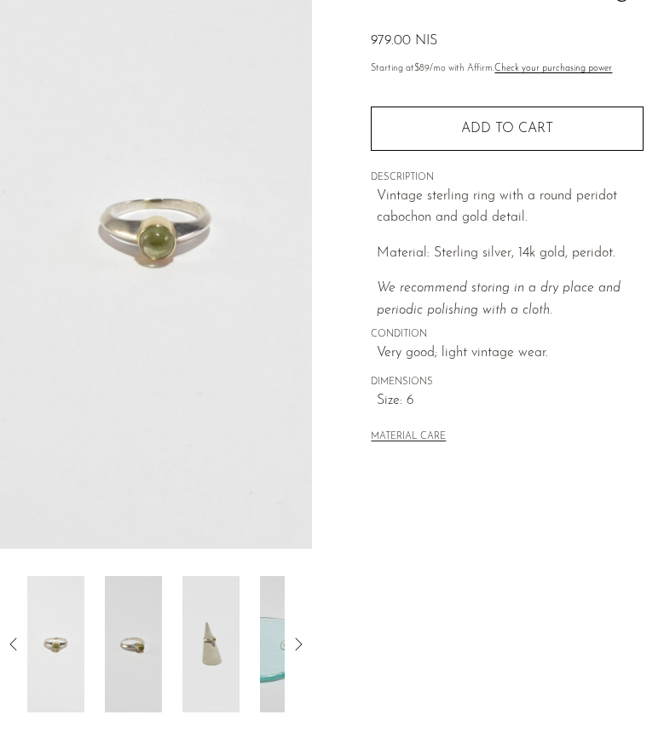
scroll to position [192, 0]
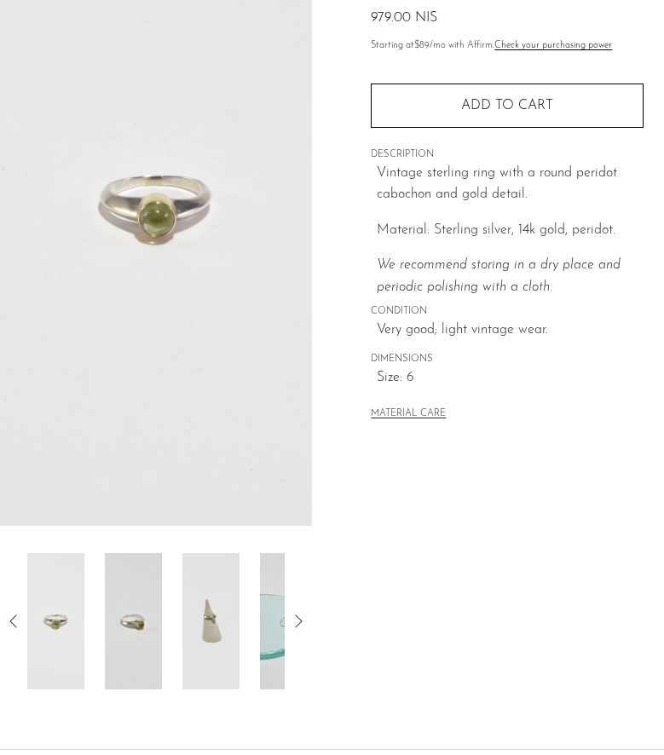
click at [295, 624] on icon at bounding box center [298, 621] width 20 height 20
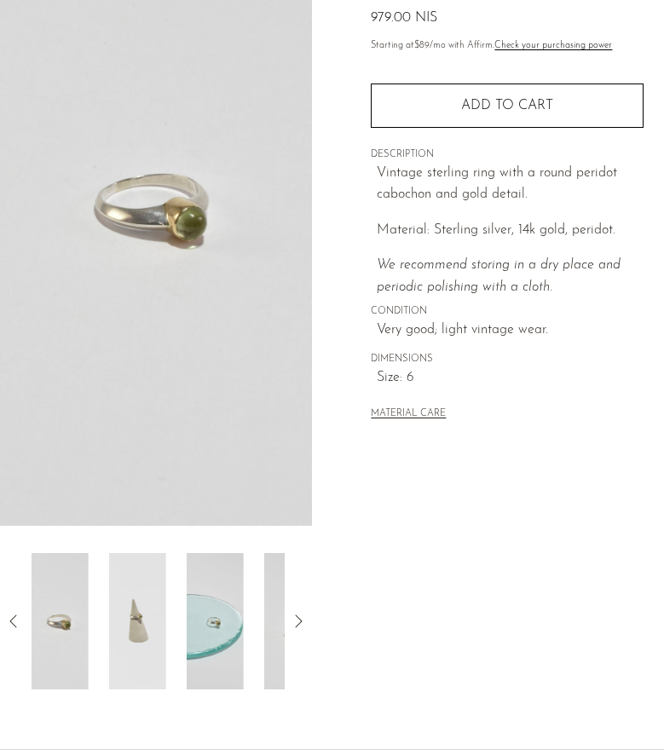
click at [295, 623] on icon at bounding box center [298, 621] width 20 height 20
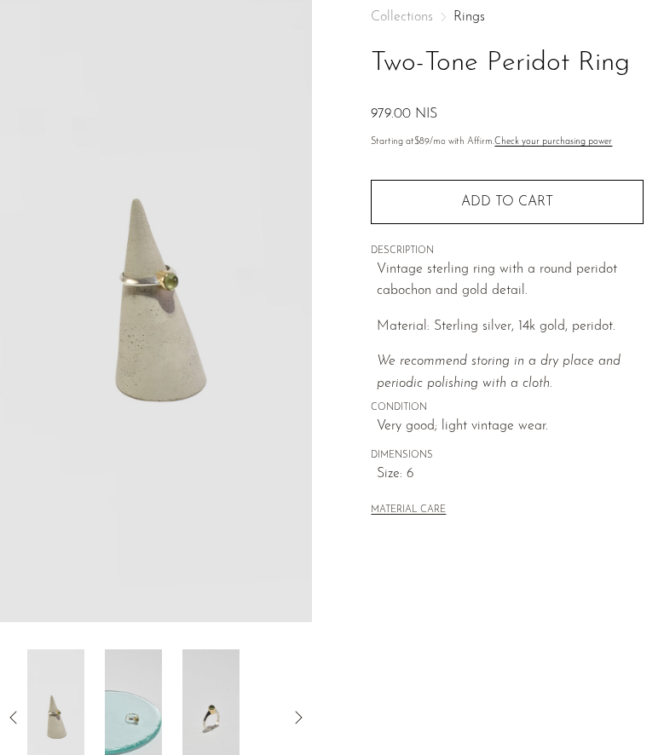
scroll to position [0, 0]
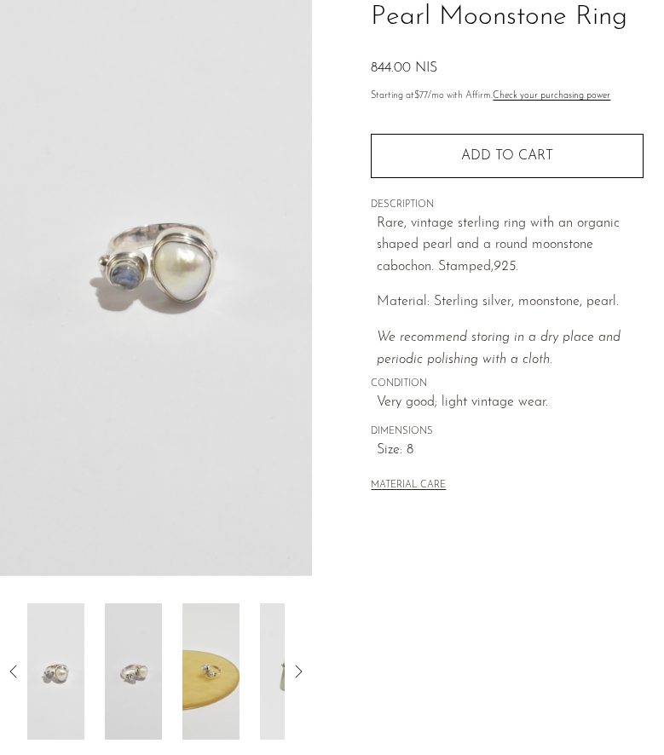
scroll to position [152, 0]
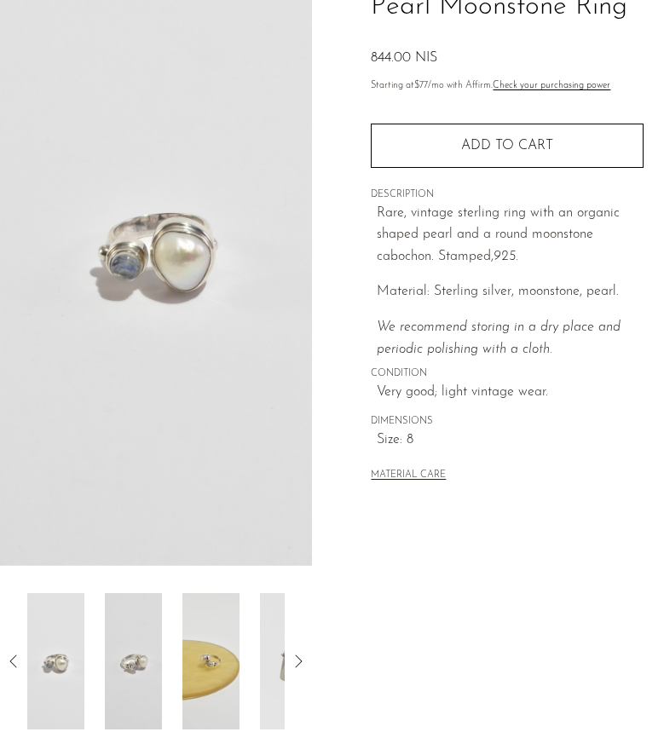
click at [302, 665] on icon at bounding box center [298, 661] width 20 height 20
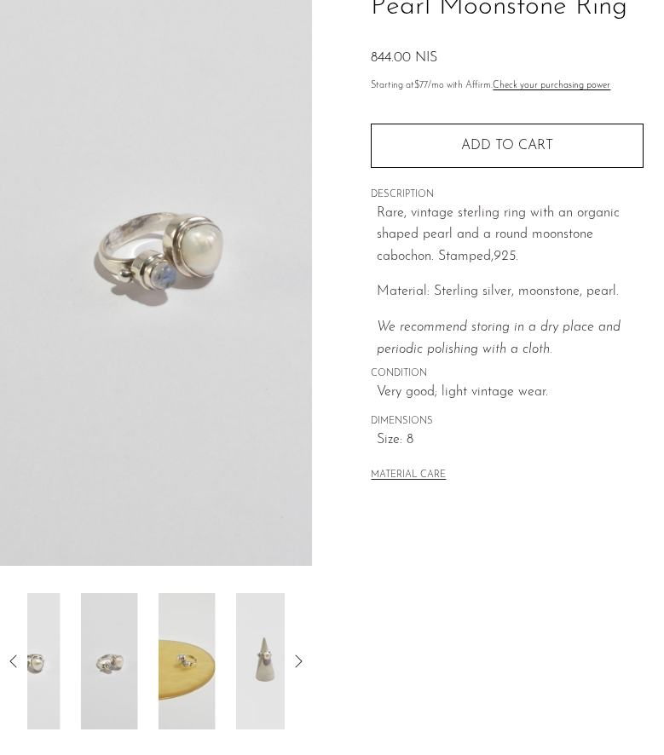
click at [302, 665] on icon at bounding box center [298, 661] width 20 height 20
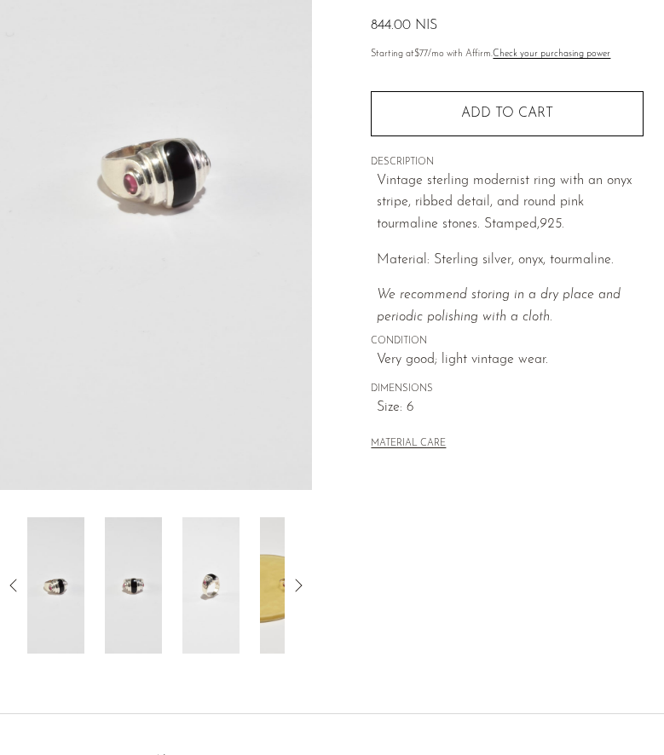
scroll to position [232, 0]
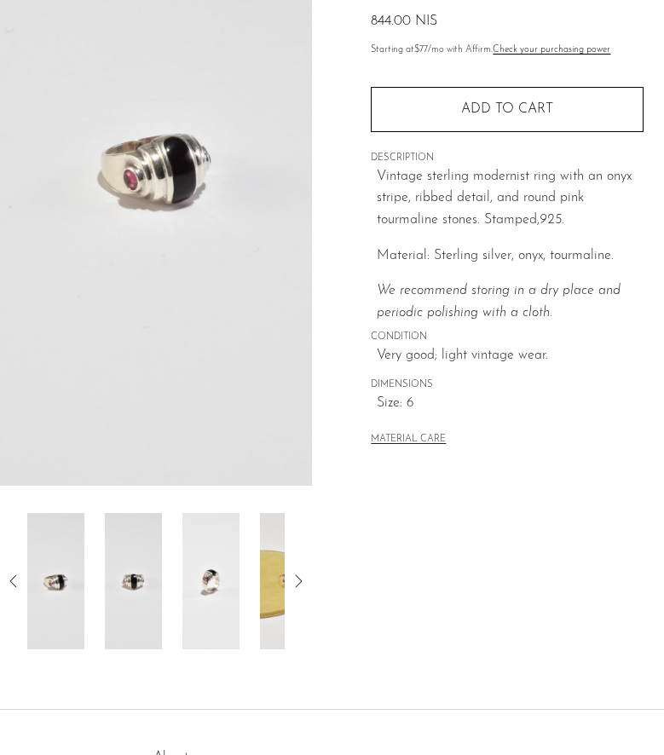
click at [304, 586] on icon at bounding box center [298, 581] width 20 height 20
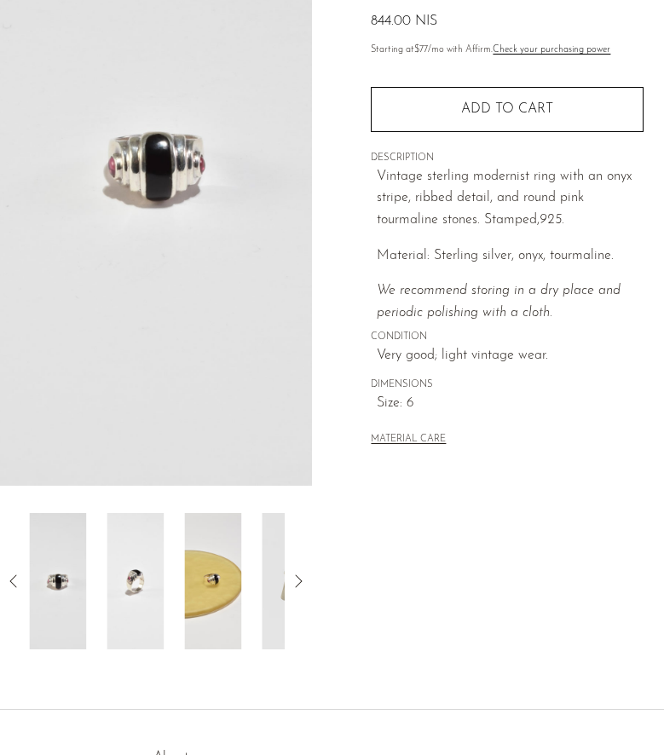
click at [304, 586] on icon at bounding box center [298, 581] width 20 height 20
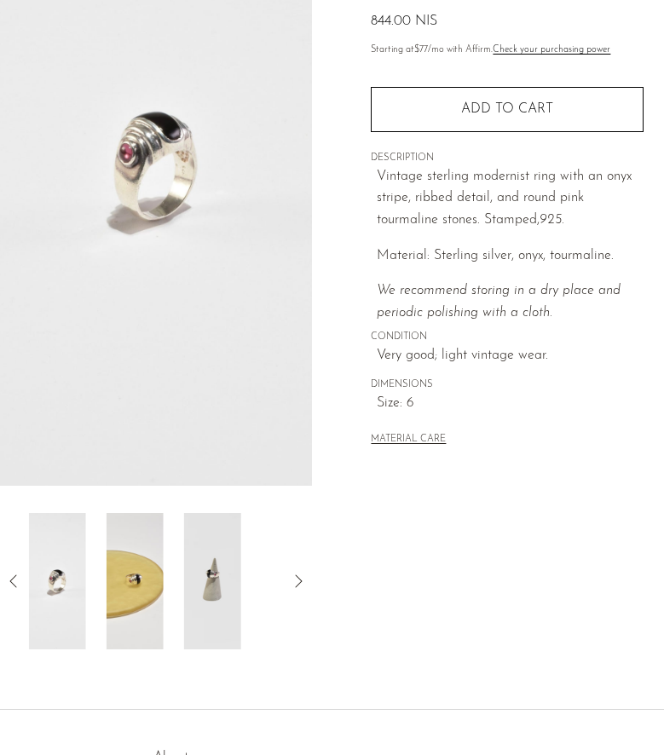
click at [304, 586] on icon at bounding box center [298, 581] width 20 height 20
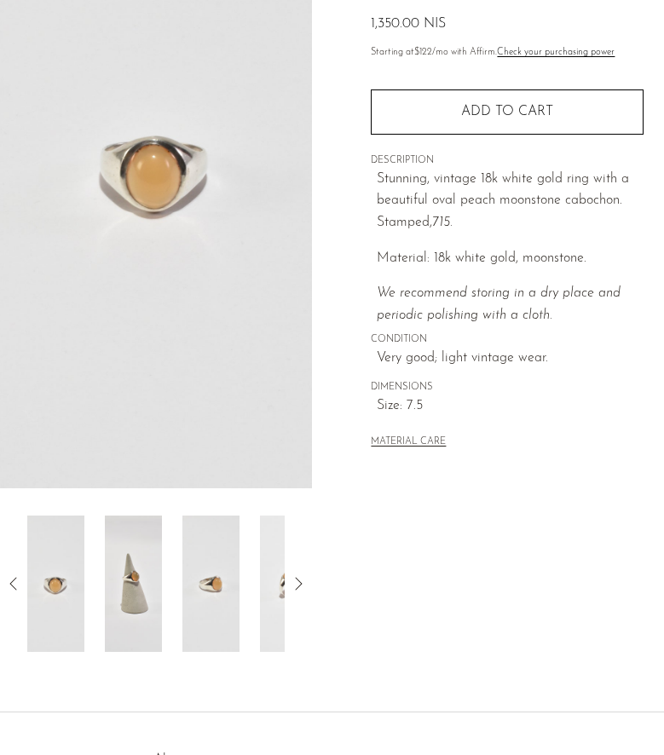
scroll to position [245, 0]
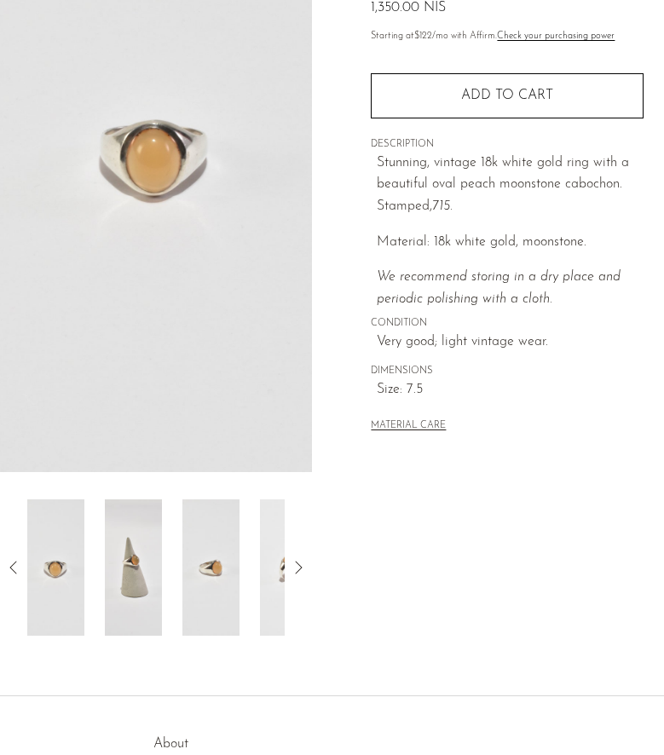
click at [300, 572] on icon at bounding box center [298, 567] width 20 height 20
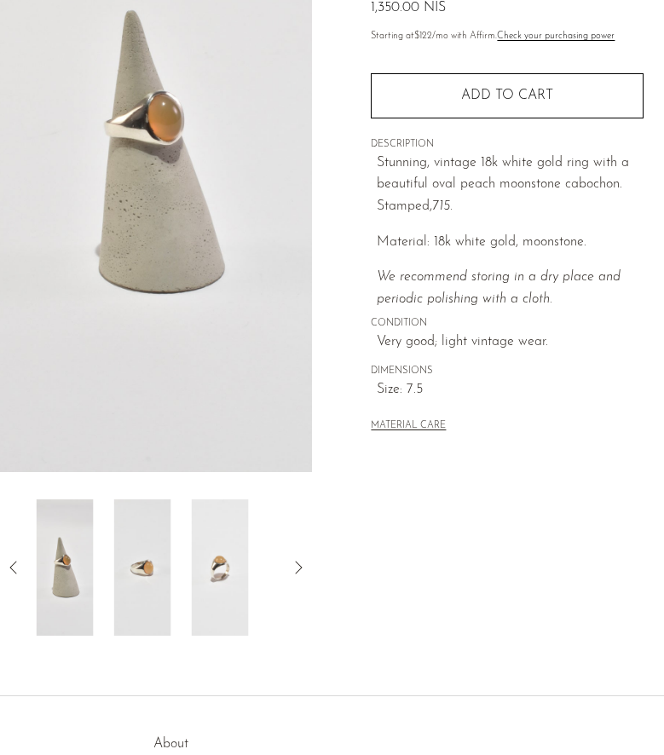
click at [300, 572] on icon at bounding box center [298, 567] width 20 height 20
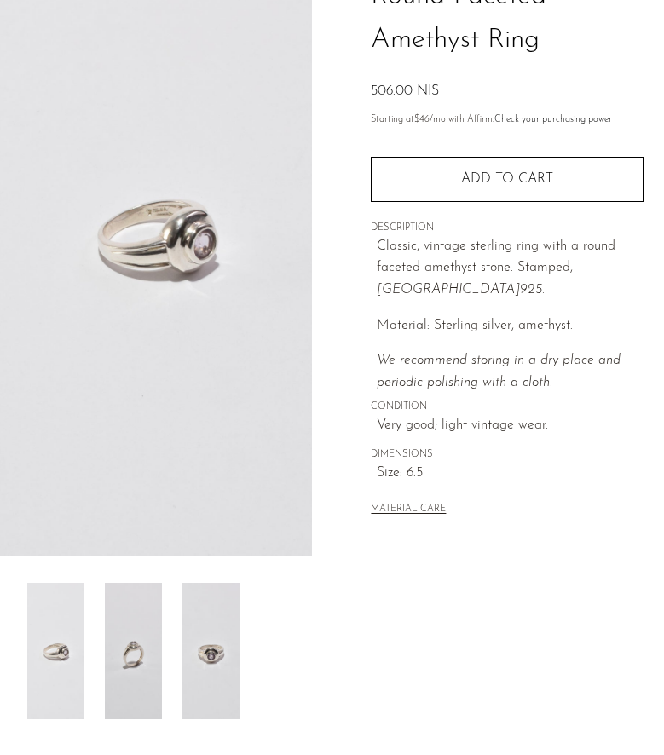
scroll to position [182, 0]
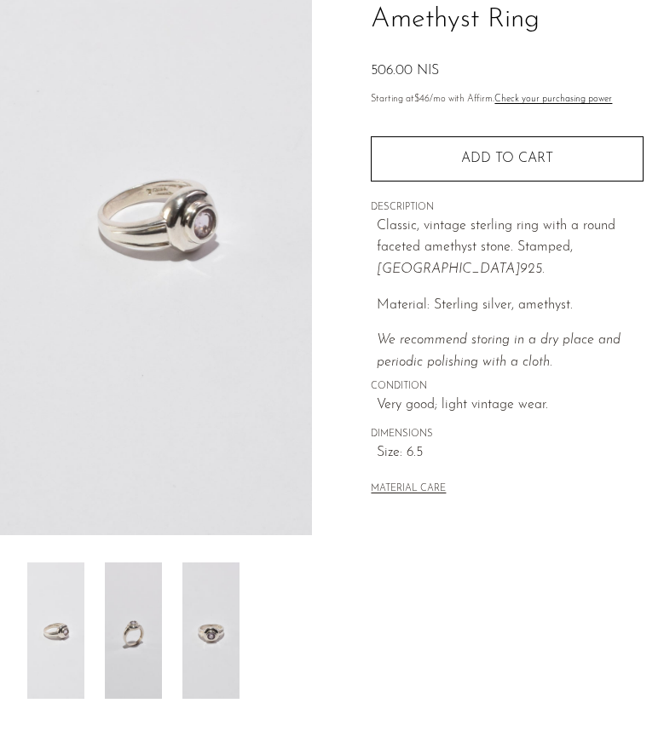
click at [209, 642] on img at bounding box center [210, 630] width 57 height 136
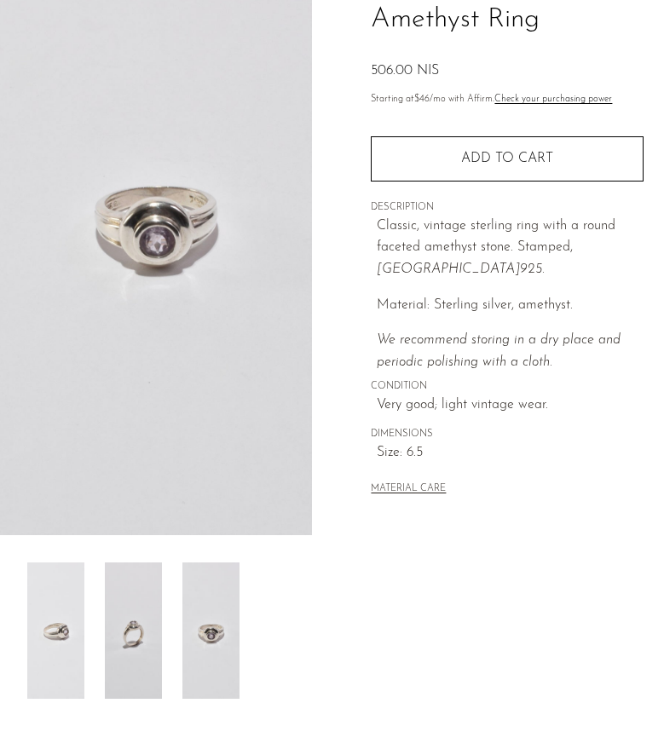
click at [139, 649] on img at bounding box center [133, 630] width 57 height 136
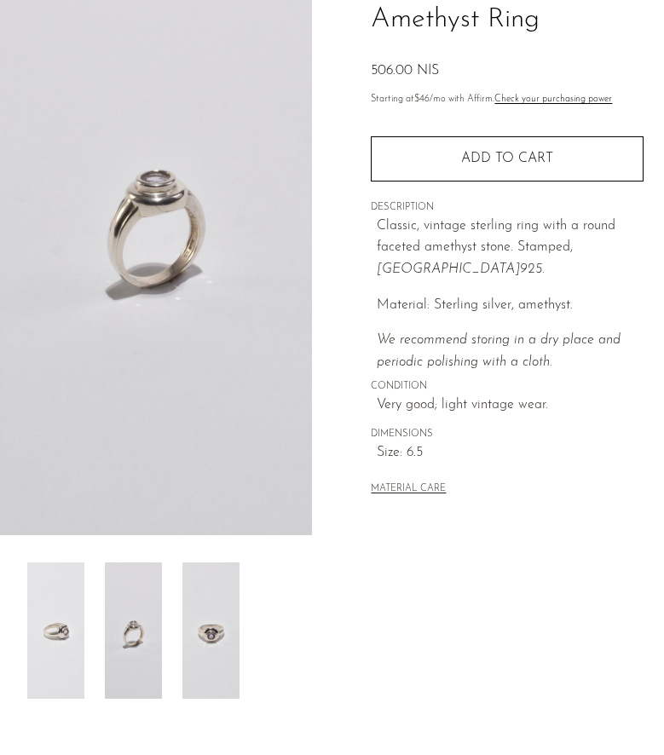
click at [77, 634] on img at bounding box center [55, 630] width 57 height 136
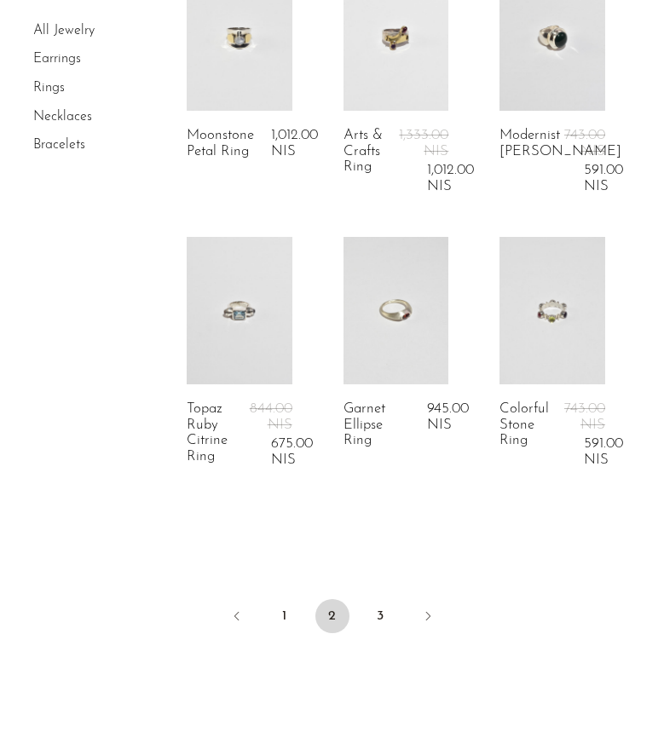
scroll to position [2785, 0]
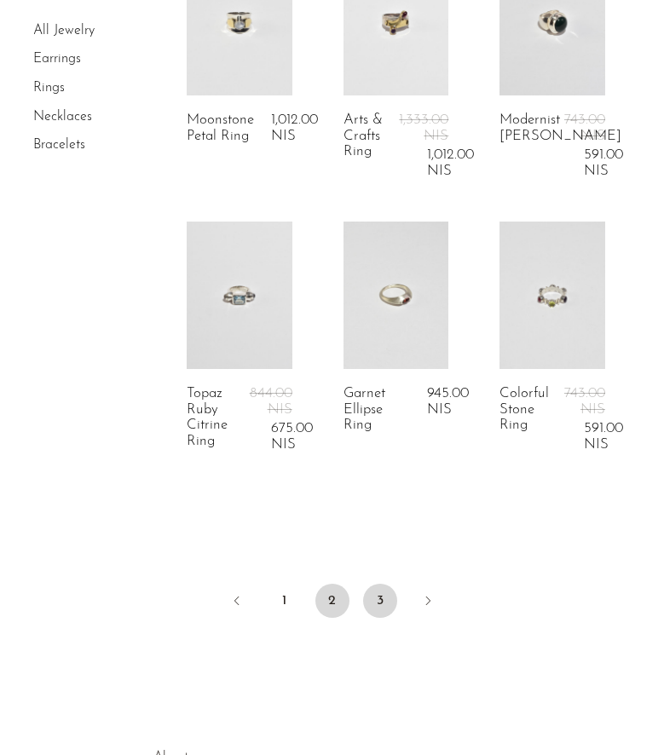
click at [377, 584] on link "3" at bounding box center [380, 601] width 34 height 34
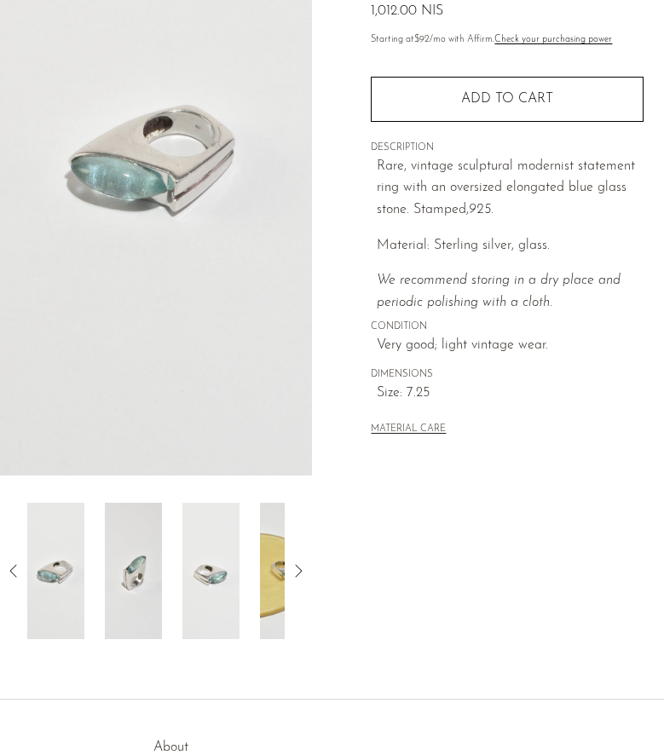
scroll to position [253, 0]
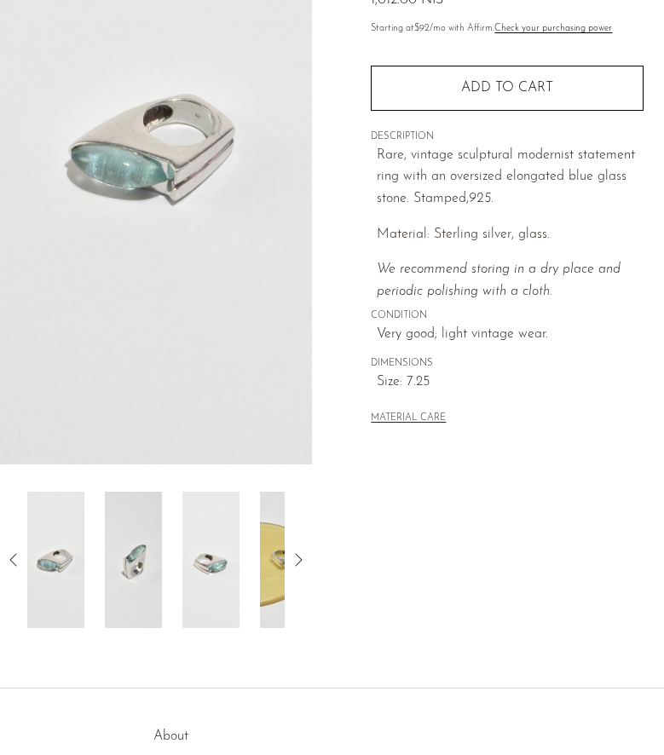
click at [305, 566] on icon at bounding box center [298, 560] width 20 height 20
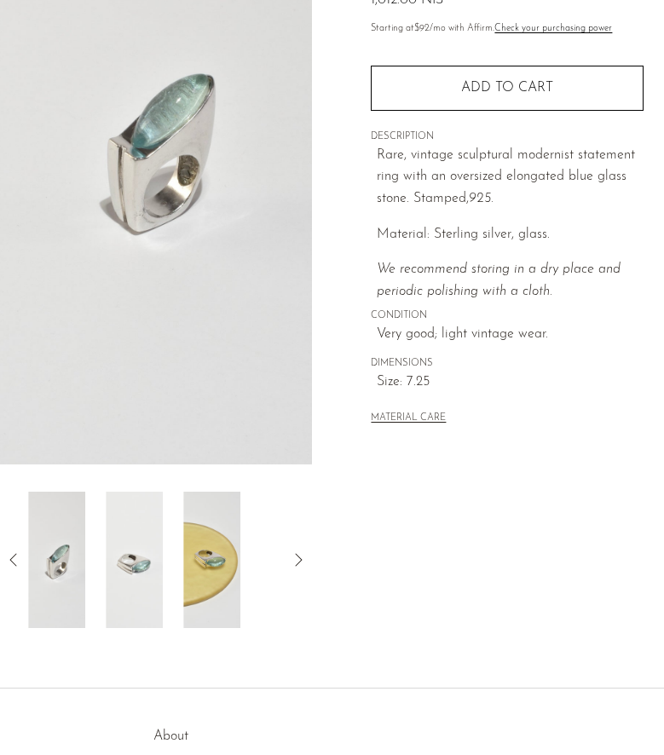
click at [305, 566] on icon at bounding box center [298, 560] width 20 height 20
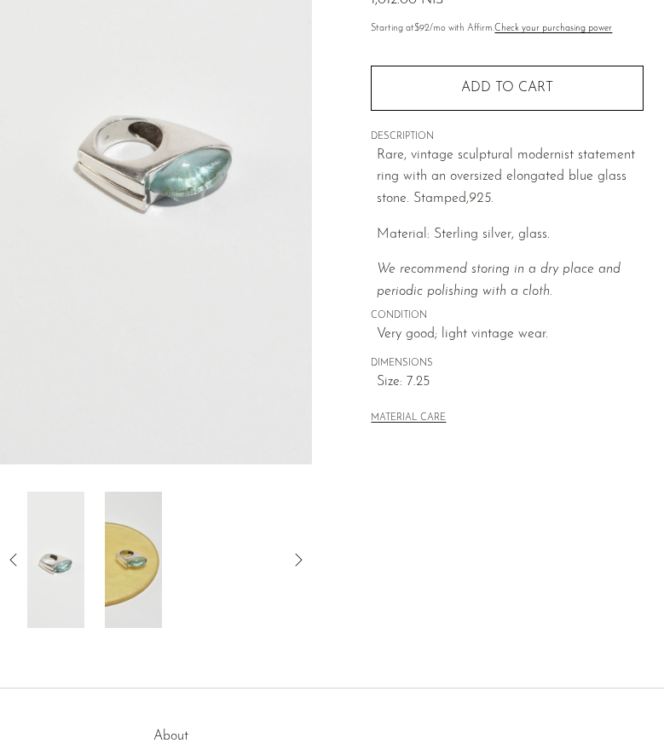
click at [118, 568] on img at bounding box center [133, 560] width 57 height 136
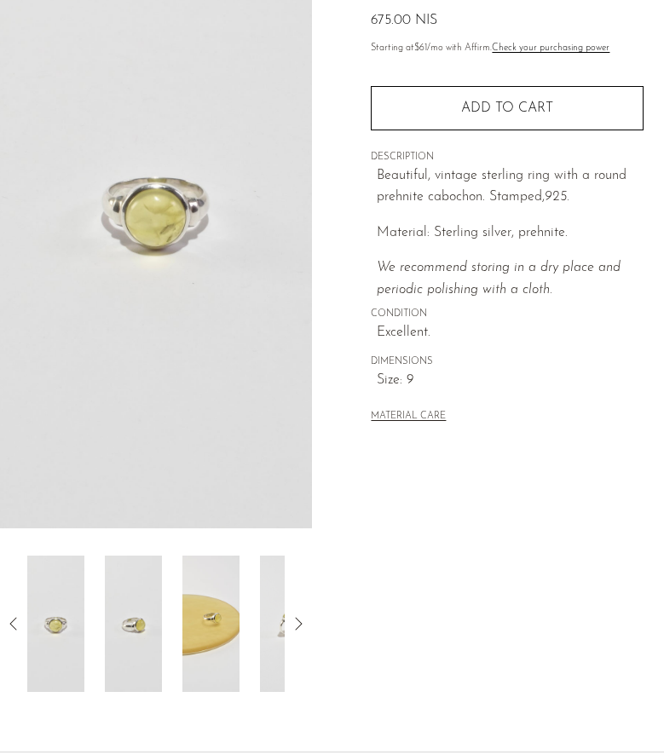
scroll to position [191, 0]
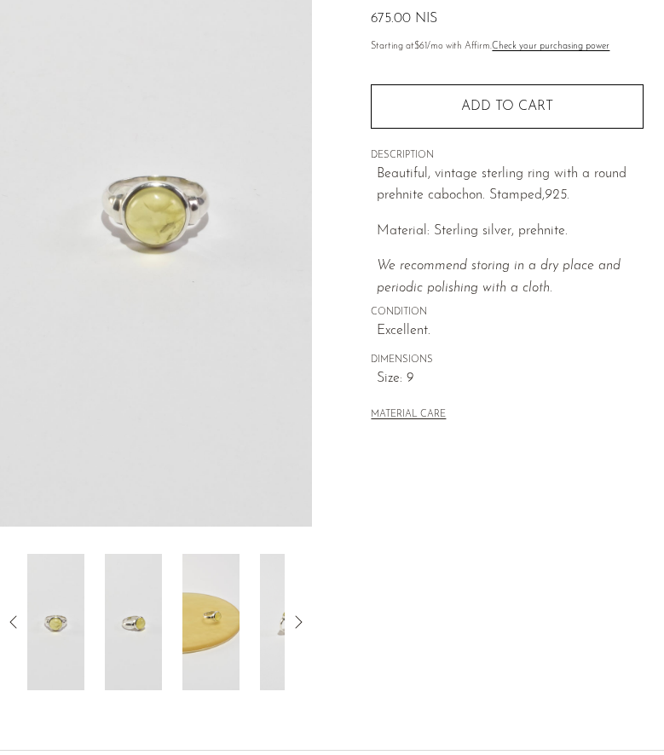
click at [302, 631] on icon at bounding box center [298, 622] width 20 height 20
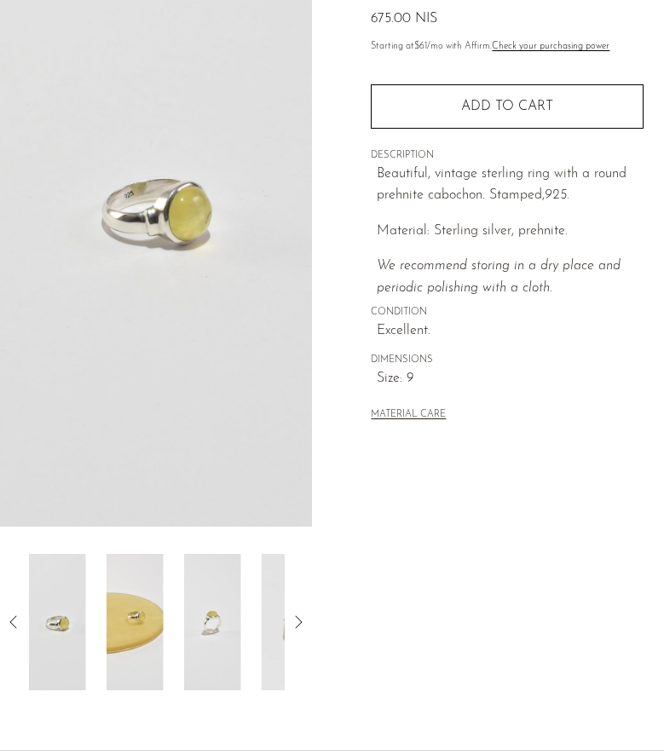
click at [302, 631] on icon at bounding box center [298, 622] width 20 height 20
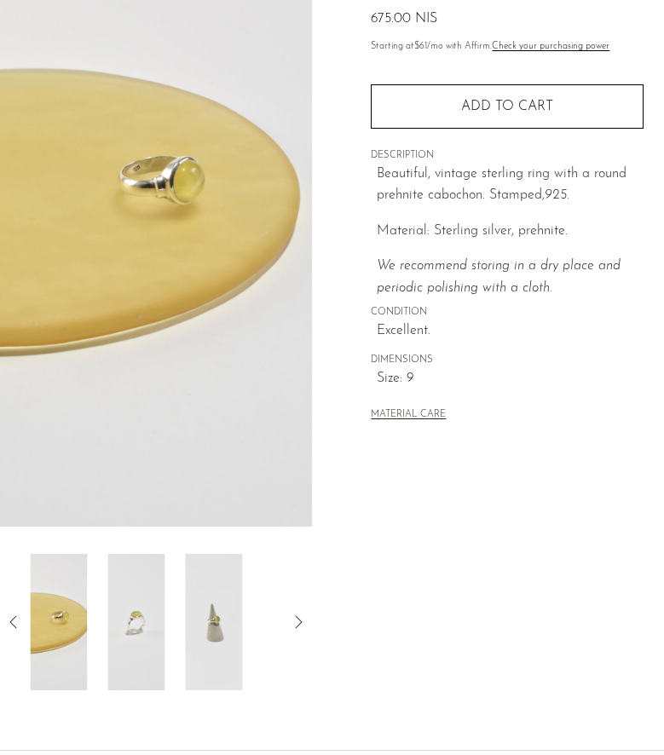
click at [301, 631] on icon at bounding box center [298, 622] width 20 height 20
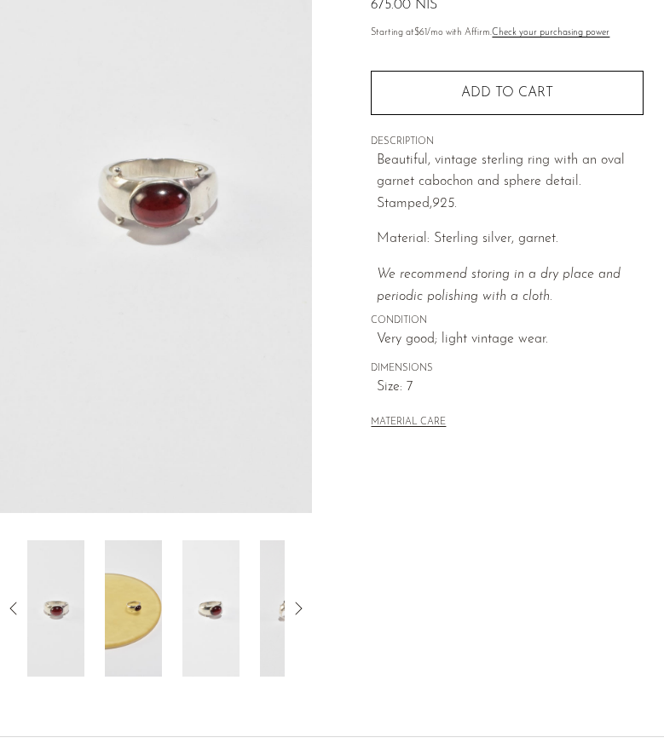
scroll to position [214, 0]
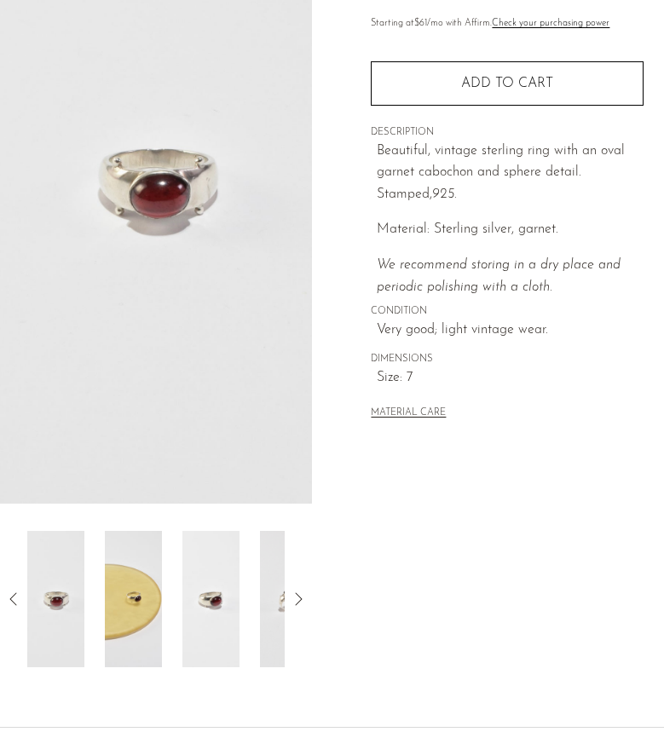
click at [304, 607] on icon at bounding box center [298, 599] width 20 height 20
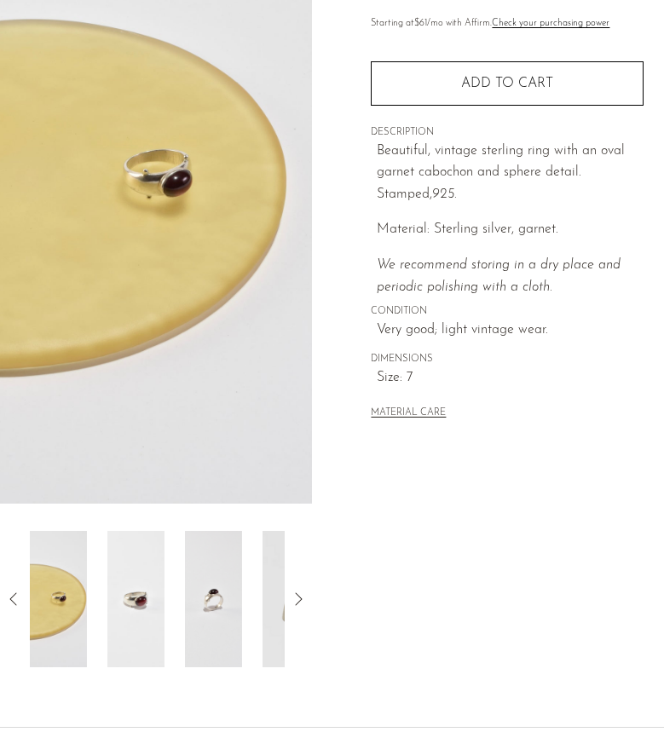
click at [304, 606] on icon at bounding box center [298, 599] width 20 height 20
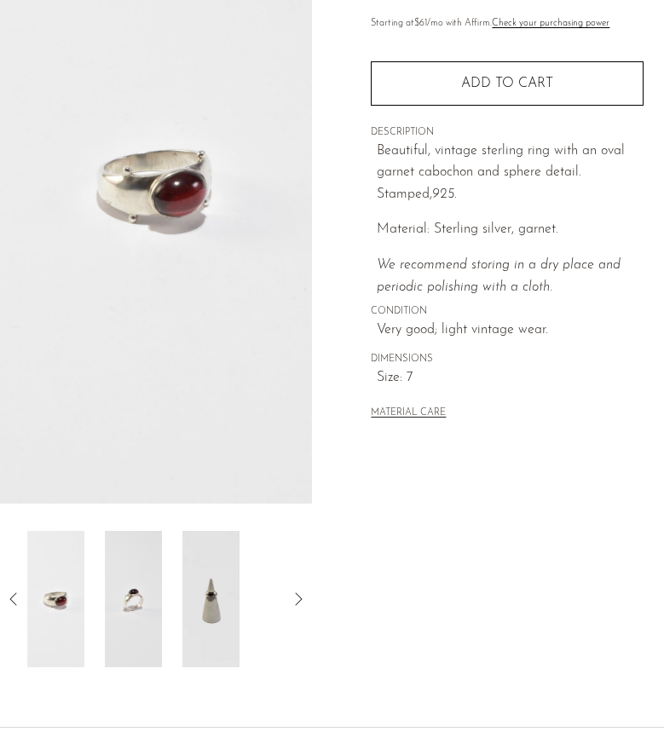
click at [304, 606] on icon at bounding box center [298, 599] width 20 height 20
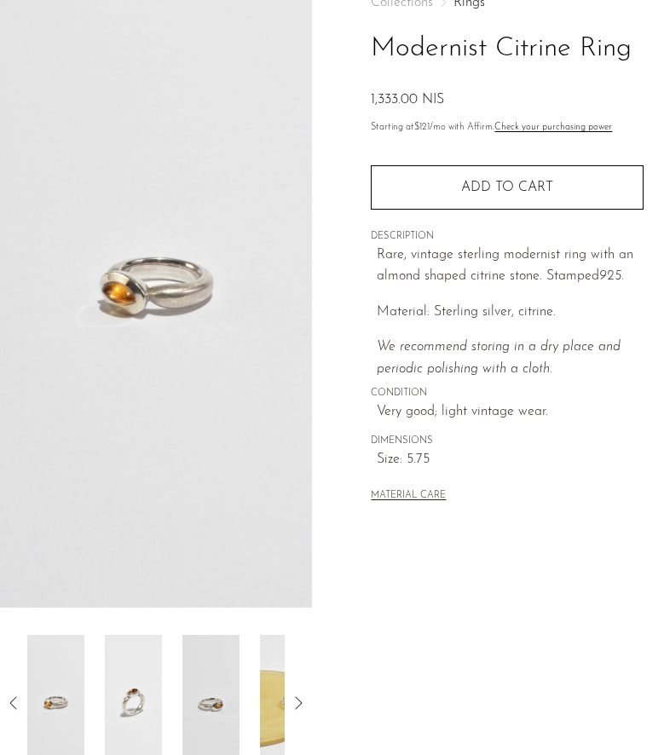
scroll to position [141, 0]
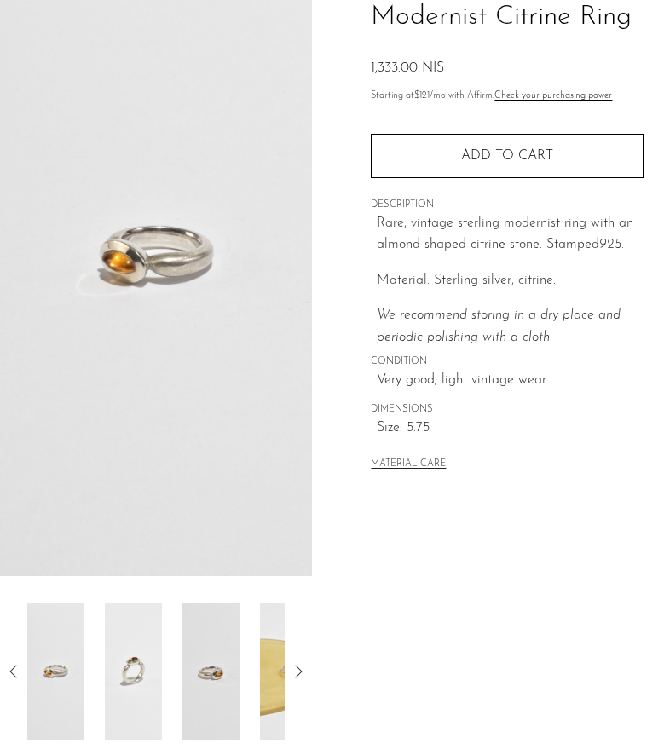
click at [297, 677] on icon at bounding box center [298, 671] width 20 height 20
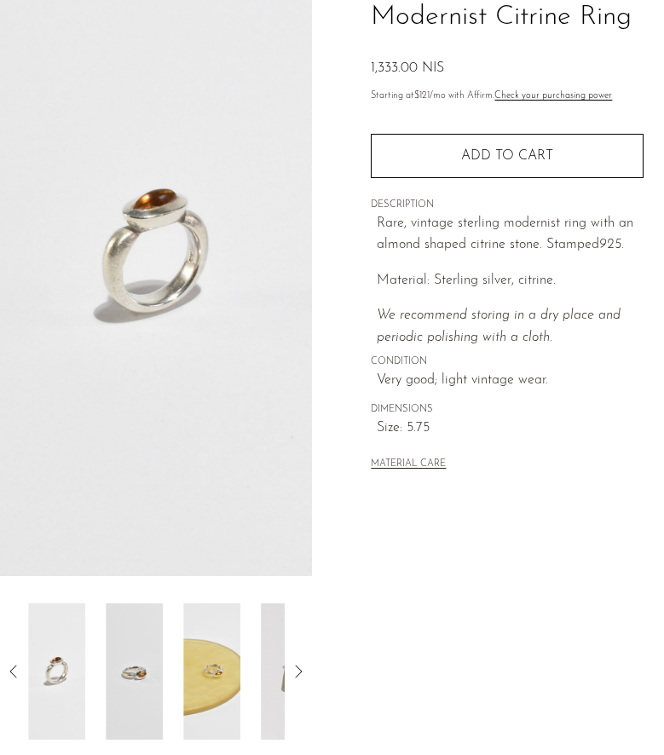
click at [297, 677] on icon at bounding box center [298, 671] width 20 height 20
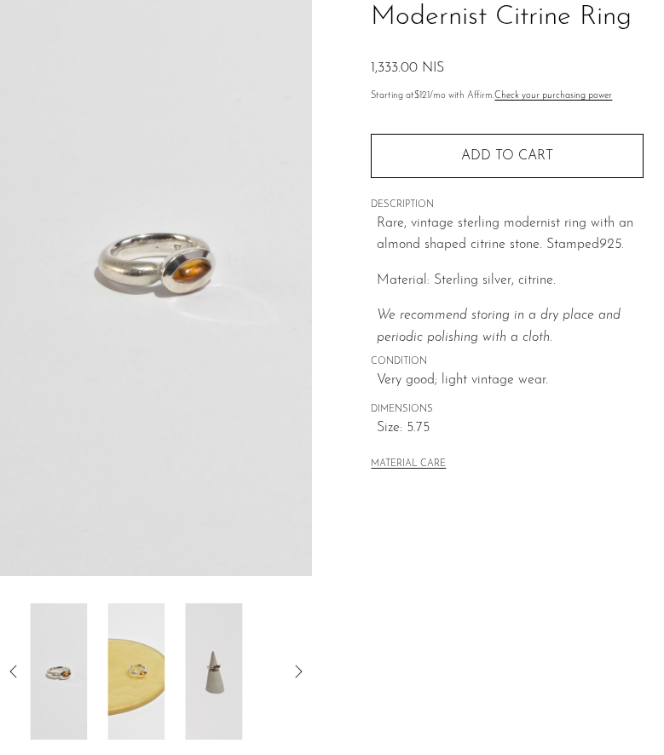
click at [297, 677] on icon at bounding box center [298, 671] width 20 height 20
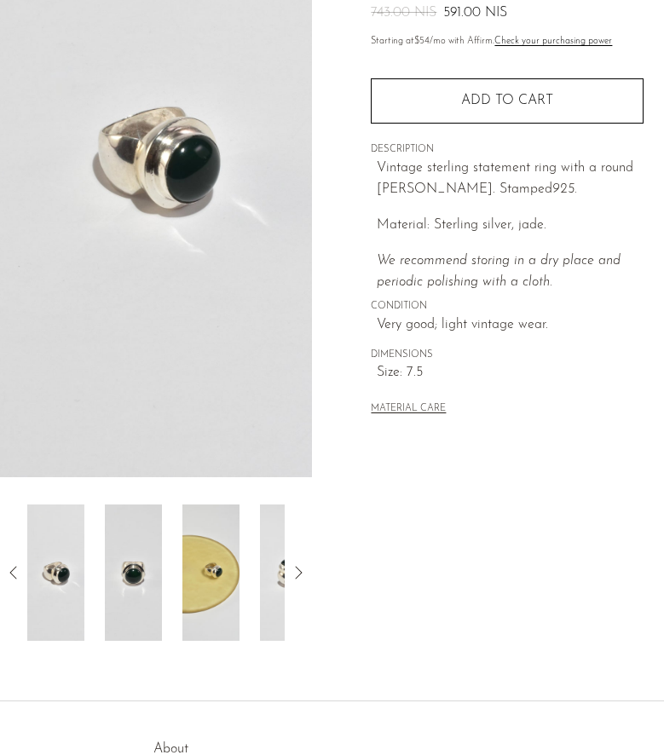
scroll to position [251, 0]
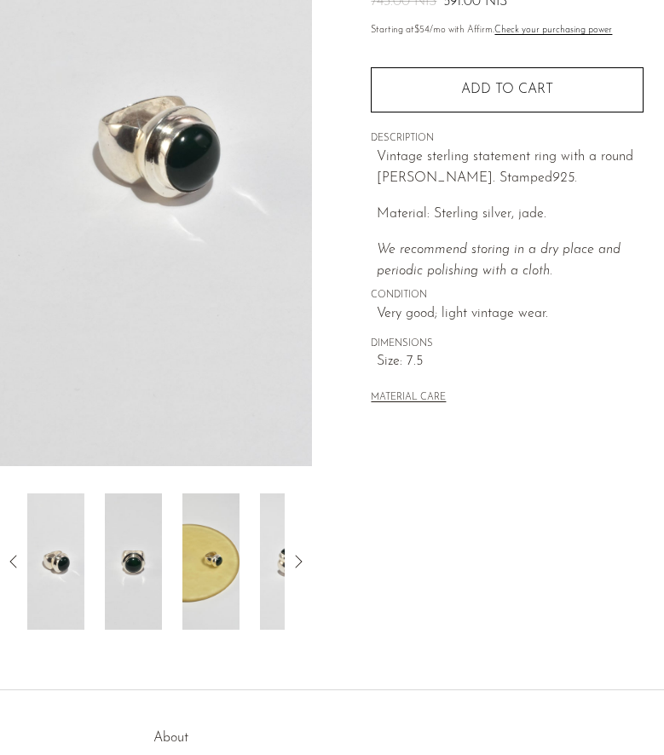
click at [291, 562] on icon at bounding box center [298, 561] width 20 height 20
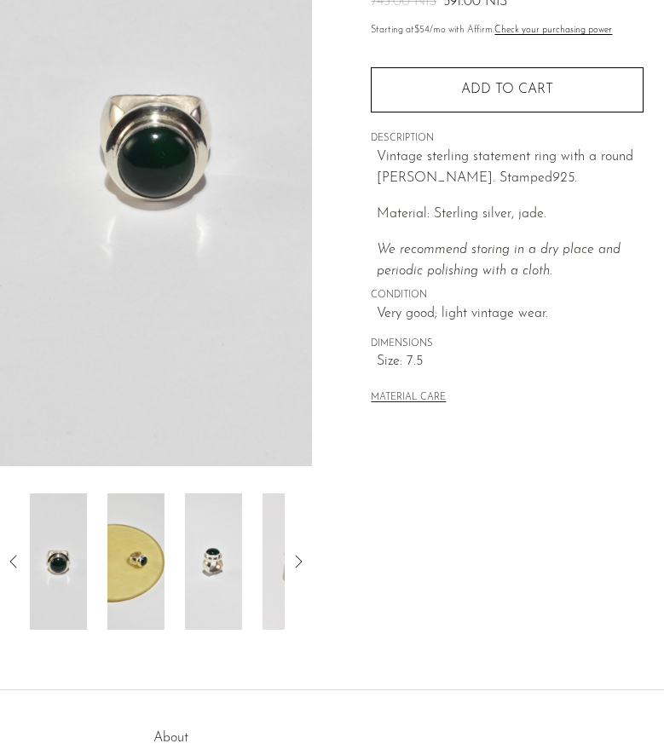
click at [291, 562] on icon at bounding box center [298, 561] width 20 height 20
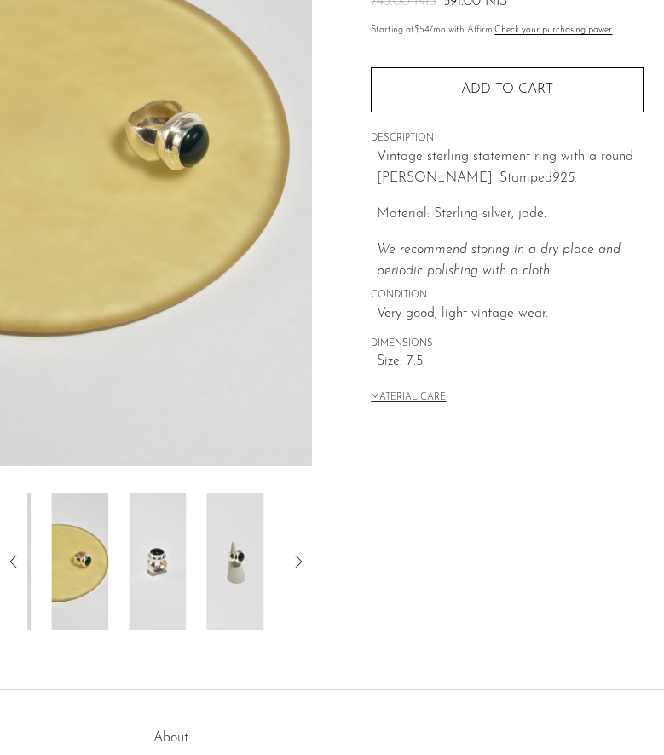
click at [291, 562] on icon at bounding box center [298, 561] width 20 height 20
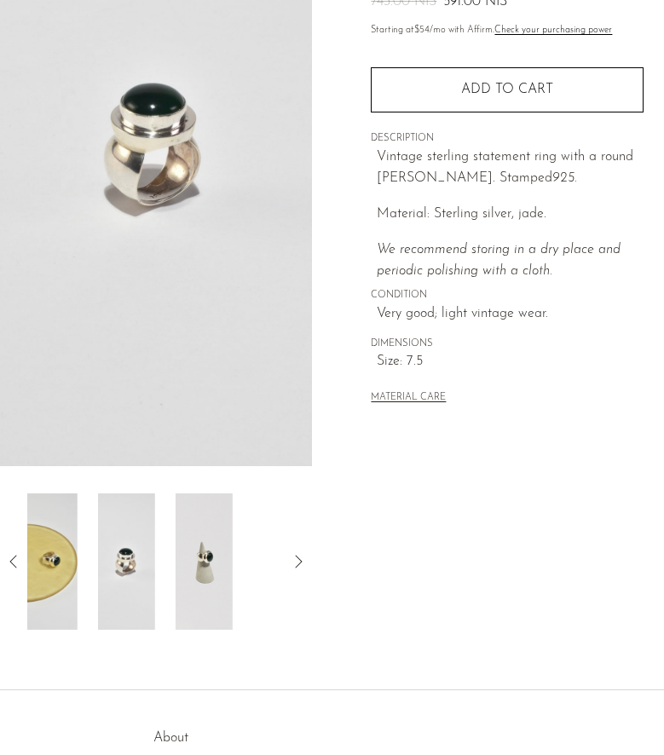
click at [291, 562] on icon at bounding box center [298, 561] width 20 height 20
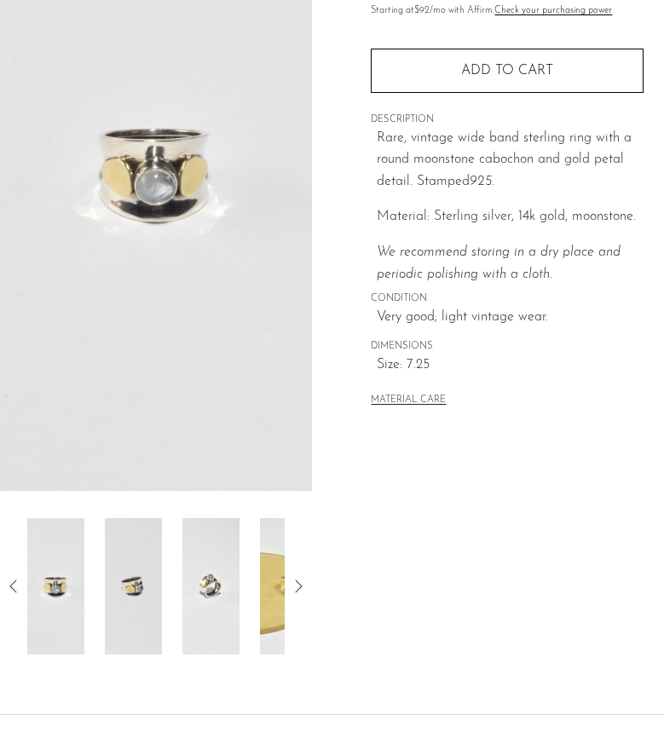
scroll to position [228, 0]
click at [288, 596] on div at bounding box center [156, 585] width 312 height 136
click at [293, 587] on icon at bounding box center [298, 585] width 20 height 20
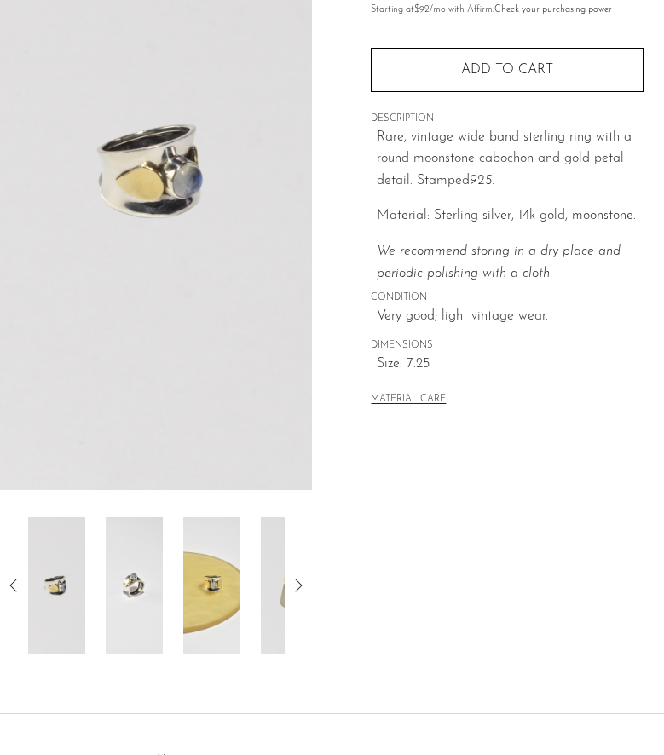
click at [293, 587] on icon at bounding box center [298, 585] width 20 height 20
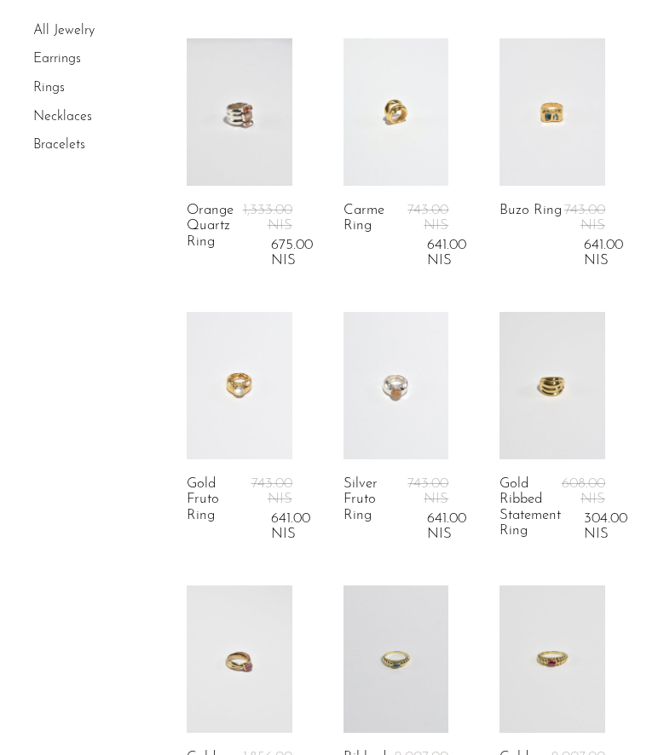
scroll to position [1731, 0]
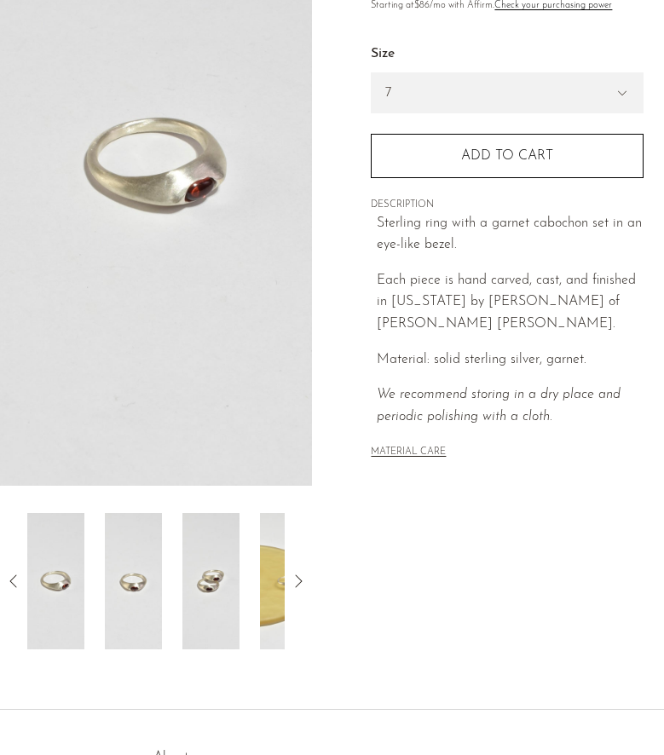
scroll to position [243, 0]
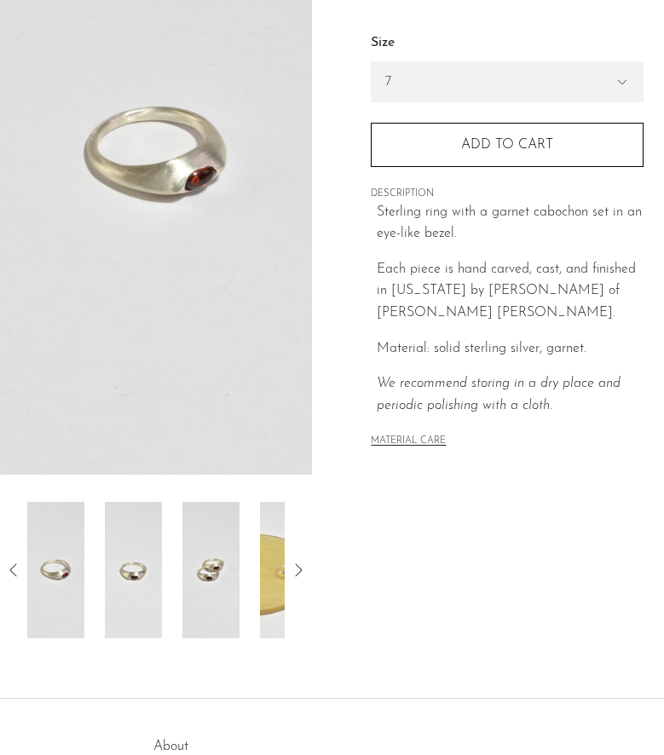
click at [297, 564] on icon at bounding box center [298, 570] width 20 height 20
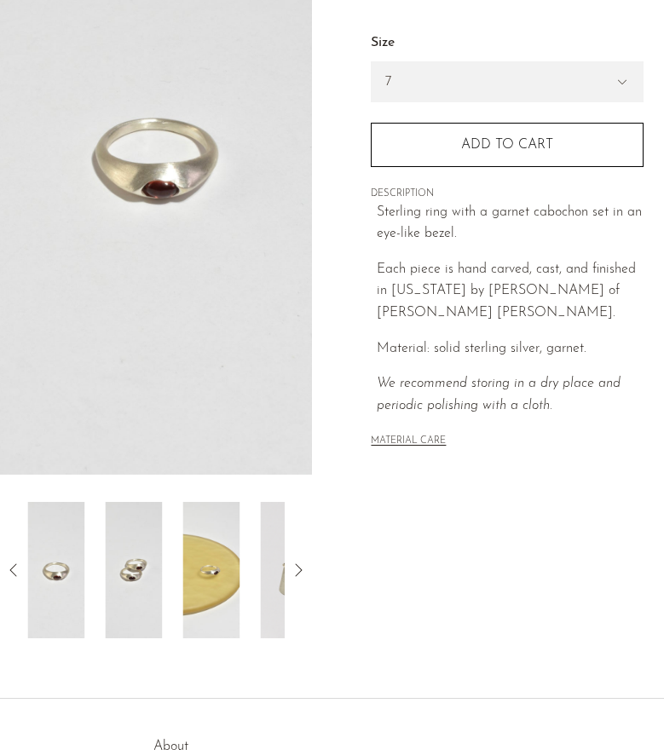
click at [297, 564] on icon at bounding box center [298, 570] width 20 height 20
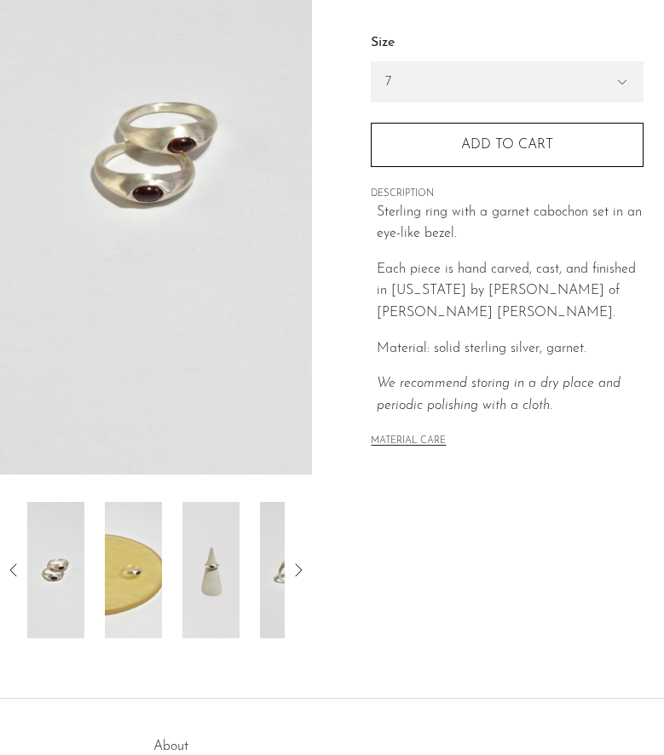
click at [297, 564] on icon at bounding box center [298, 570] width 20 height 20
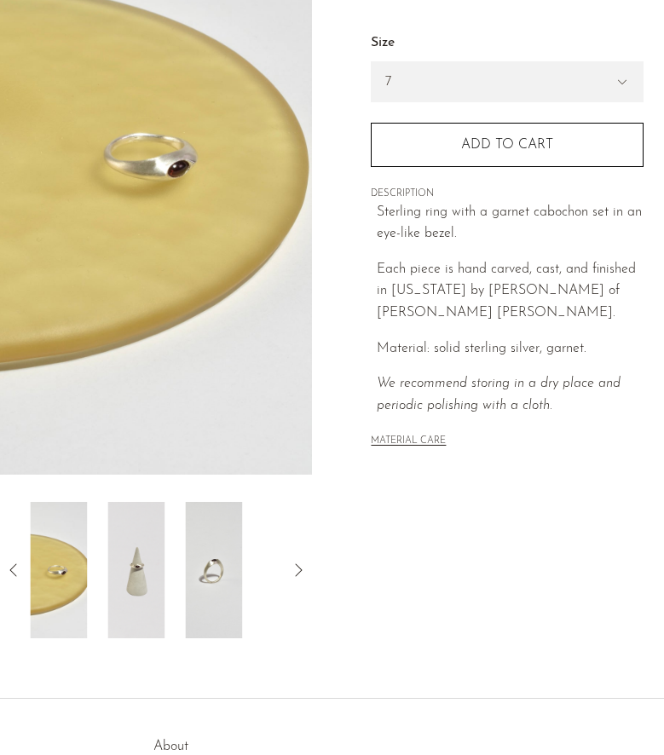
click at [297, 563] on icon at bounding box center [298, 570] width 20 height 20
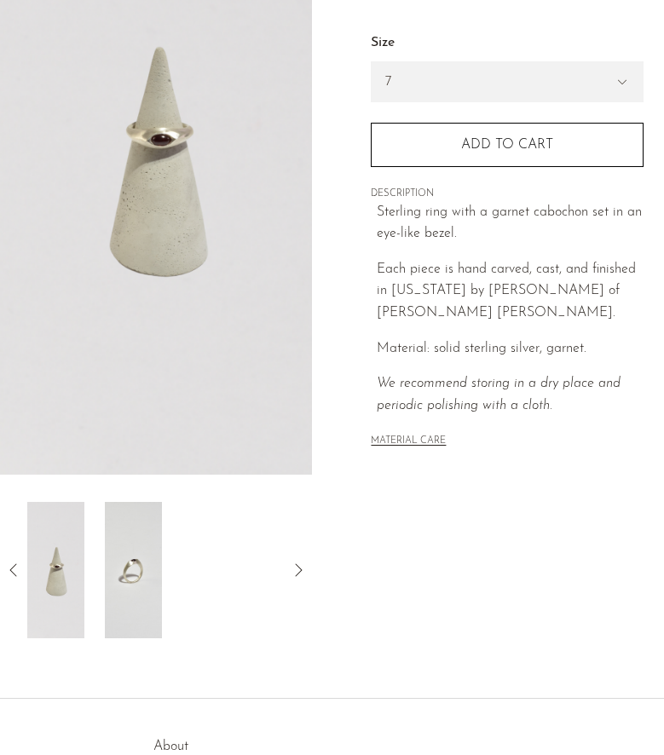
click at [297, 563] on icon at bounding box center [298, 570] width 20 height 20
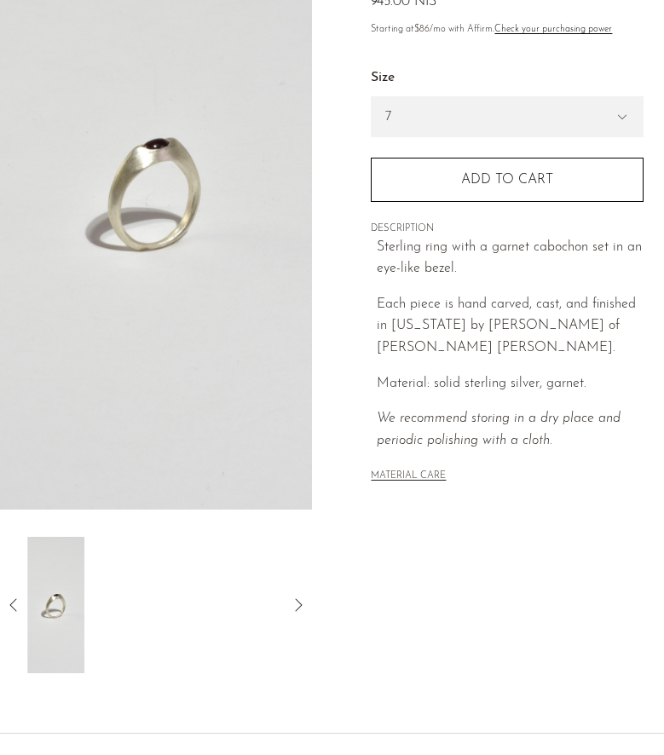
scroll to position [183, 0]
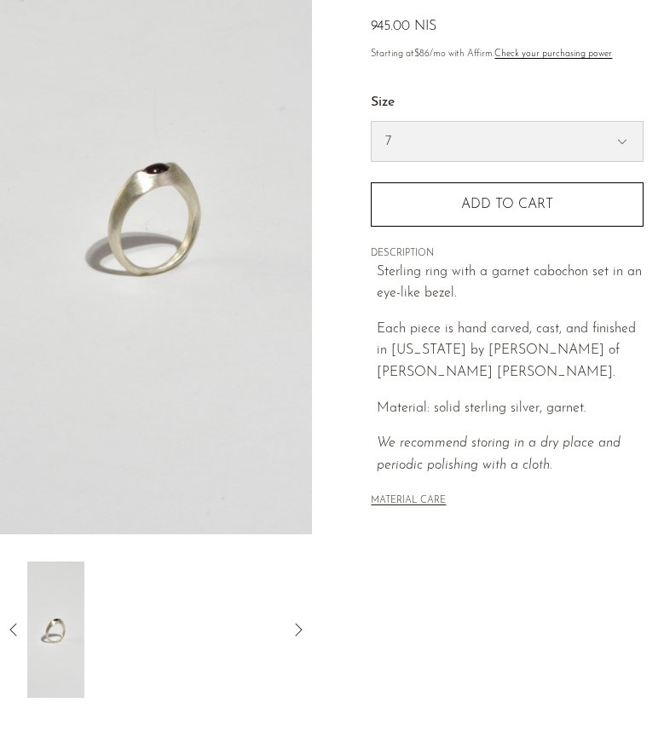
click at [432, 139] on select "7 6" at bounding box center [507, 141] width 271 height 39
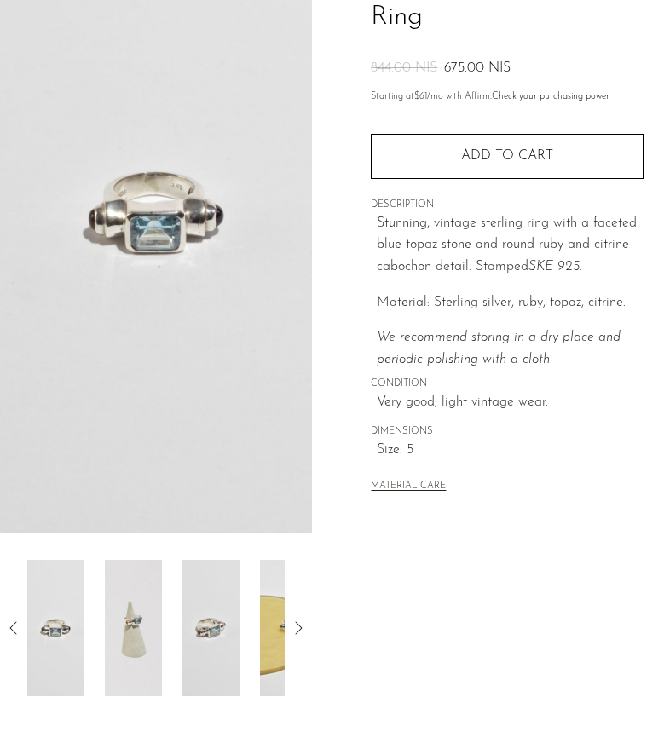
scroll to position [199, 0]
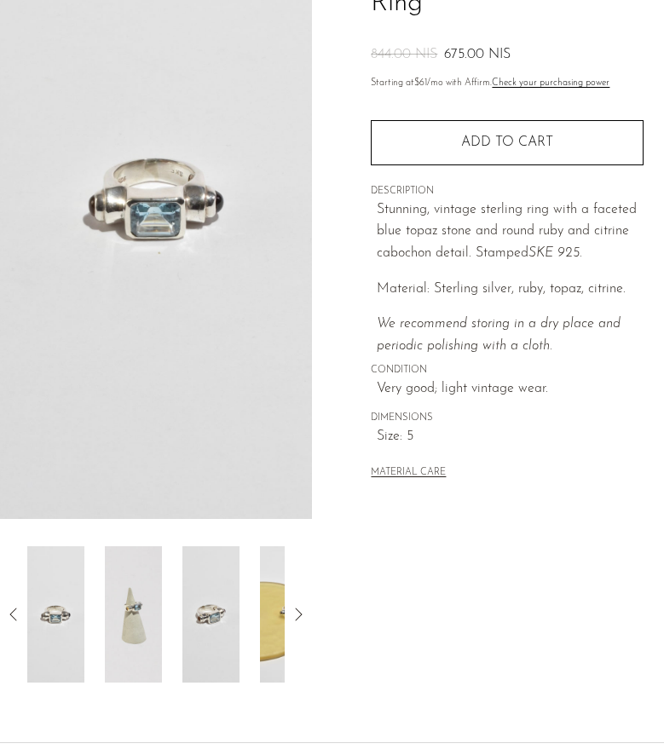
click at [219, 611] on img at bounding box center [210, 614] width 57 height 136
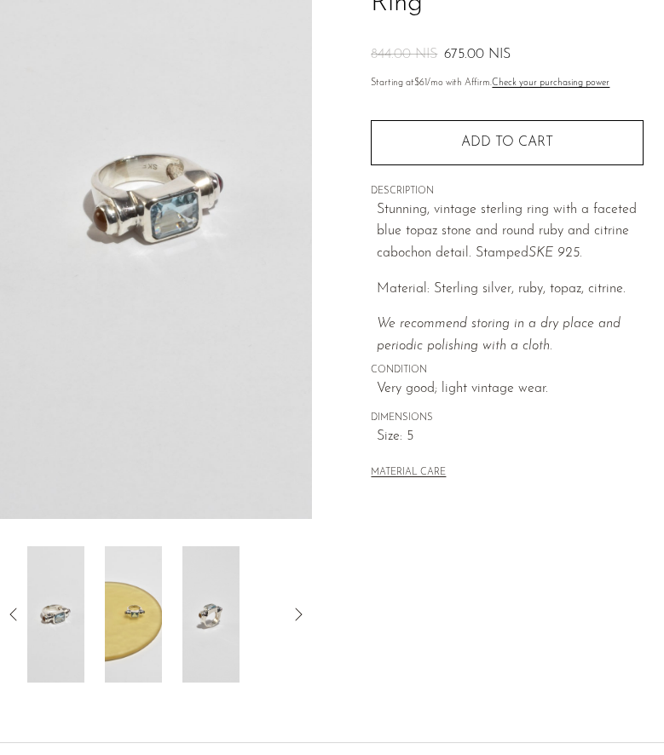
click at [223, 616] on img at bounding box center [210, 614] width 57 height 136
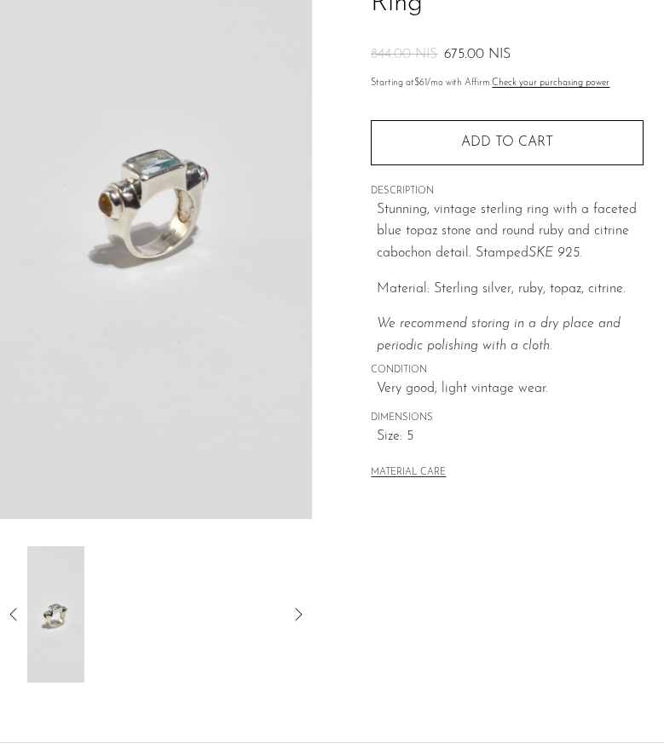
click at [20, 612] on icon at bounding box center [13, 614] width 20 height 20
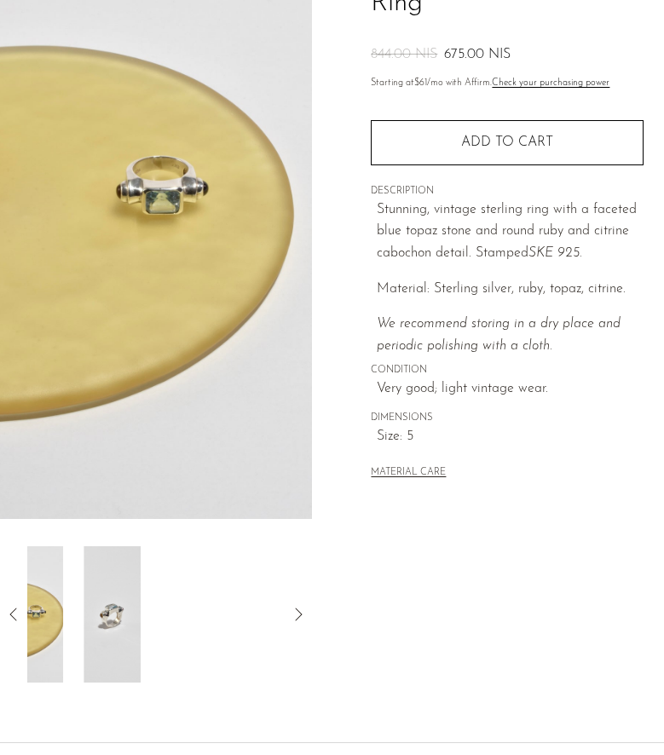
click at [20, 612] on icon at bounding box center [13, 614] width 20 height 20
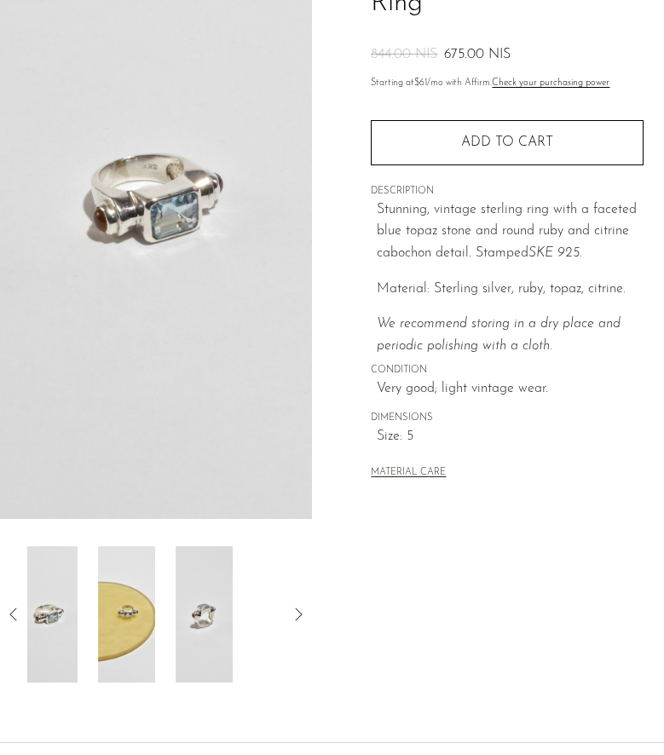
click at [22, 614] on icon at bounding box center [13, 614] width 20 height 20
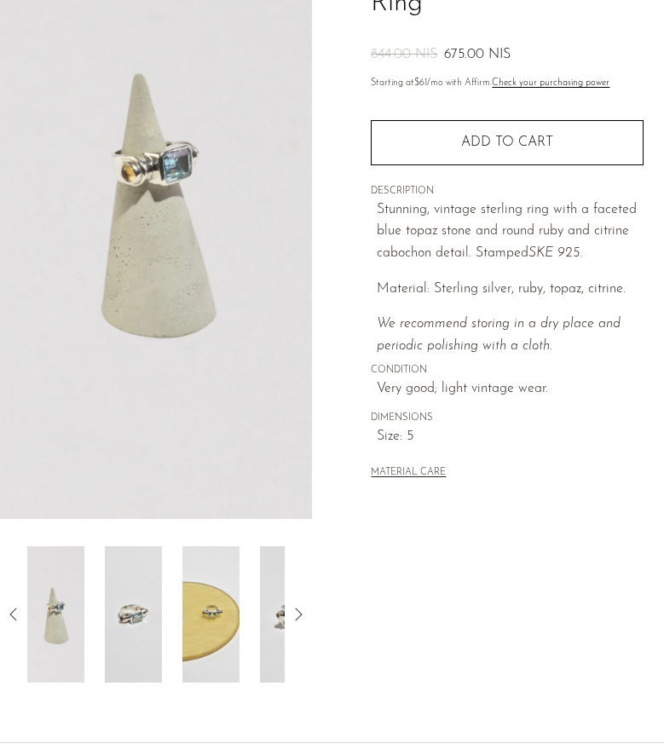
click at [68, 613] on img at bounding box center [55, 614] width 57 height 136
click at [135, 616] on img at bounding box center [133, 614] width 57 height 136
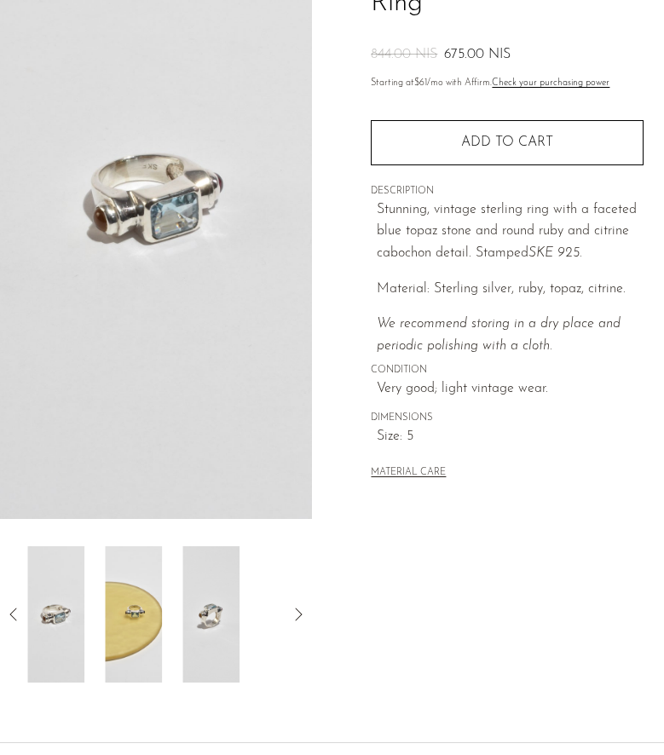
click at [193, 630] on img at bounding box center [210, 614] width 57 height 136
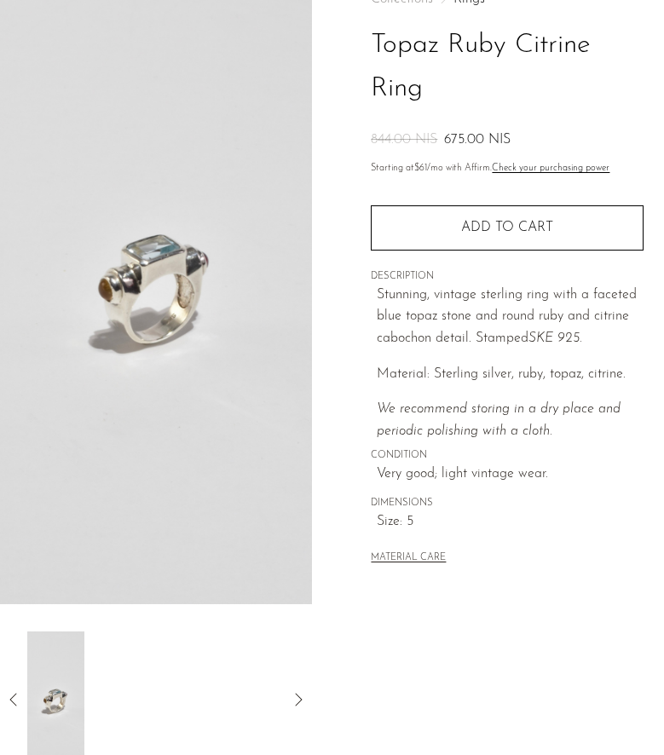
scroll to position [0, 0]
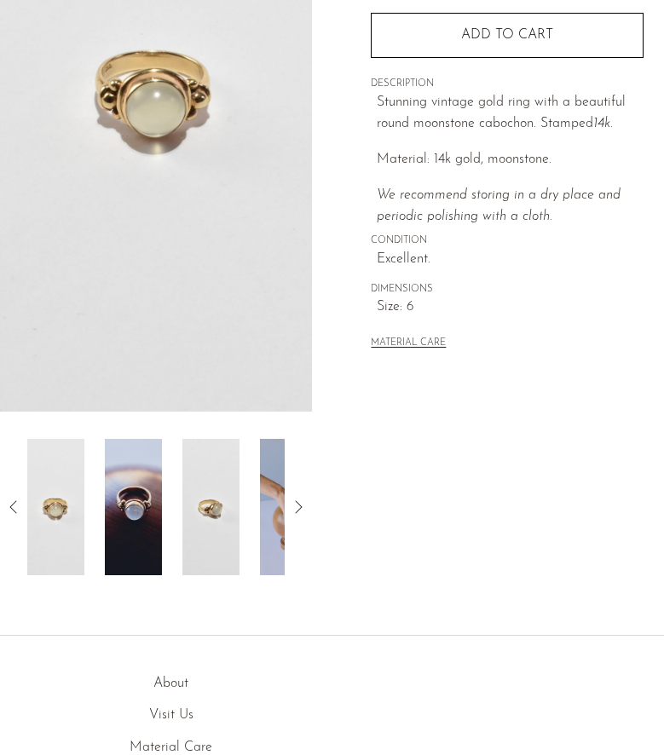
scroll to position [308, 0]
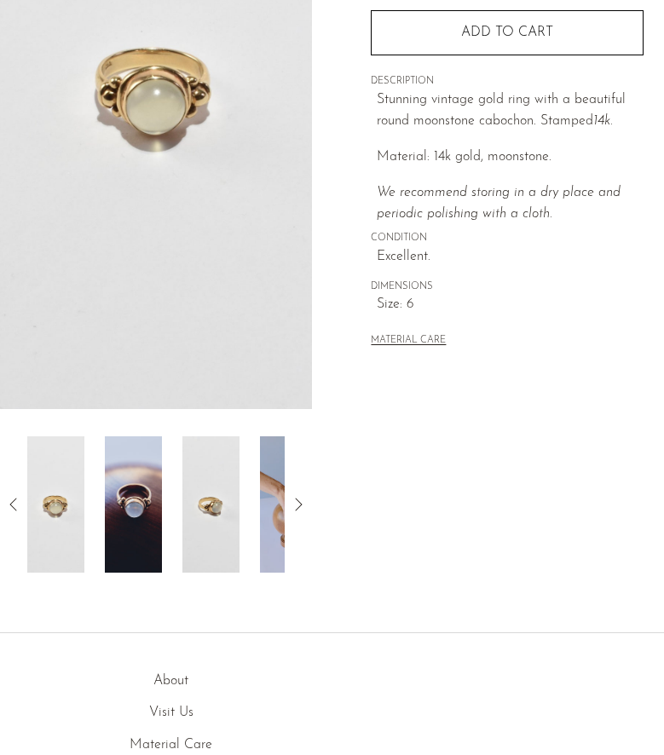
click at [304, 503] on icon at bounding box center [298, 504] width 20 height 20
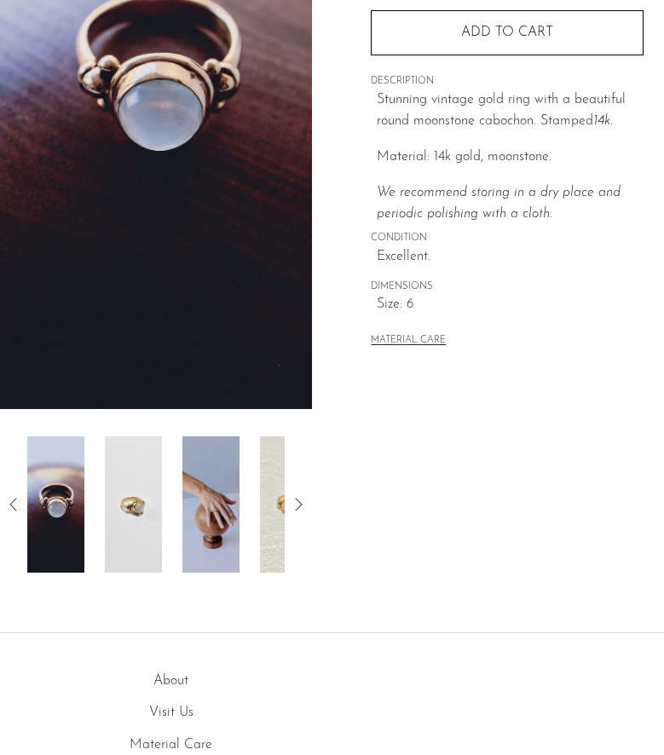
click at [235, 531] on img at bounding box center [210, 504] width 57 height 136
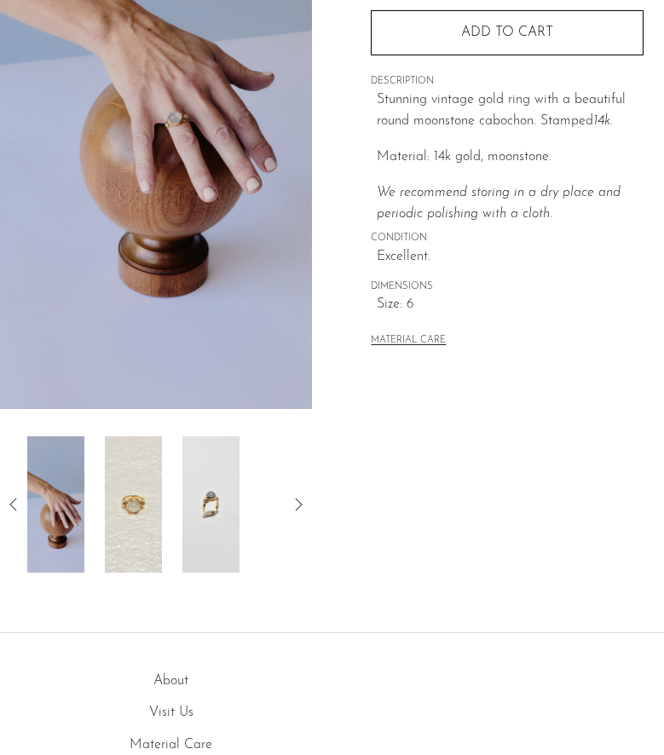
click at [142, 527] on img at bounding box center [133, 504] width 57 height 136
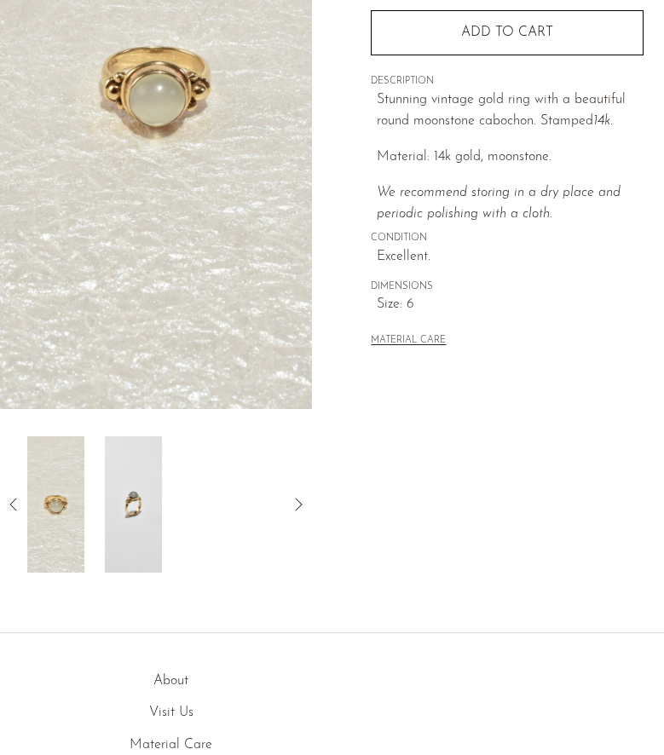
click at [126, 524] on img at bounding box center [133, 504] width 57 height 136
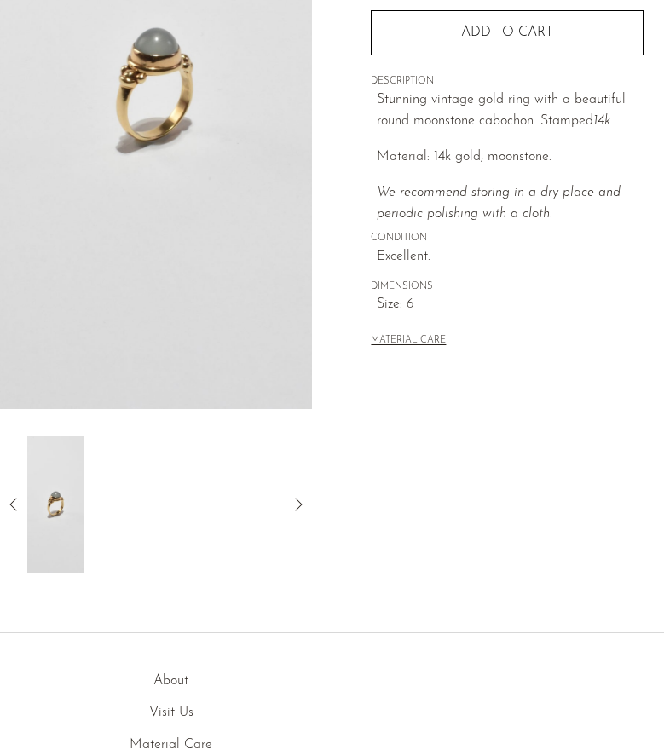
click at [309, 501] on div at bounding box center [156, 504] width 312 height 136
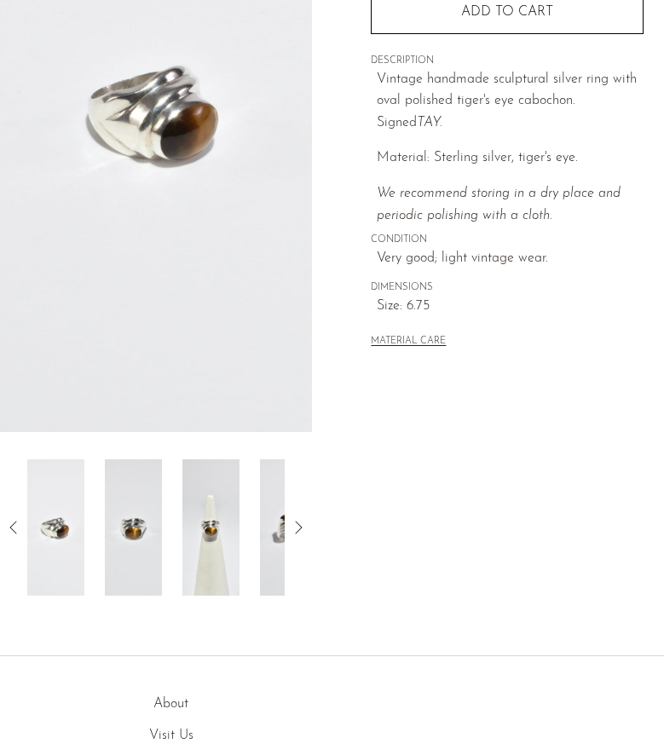
scroll to position [291, 0]
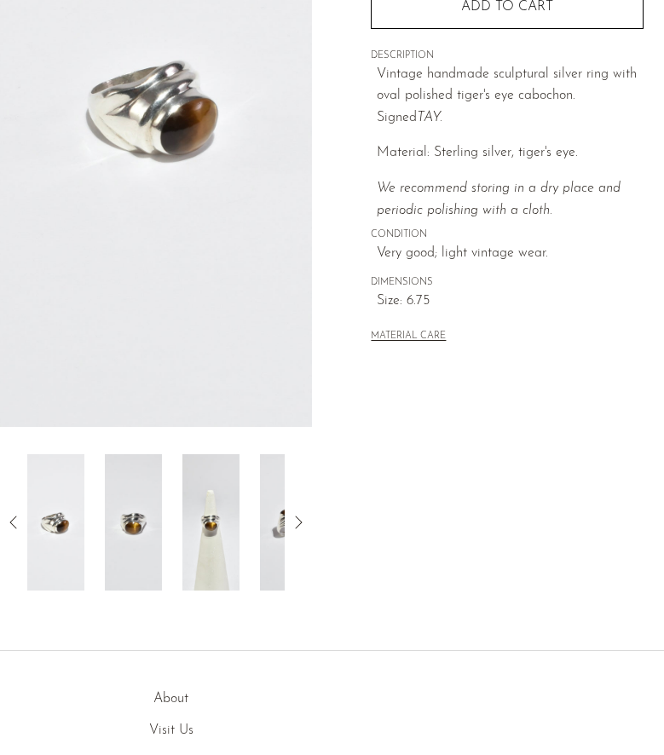
click at [300, 526] on icon at bounding box center [298, 522] width 20 height 20
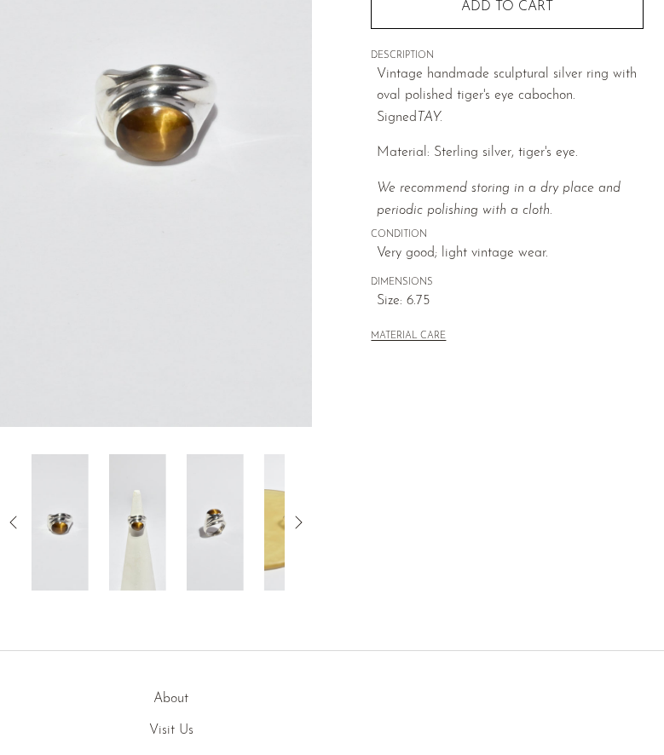
click at [300, 526] on icon at bounding box center [298, 522] width 20 height 20
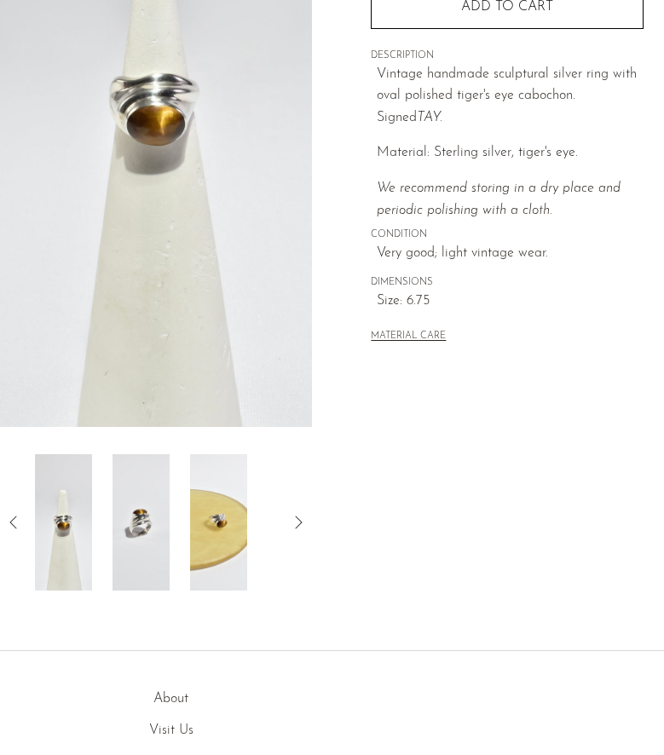
click at [300, 526] on icon at bounding box center [298, 522] width 20 height 20
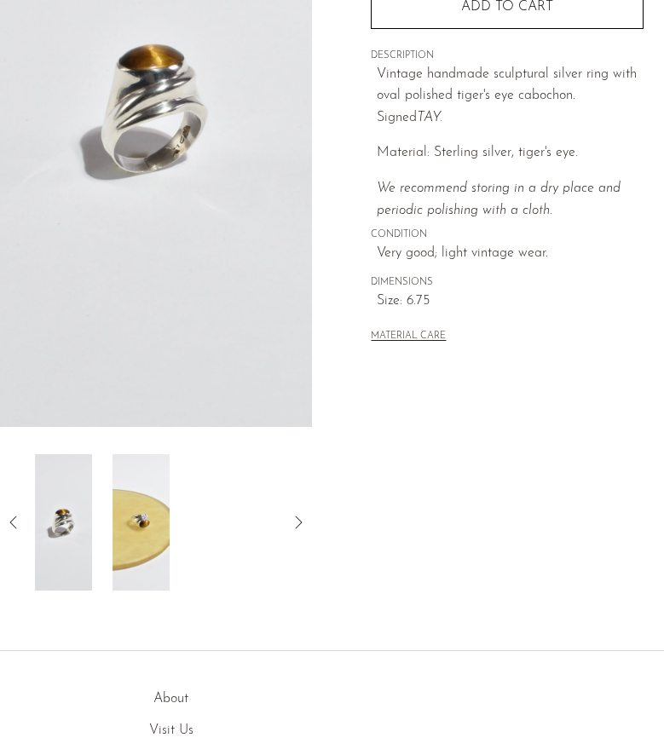
click at [300, 526] on icon at bounding box center [298, 522] width 20 height 20
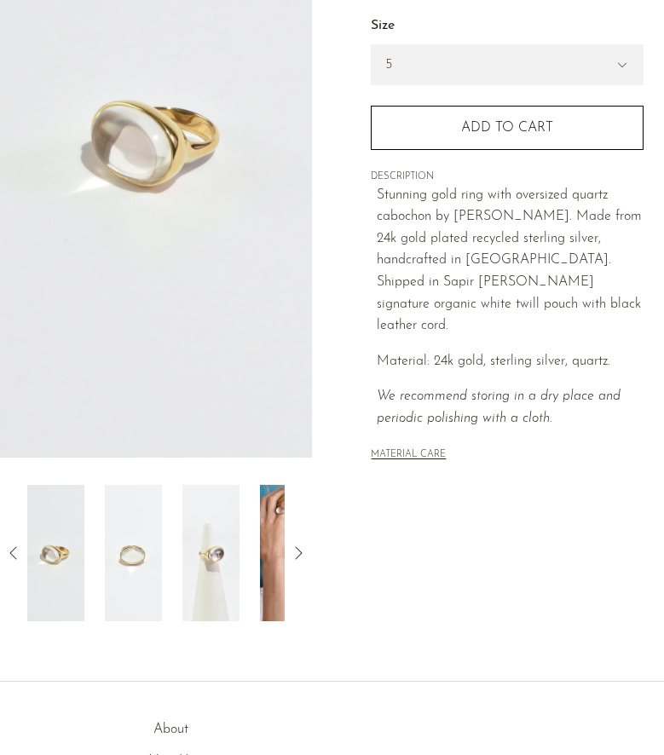
scroll to position [282, 0]
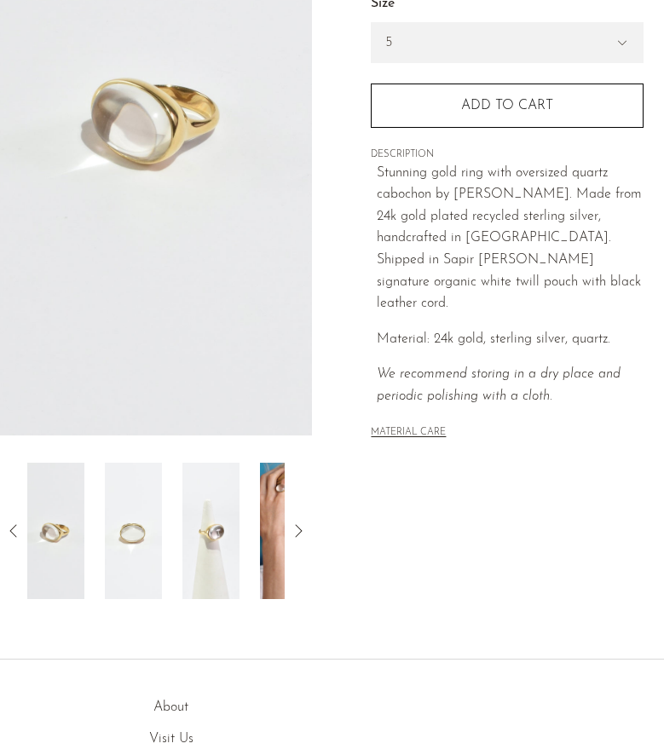
click at [301, 530] on icon at bounding box center [298, 531] width 20 height 20
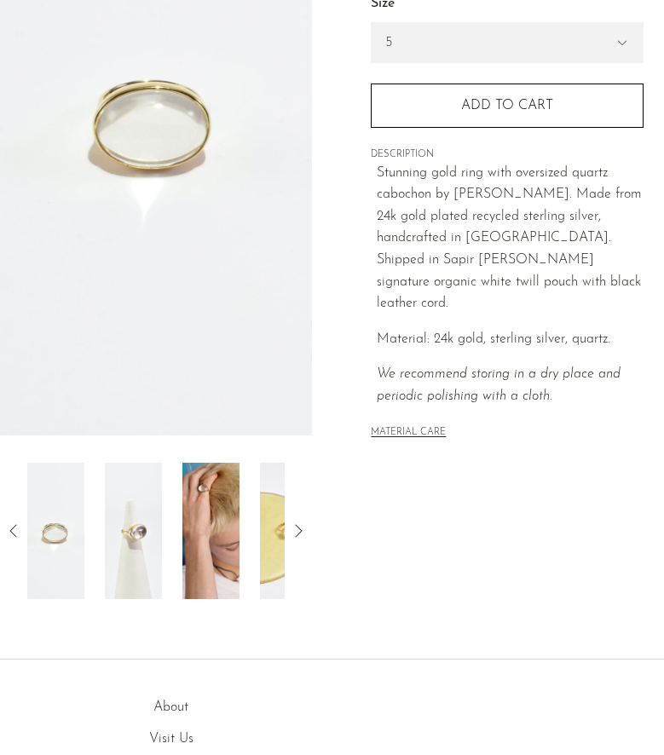
click at [302, 528] on icon at bounding box center [298, 531] width 20 height 20
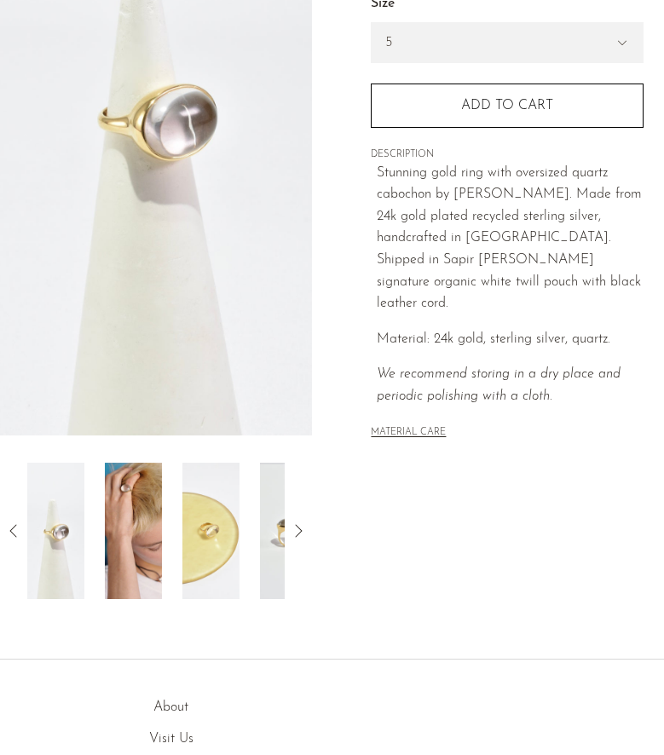
click at [134, 541] on img at bounding box center [133, 531] width 57 height 136
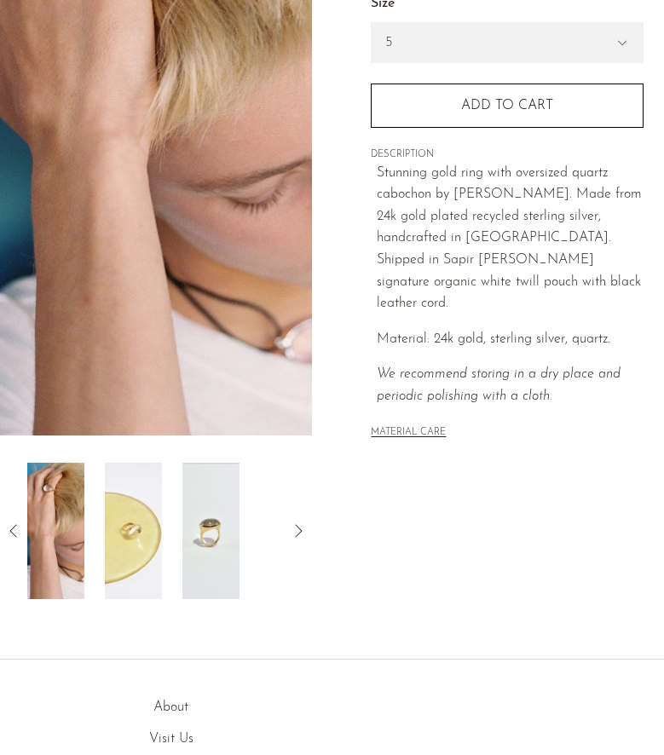
click at [140, 556] on img at bounding box center [133, 531] width 57 height 136
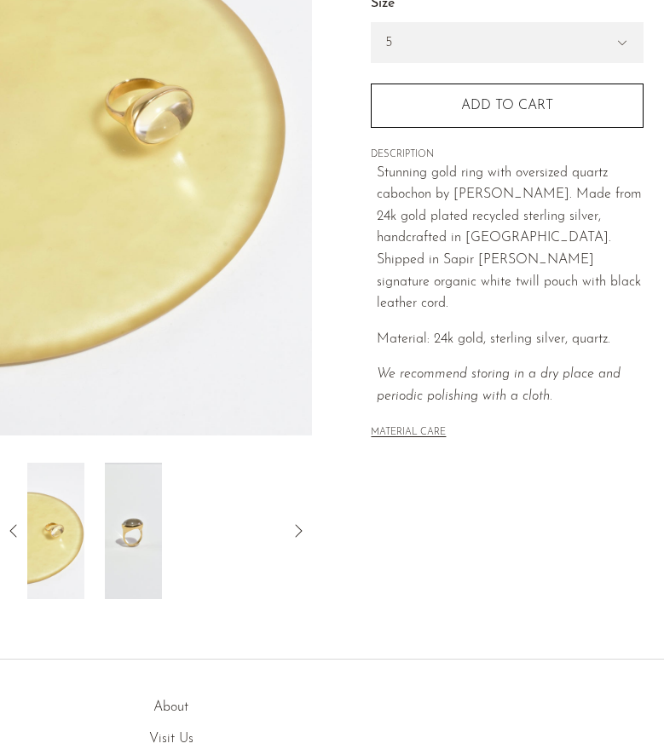
click at [20, 537] on icon at bounding box center [13, 531] width 20 height 20
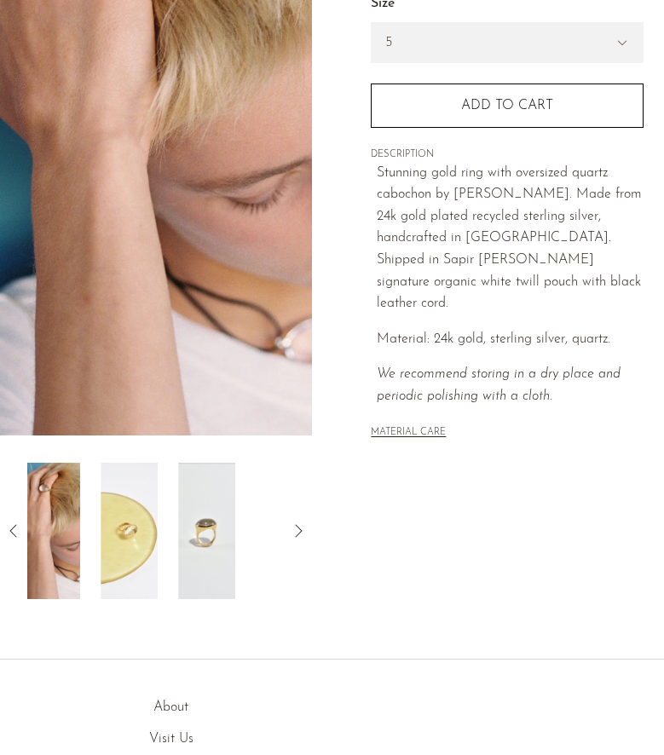
click at [20, 537] on icon at bounding box center [13, 531] width 20 height 20
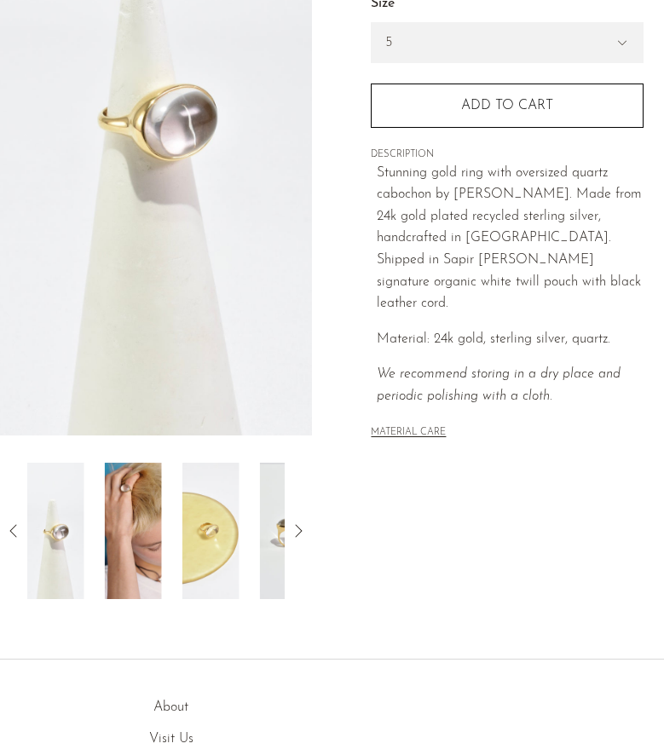
scroll to position [162, 0]
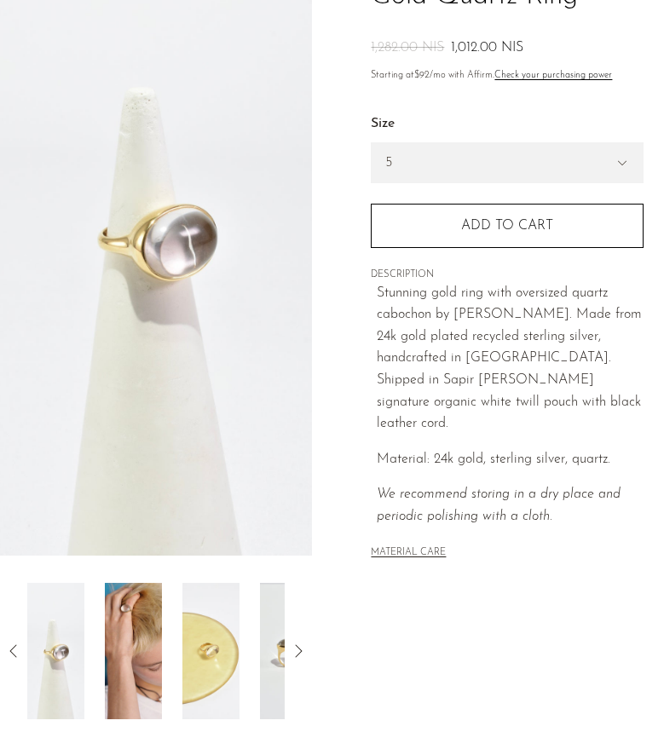
click at [139, 641] on img at bounding box center [133, 651] width 57 height 136
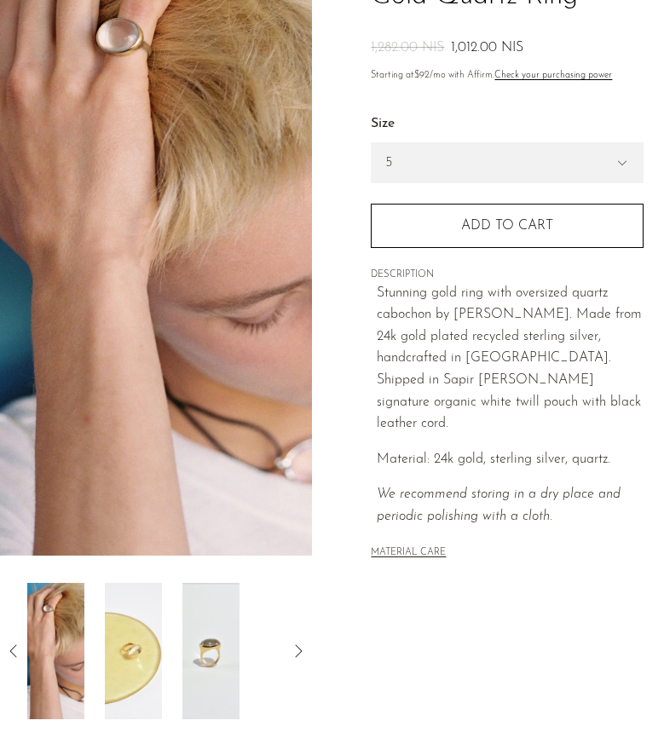
click at [260, 315] on img at bounding box center [156, 235] width 312 height 639
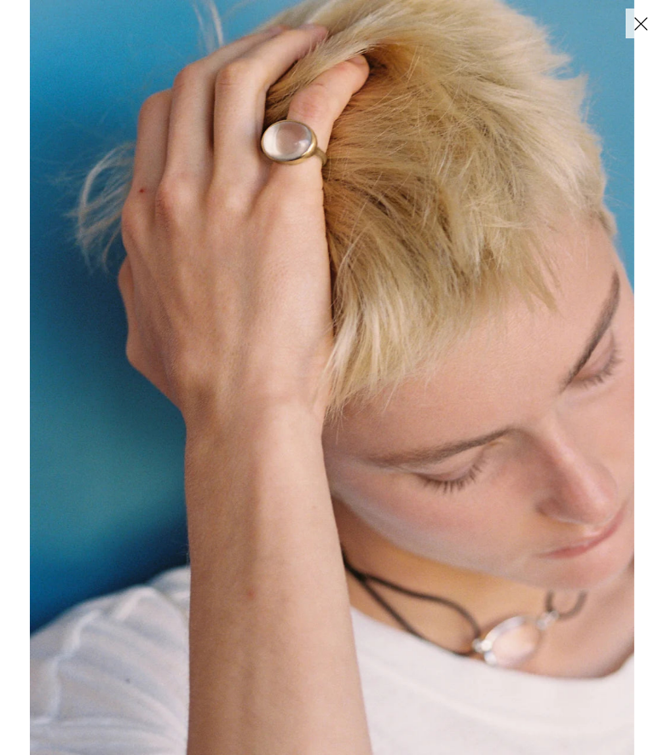
click at [643, 26] on button "Close" at bounding box center [640, 24] width 30 height 30
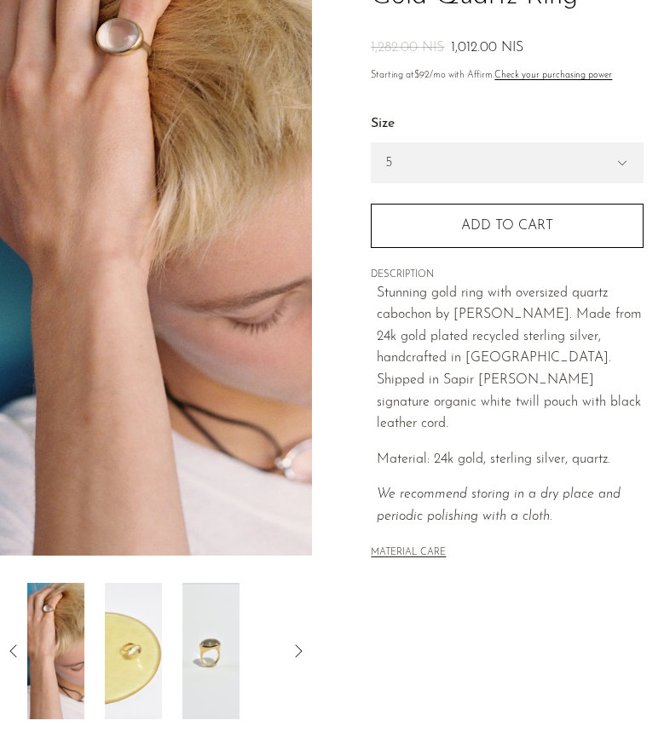
click at [369, 606] on div "Collections Rings Gold Quartz Ring 1,282.00 NIS 1,012.00 NIS Starting at $92 /m…" at bounding box center [509, 317] width 312 height 803
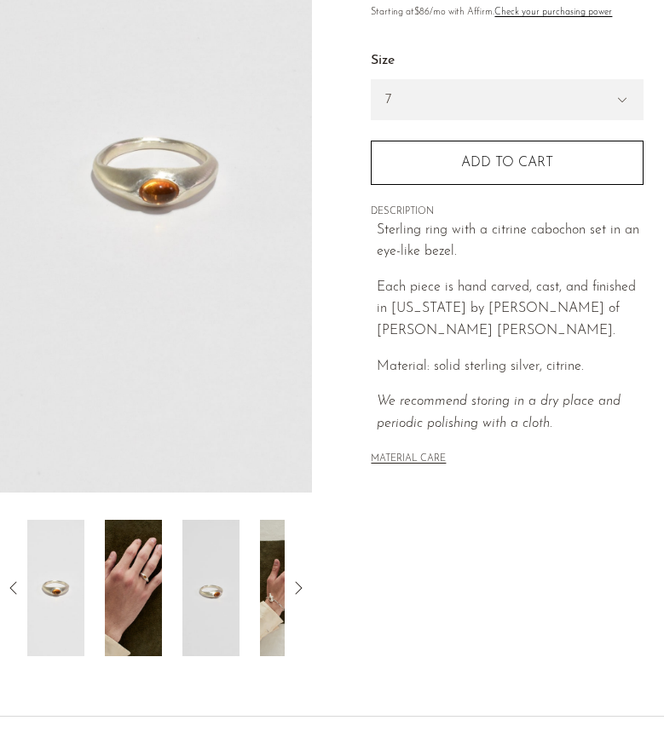
scroll to position [237, 0]
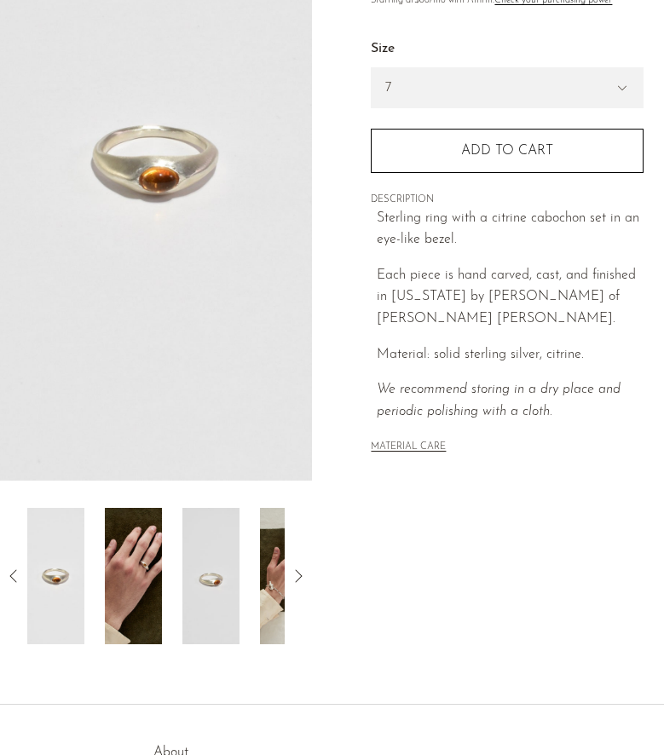
click at [264, 573] on img at bounding box center [288, 576] width 57 height 136
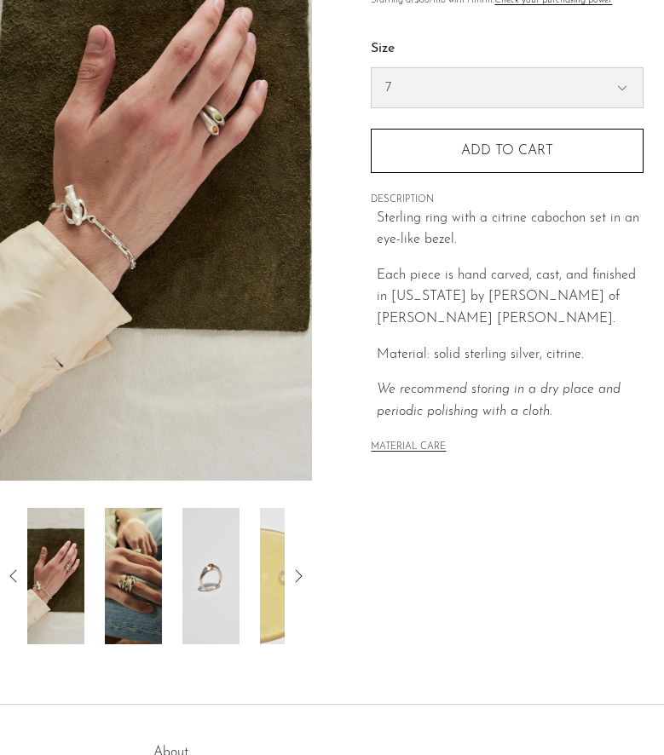
click at [428, 82] on select "7 6" at bounding box center [507, 87] width 271 height 39
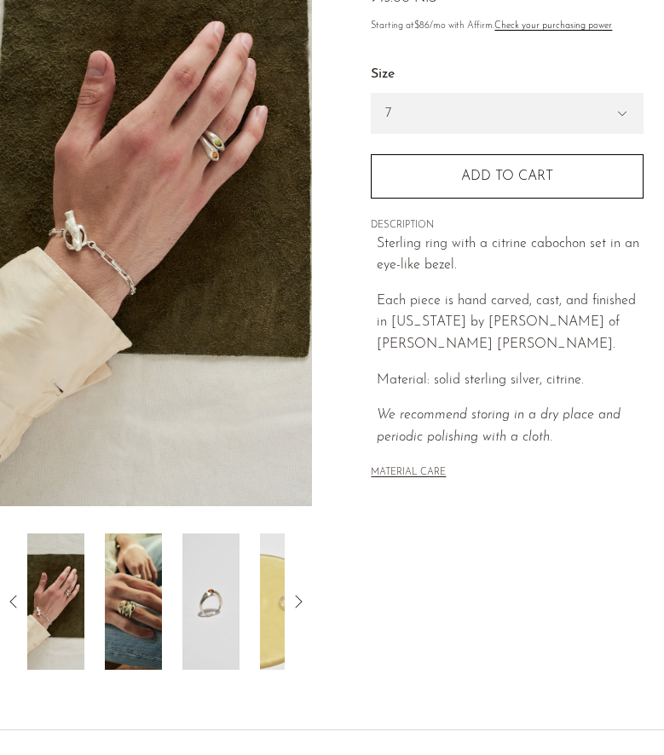
click at [141, 584] on img at bounding box center [133, 601] width 57 height 136
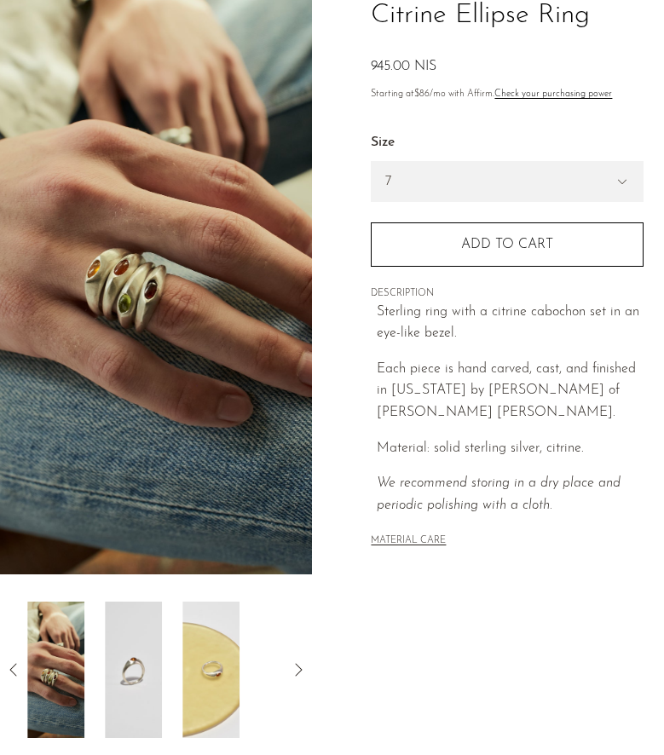
scroll to position [76, 0]
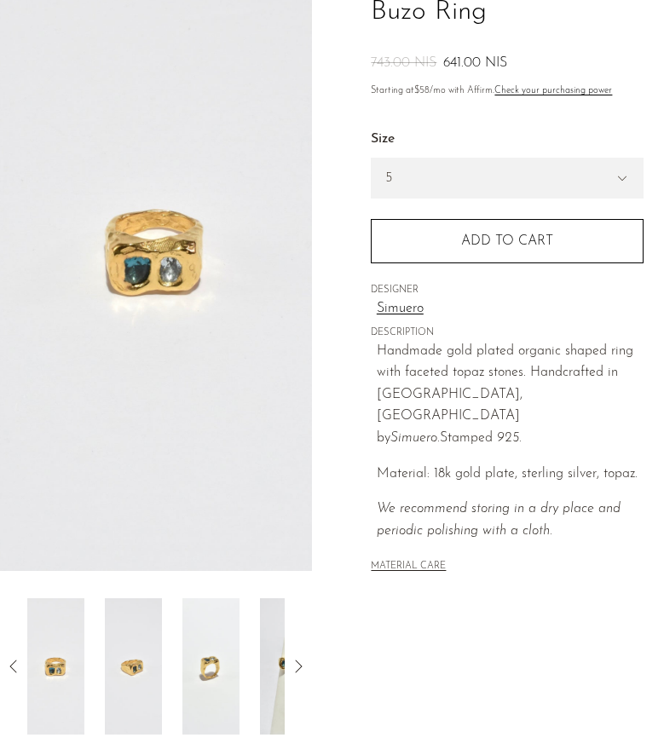
scroll to position [164, 0]
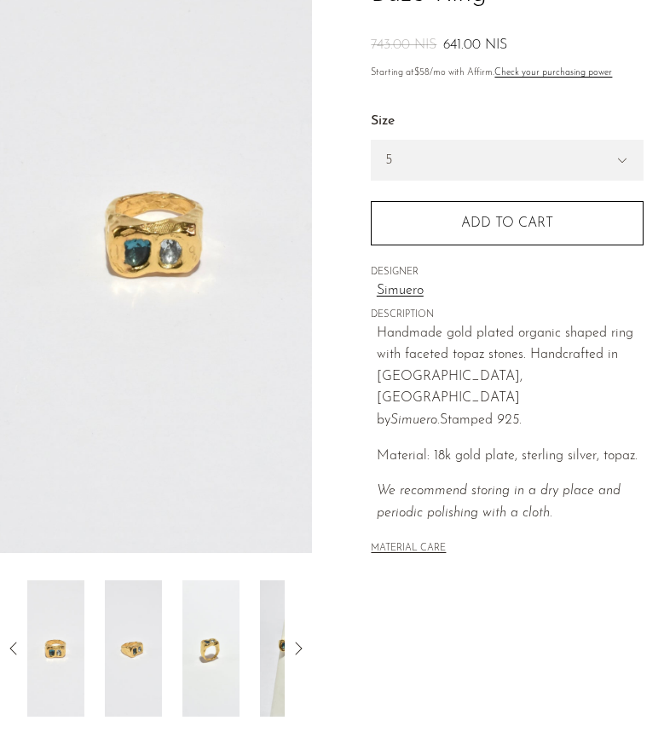
click at [291, 646] on icon at bounding box center [298, 648] width 20 height 20
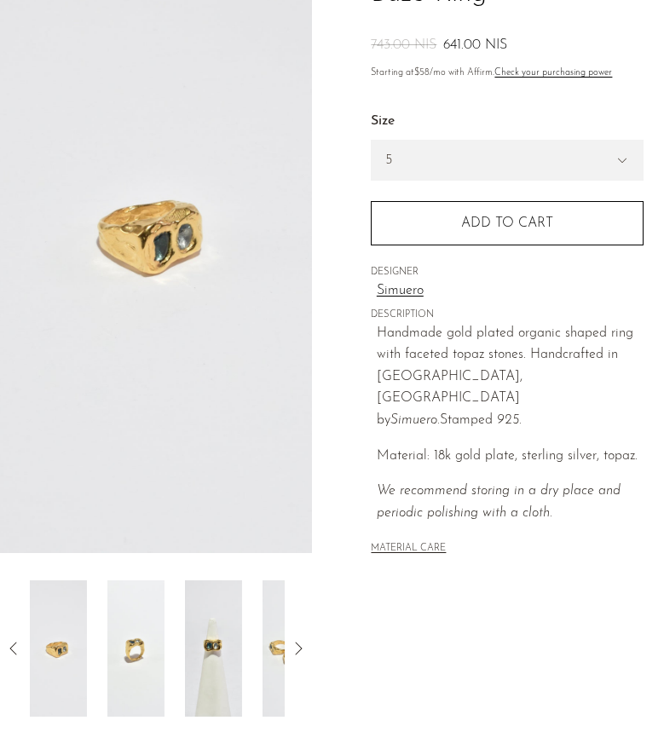
click at [297, 651] on icon at bounding box center [298, 648] width 7 height 13
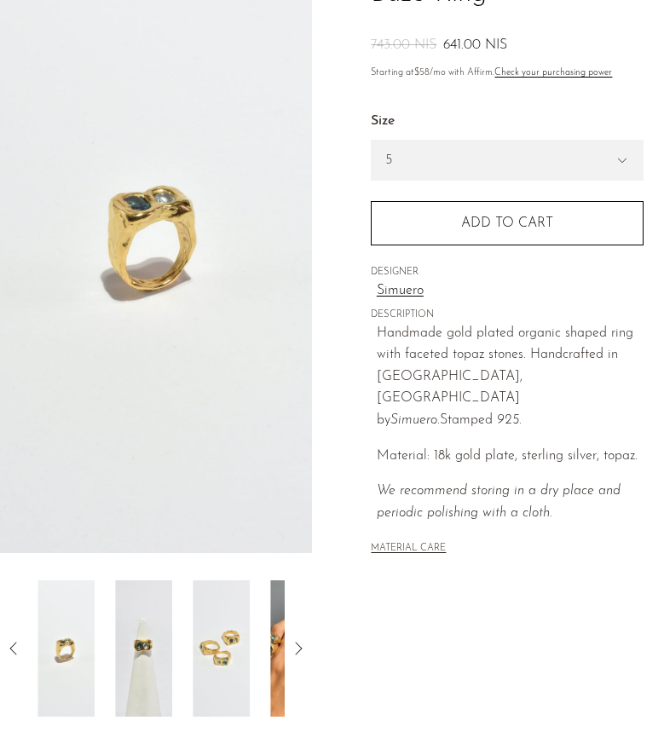
click at [297, 651] on icon at bounding box center [298, 648] width 7 height 13
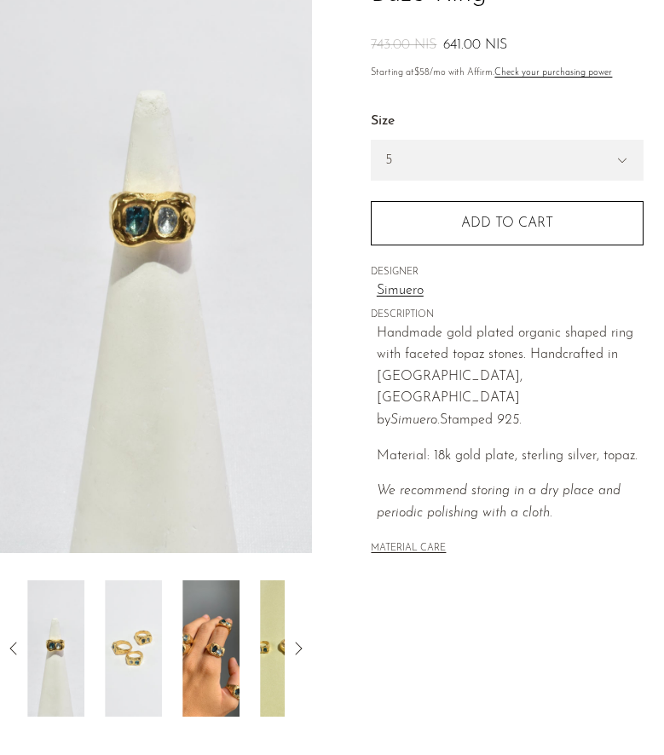
click at [215, 671] on img at bounding box center [210, 648] width 57 height 136
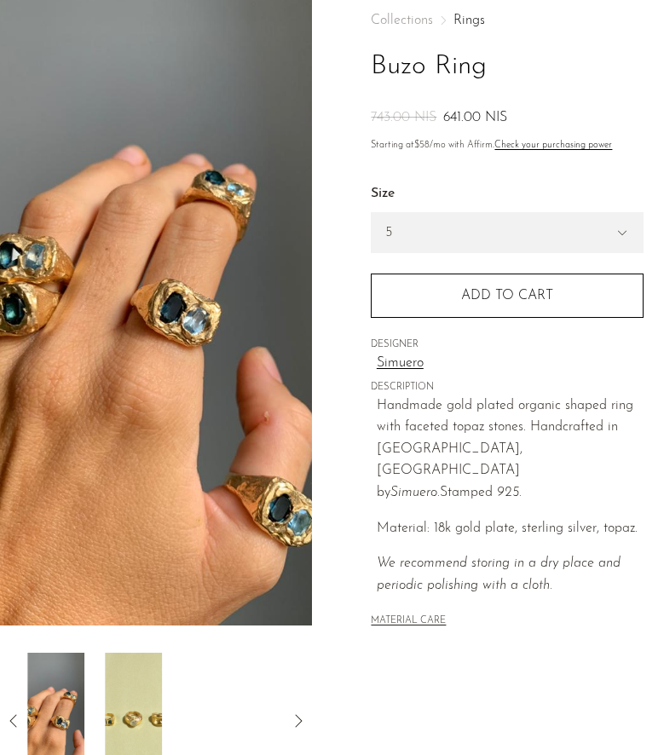
scroll to position [0, 0]
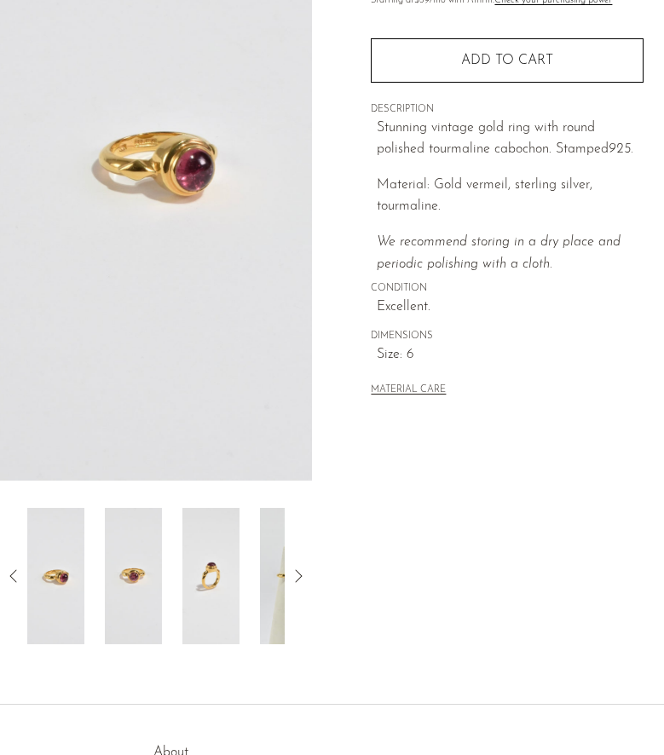
scroll to position [250, 0]
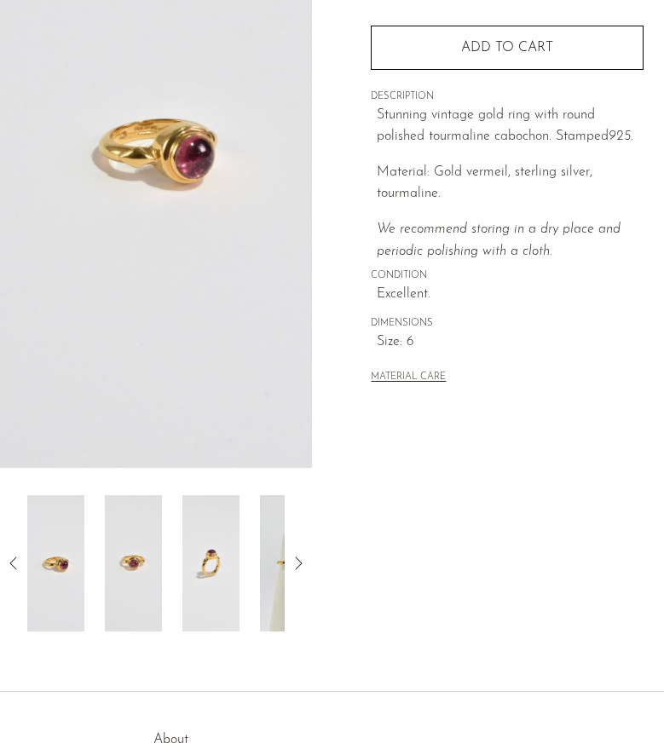
click at [296, 562] on icon at bounding box center [298, 563] width 20 height 20
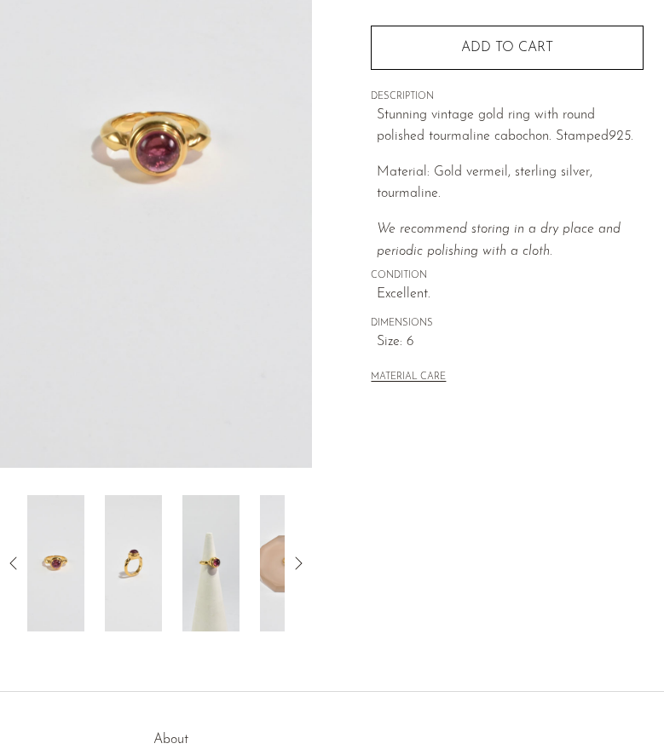
click at [296, 568] on icon at bounding box center [298, 562] width 7 height 13
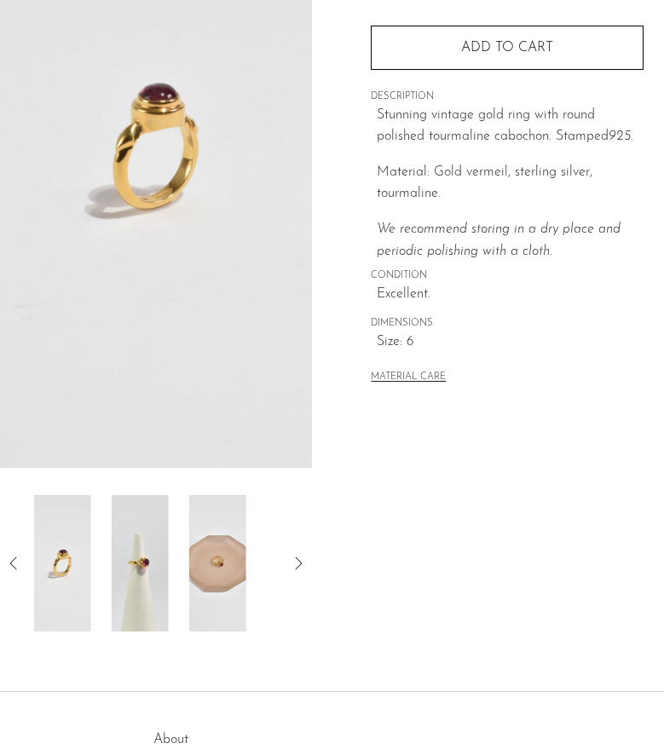
click at [296, 568] on icon at bounding box center [298, 562] width 7 height 13
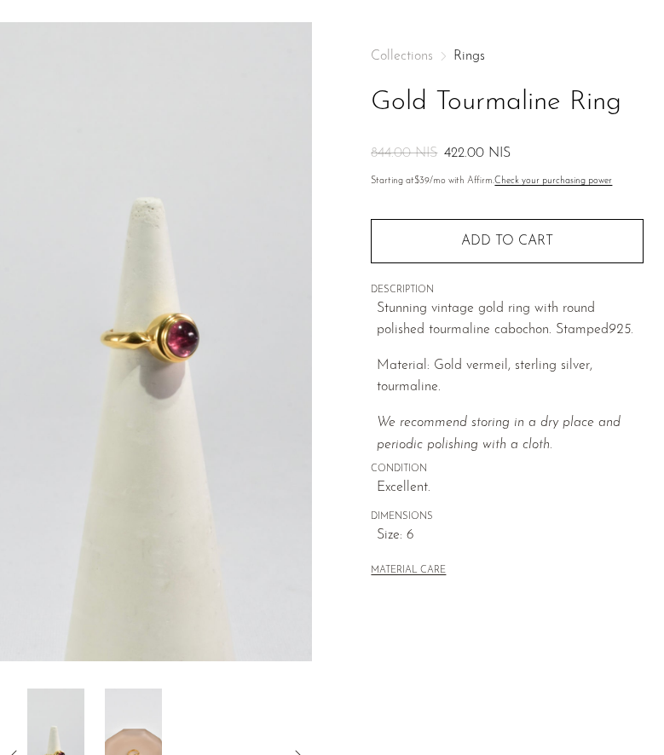
scroll to position [62, 0]
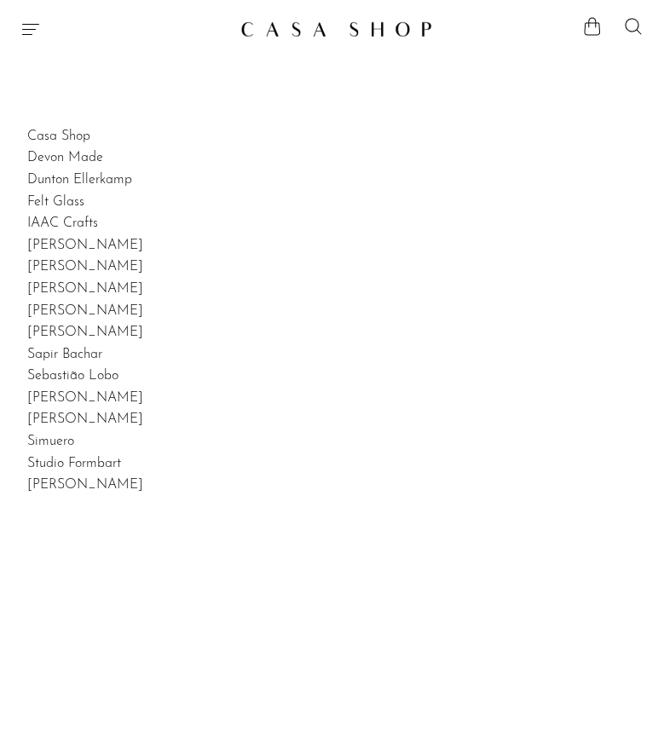
click at [34, 32] on icon "Menu" at bounding box center [30, 29] width 20 height 20
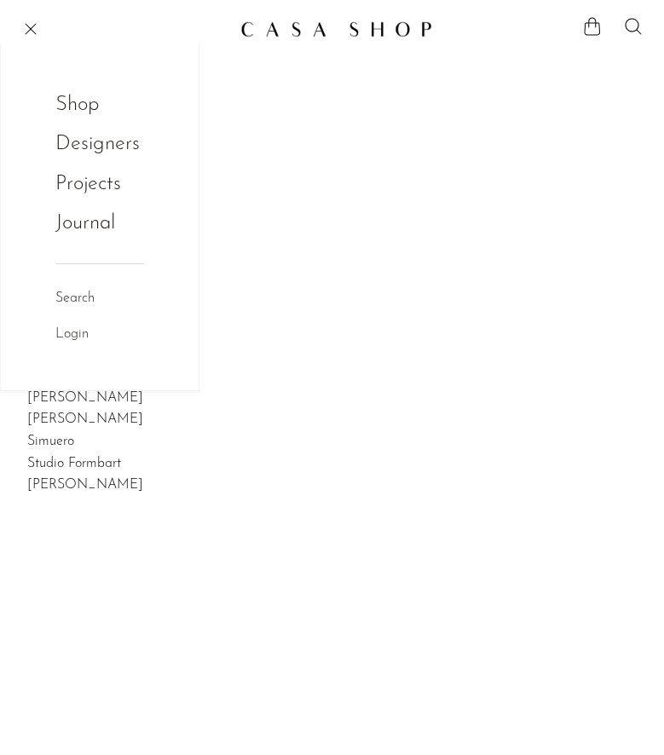
click at [104, 147] on link "Designers" at bounding box center [97, 144] width 84 height 32
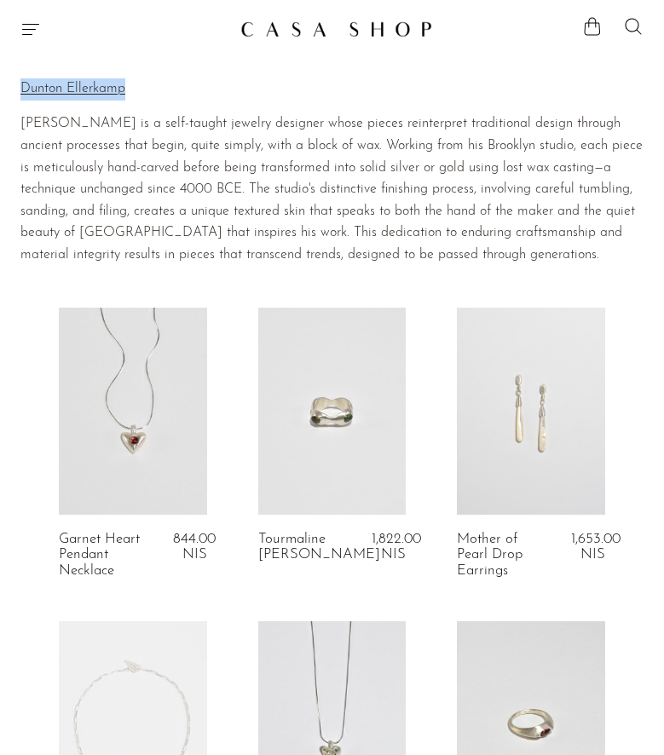
drag, startPoint x: 141, startPoint y: 84, endPoint x: 20, endPoint y: 82, distance: 120.2
click at [20, 82] on p "Dunton Ellerkamp" at bounding box center [331, 89] width 623 height 22
copy p "Dunton Ellerkamp"
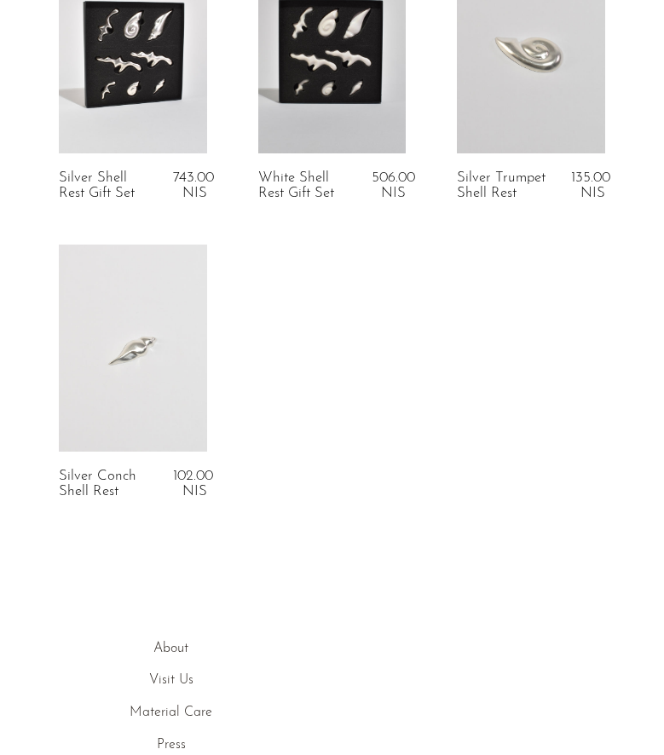
scroll to position [394, 0]
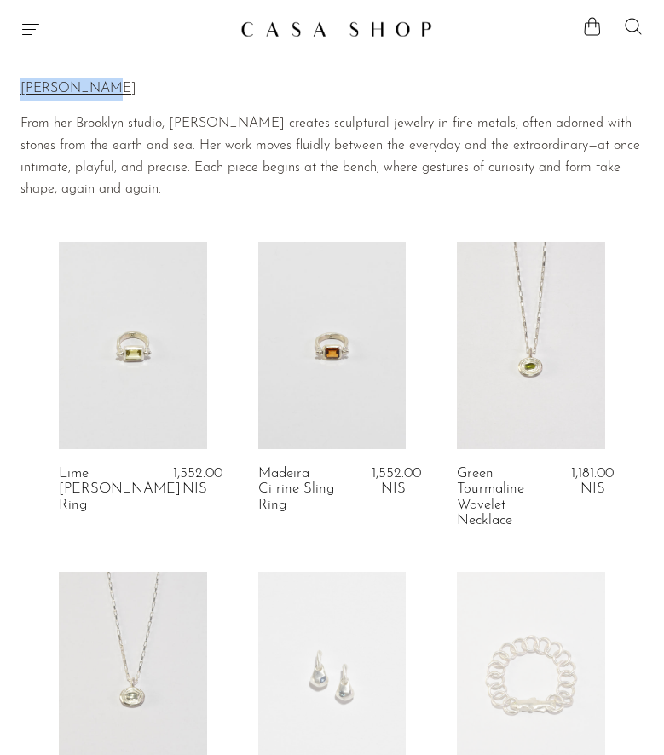
drag, startPoint x: 101, startPoint y: 84, endPoint x: 21, endPoint y: 87, distance: 80.1
click at [21, 87] on p "Lizzie Ames" at bounding box center [331, 89] width 623 height 22
copy p "Lizzie Ames"
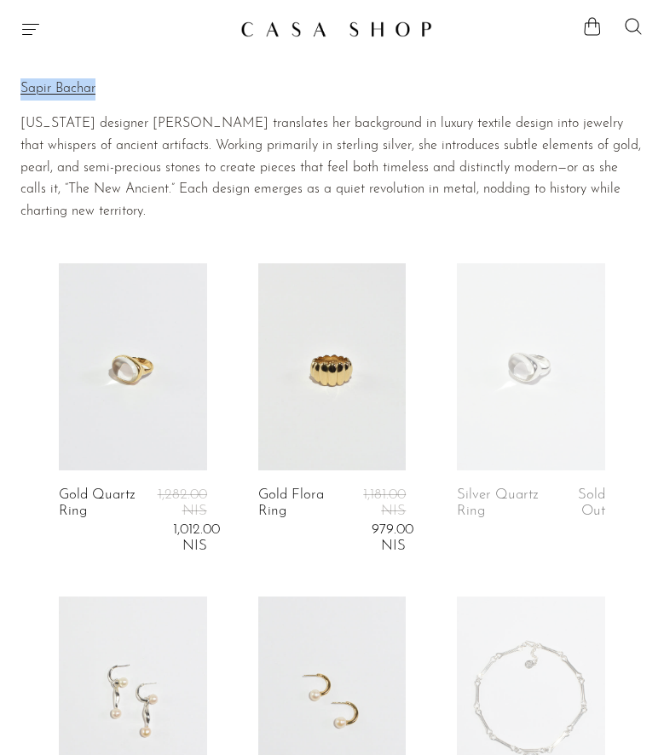
drag, startPoint x: 110, startPoint y: 84, endPoint x: 17, endPoint y: 83, distance: 92.9
click at [17, 83] on section "Home Collections [PERSON_NAME] [PERSON_NAME] [US_STATE] designer [PERSON_NAME] …" at bounding box center [332, 142] width 664 height 162
copy div "Home Collections [PERSON_NAME] [PERSON_NAME]"
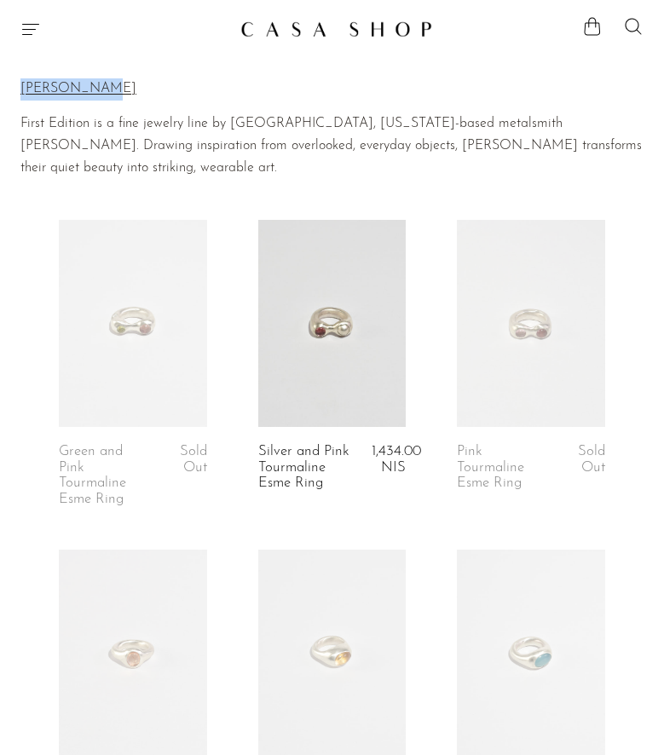
drag, startPoint x: 109, startPoint y: 83, endPoint x: 22, endPoint y: 80, distance: 87.0
click at [22, 81] on p "[PERSON_NAME]" at bounding box center [331, 89] width 623 height 22
copy p "[PERSON_NAME]"
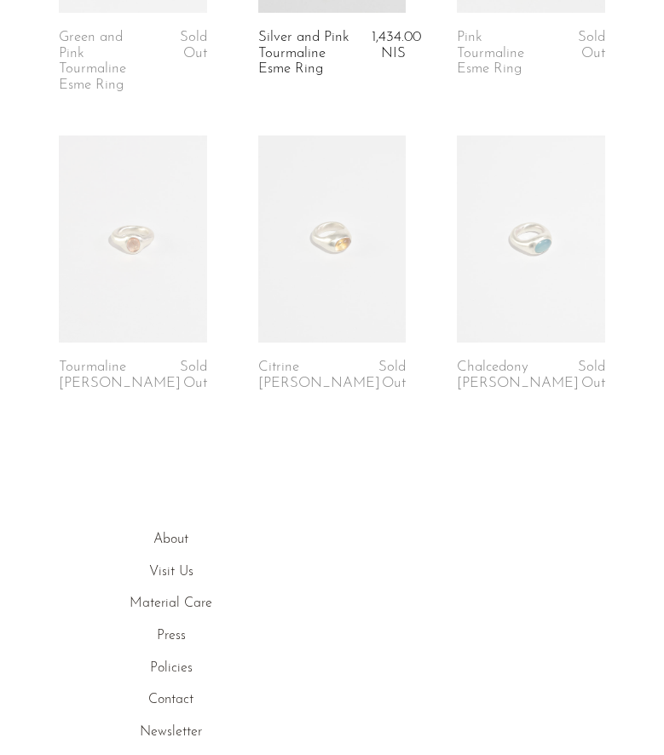
scroll to position [423, 0]
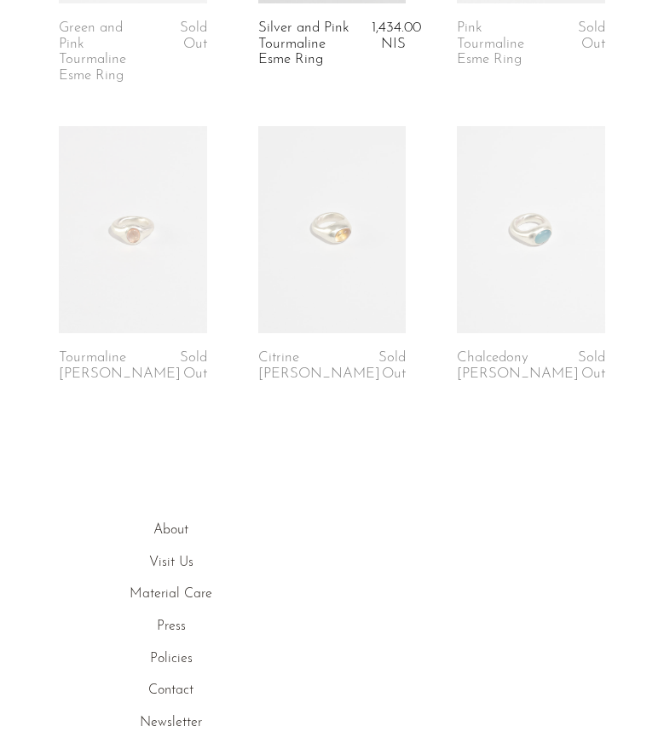
click at [339, 299] on link at bounding box center [332, 229] width 148 height 207
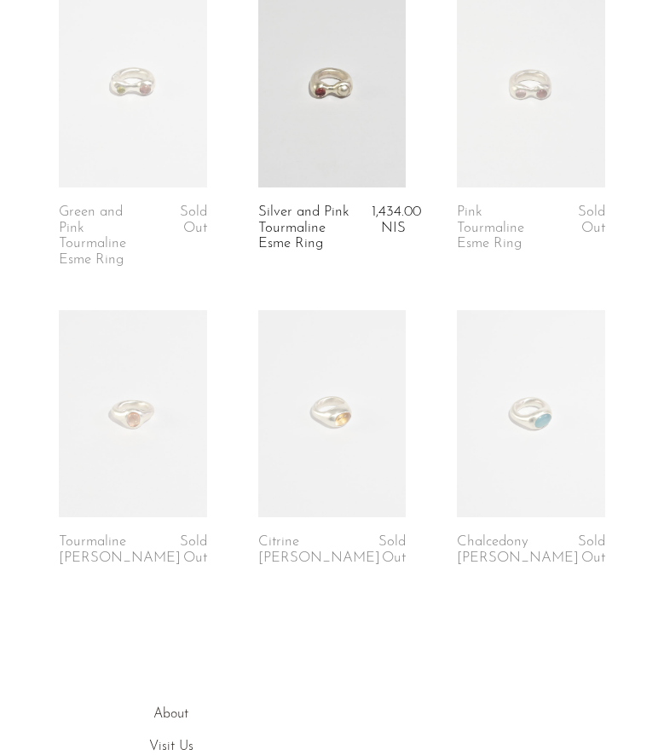
scroll to position [207, 0]
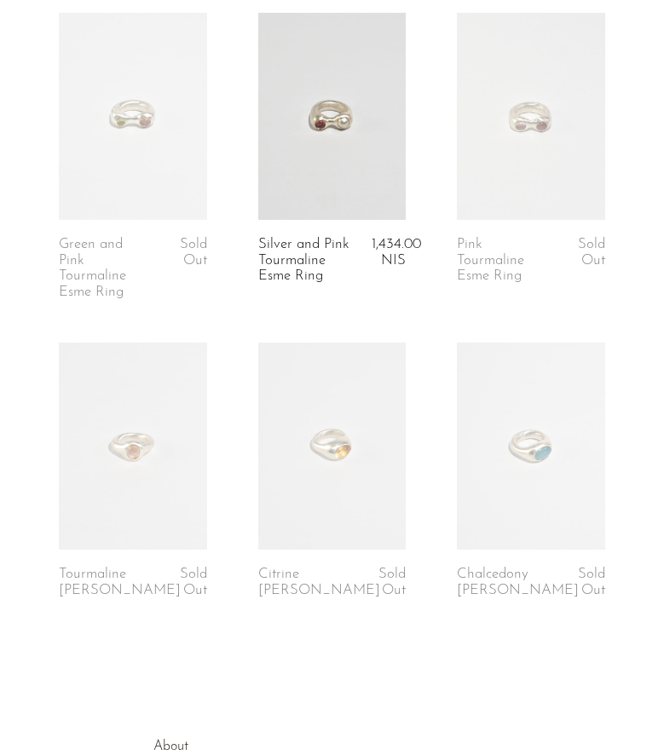
click at [373, 165] on link at bounding box center [332, 116] width 148 height 207
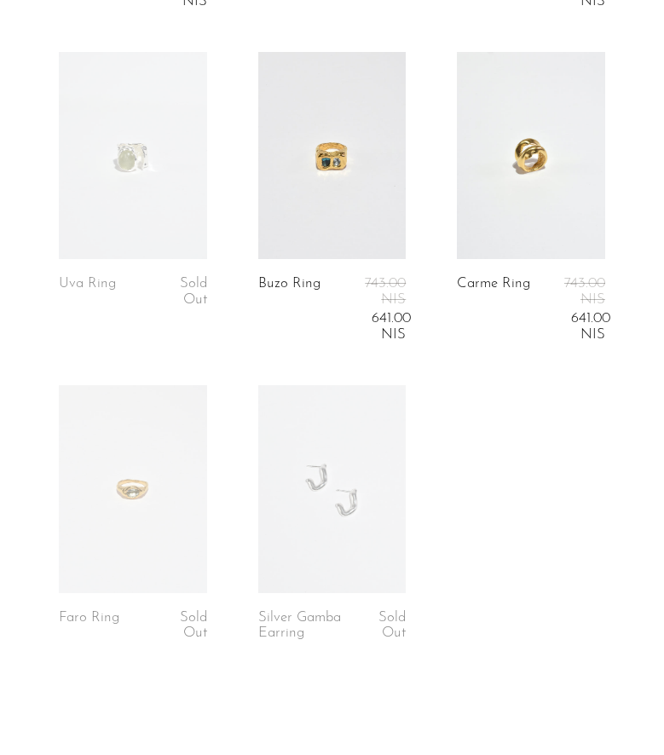
scroll to position [557, 0]
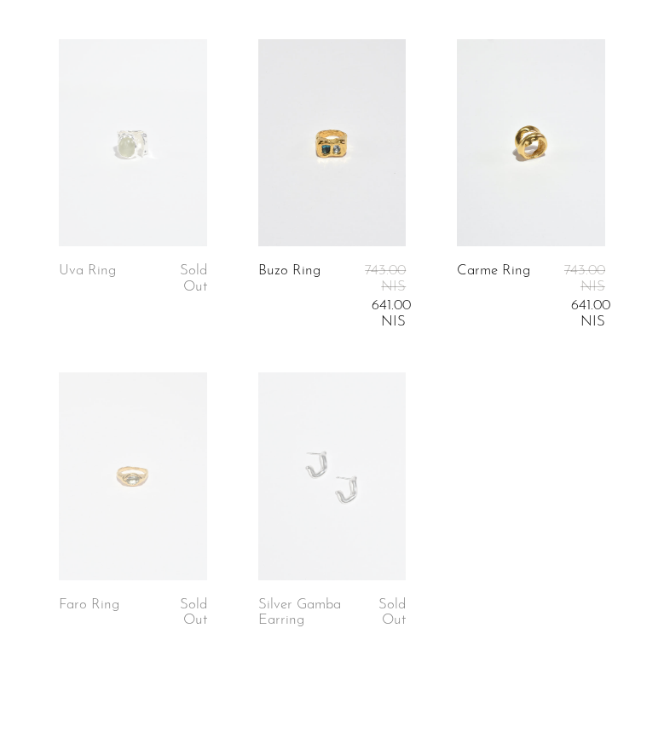
click at [162, 481] on link at bounding box center [133, 475] width 148 height 207
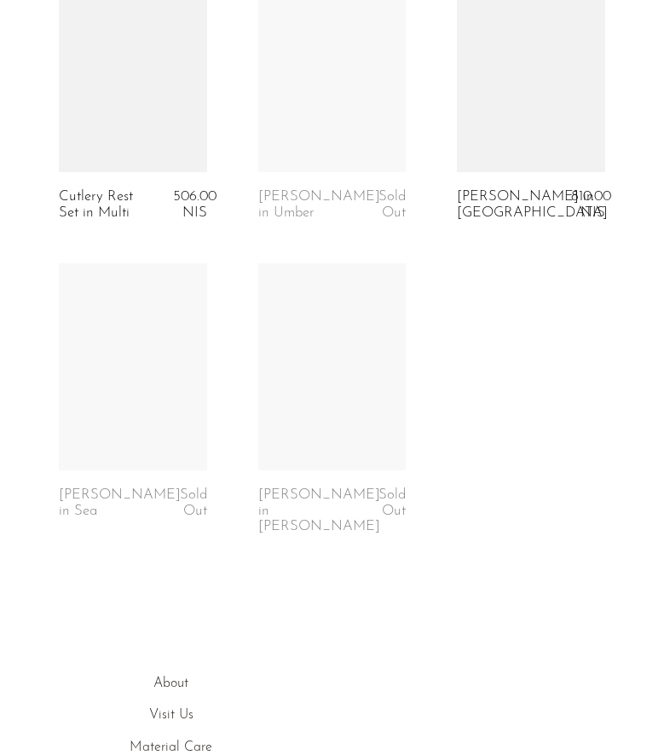
scroll to position [1883, 0]
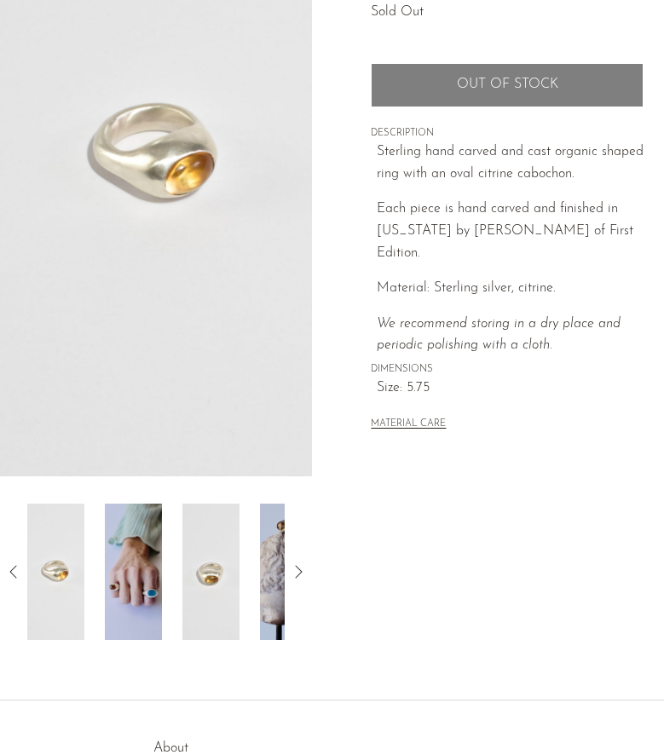
scroll to position [252, 0]
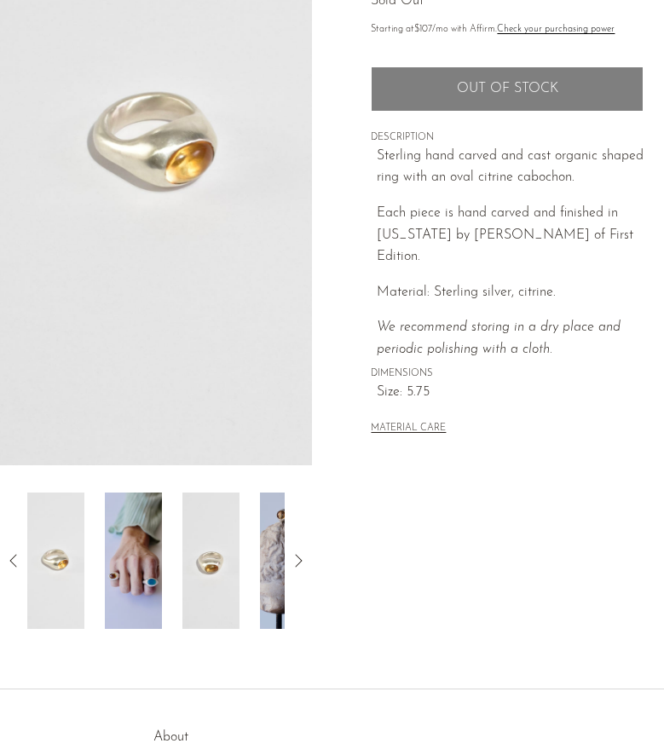
click at [136, 618] on img at bounding box center [133, 561] width 57 height 136
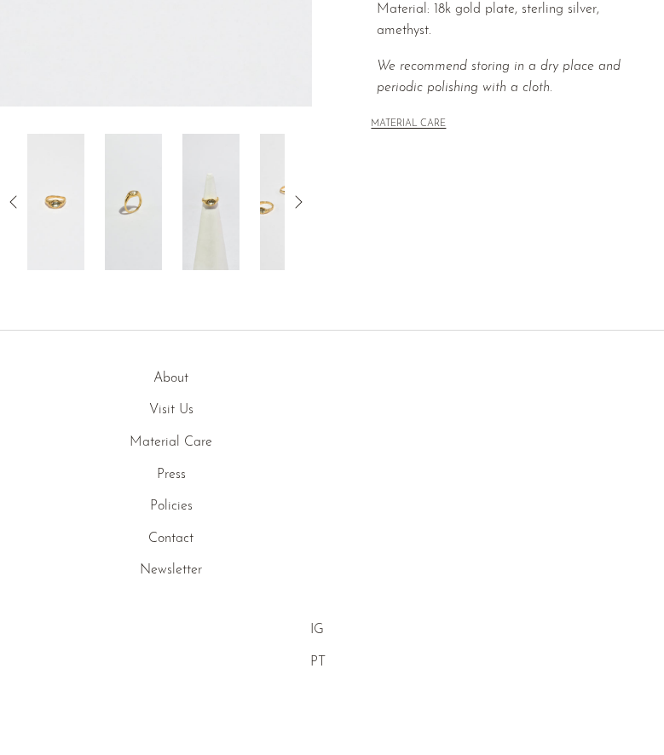
scroll to position [608, 0]
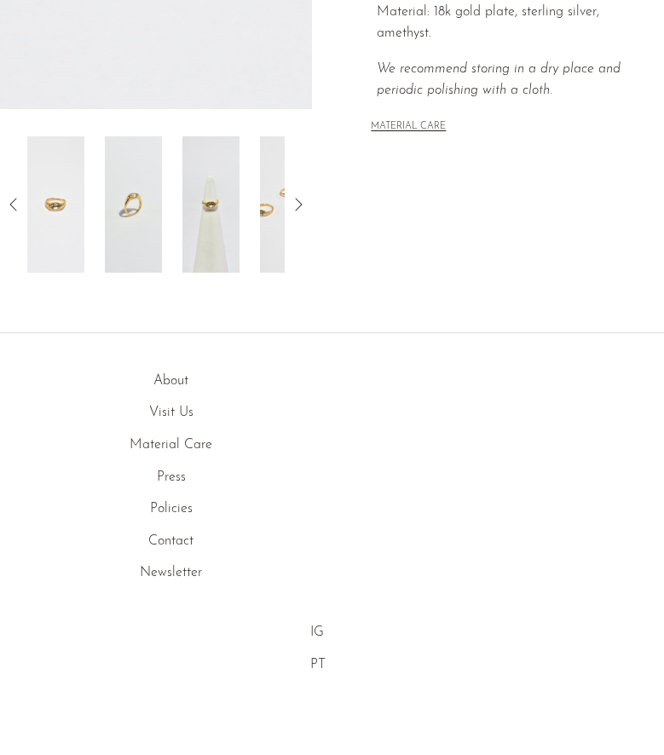
click at [307, 207] on icon at bounding box center [298, 204] width 20 height 20
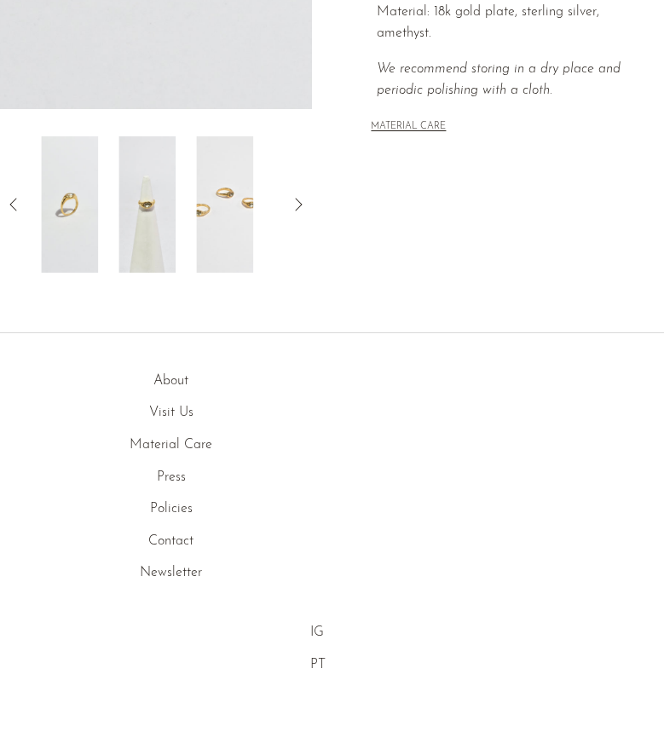
click at [301, 207] on icon at bounding box center [298, 204] width 20 height 20
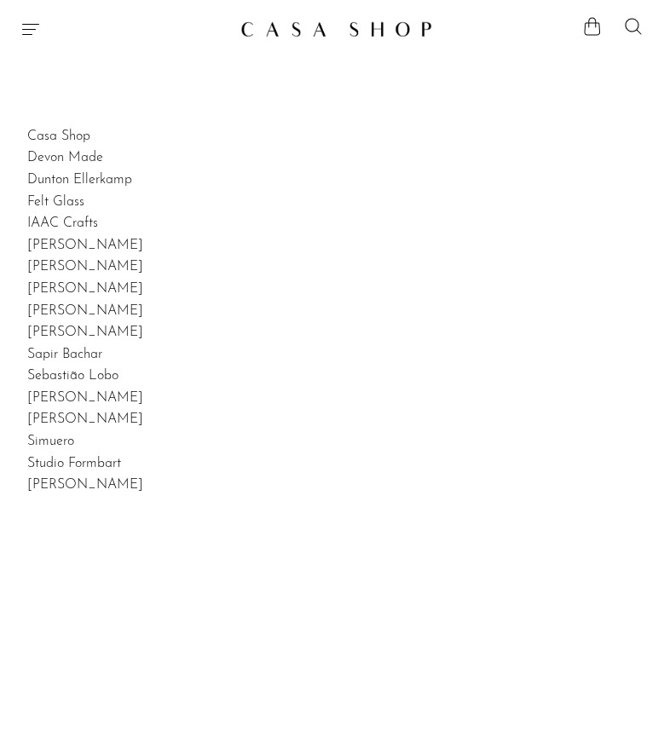
click at [24, 26] on icon "Menu" at bounding box center [30, 29] width 20 height 20
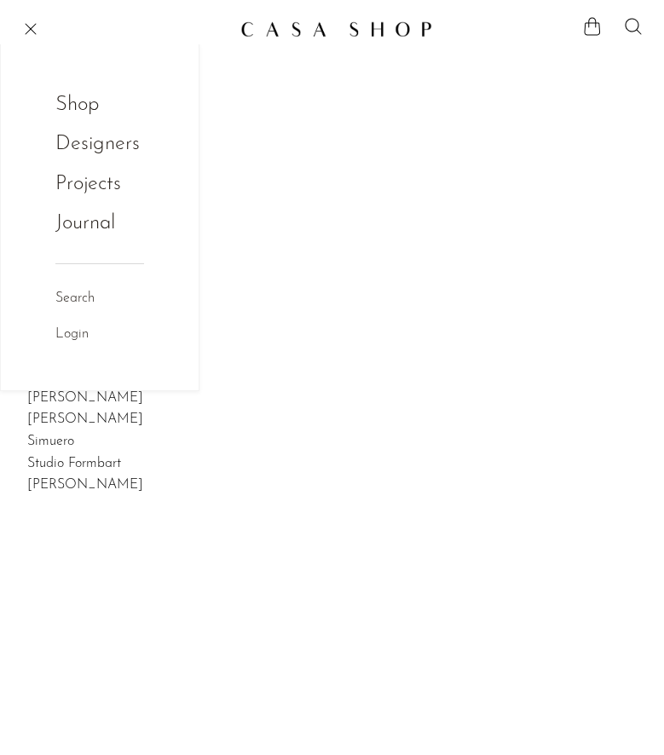
click at [74, 97] on link "Shop" at bounding box center [88, 105] width 66 height 32
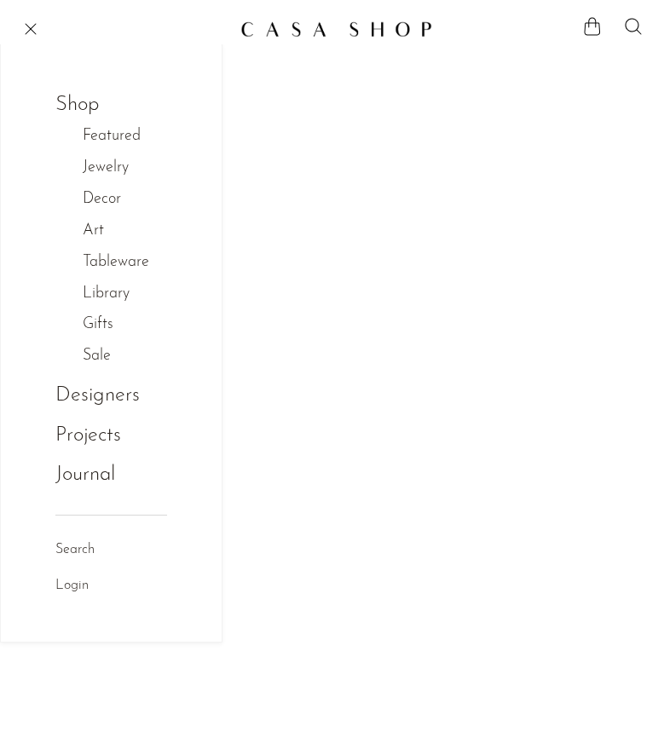
click at [113, 138] on link "Featured" at bounding box center [121, 136] width 76 height 25
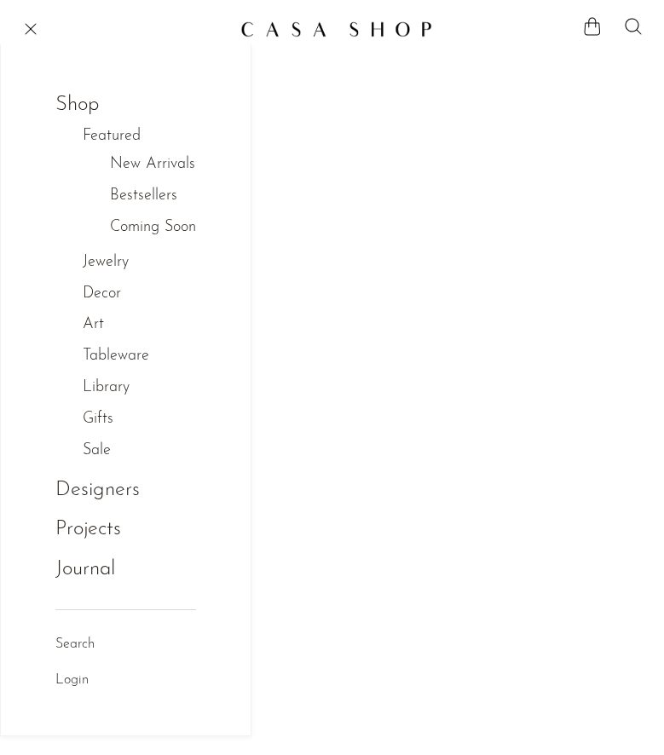
click at [143, 200] on link "Bestsellers" at bounding box center [143, 196] width 67 height 25
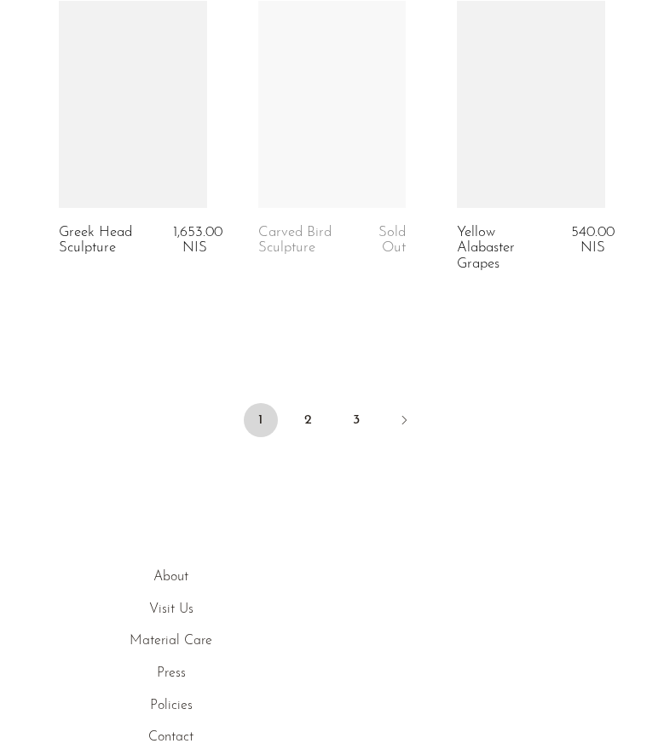
scroll to position [3691, 0]
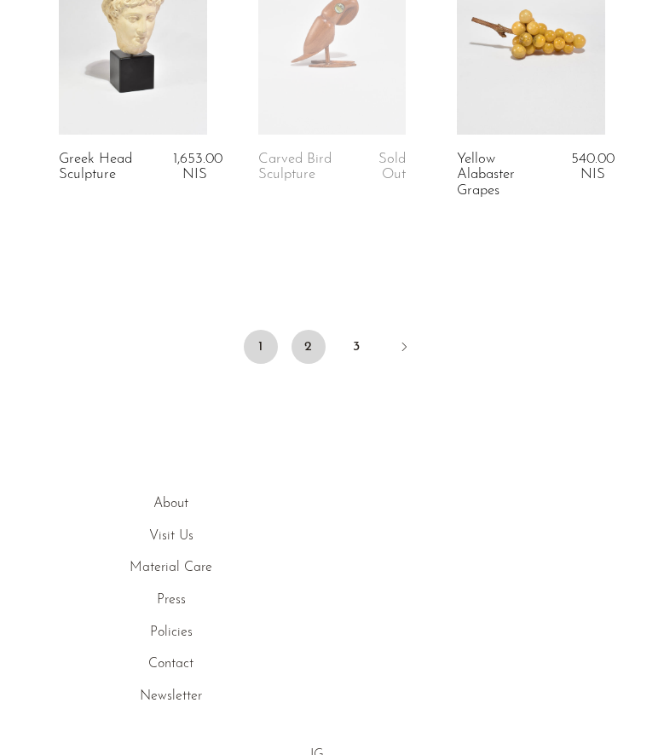
click at [316, 354] on link "2" at bounding box center [308, 347] width 34 height 34
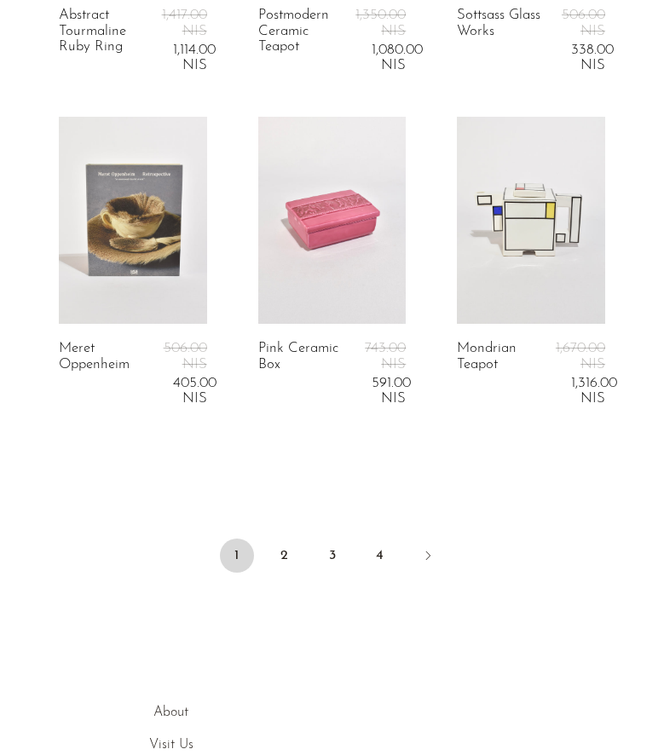
scroll to position [3668, 0]
click at [280, 556] on link "2" at bounding box center [285, 555] width 34 height 34
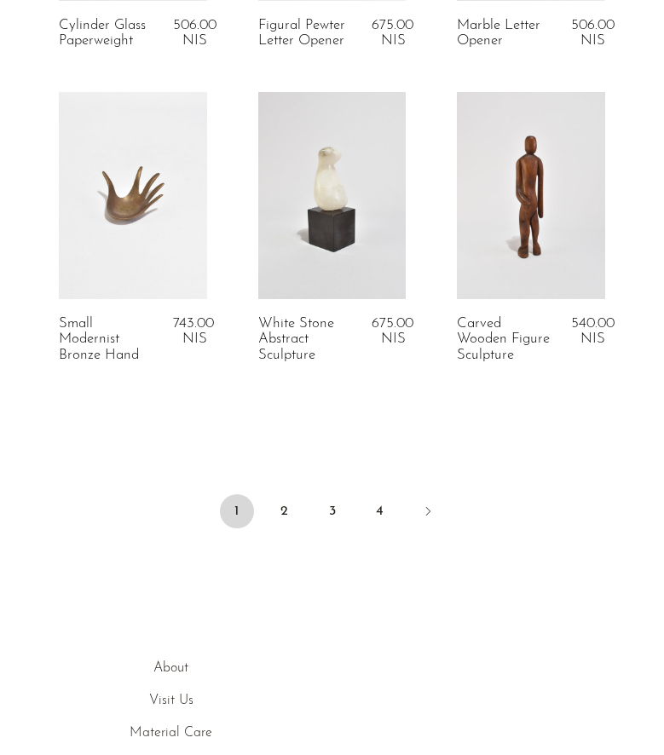
scroll to position [3451, 0]
click at [291, 523] on link "2" at bounding box center [285, 510] width 34 height 34
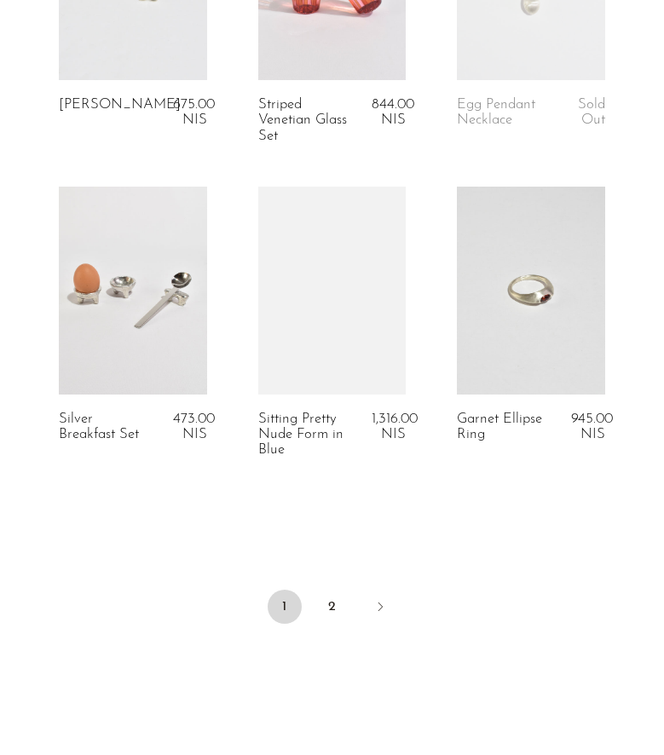
scroll to position [3356, 0]
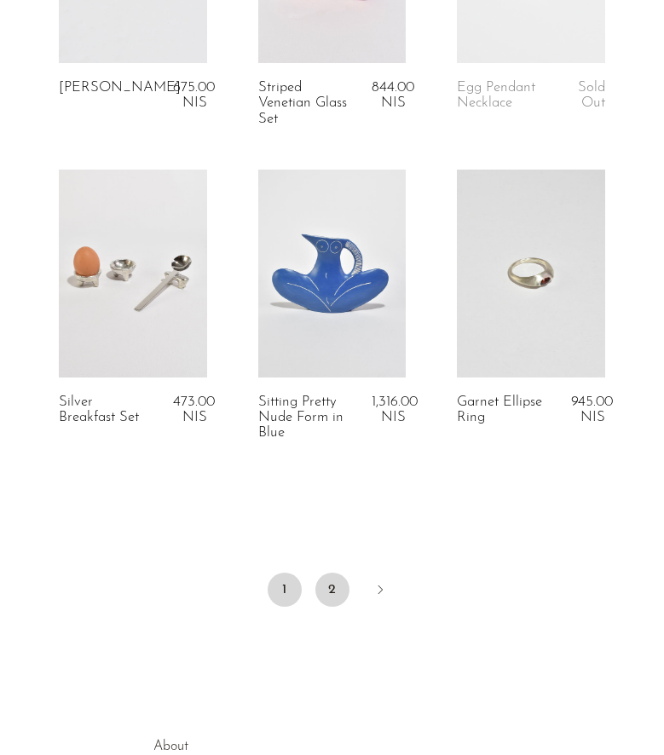
click at [338, 607] on link "2" at bounding box center [332, 590] width 34 height 34
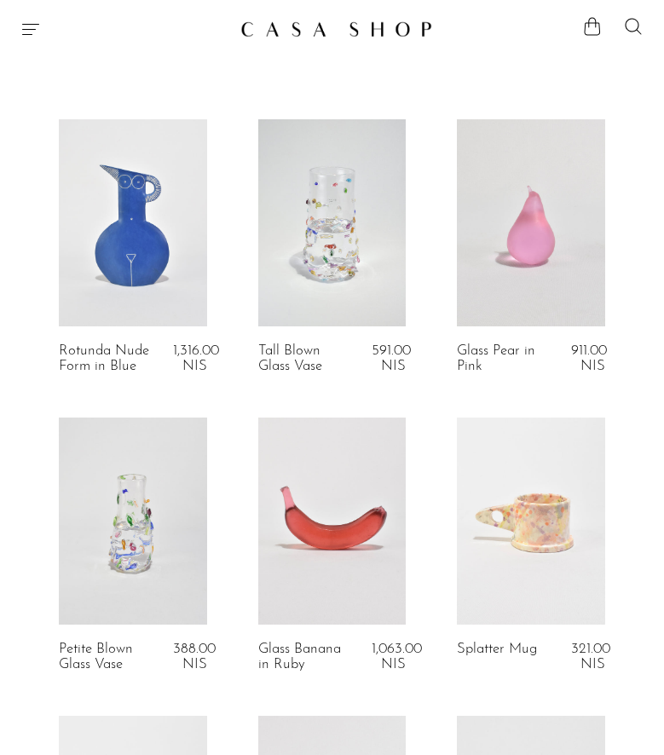
click at [34, 29] on icon "Menu" at bounding box center [30, 29] width 17 height 11
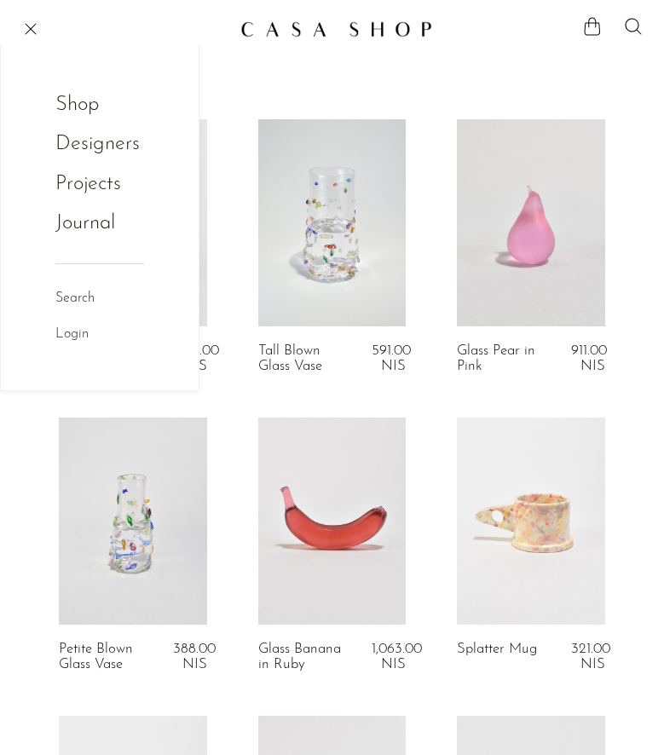
click at [81, 98] on link "Shop" at bounding box center [88, 105] width 66 height 32
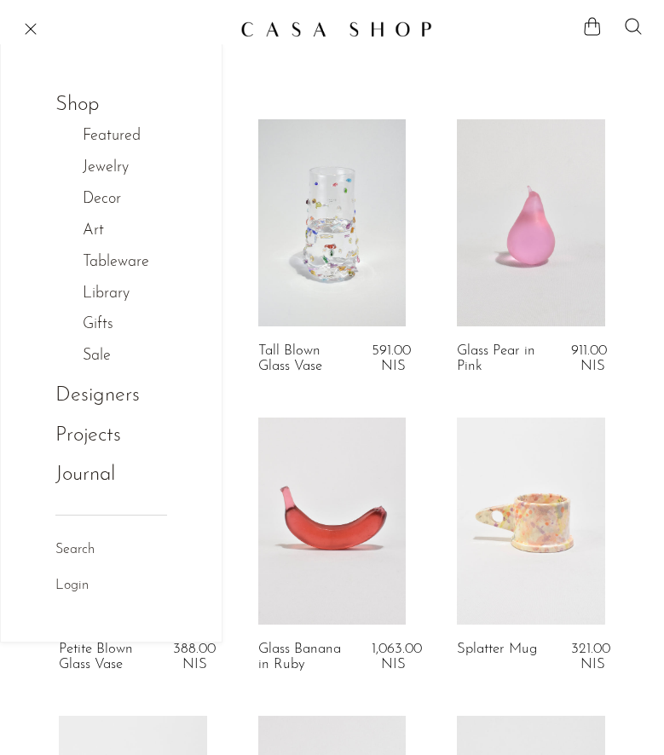
click at [113, 145] on link "Featured" at bounding box center [121, 136] width 76 height 25
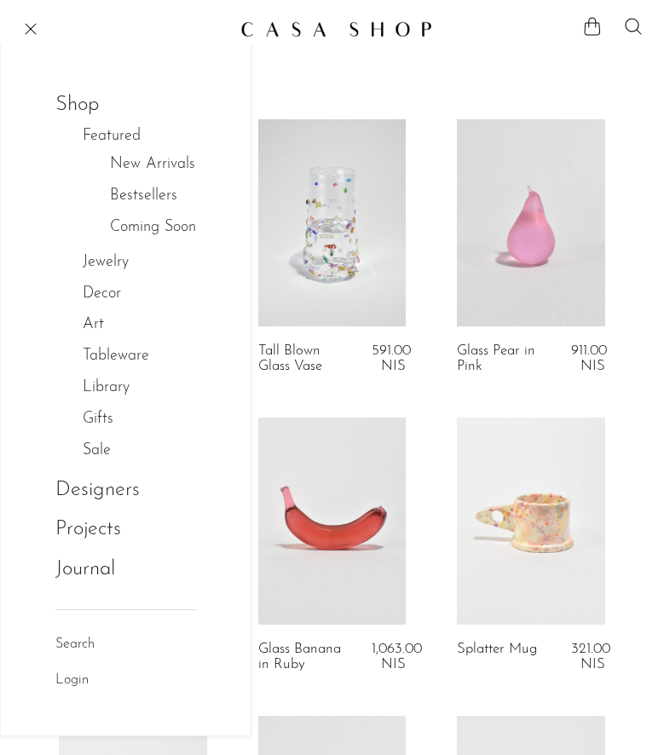
click at [142, 233] on link "Coming Soon" at bounding box center [153, 228] width 86 height 25
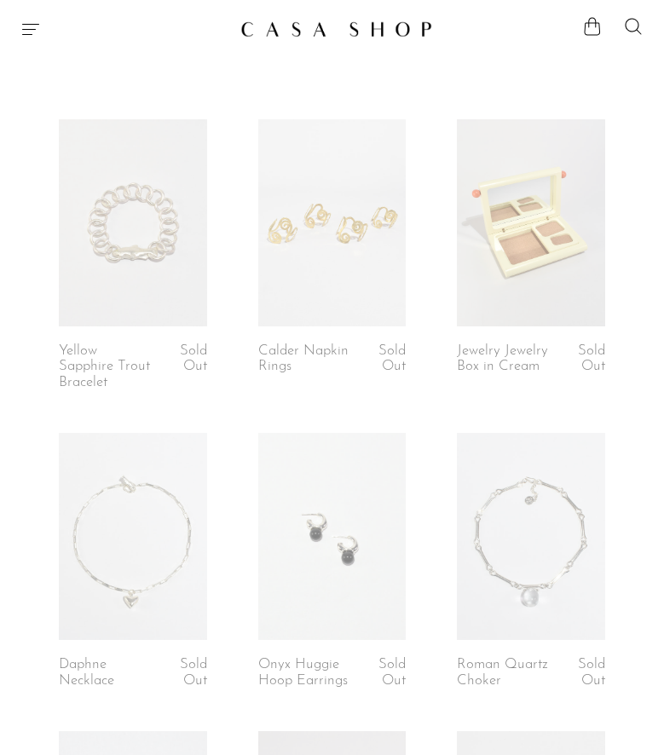
click at [31, 32] on icon "Menu" at bounding box center [30, 29] width 20 height 20
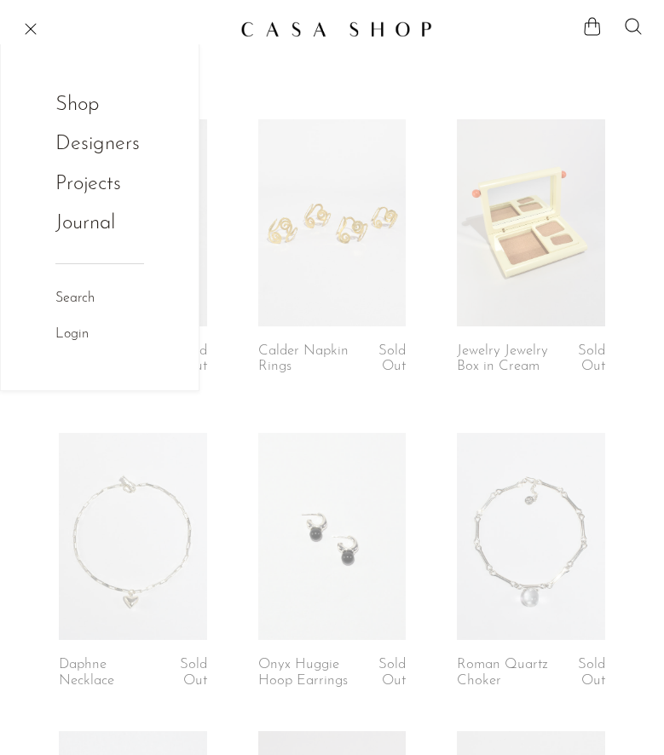
click at [80, 109] on link "Shop" at bounding box center [88, 105] width 66 height 32
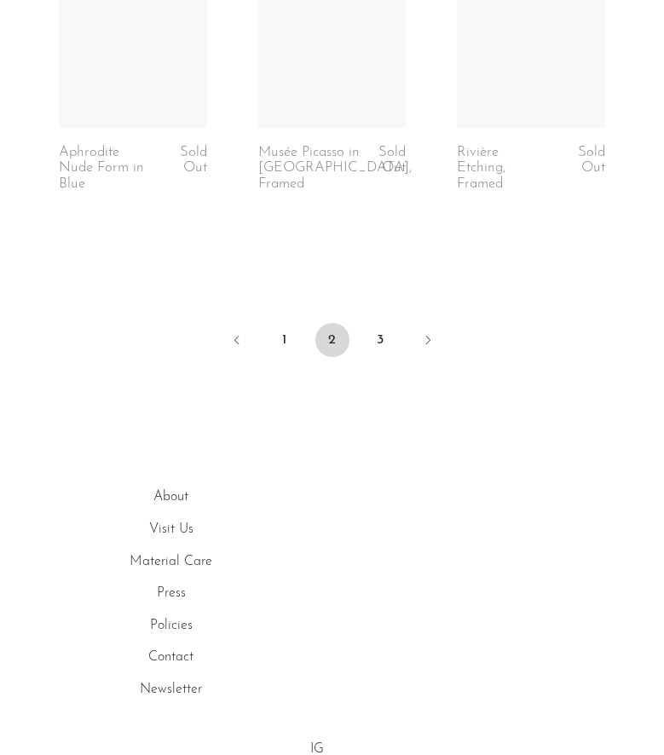
scroll to position [3612, 0]
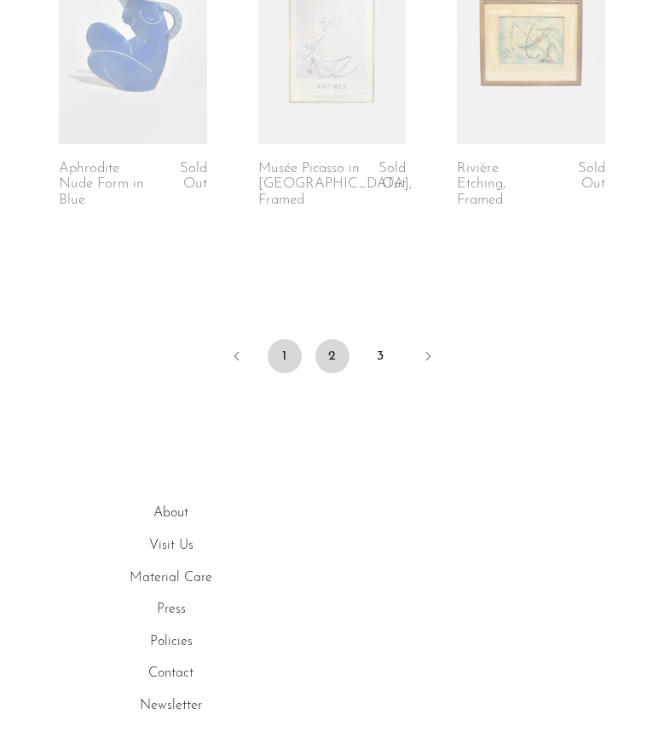
click at [287, 349] on link "1" at bounding box center [285, 356] width 34 height 34
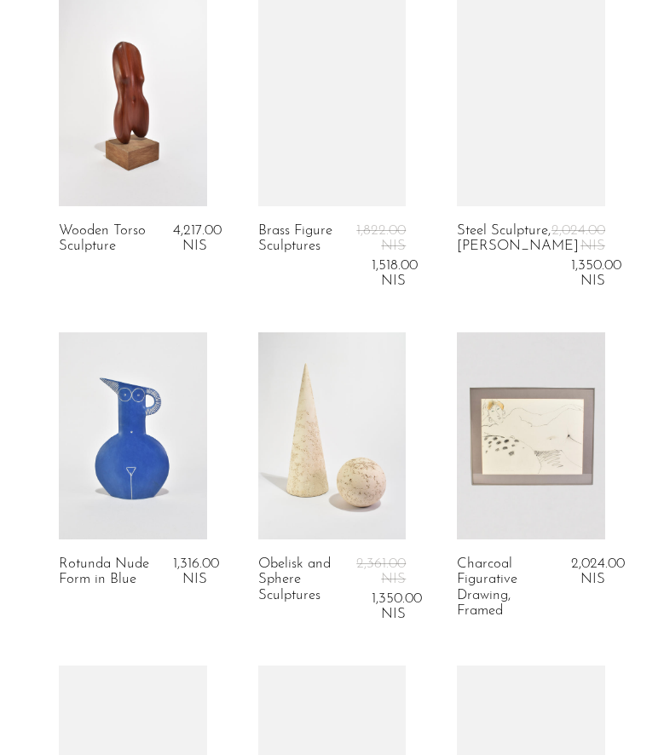
scroll to position [2625, 0]
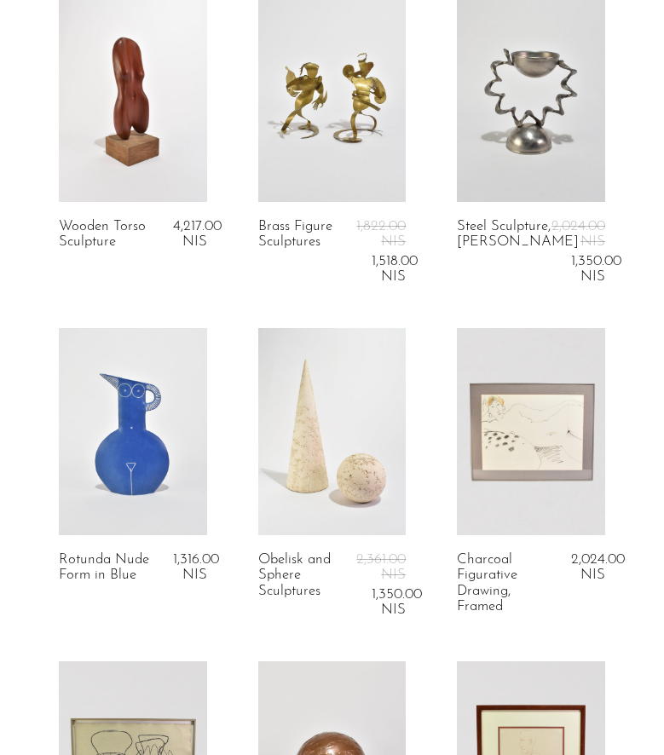
click at [539, 454] on link at bounding box center [531, 431] width 148 height 207
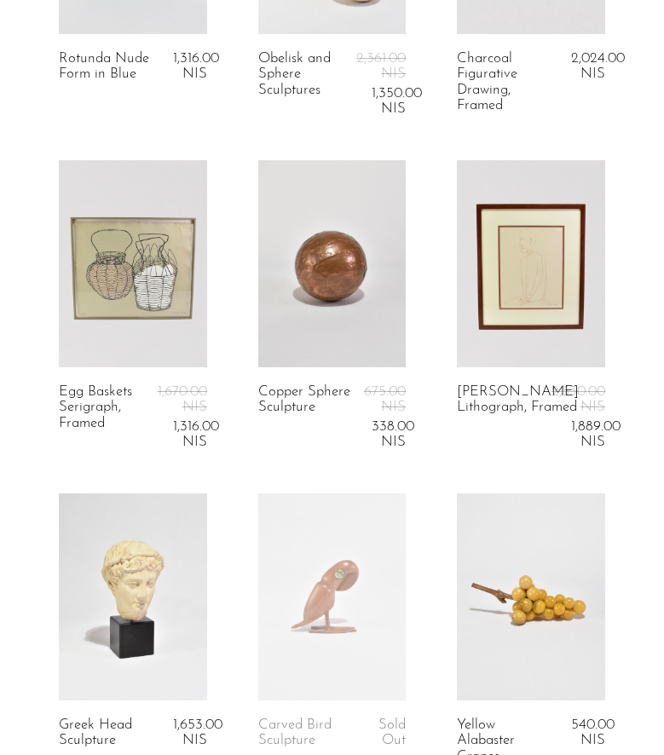
scroll to position [3132, 0]
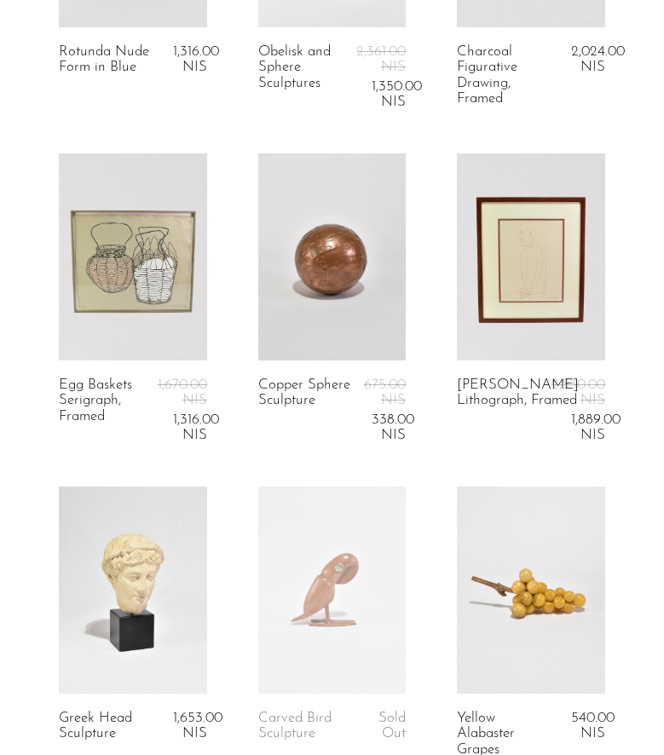
click at [567, 251] on link at bounding box center [531, 256] width 148 height 207
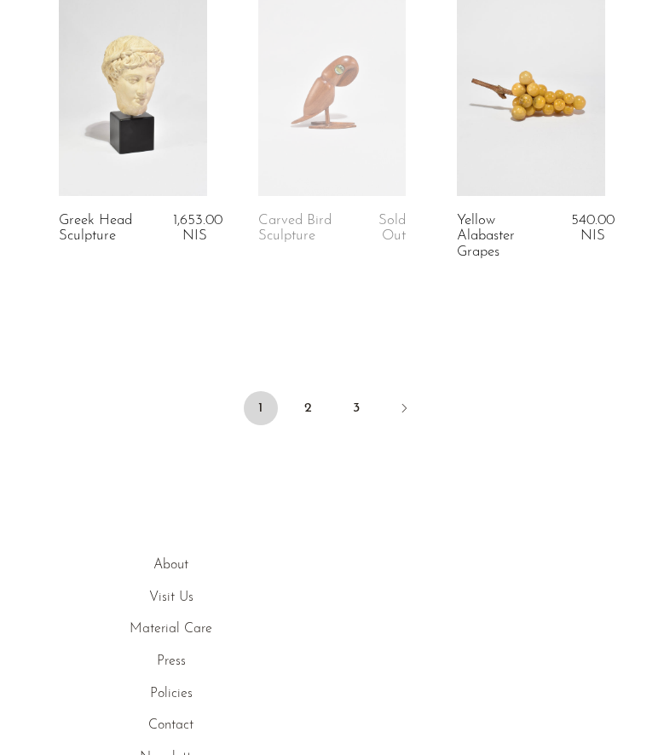
scroll to position [3632, 0]
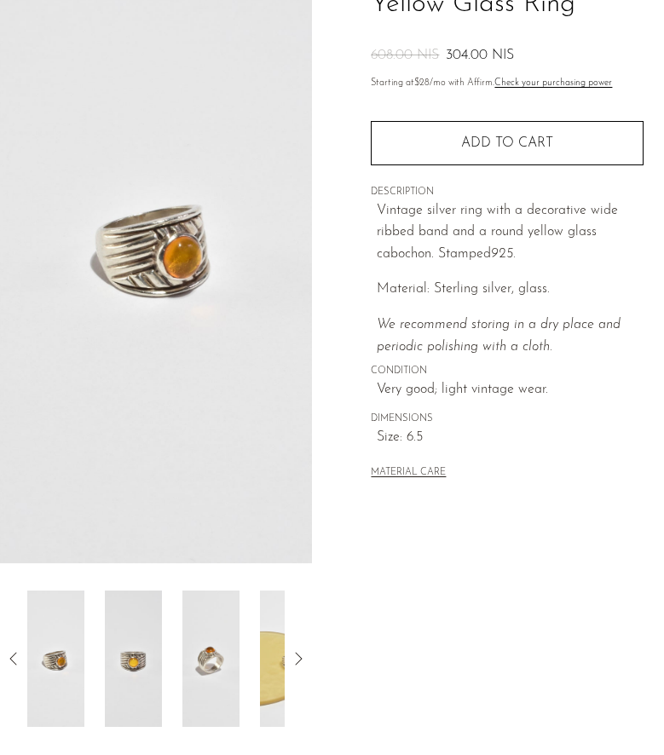
scroll to position [370, 0]
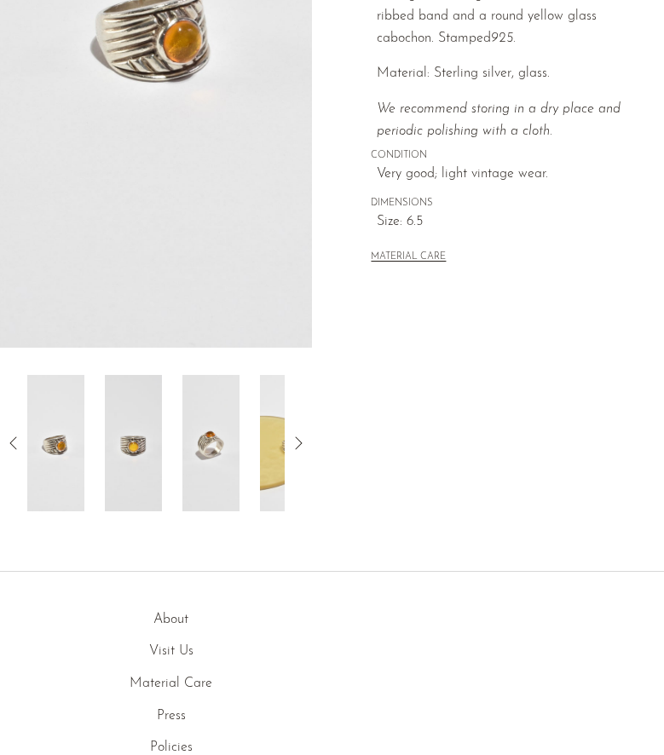
click at [297, 442] on icon at bounding box center [298, 443] width 20 height 20
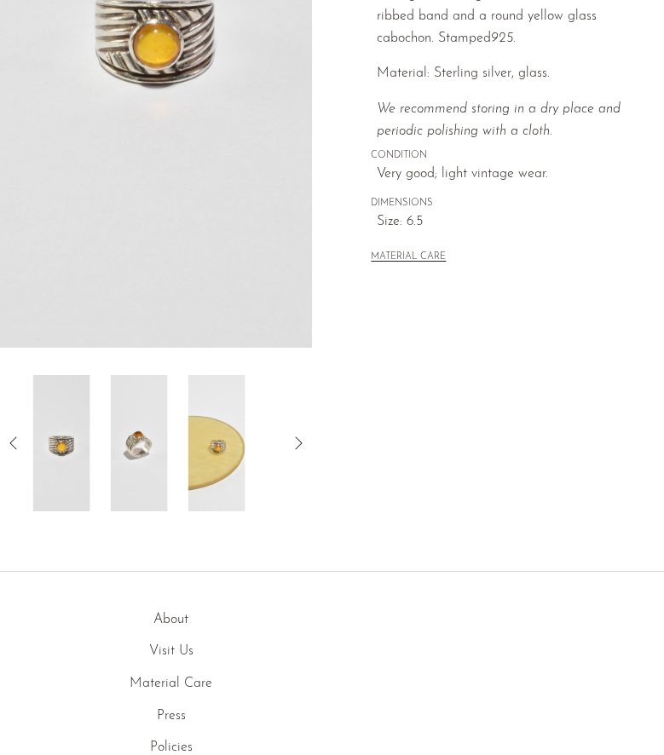
click at [297, 442] on icon at bounding box center [298, 443] width 20 height 20
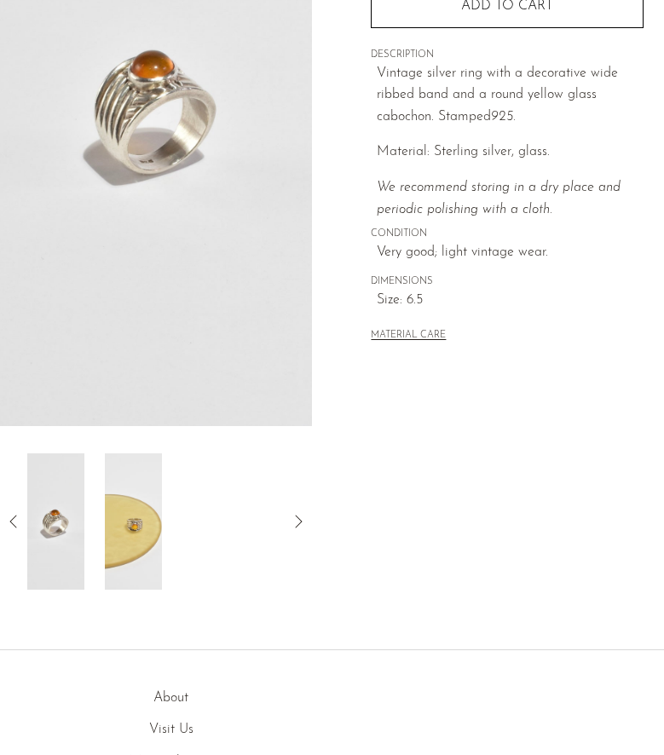
scroll to position [287, 0]
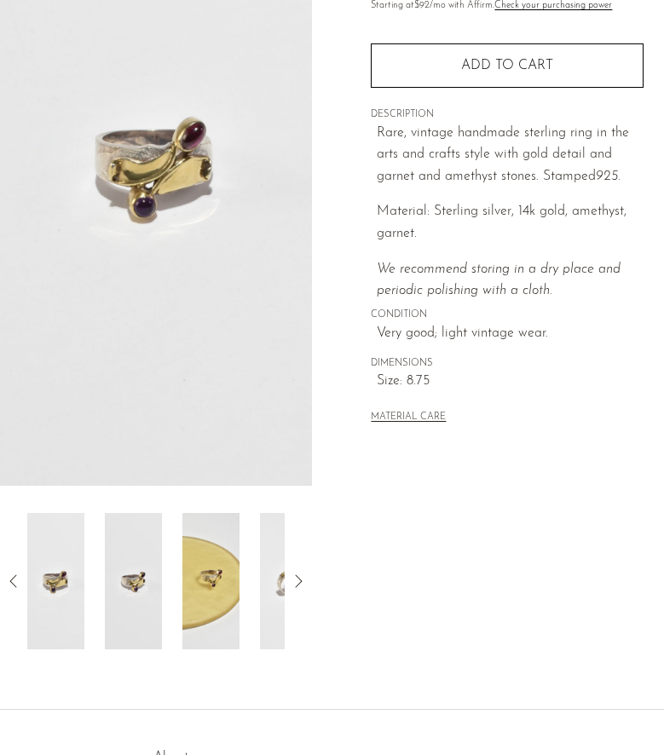
scroll to position [255, 0]
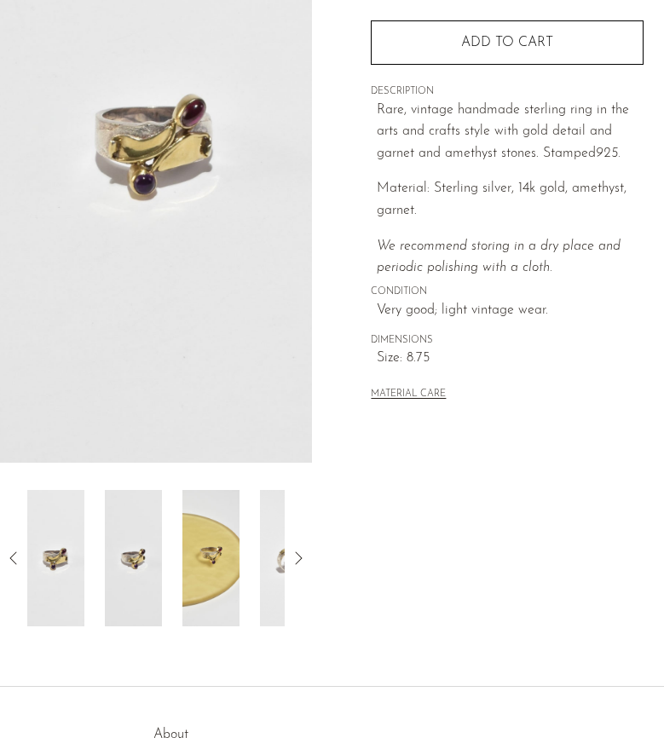
click at [299, 553] on icon at bounding box center [298, 558] width 20 height 20
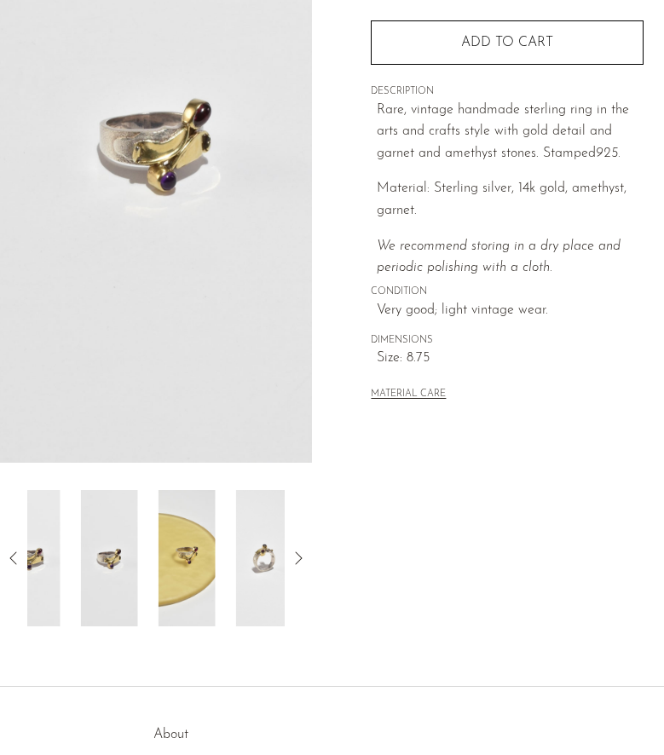
click at [299, 553] on icon at bounding box center [298, 558] width 20 height 20
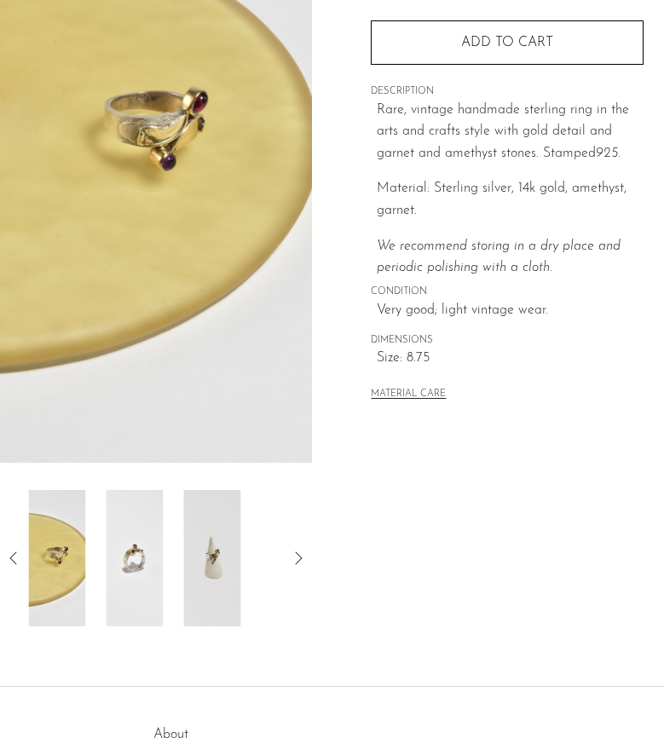
click at [302, 554] on icon at bounding box center [298, 558] width 20 height 20
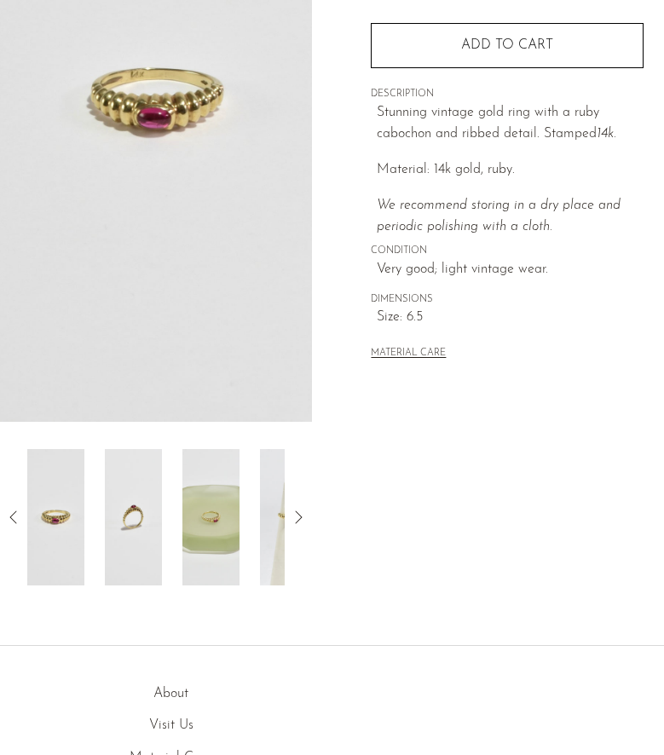
scroll to position [318, 0]
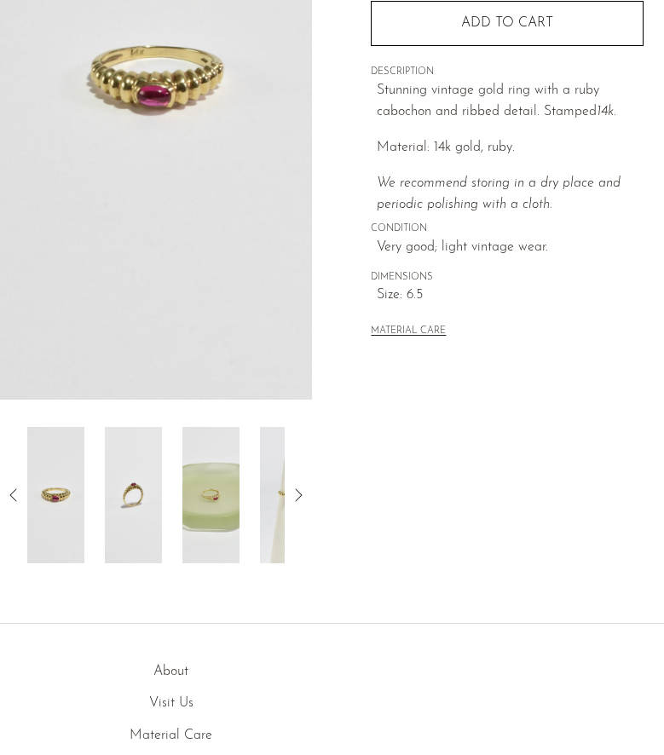
click at [293, 501] on icon at bounding box center [298, 495] width 20 height 20
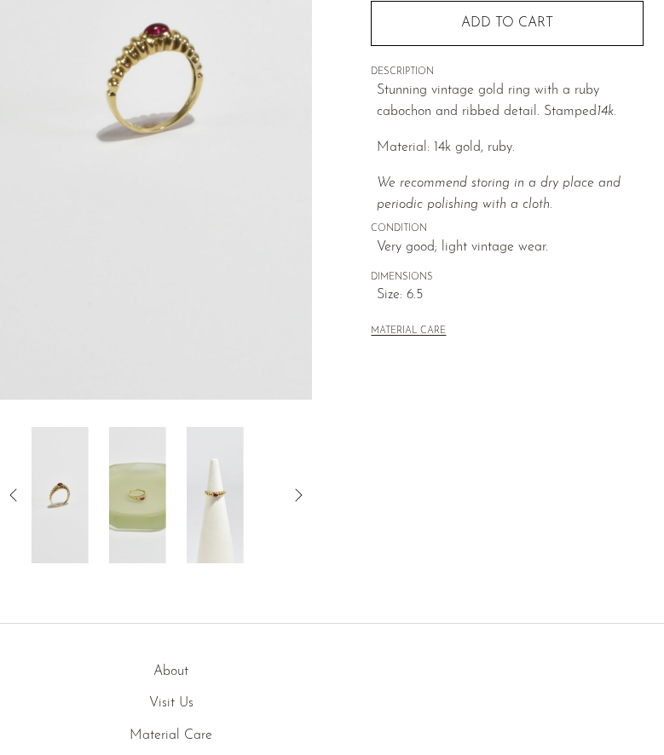
click at [293, 501] on icon at bounding box center [298, 495] width 20 height 20
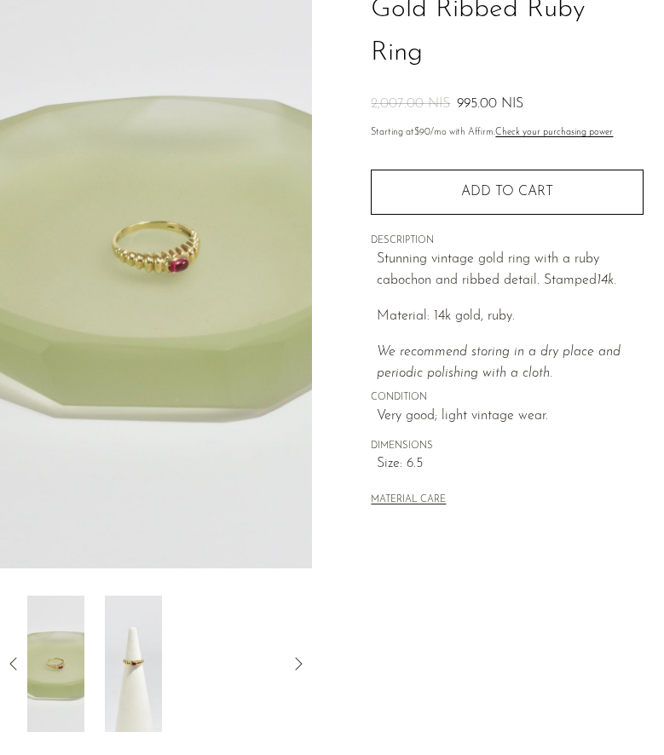
scroll to position [150, 0]
click at [298, 655] on icon at bounding box center [298, 663] width 20 height 20
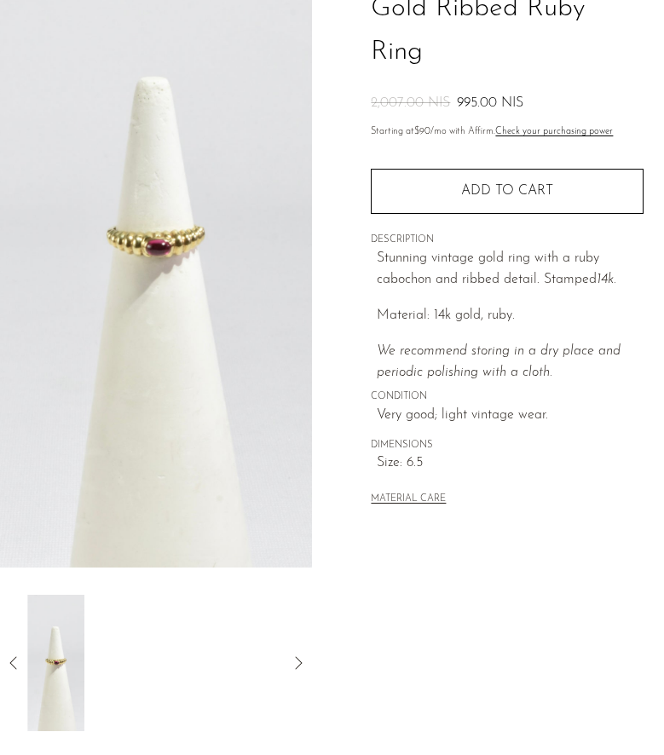
click at [298, 655] on icon at bounding box center [298, 663] width 20 height 20
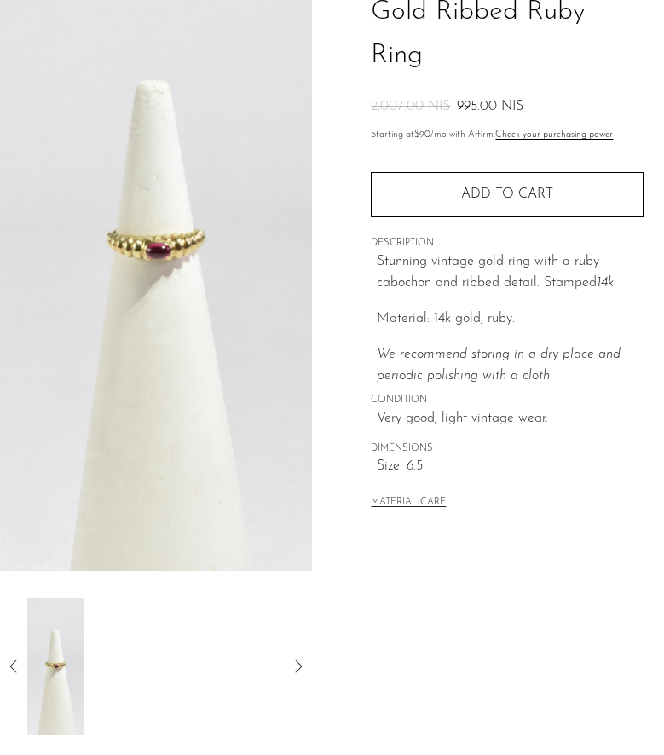
scroll to position [187, 0]
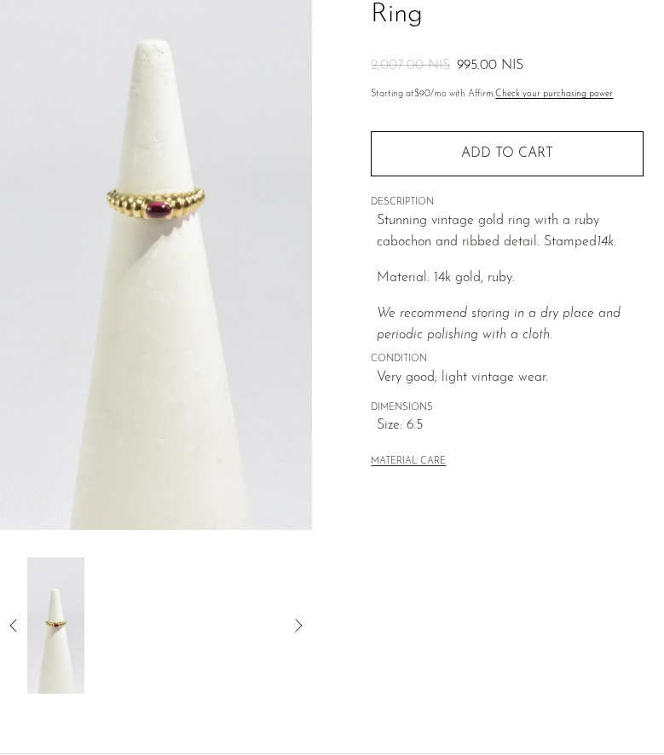
click at [20, 621] on icon at bounding box center [13, 625] width 20 height 20
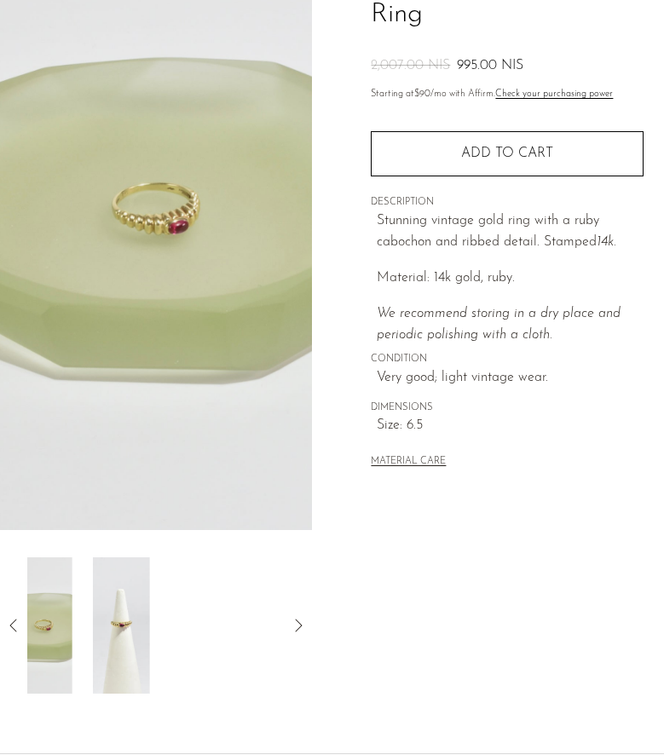
click at [20, 621] on icon at bounding box center [13, 625] width 20 height 20
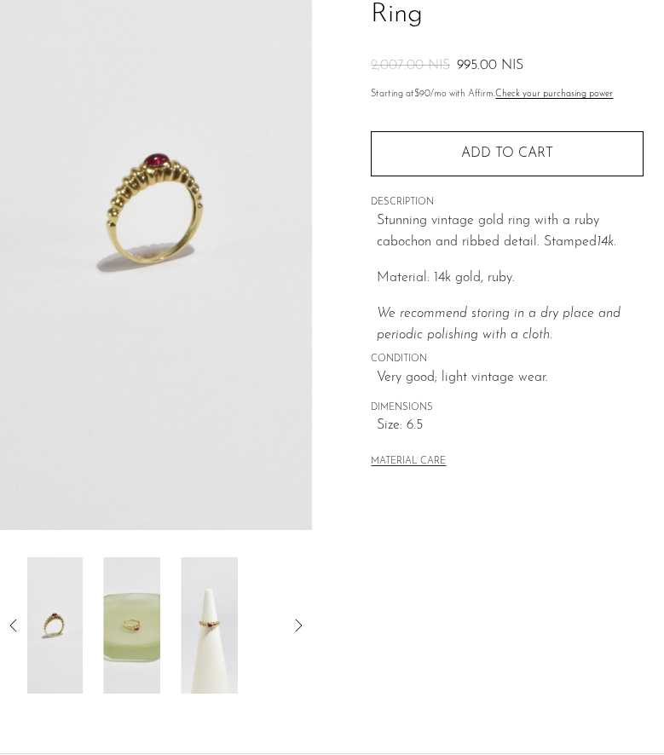
click at [20, 621] on icon at bounding box center [13, 625] width 20 height 20
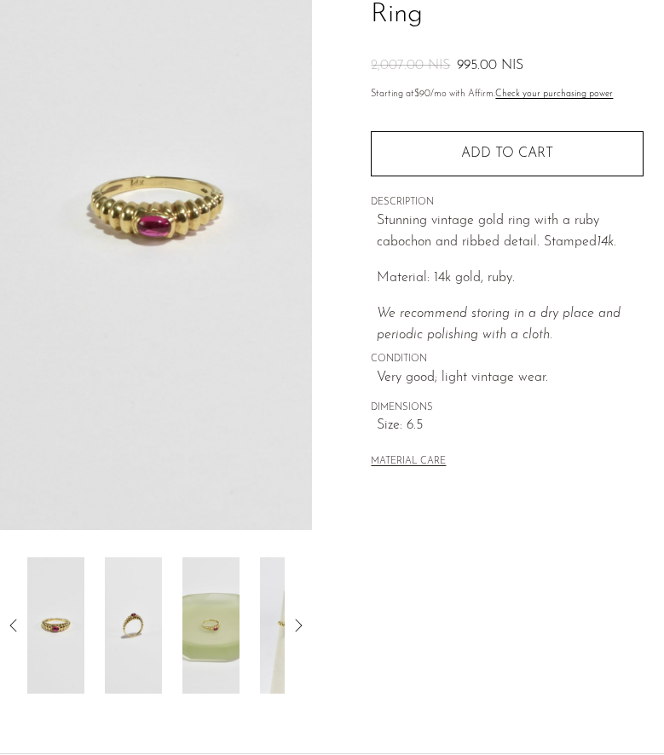
click at [20, 621] on icon at bounding box center [13, 625] width 20 height 20
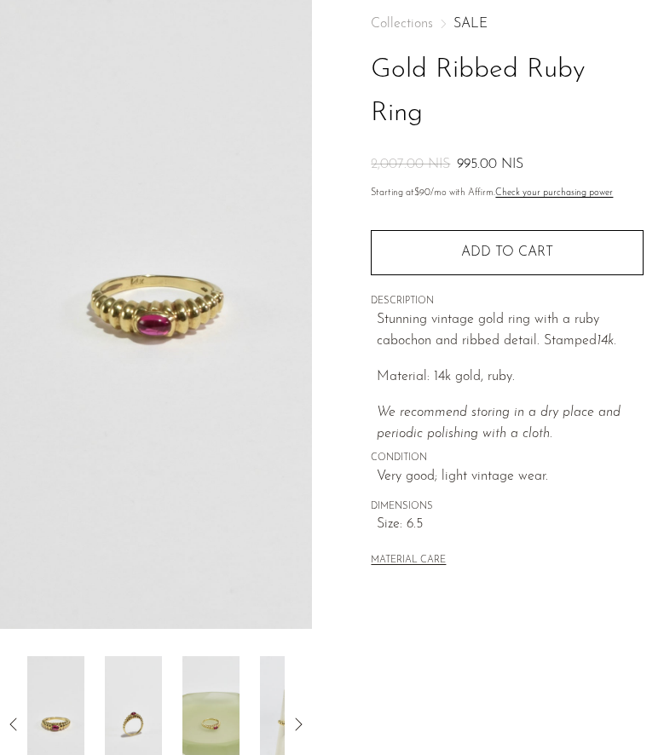
scroll to position [20, 0]
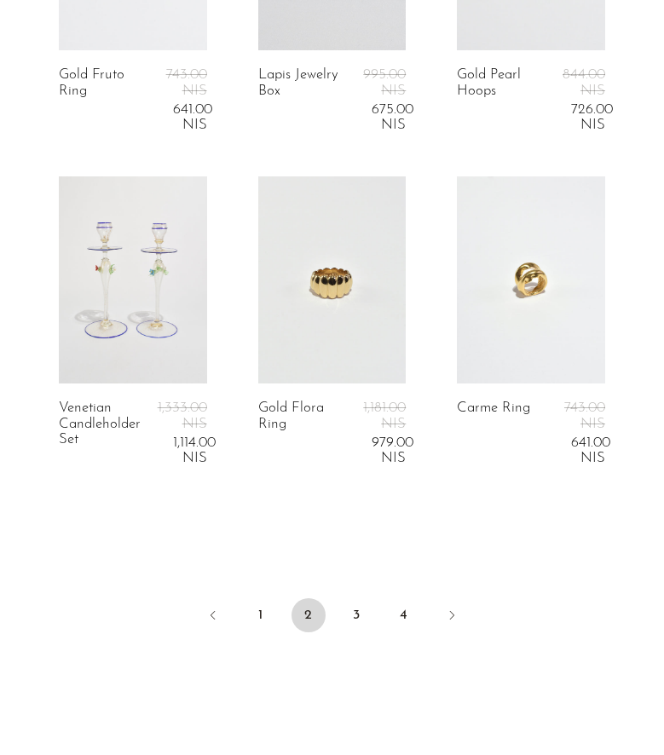
scroll to position [3609, 0]
click at [352, 619] on link "3" at bounding box center [356, 614] width 34 height 34
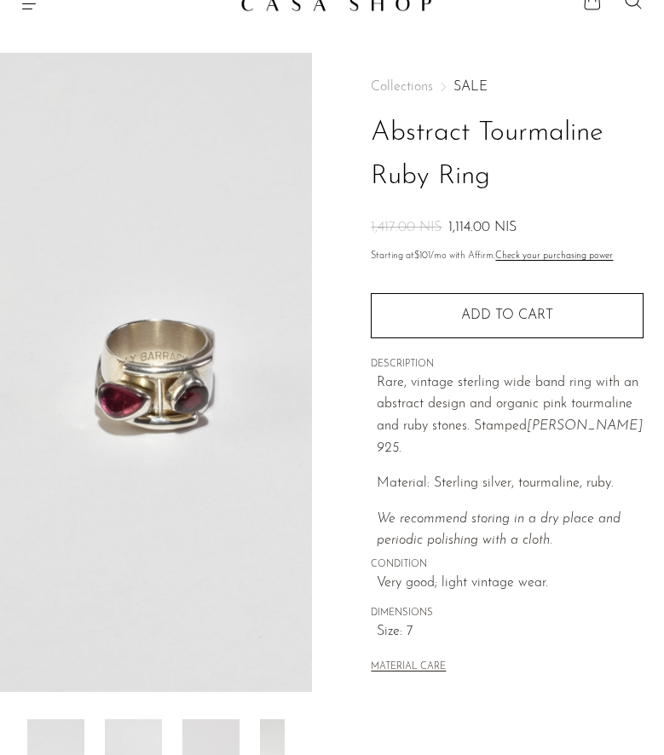
scroll to position [60, 0]
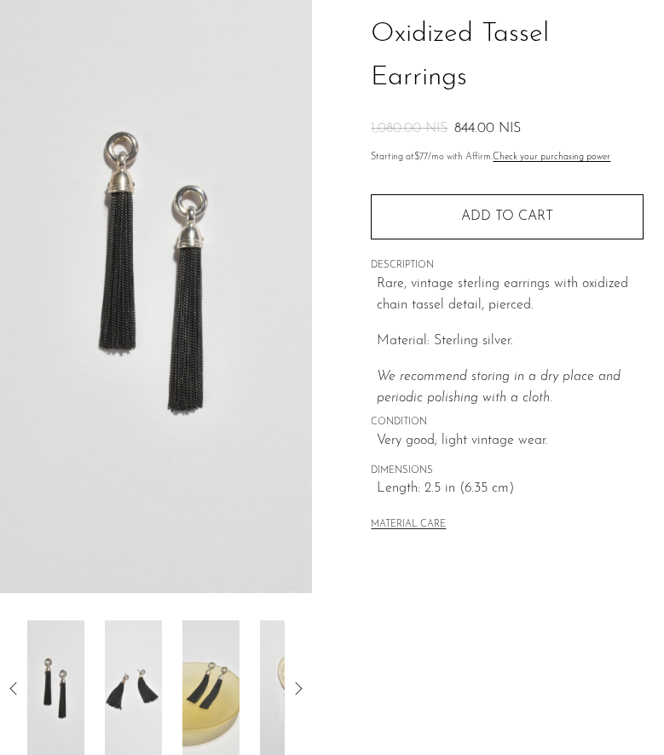
scroll to position [186, 0]
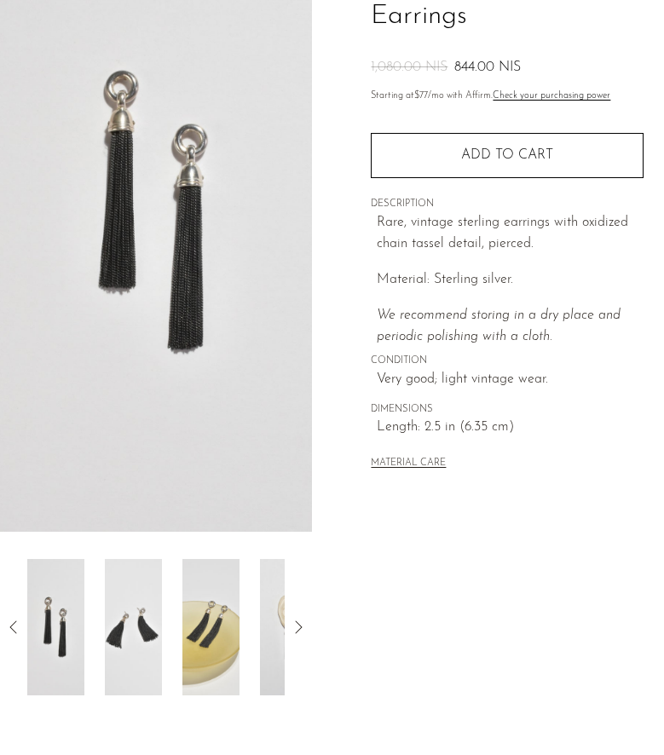
click at [303, 634] on icon at bounding box center [298, 627] width 20 height 20
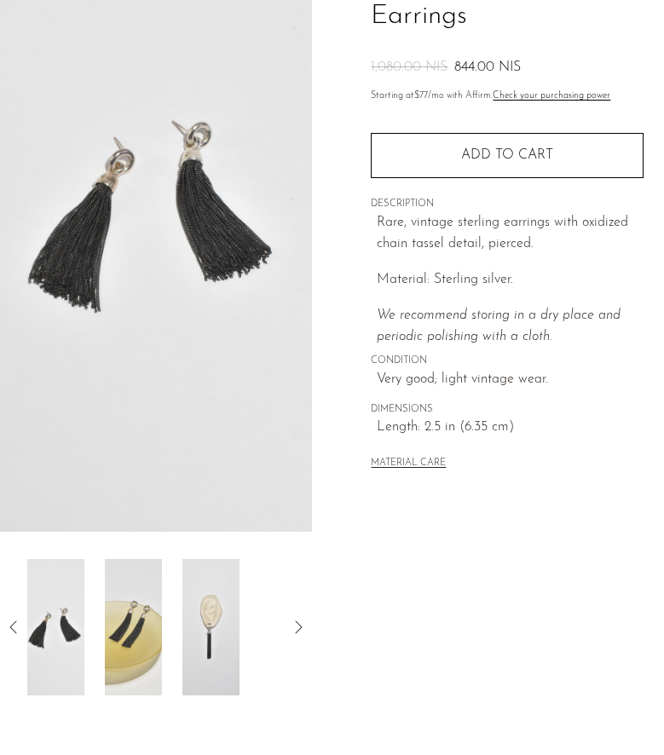
click at [222, 632] on img at bounding box center [210, 627] width 57 height 136
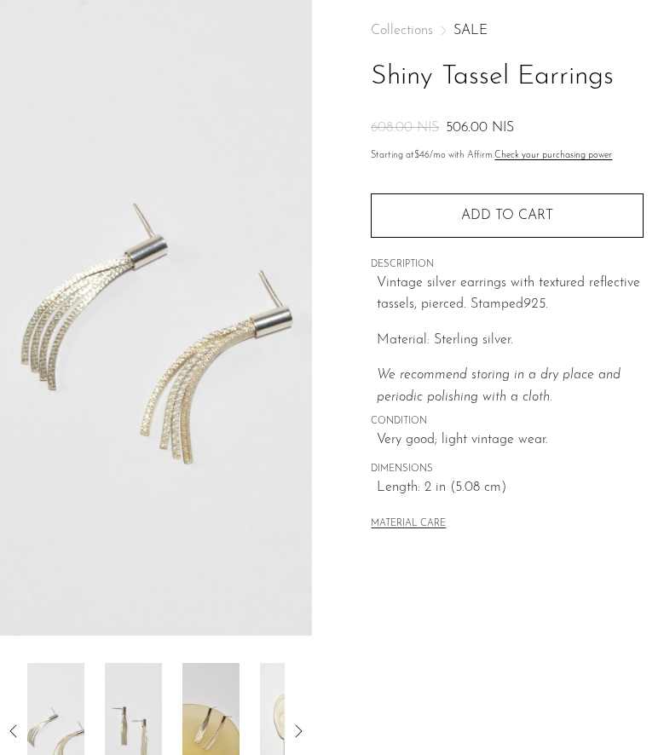
scroll to position [111, 0]
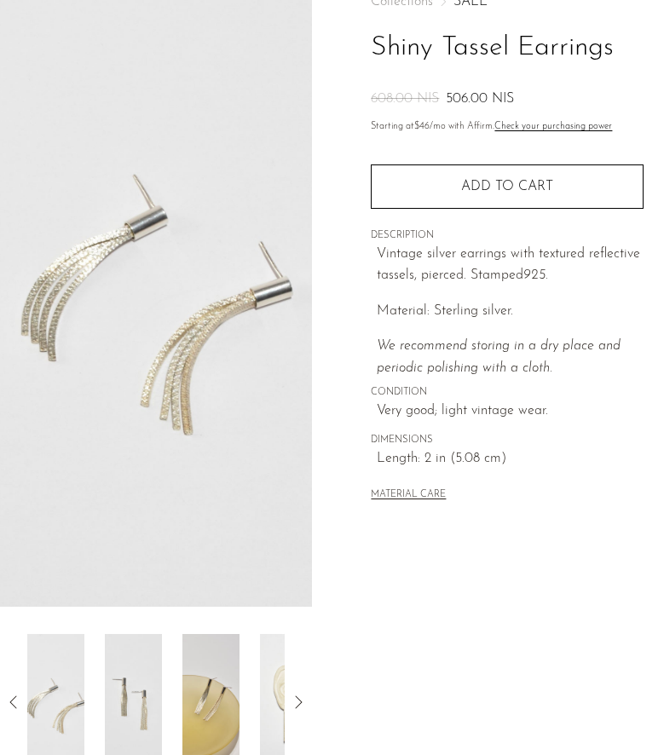
click at [305, 696] on icon at bounding box center [298, 702] width 20 height 20
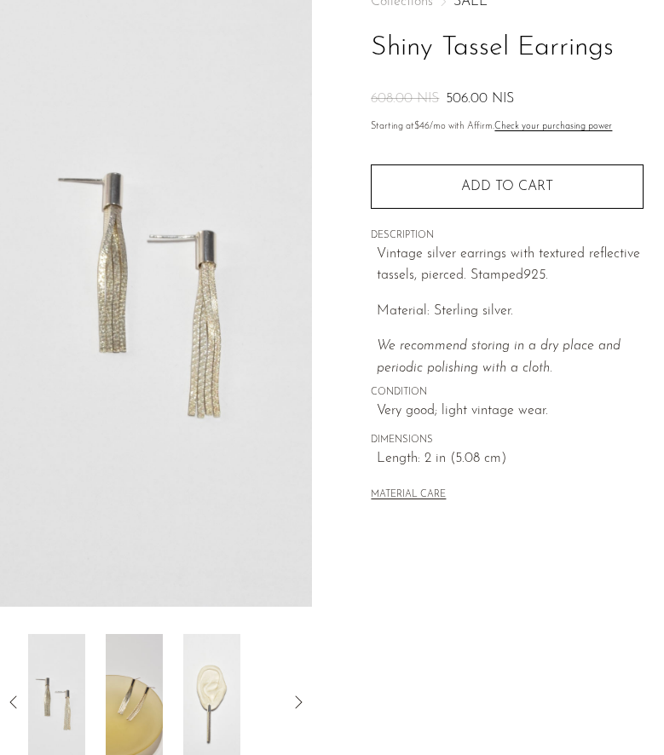
click at [216, 694] on img at bounding box center [211, 702] width 57 height 136
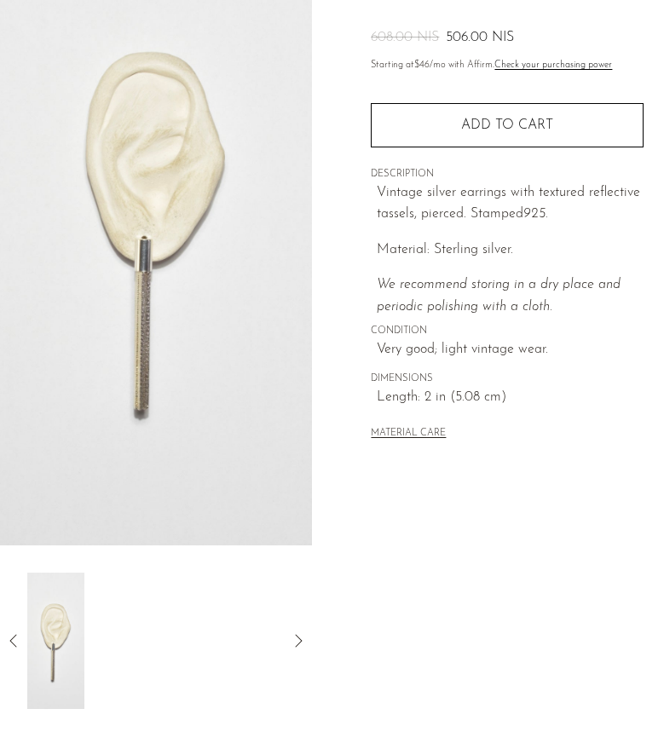
scroll to position [195, 0]
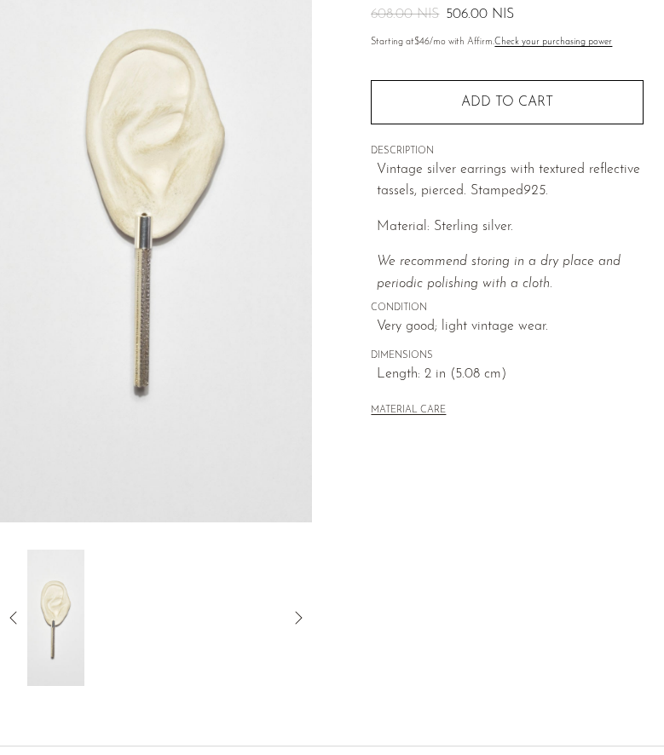
click at [52, 623] on img at bounding box center [55, 618] width 57 height 136
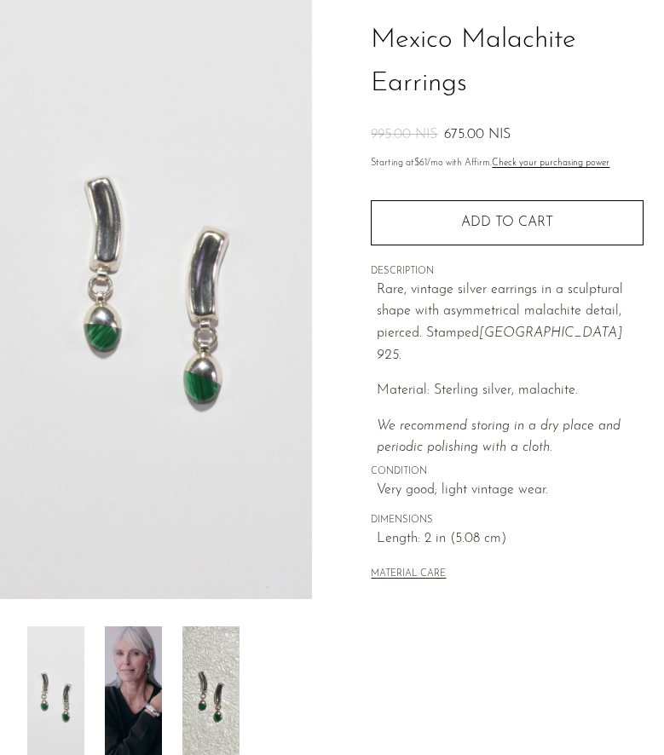
scroll to position [132, 0]
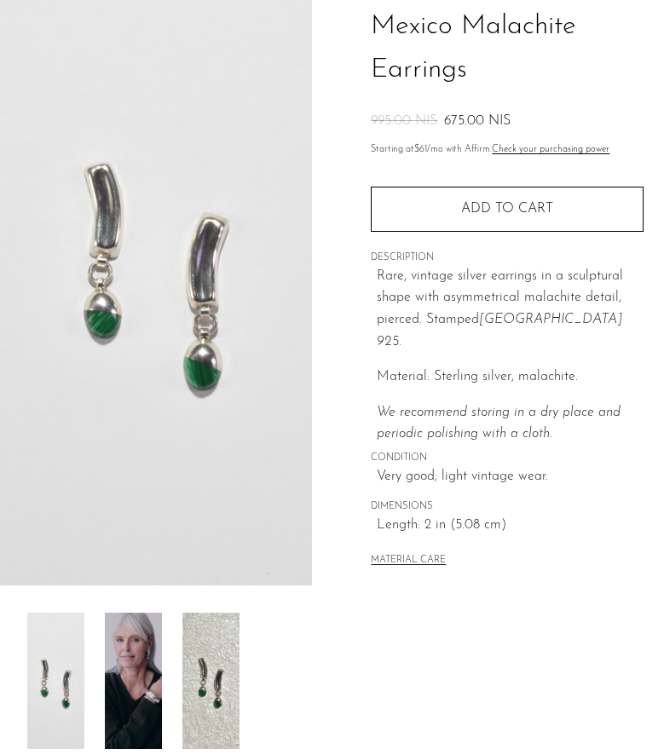
click at [145, 677] on img at bounding box center [133, 681] width 57 height 136
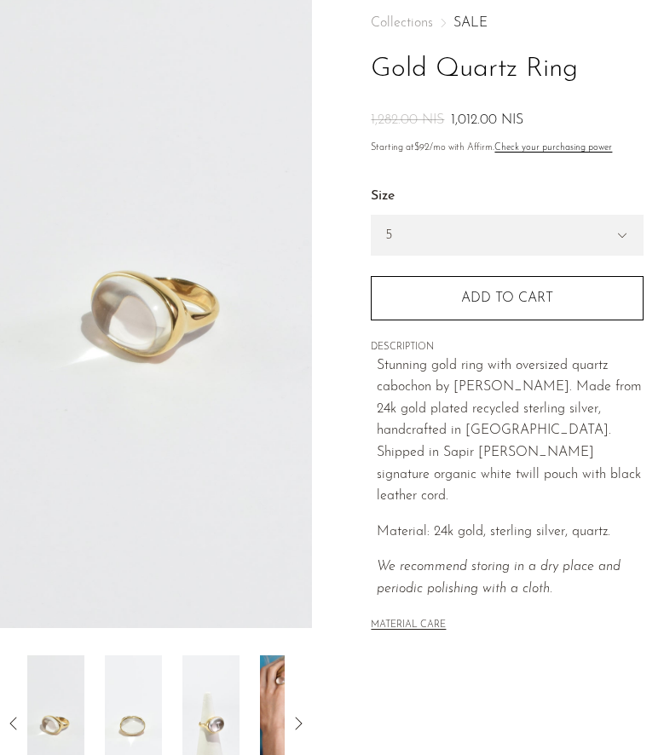
scroll to position [117, 0]
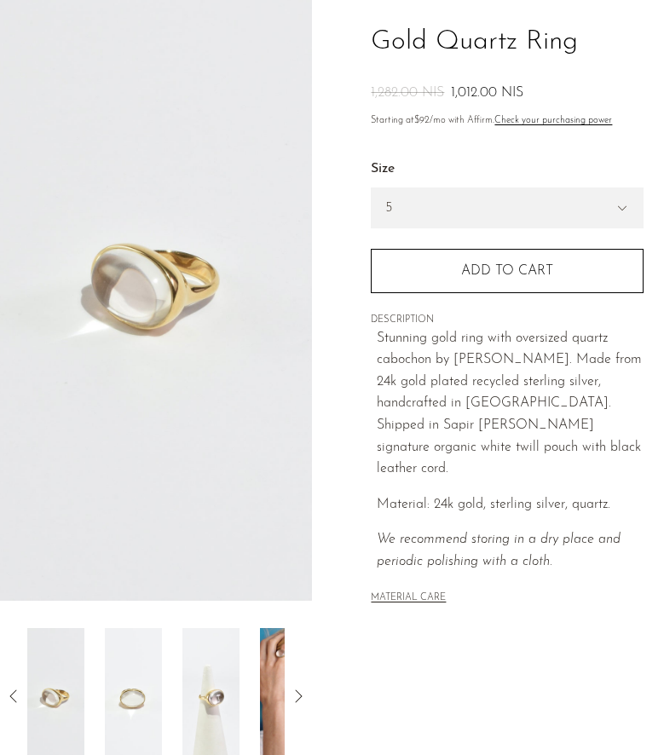
click at [302, 705] on icon at bounding box center [298, 696] width 20 height 20
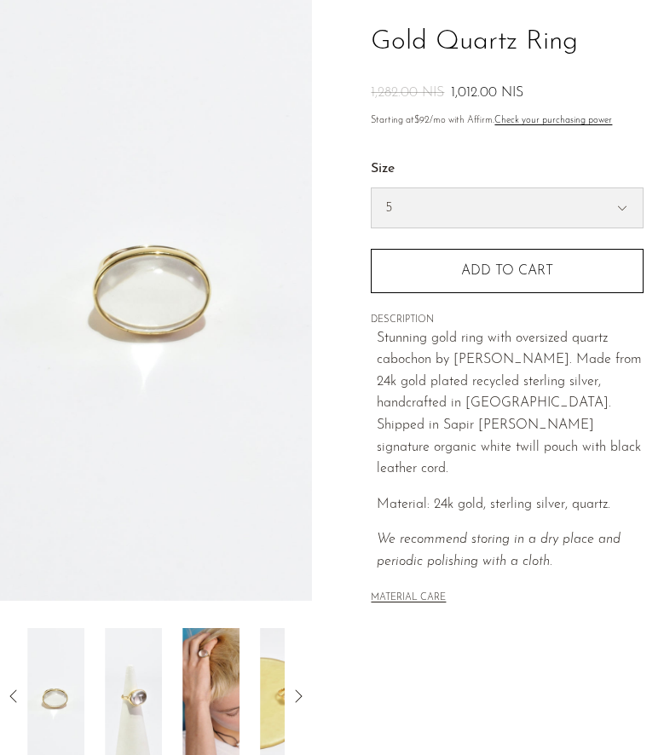
click at [441, 221] on select "5 6 7" at bounding box center [507, 207] width 271 height 39
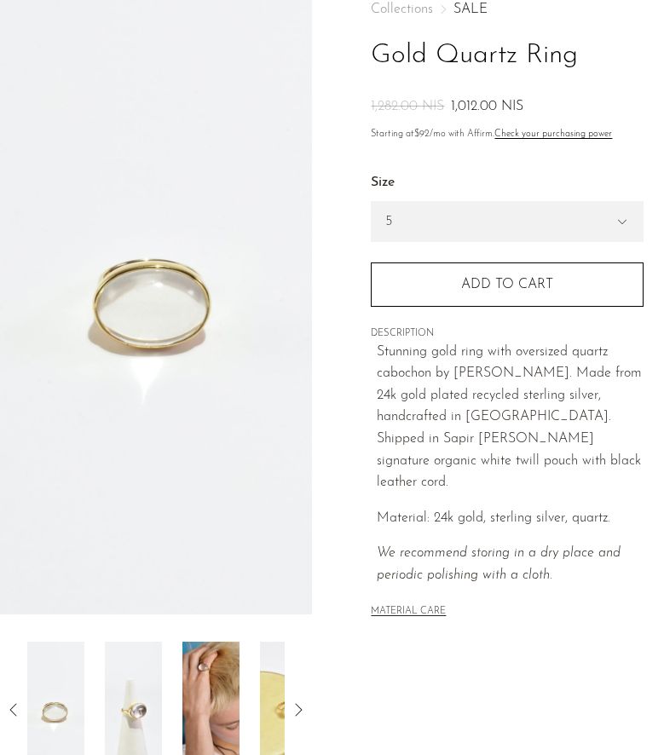
scroll to position [101, 0]
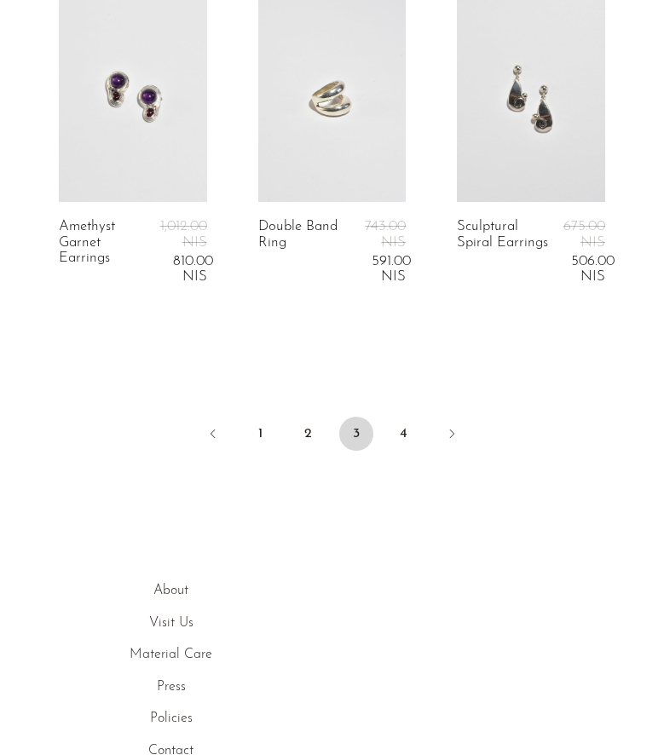
scroll to position [3790, 0]
click at [403, 434] on link "4" at bounding box center [404, 433] width 34 height 34
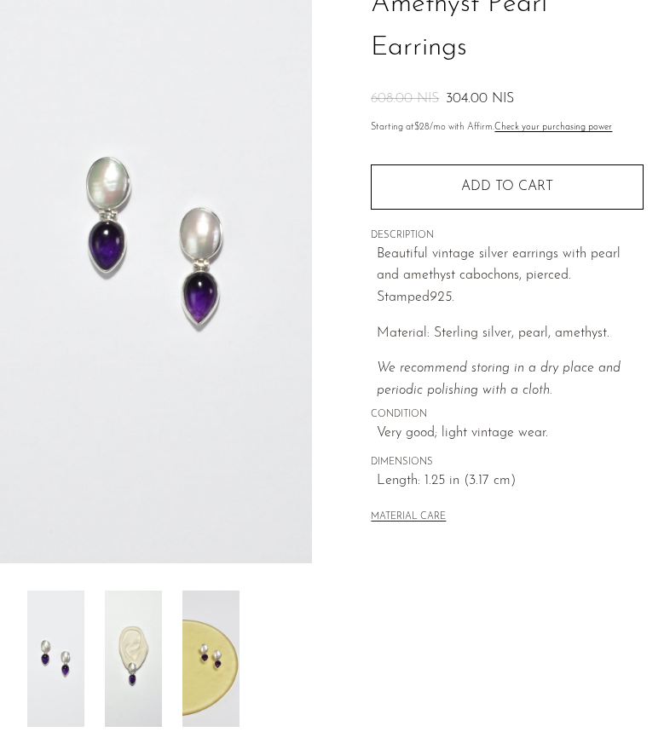
scroll to position [165, 0]
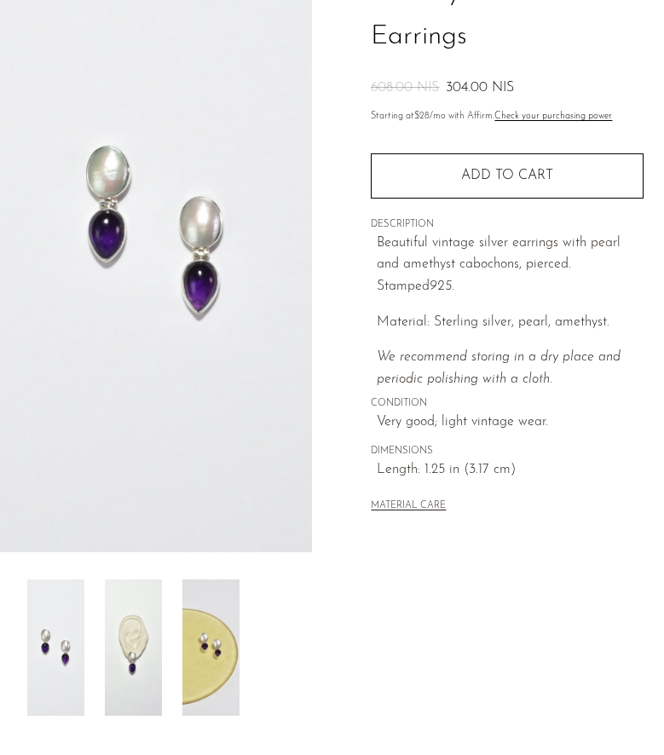
click at [138, 637] on img at bounding box center [133, 647] width 57 height 136
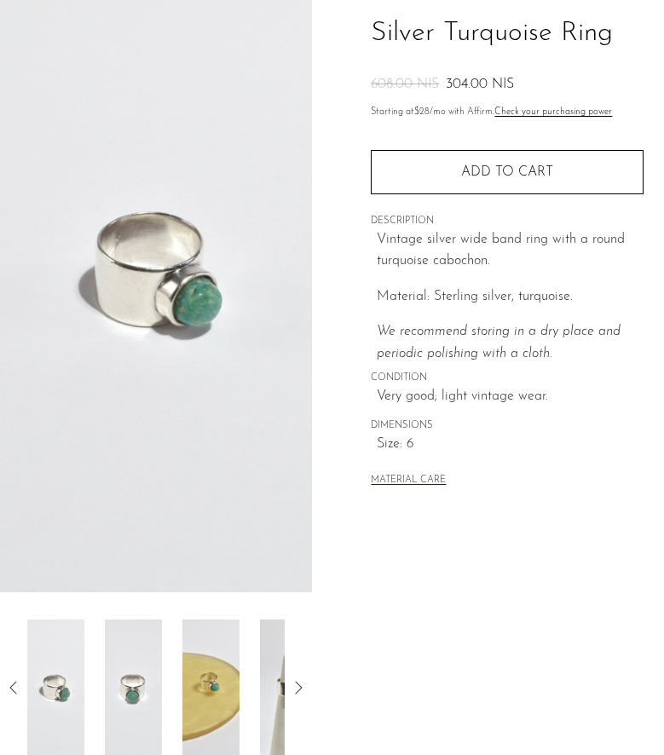
scroll to position [173, 0]
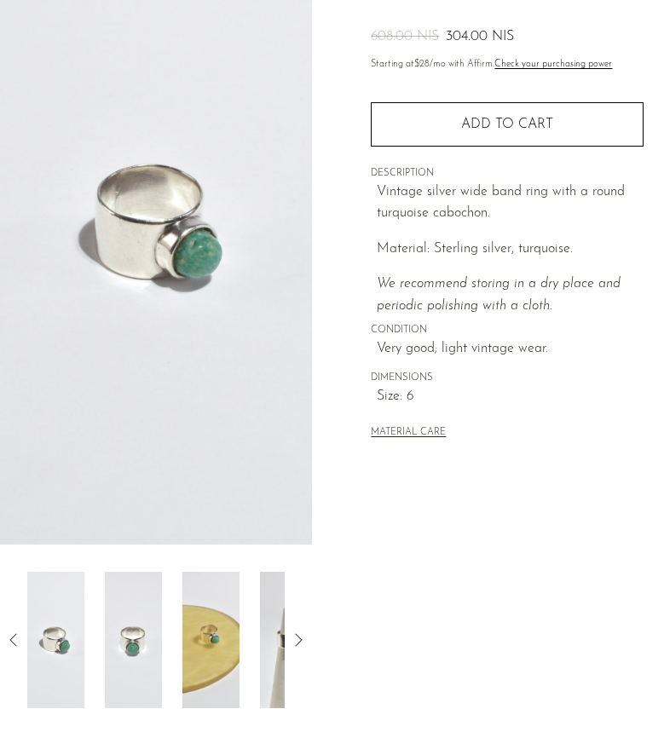
click at [291, 637] on icon at bounding box center [298, 640] width 20 height 20
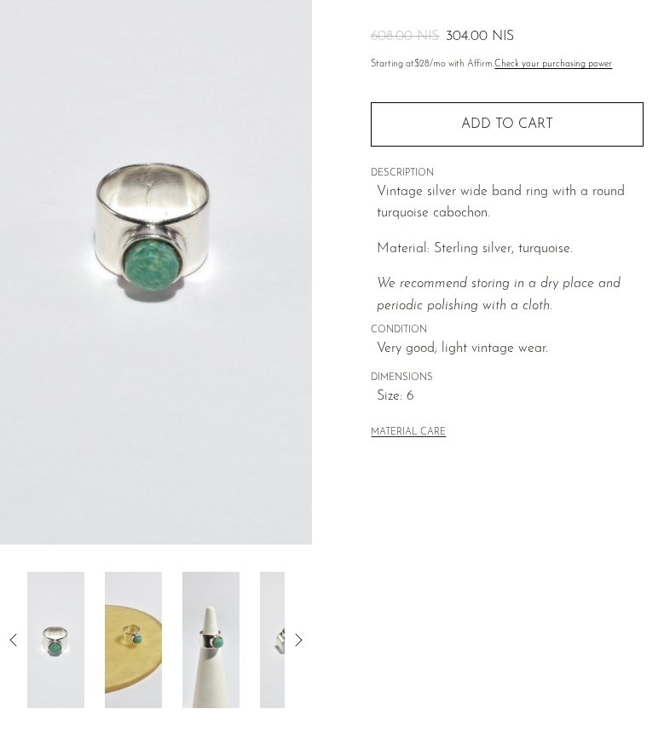
click at [307, 644] on icon at bounding box center [298, 640] width 20 height 20
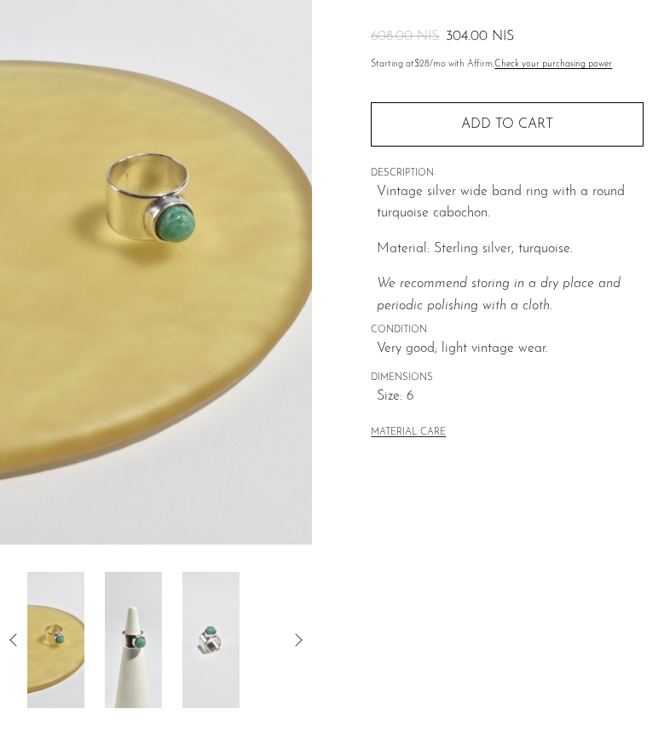
click at [307, 644] on icon at bounding box center [298, 640] width 20 height 20
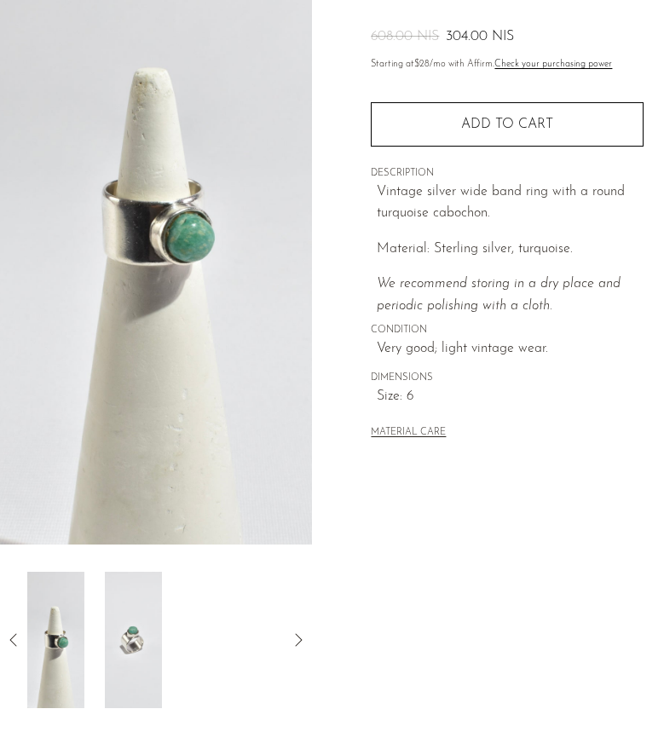
click at [285, 630] on div at bounding box center [156, 640] width 312 height 136
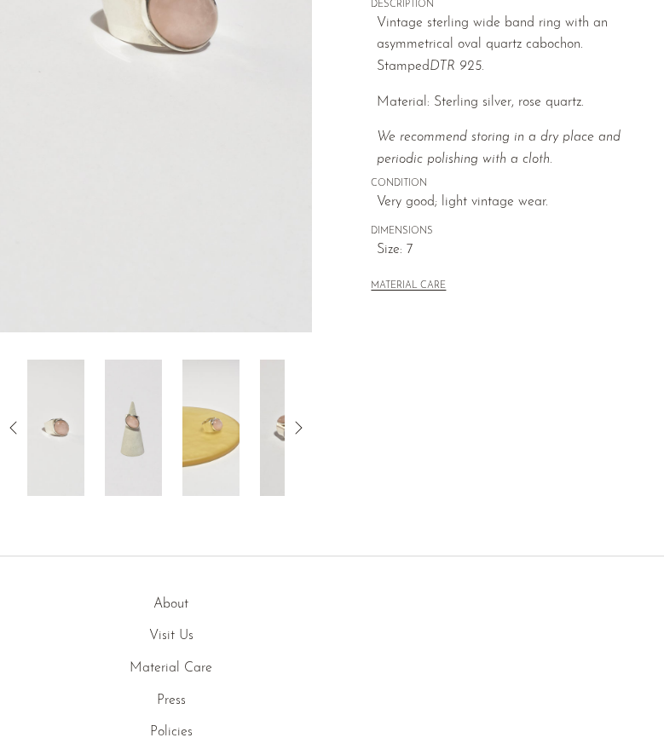
scroll to position [452, 0]
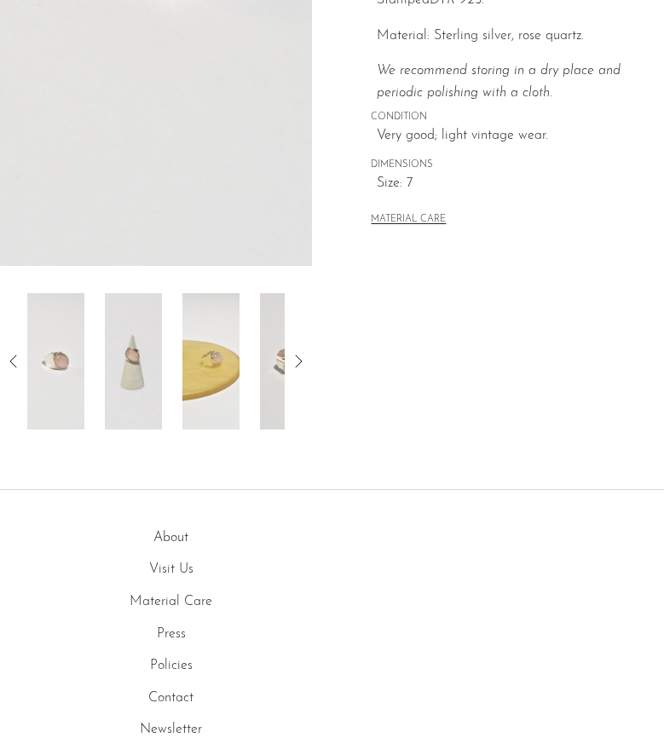
click at [304, 360] on icon at bounding box center [298, 361] width 20 height 20
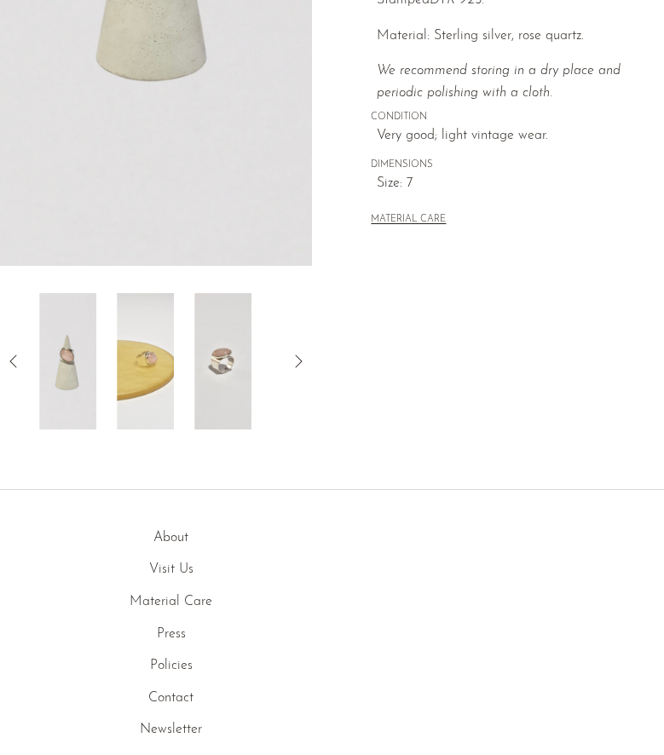
click at [303, 360] on icon at bounding box center [298, 361] width 20 height 20
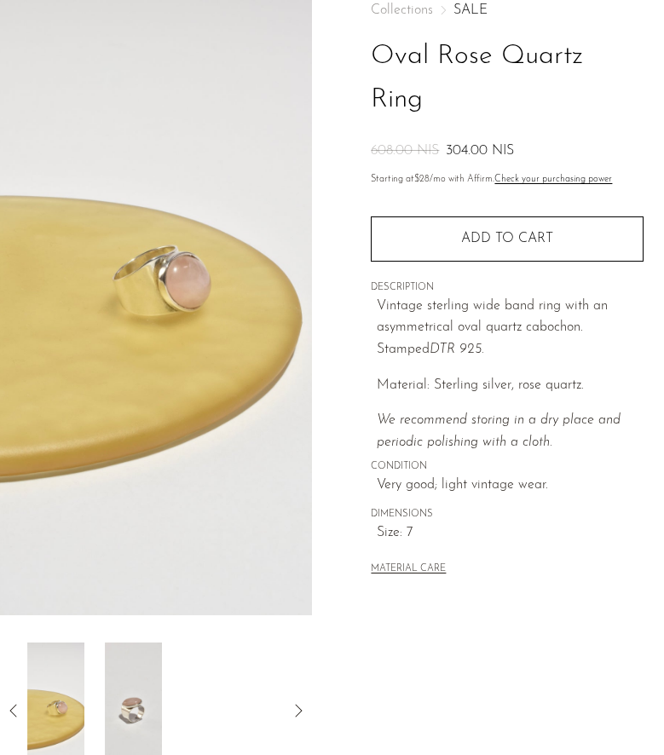
scroll to position [105, 0]
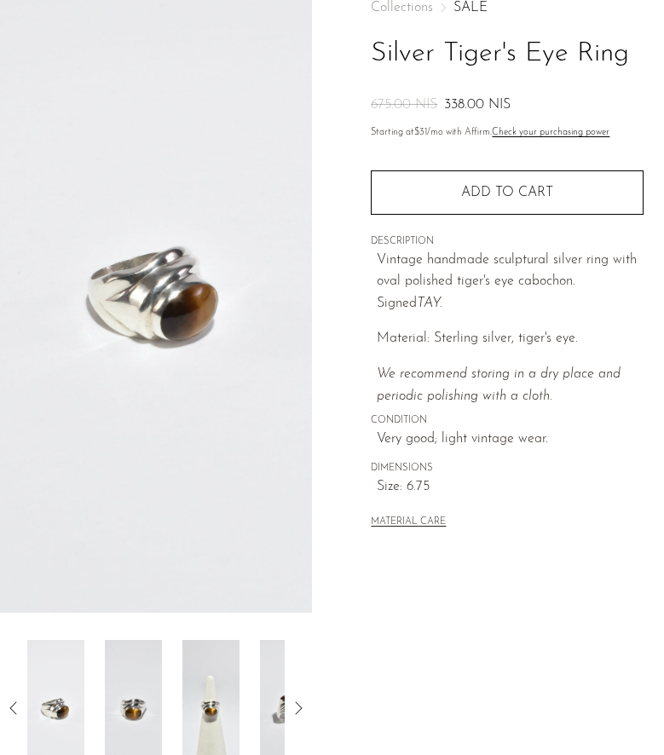
scroll to position [137, 0]
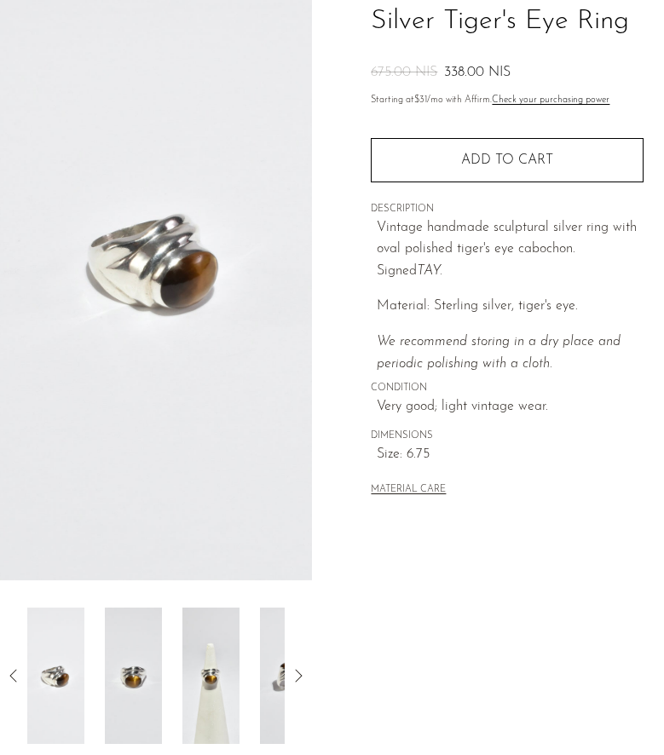
click at [298, 671] on icon at bounding box center [298, 675] width 20 height 20
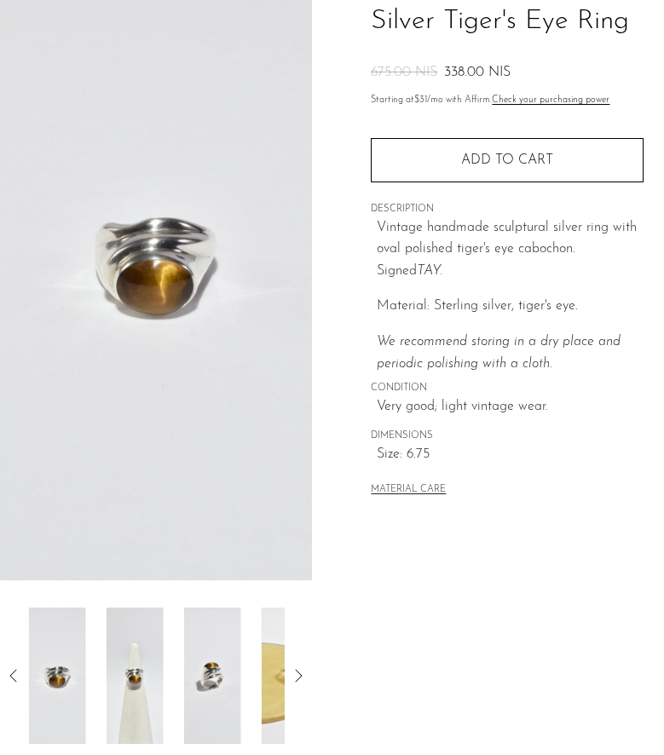
click at [298, 671] on icon at bounding box center [298, 675] width 20 height 20
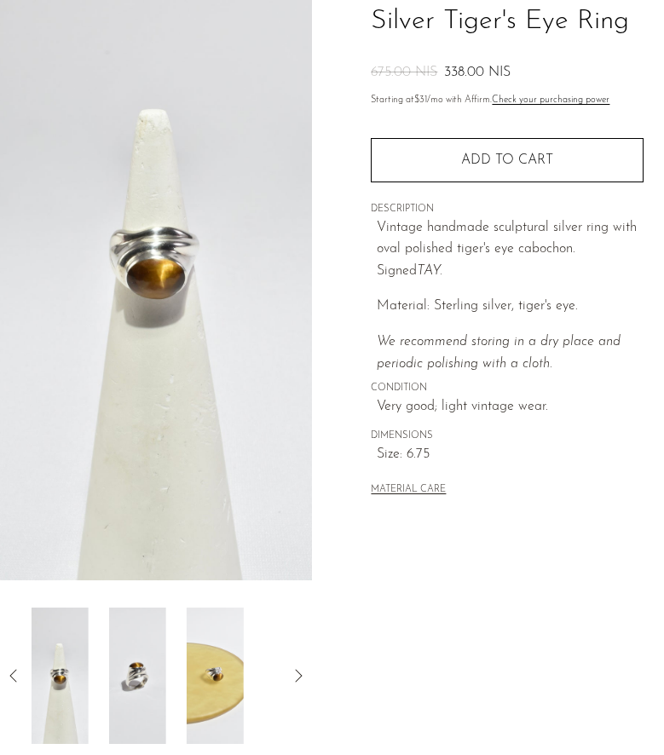
click at [298, 671] on icon at bounding box center [298, 675] width 20 height 20
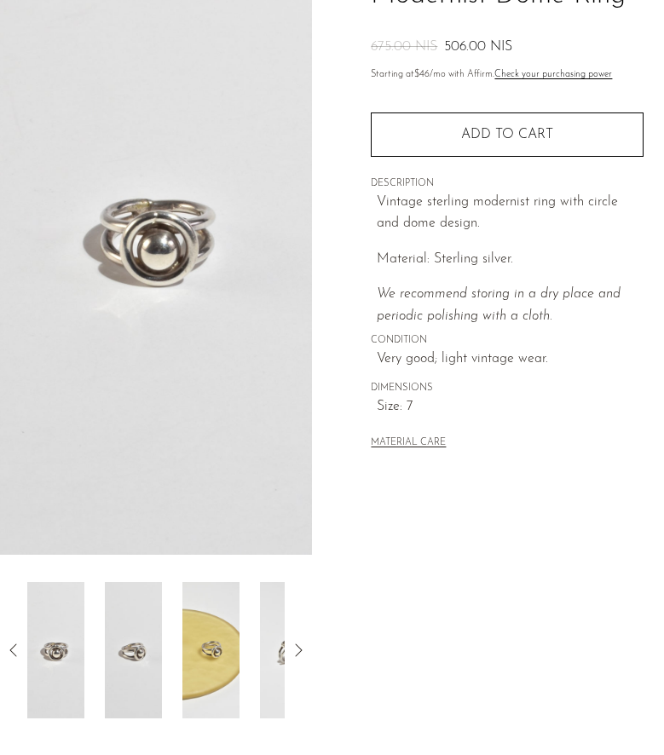
scroll to position [164, 0]
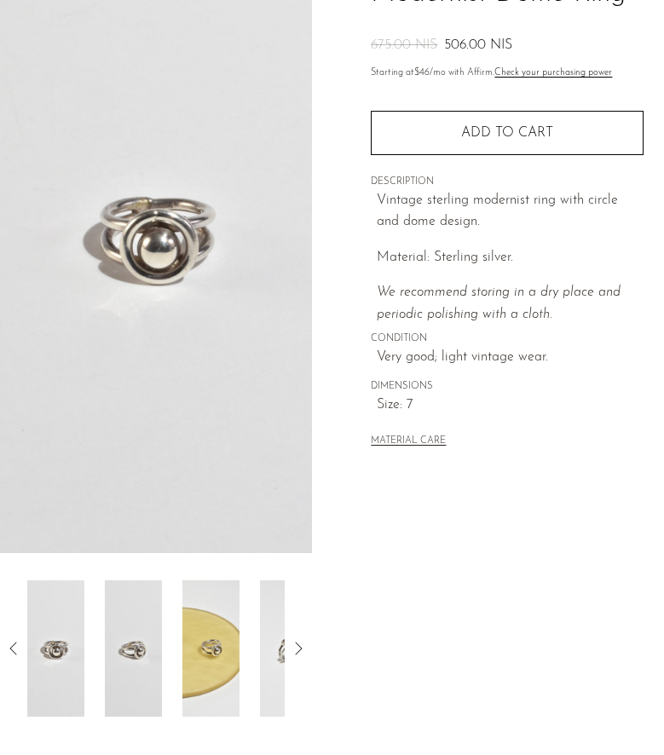
click at [297, 648] on icon at bounding box center [298, 648] width 20 height 20
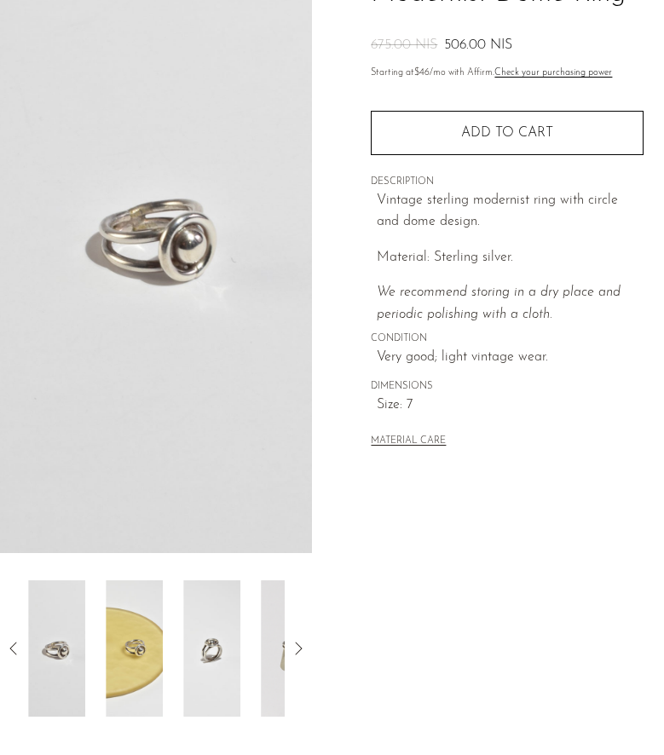
click at [297, 648] on icon at bounding box center [298, 648] width 20 height 20
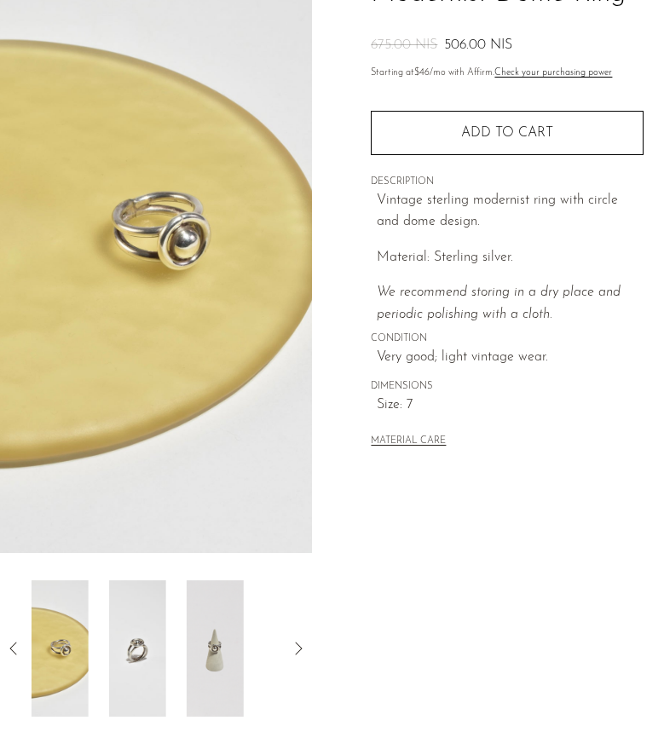
click at [297, 648] on icon at bounding box center [298, 648] width 20 height 20
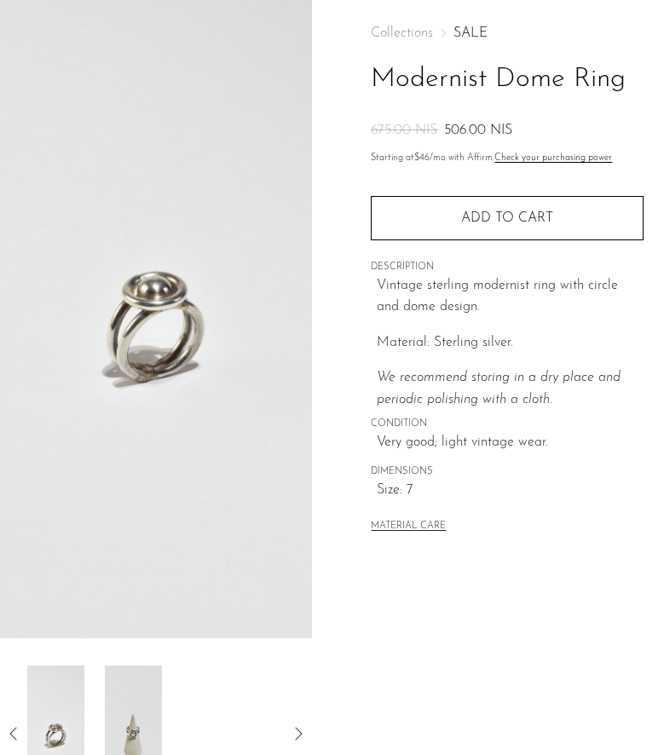
scroll to position [69, 0]
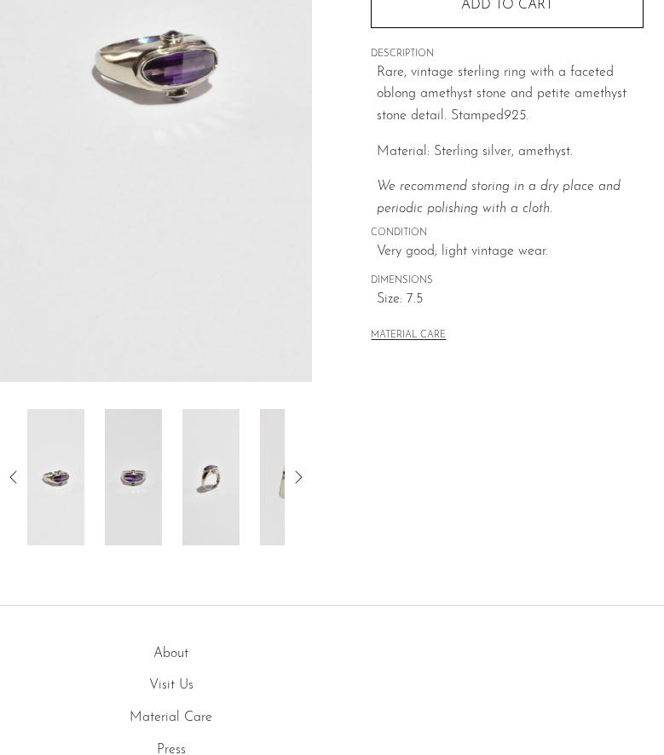
scroll to position [337, 0]
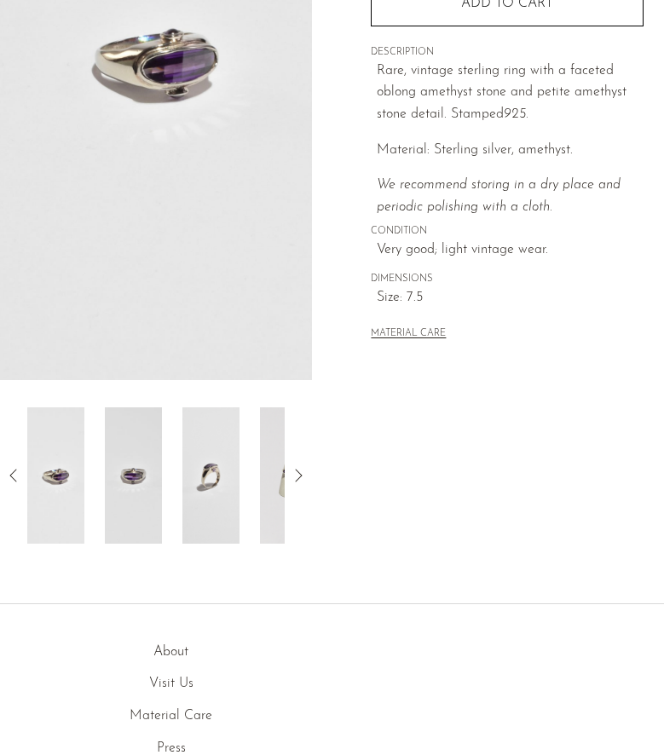
click at [300, 470] on icon at bounding box center [298, 475] width 20 height 20
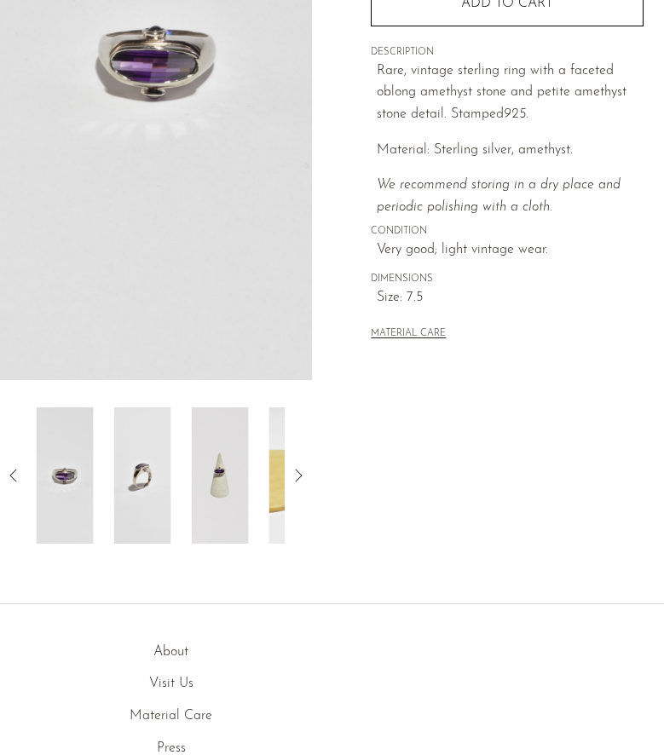
click at [300, 470] on icon at bounding box center [298, 475] width 20 height 20
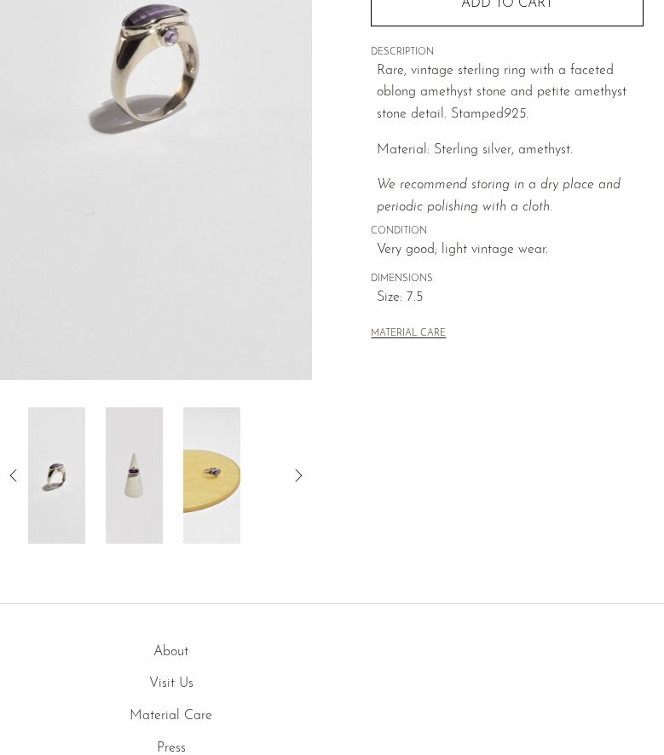
click at [300, 470] on icon at bounding box center [298, 475] width 20 height 20
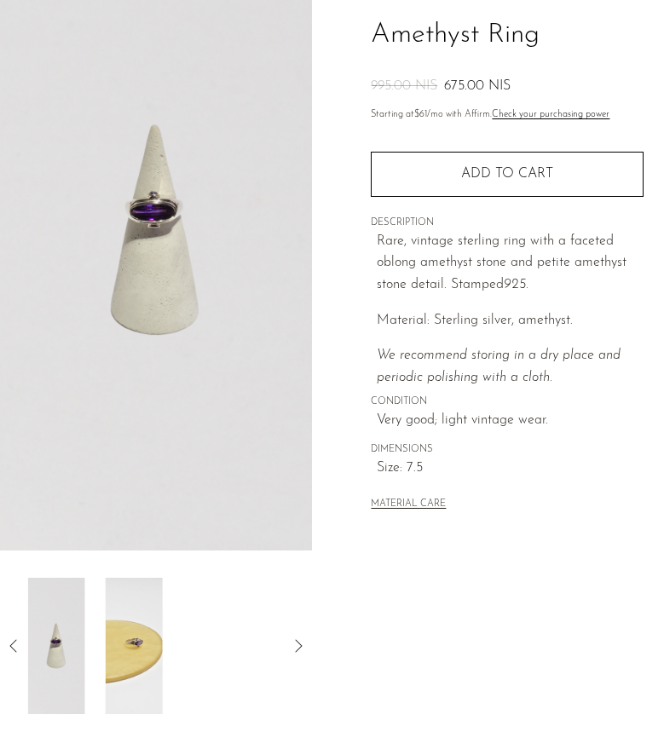
scroll to position [163, 0]
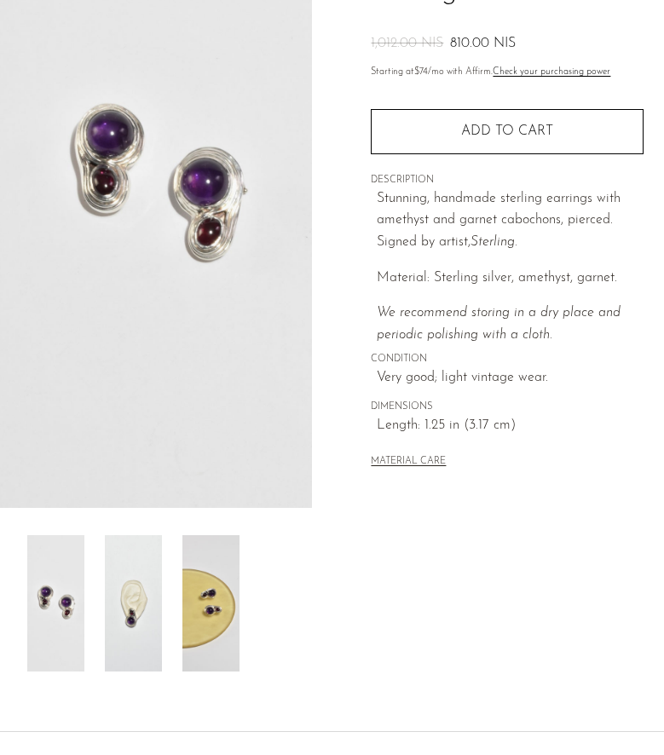
scroll to position [211, 0]
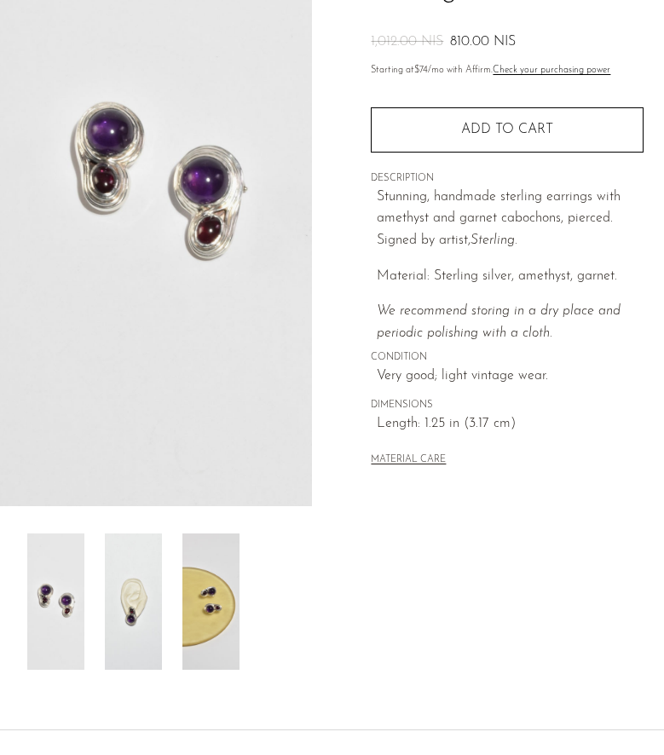
click at [134, 585] on img at bounding box center [133, 601] width 57 height 136
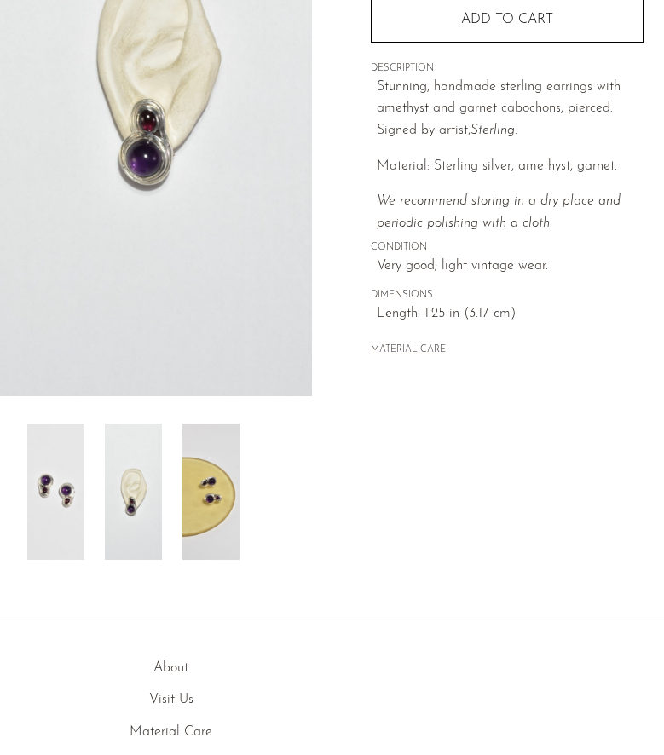
scroll to position [326, 0]
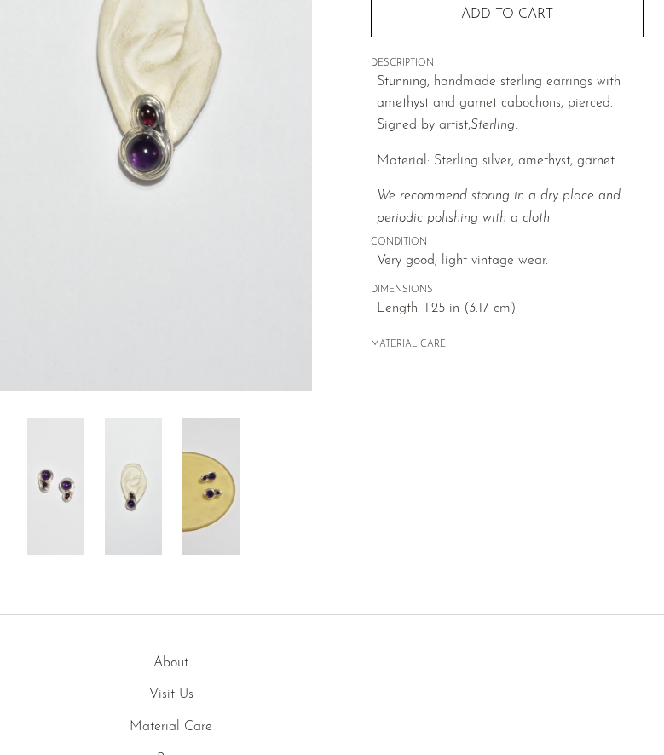
click at [222, 481] on img at bounding box center [210, 486] width 57 height 136
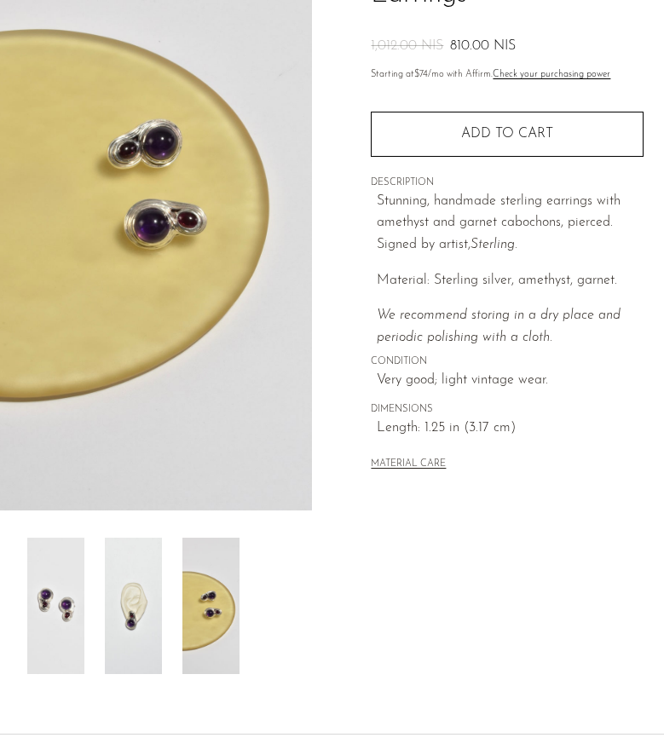
scroll to position [195, 0]
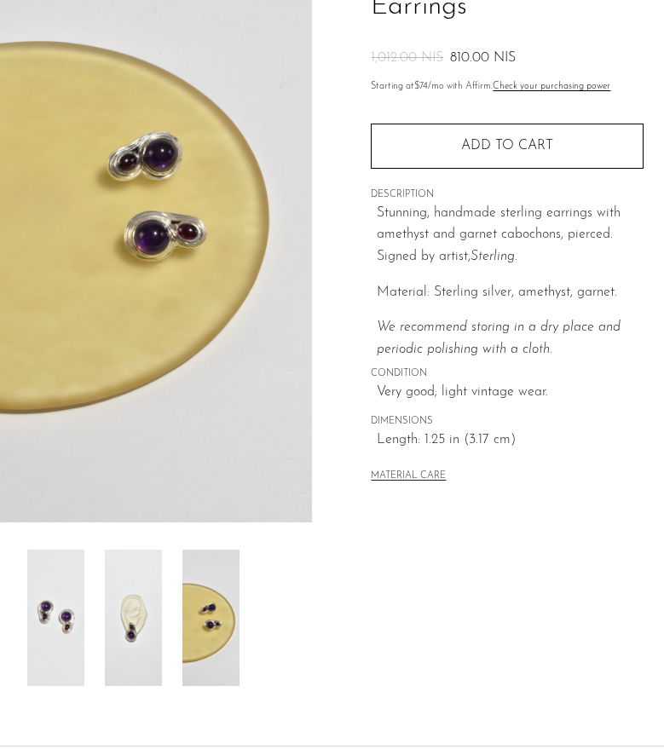
click at [142, 596] on img at bounding box center [133, 618] width 57 height 136
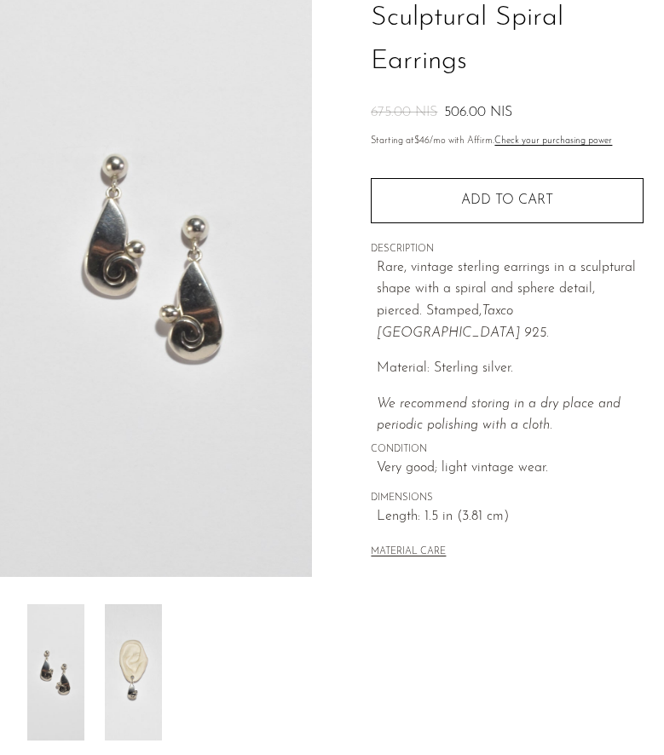
scroll to position [257, 0]
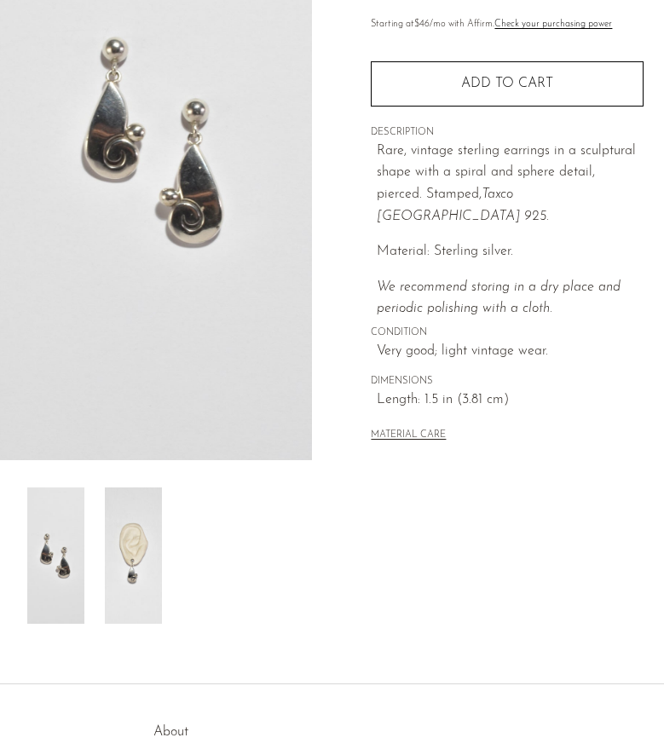
click at [117, 550] on img at bounding box center [133, 555] width 57 height 136
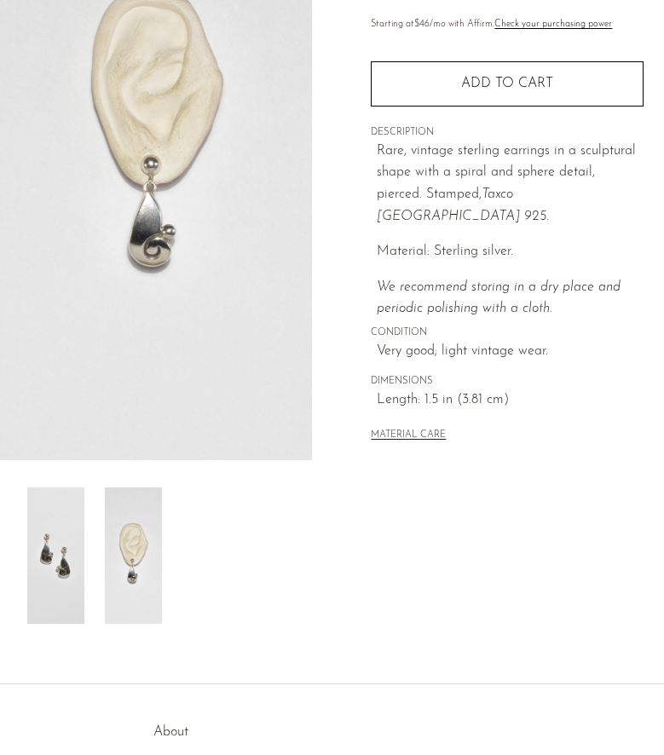
scroll to position [0, 0]
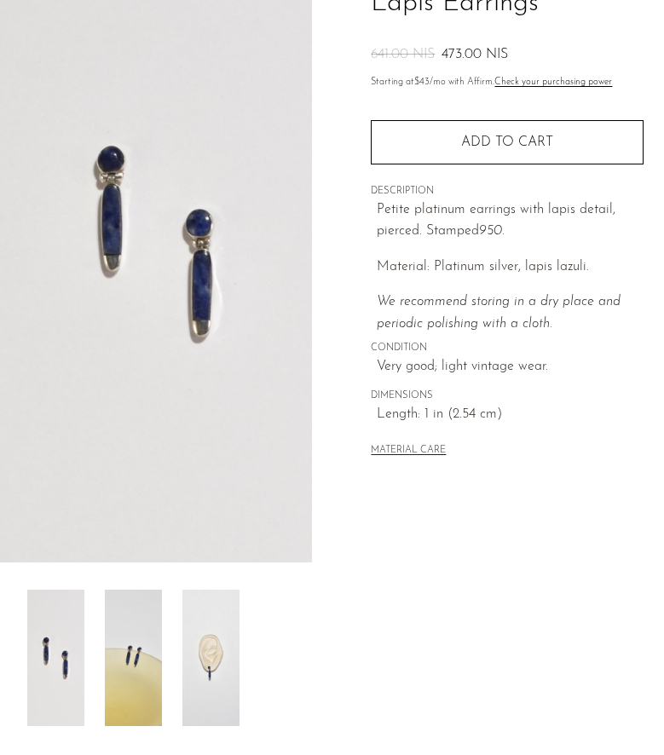
scroll to position [156, 0]
click at [206, 660] on img at bounding box center [210, 657] width 57 height 136
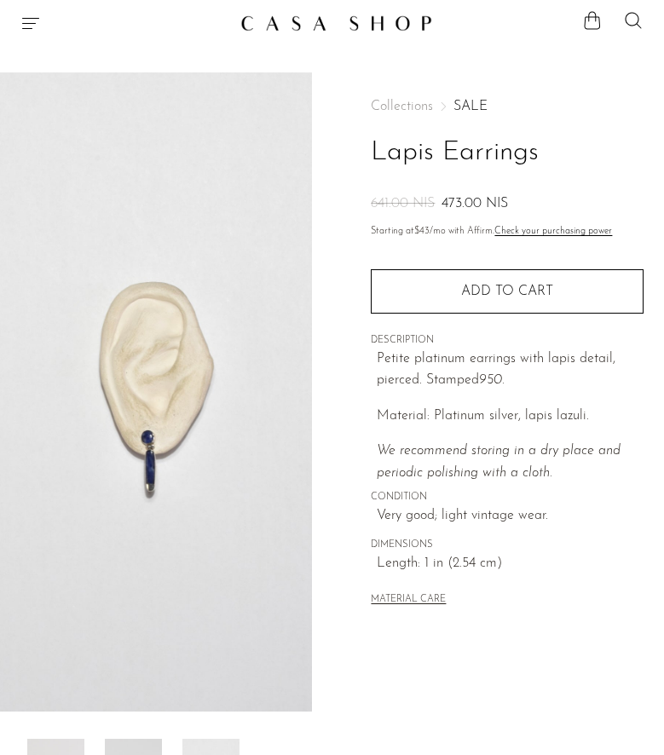
scroll to position [0, 0]
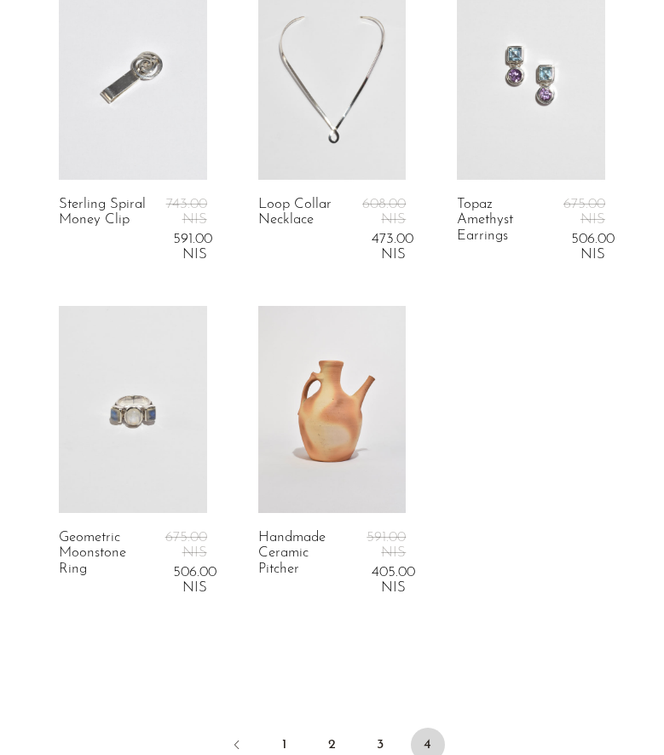
scroll to position [483, 0]
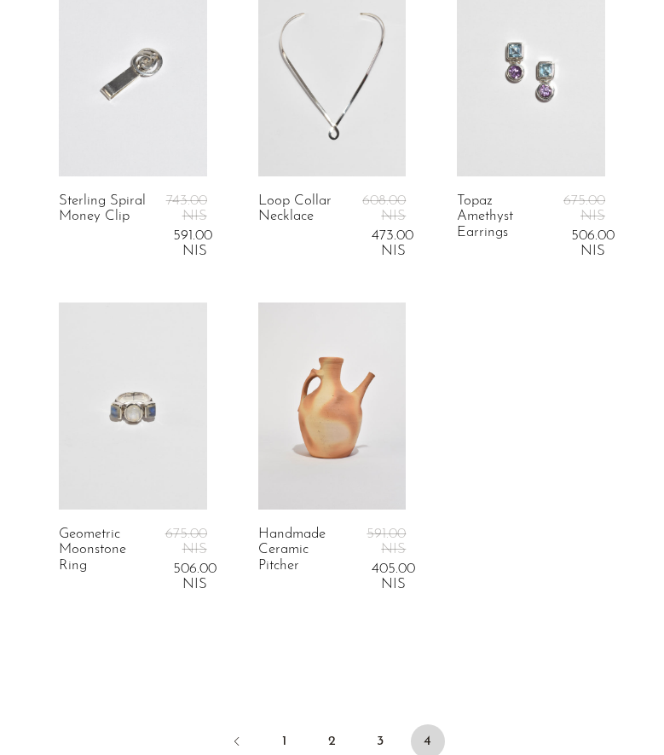
click at [159, 399] on link at bounding box center [133, 405] width 148 height 207
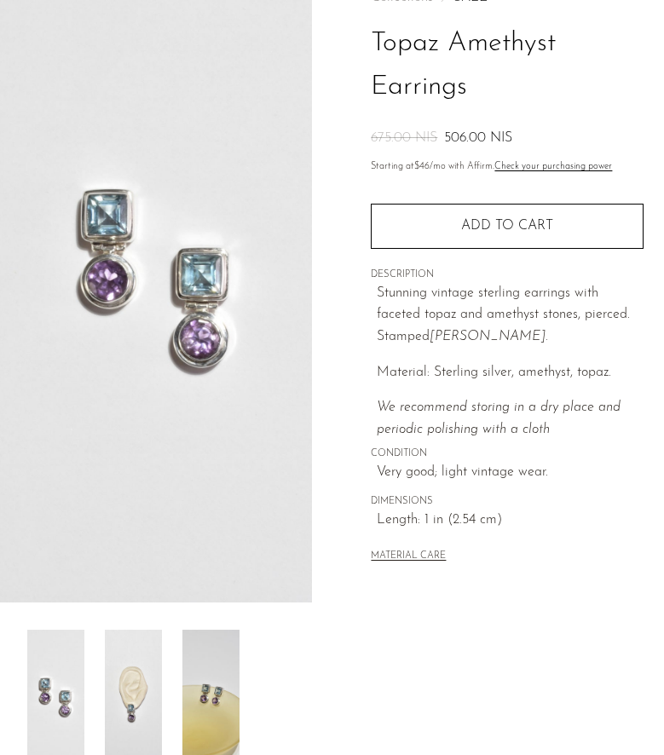
scroll to position [162, 0]
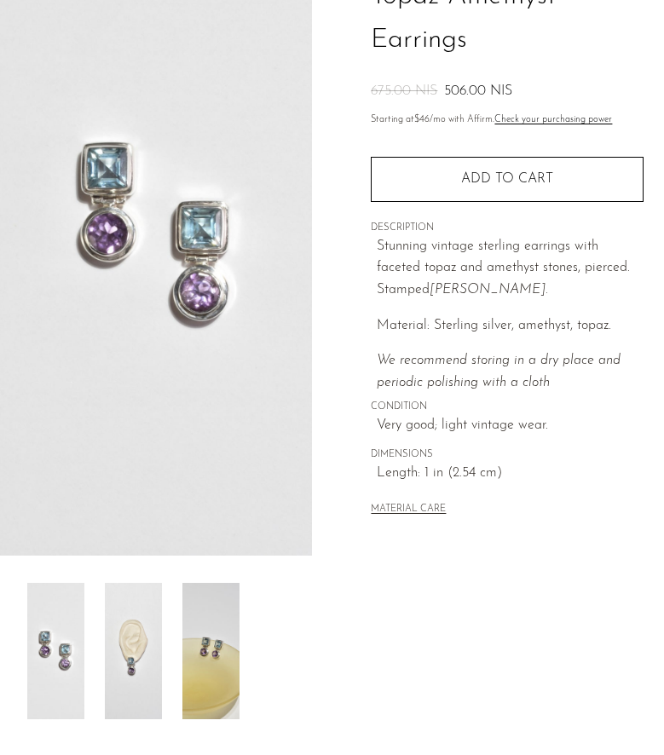
click at [147, 640] on img at bounding box center [133, 651] width 57 height 136
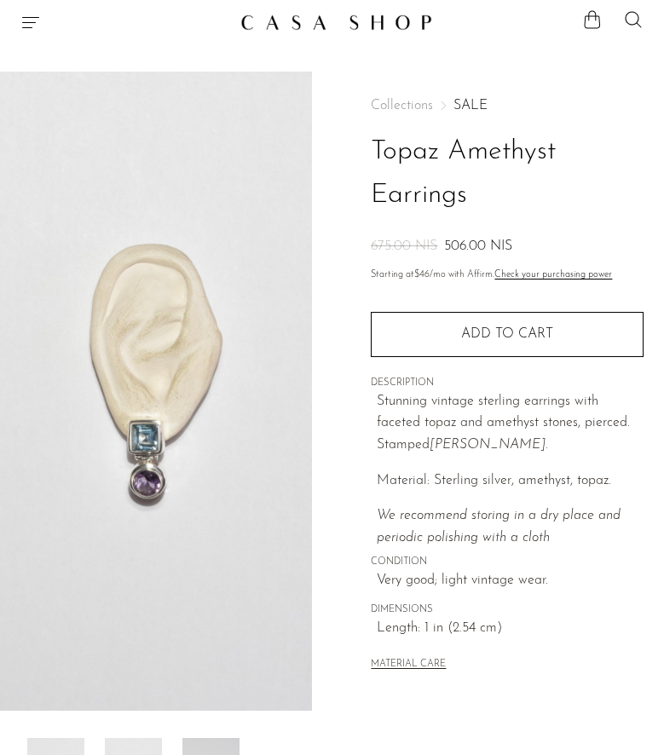
scroll to position [0, 0]
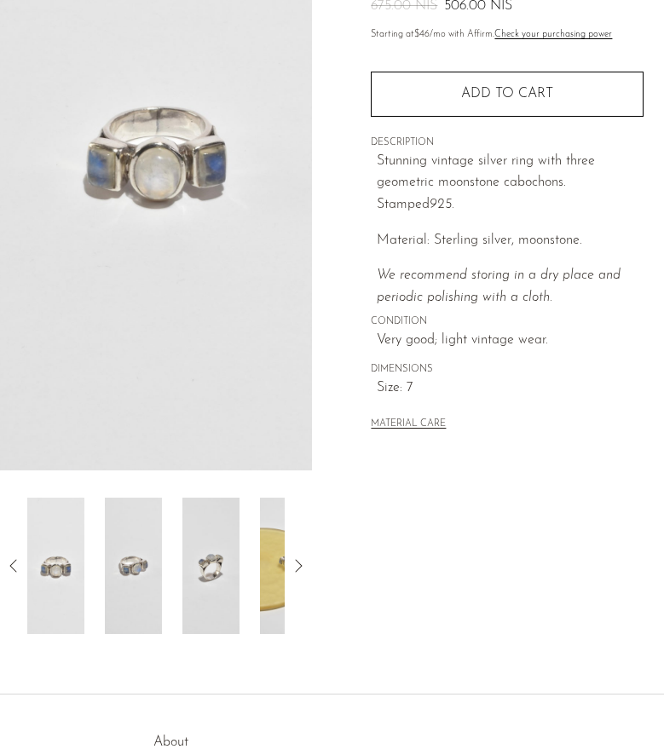
scroll to position [255, 0]
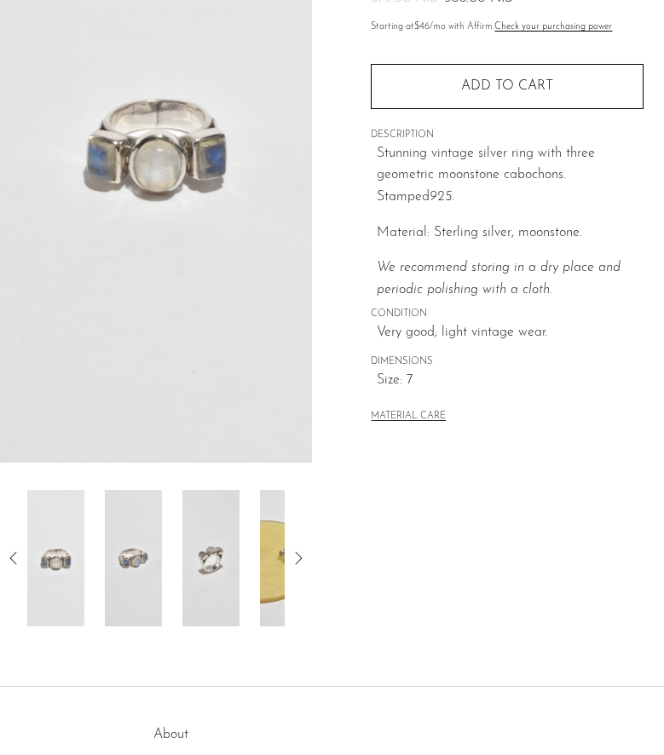
click at [302, 551] on icon at bounding box center [298, 558] width 20 height 20
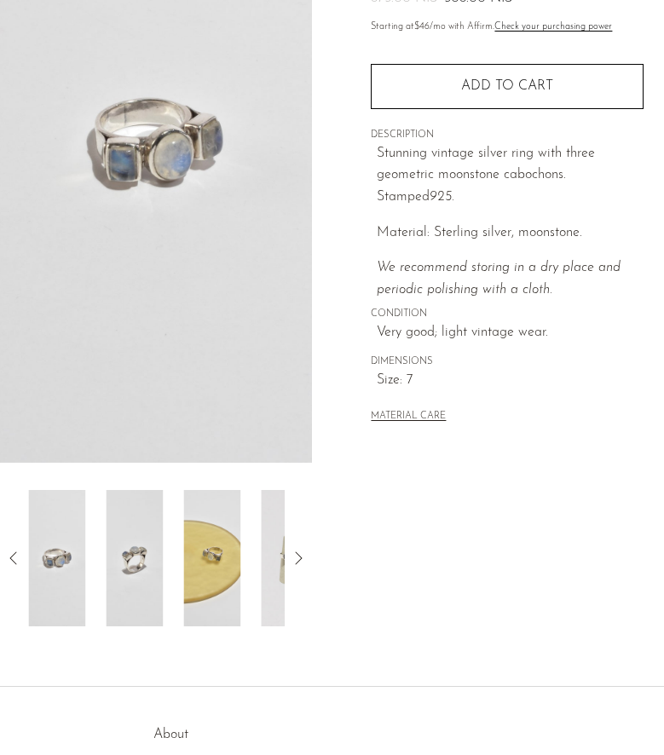
click at [302, 551] on icon at bounding box center [298, 558] width 20 height 20
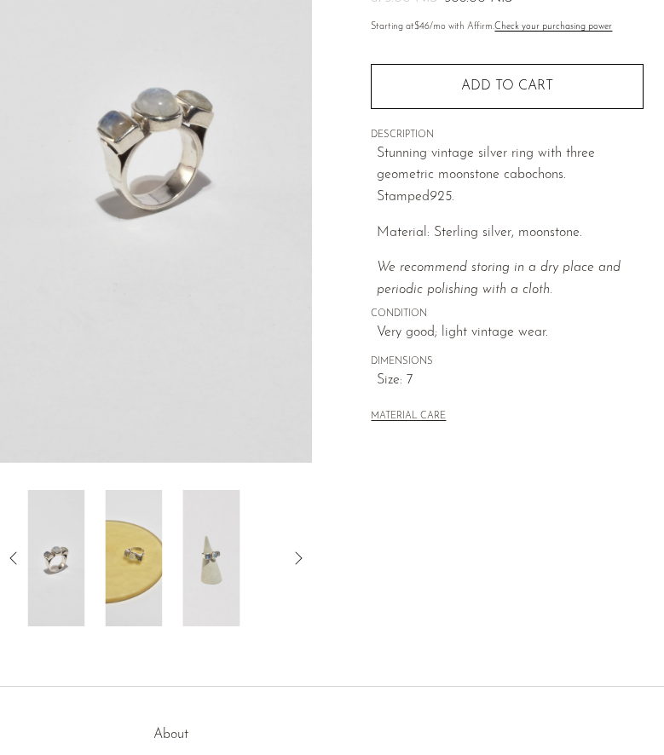
click at [302, 551] on icon at bounding box center [298, 558] width 20 height 20
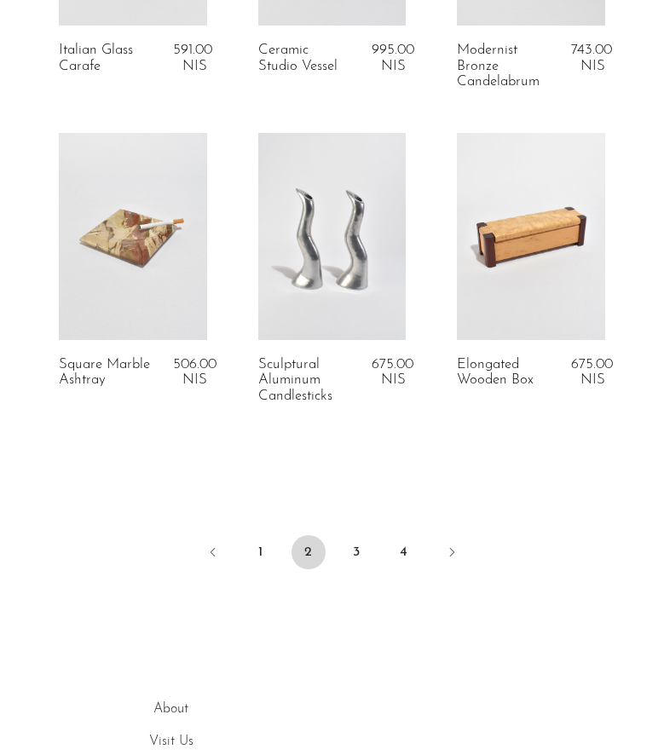
scroll to position [3414, 0]
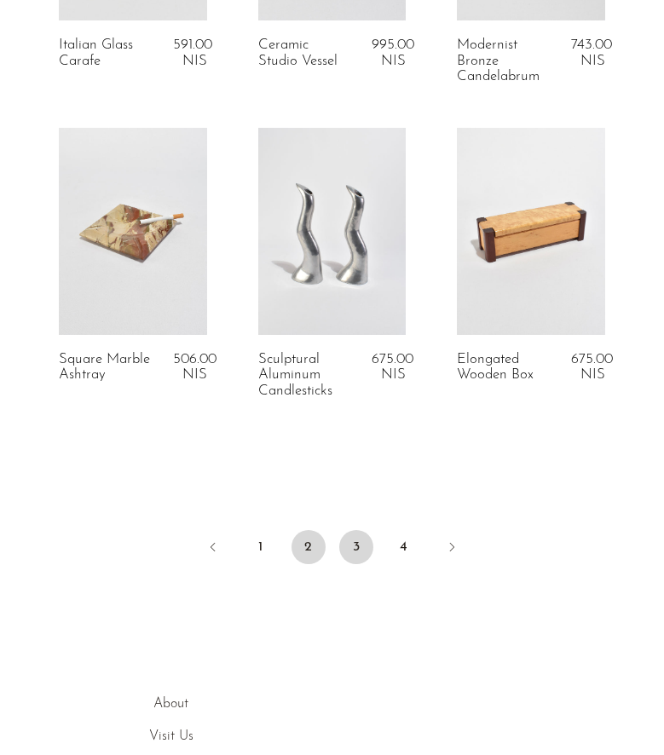
click at [354, 539] on link "3" at bounding box center [356, 547] width 34 height 34
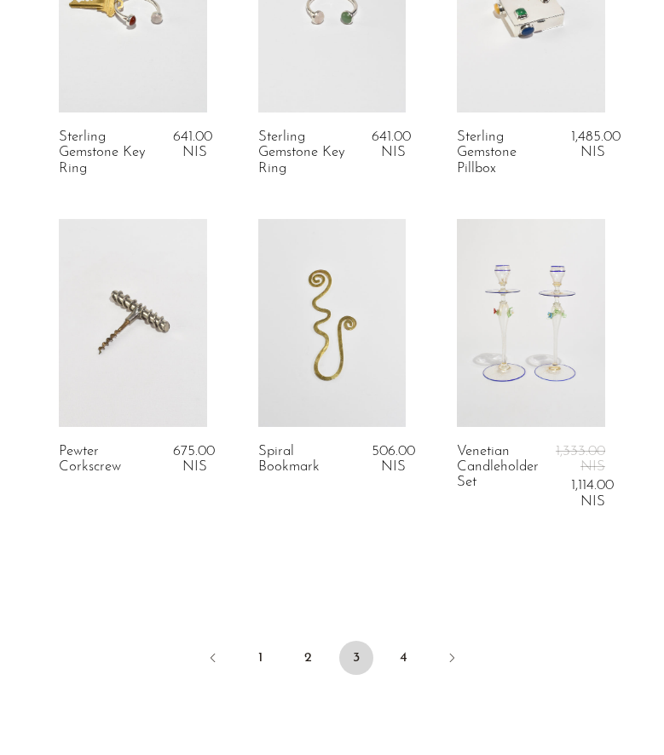
scroll to position [3322, 0]
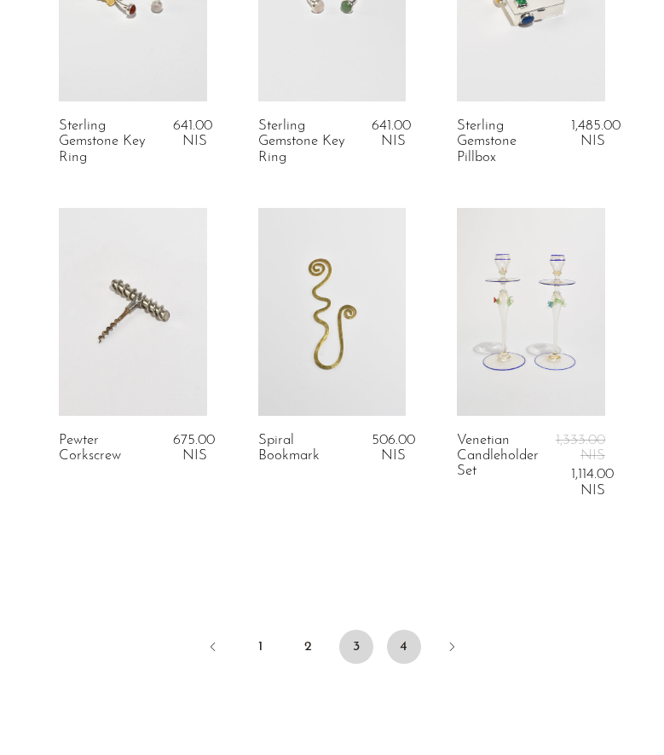
click at [409, 637] on link "4" at bounding box center [404, 647] width 34 height 34
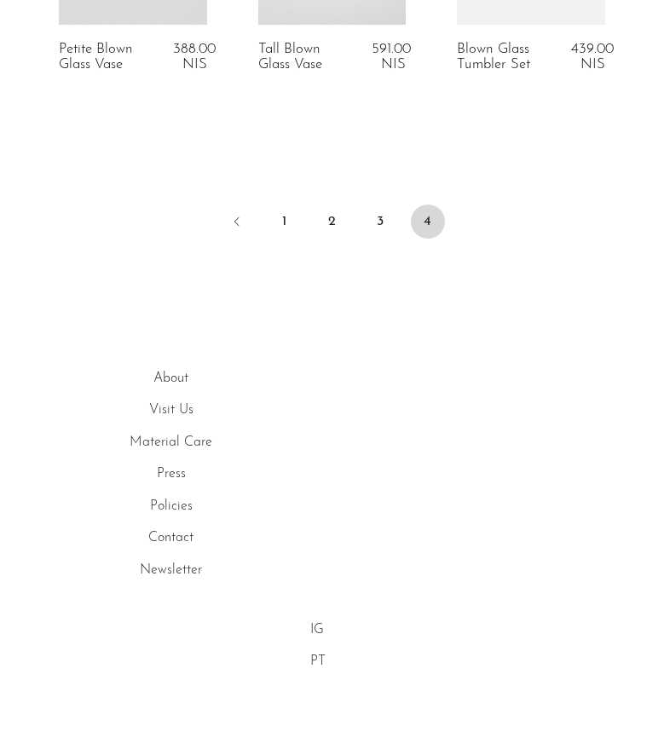
scroll to position [1596, 0]
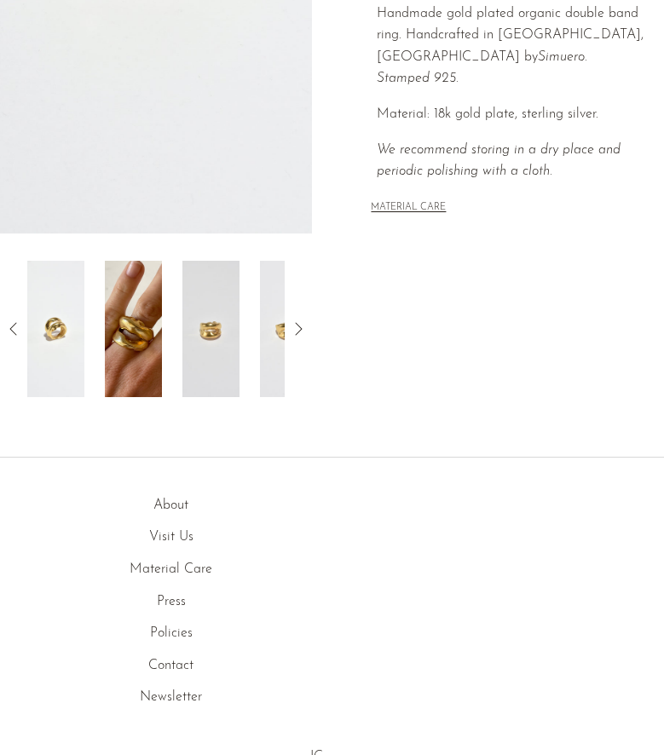
scroll to position [487, 0]
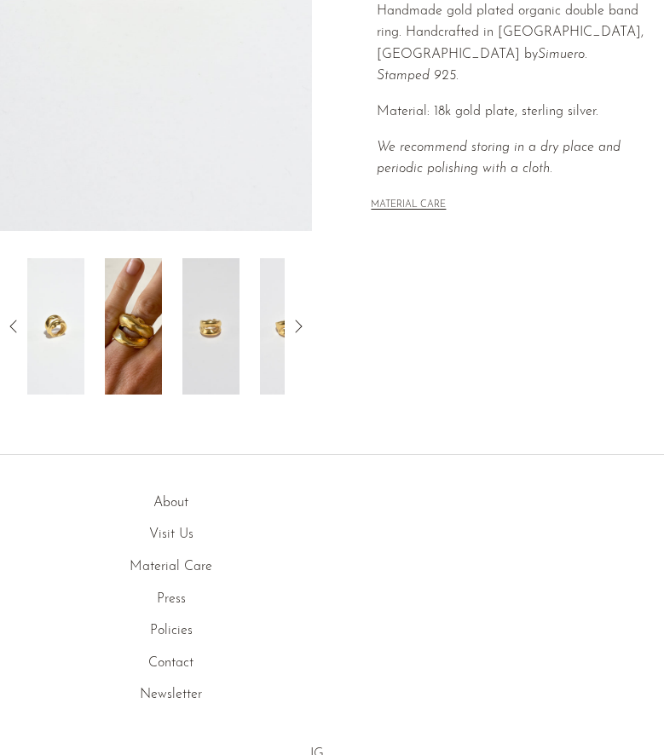
click at [135, 331] on img at bounding box center [133, 326] width 57 height 136
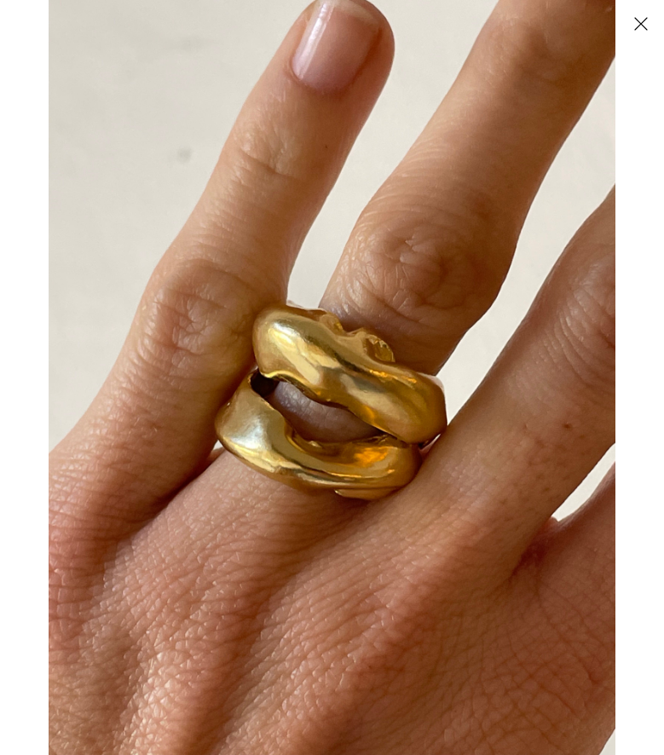
scroll to position [322, 0]
click at [640, 30] on button "Close" at bounding box center [640, 24] width 30 height 30
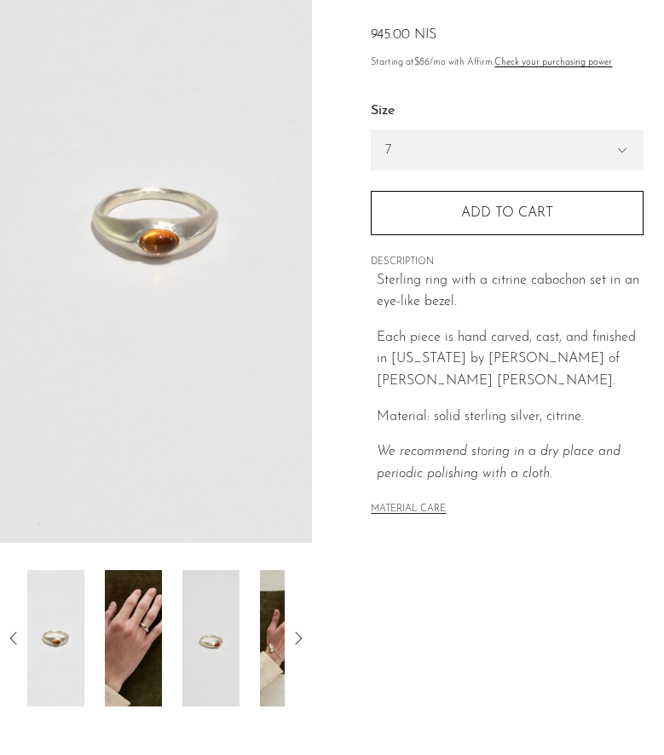
scroll to position [196, 0]
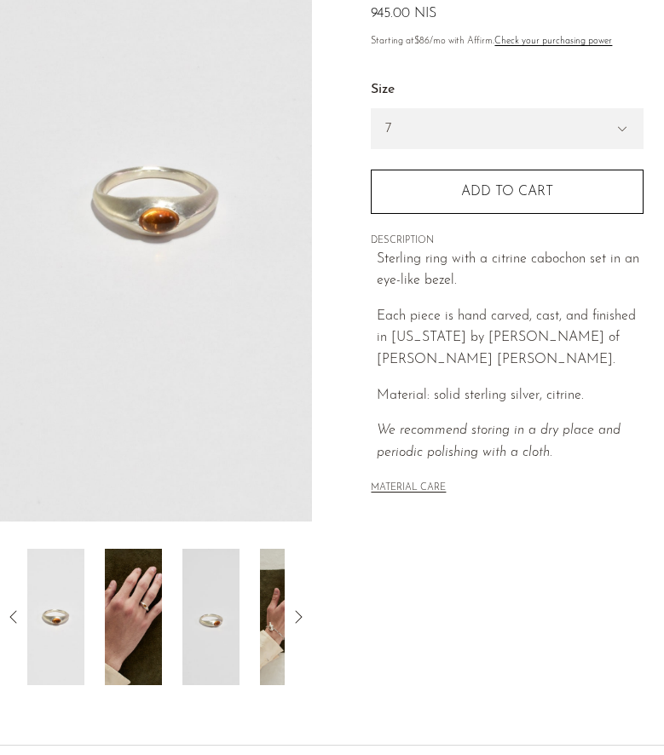
click at [132, 593] on img at bounding box center [133, 617] width 57 height 136
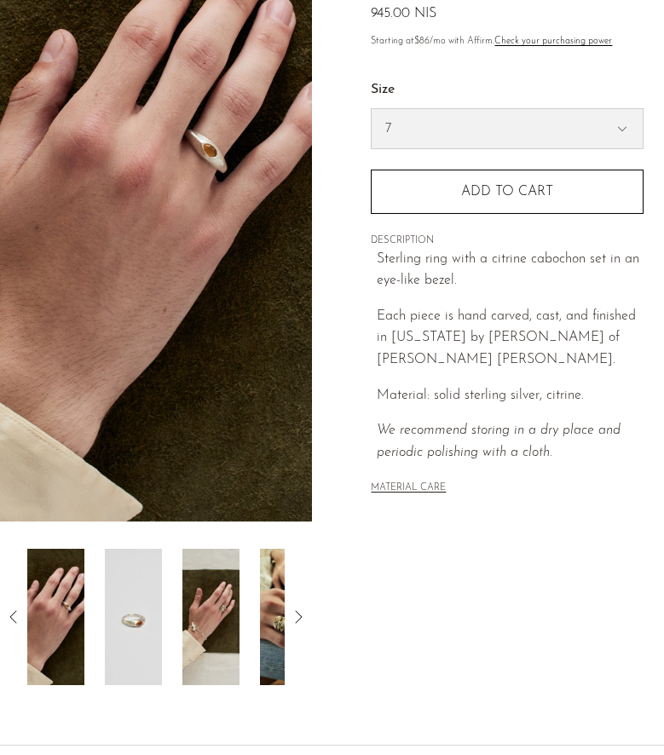
click at [495, 138] on select "7 6" at bounding box center [507, 128] width 271 height 39
select select "6"
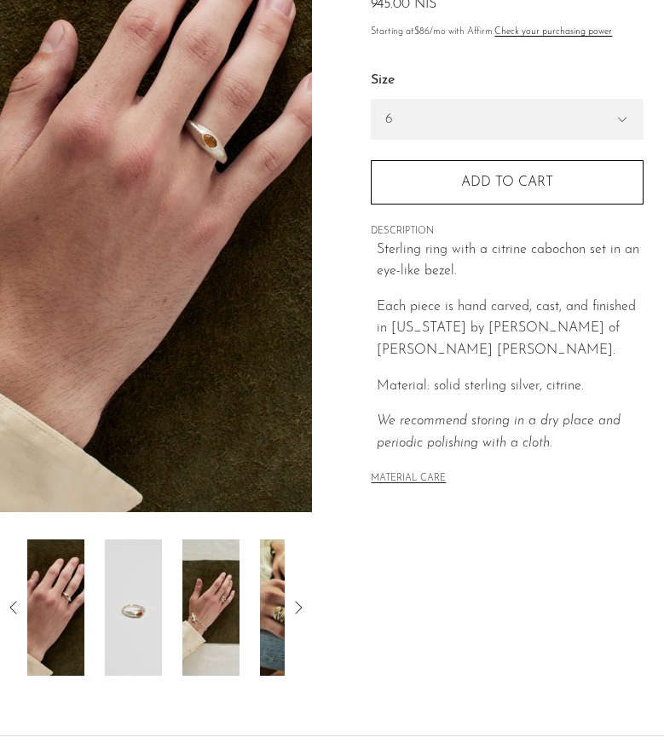
click at [193, 644] on img at bounding box center [210, 607] width 57 height 136
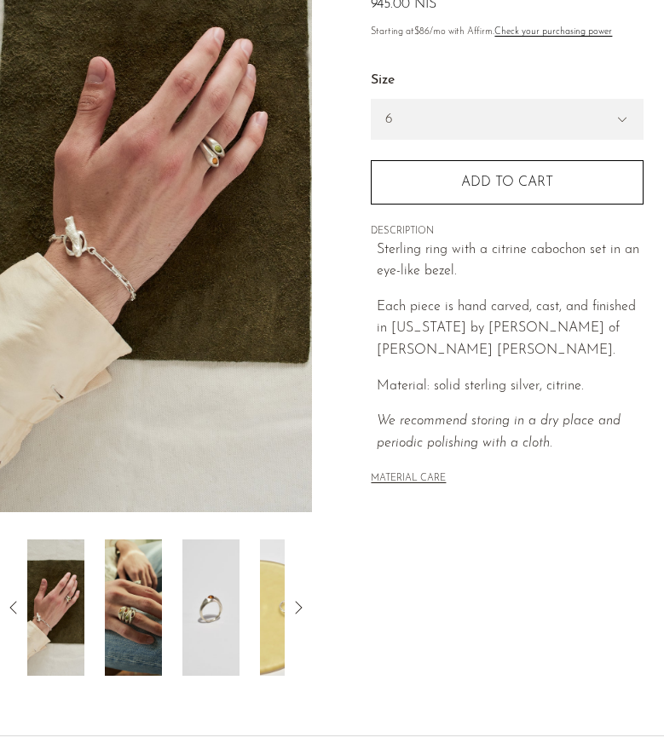
click at [129, 610] on img at bounding box center [133, 607] width 57 height 136
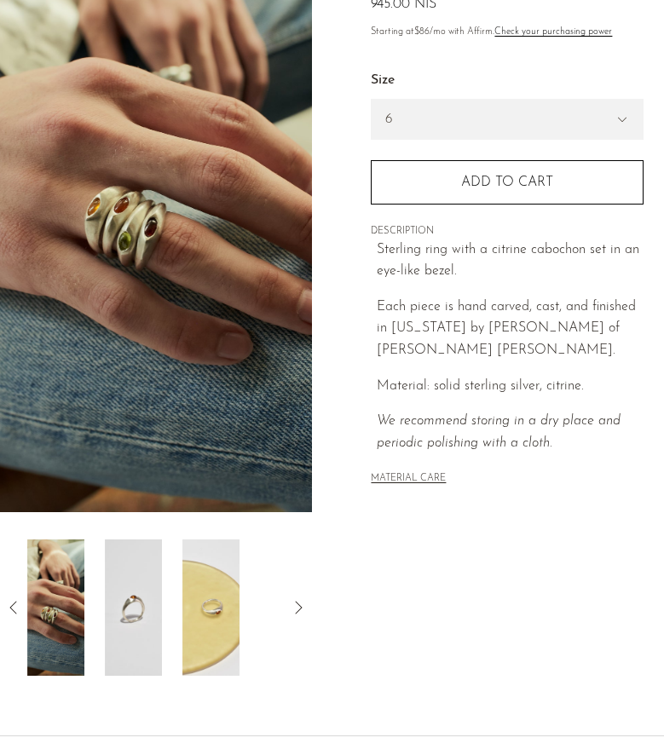
click at [114, 620] on img at bounding box center [133, 607] width 57 height 136
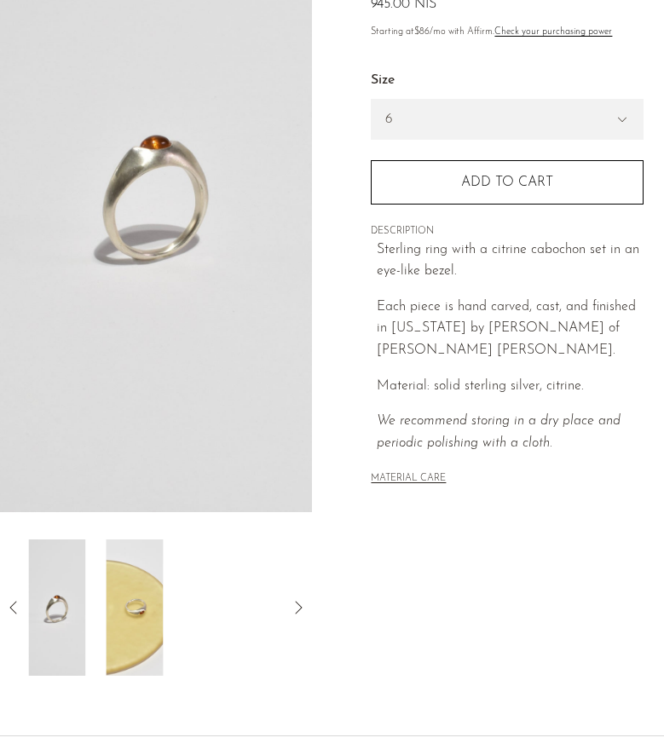
click at [123, 621] on img at bounding box center [134, 607] width 57 height 136
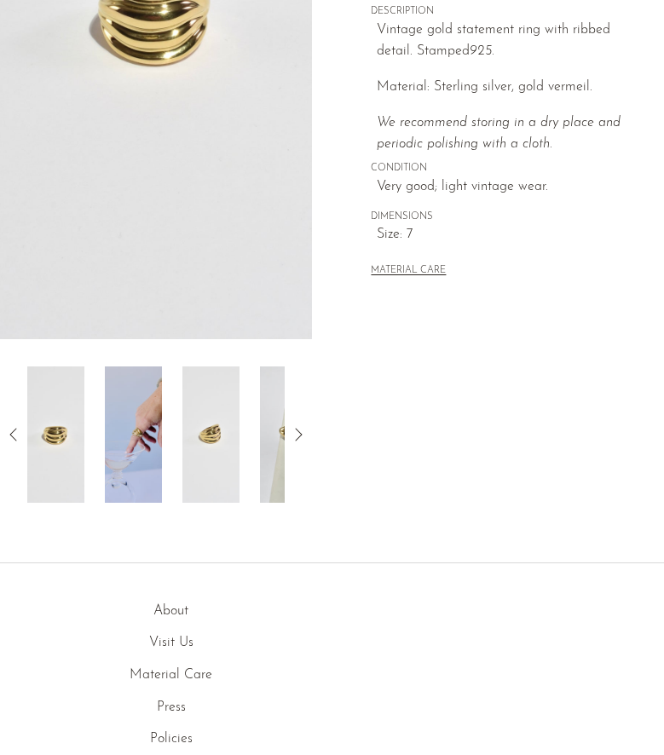
scroll to position [379, 0]
click at [126, 452] on img at bounding box center [133, 434] width 57 height 136
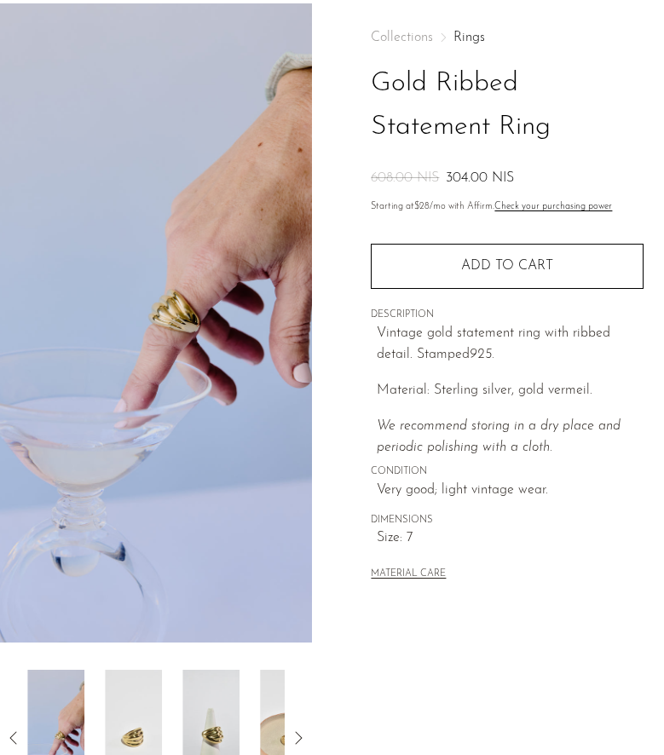
scroll to position [0, 0]
